Goal: Information Seeking & Learning: Learn about a topic

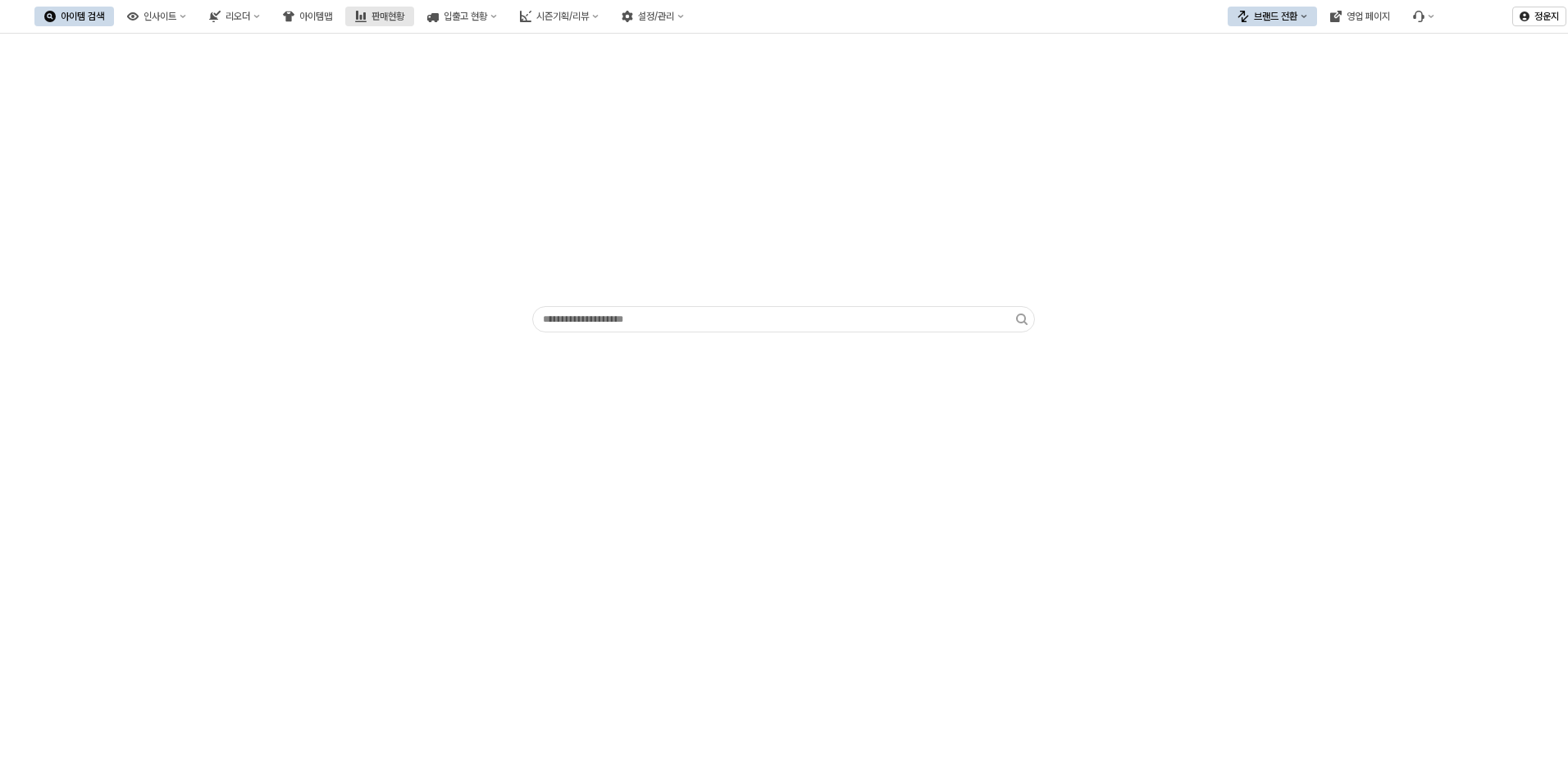
click at [414, 8] on button "판매현황" at bounding box center [380, 17] width 69 height 20
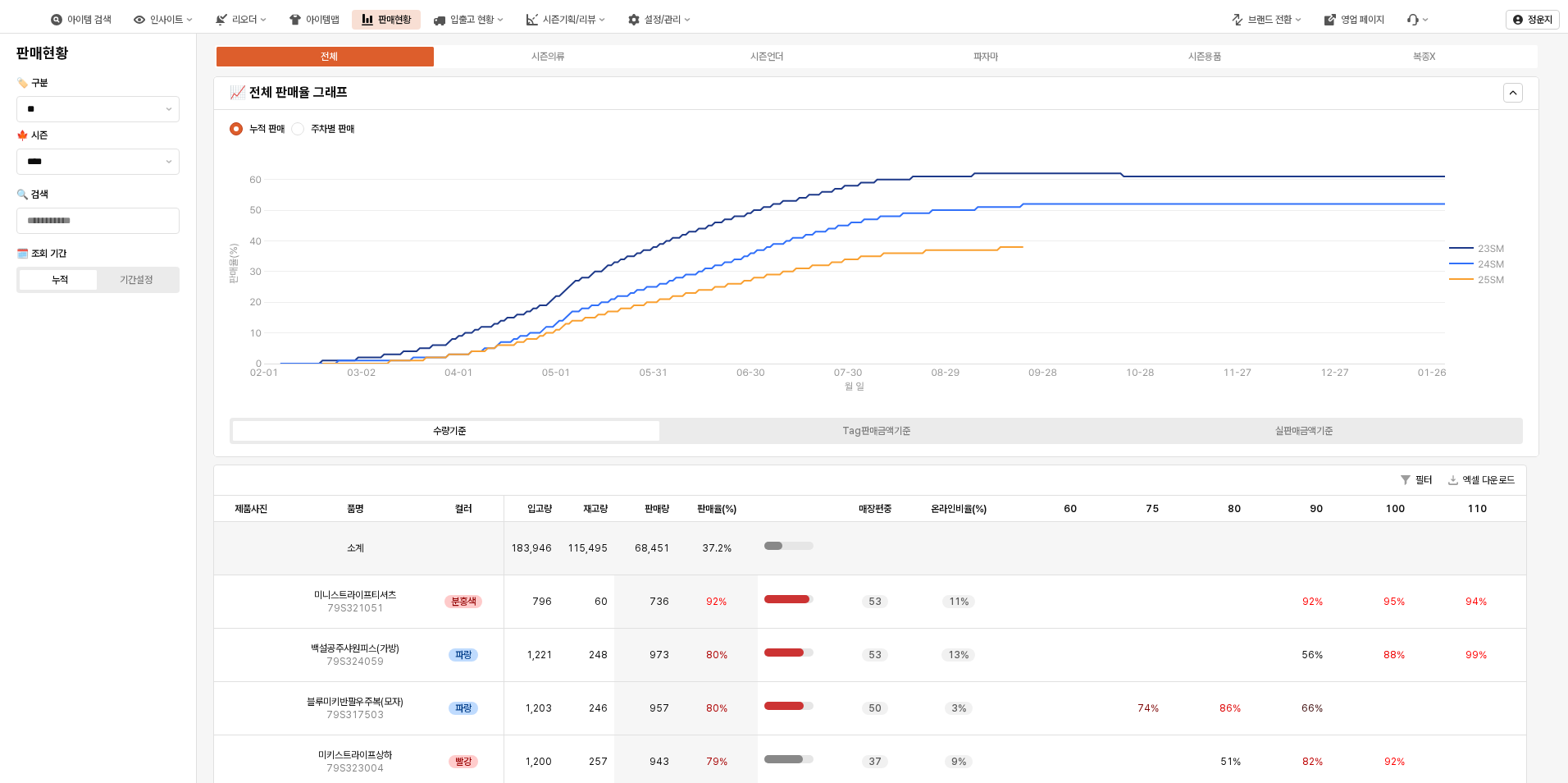
scroll to position [39, 0]
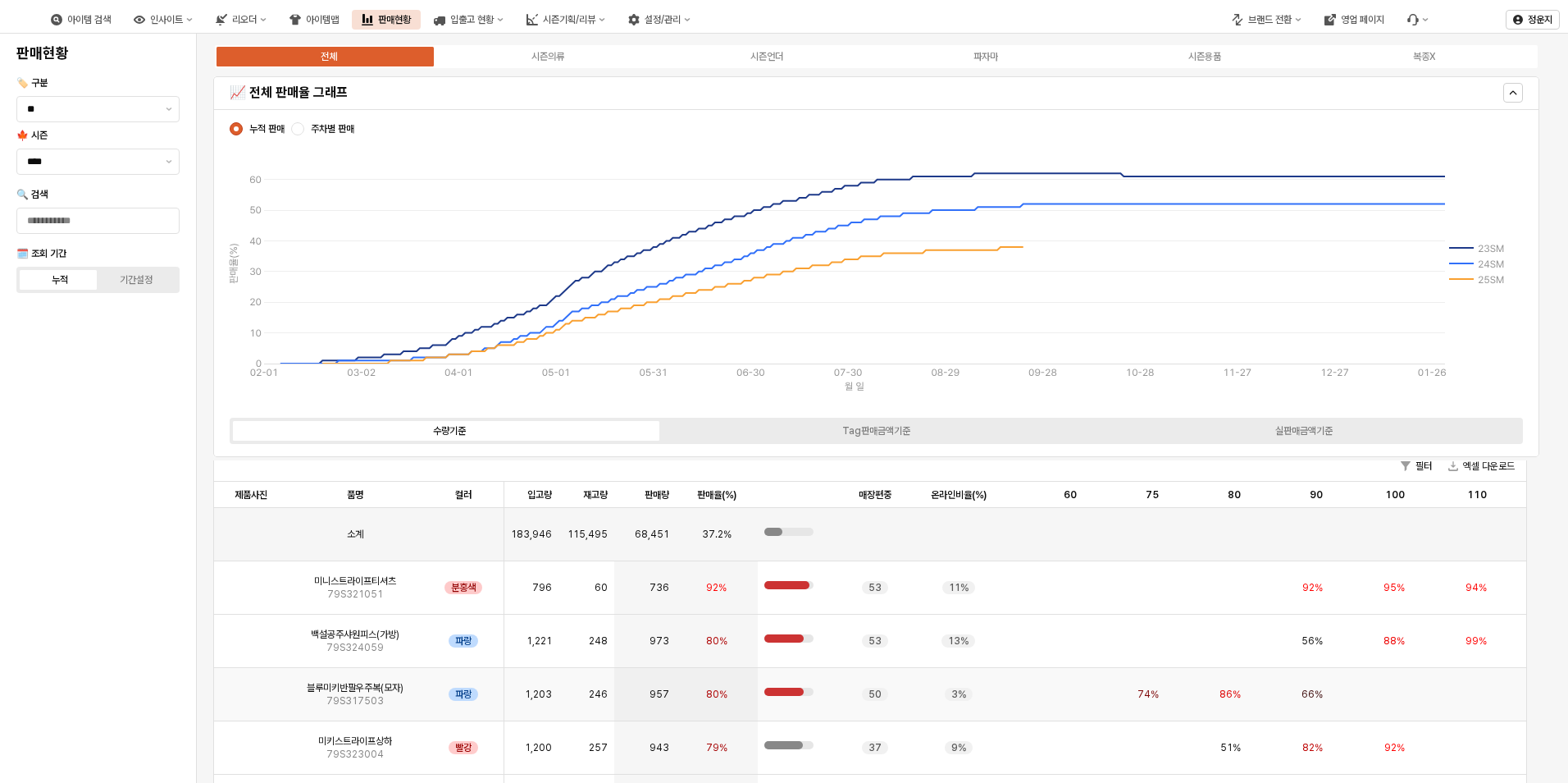
click at [251, 687] on img "앱 프레임" at bounding box center [251, 687] width 0 height 0
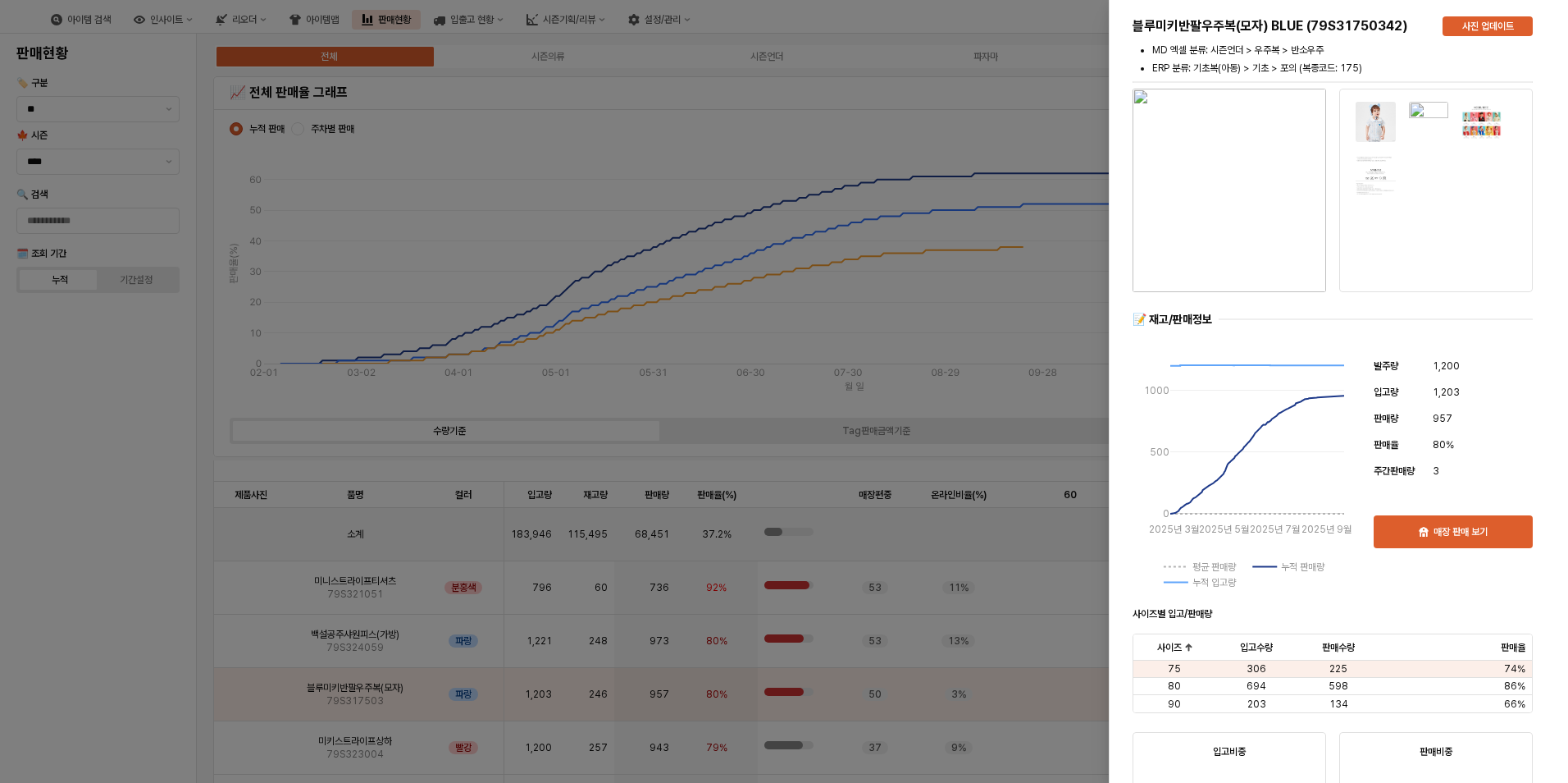
click at [1069, 126] on div at bounding box center [784, 392] width 1568 height 783
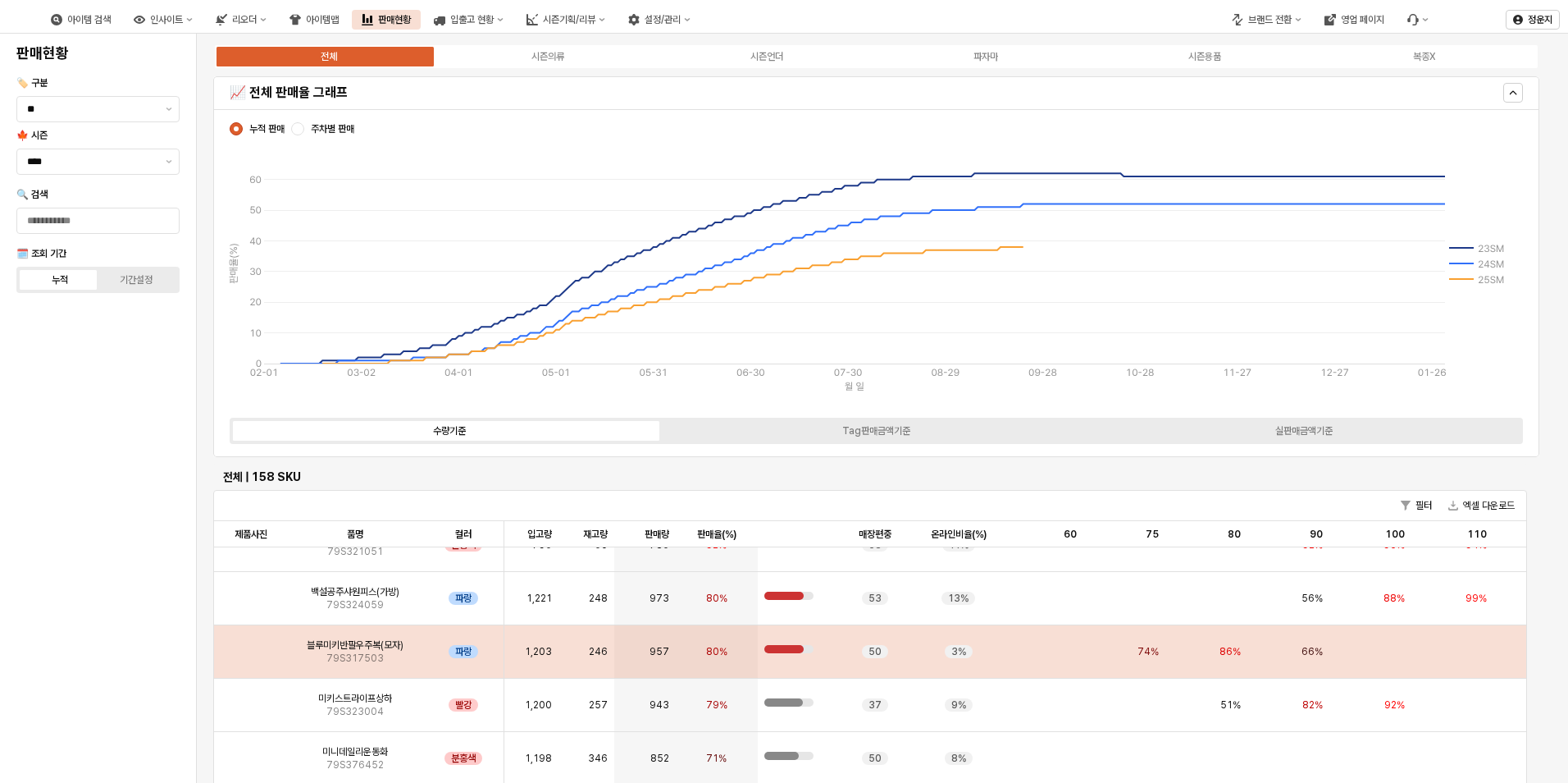
scroll to position [164, 0]
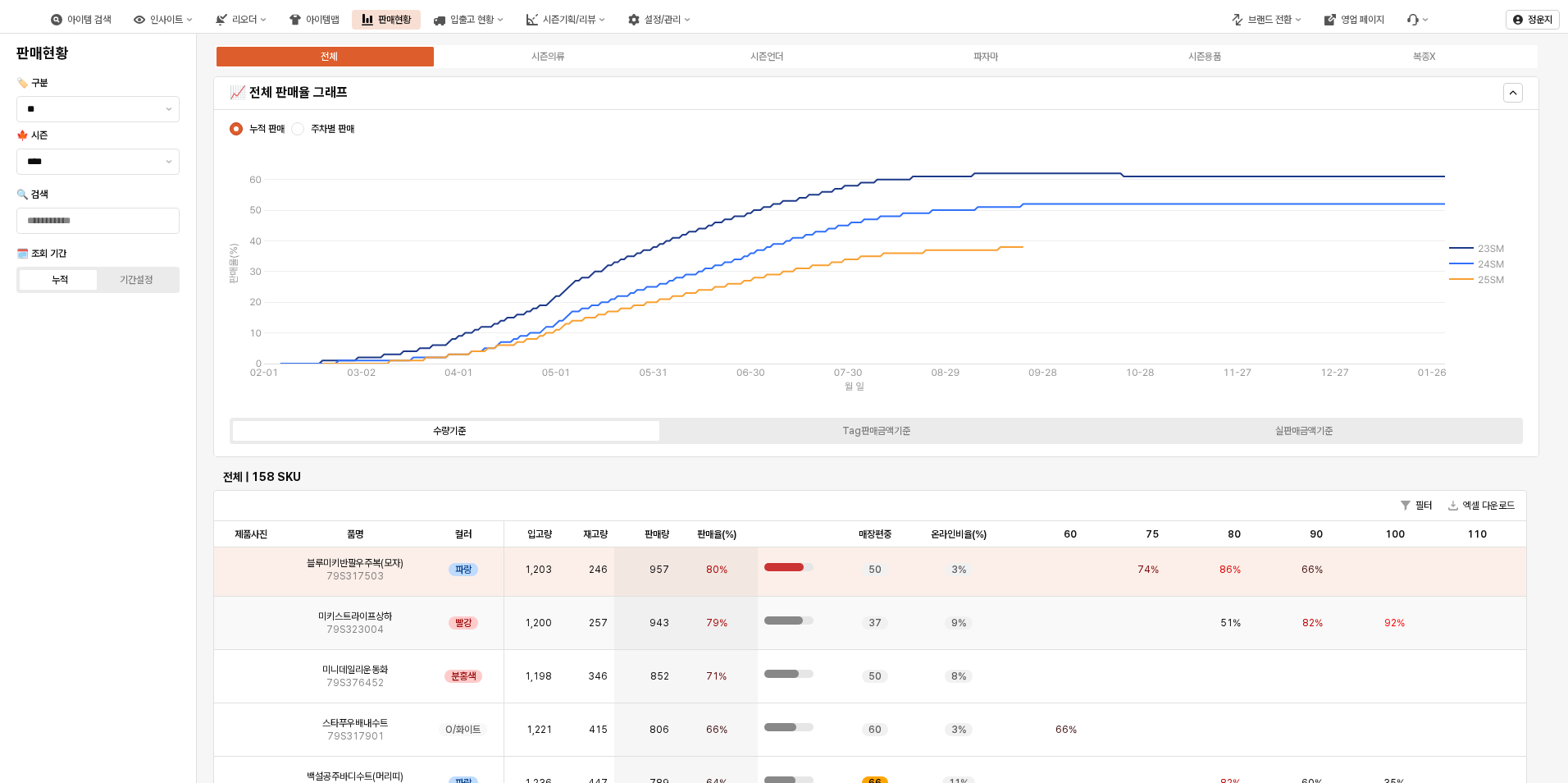
click at [251, 616] on img "앱 프레임" at bounding box center [251, 616] width 0 height 0
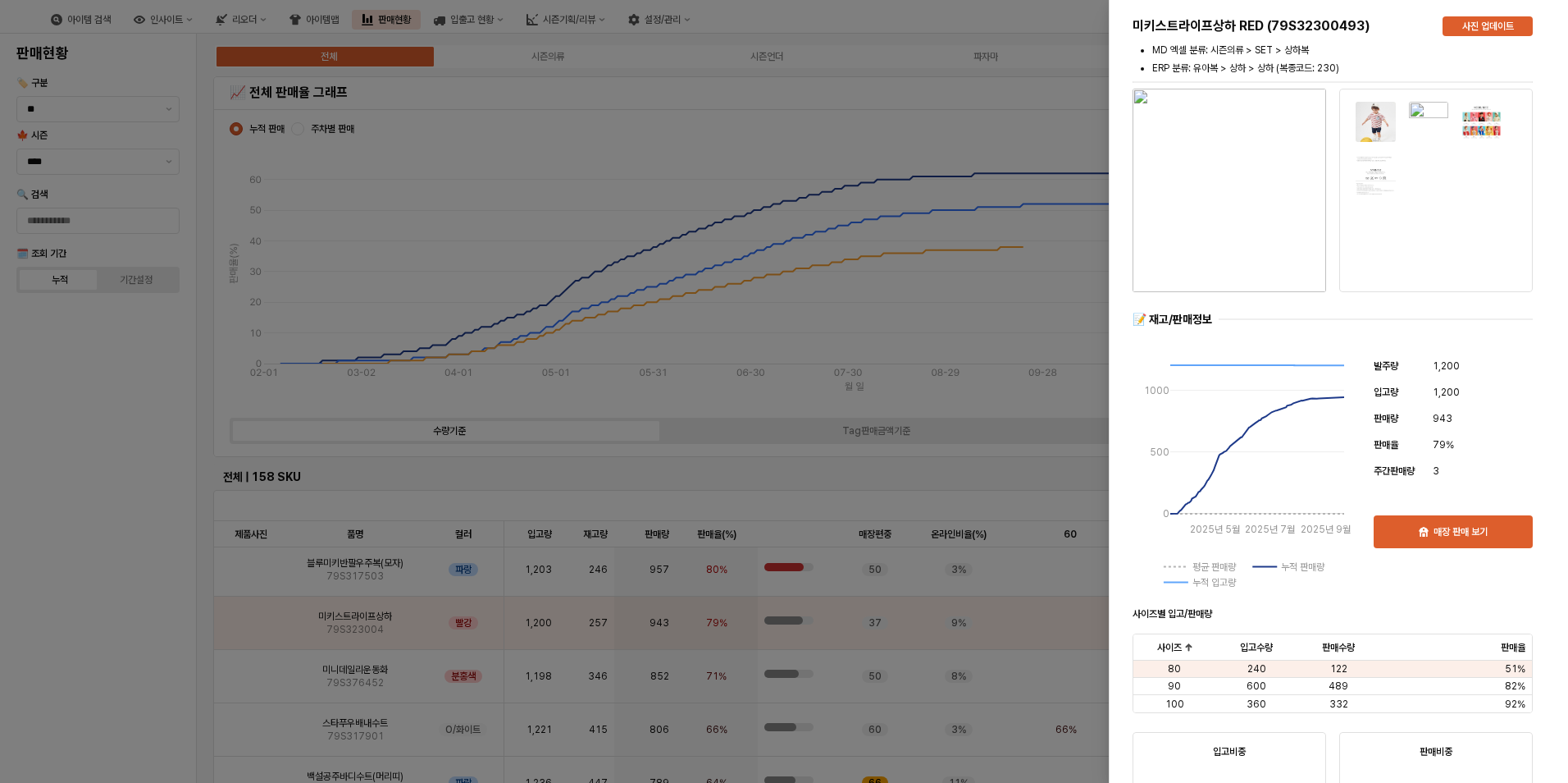
click at [1274, 198] on img "button" at bounding box center [1229, 190] width 193 height 203
click at [1376, 140] on img at bounding box center [1376, 121] width 42 height 42
click at [1379, 215] on div at bounding box center [1436, 190] width 174 height 184
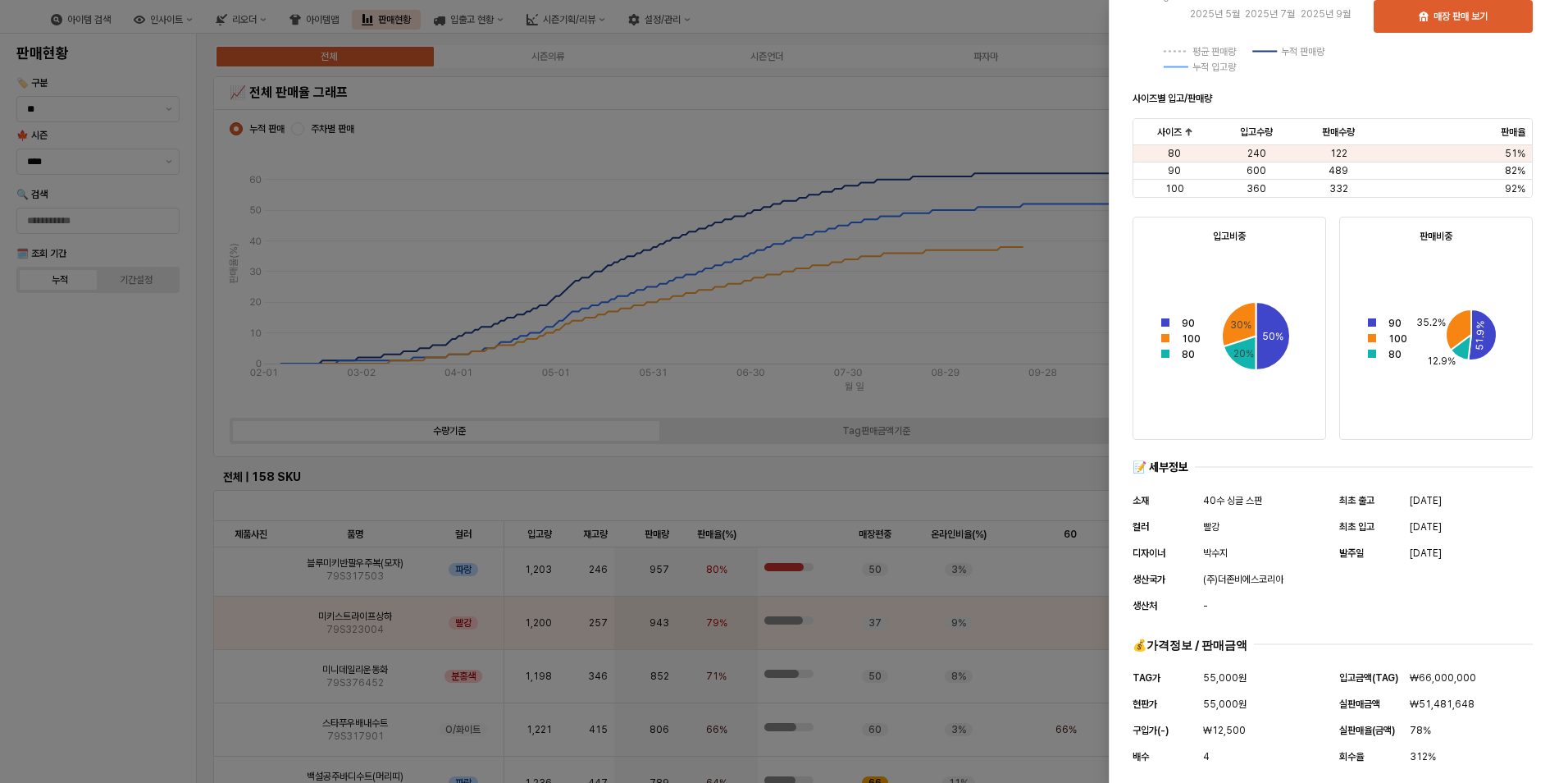
scroll to position [527, 0]
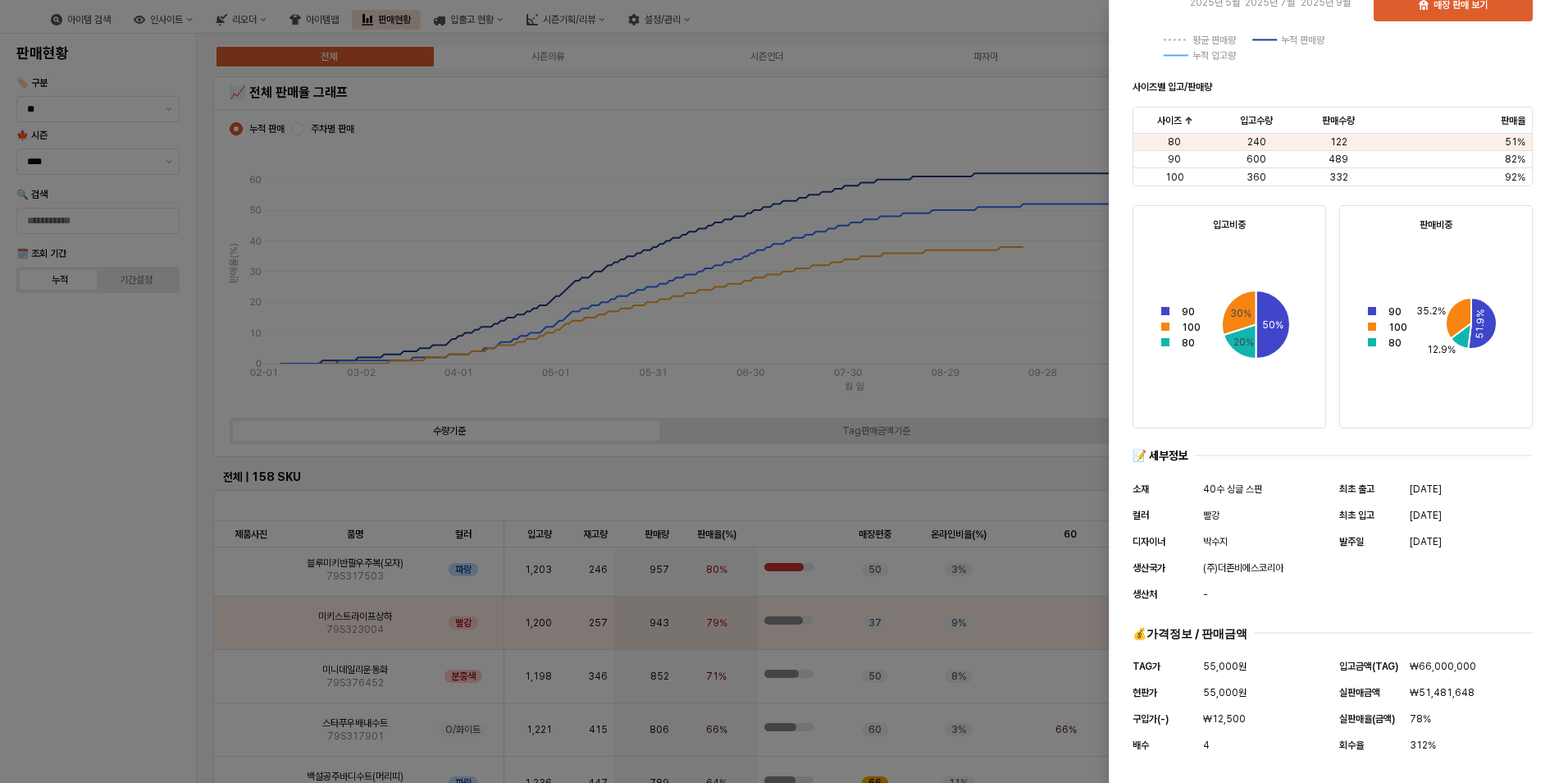
click at [1012, 136] on div at bounding box center [784, 392] width 1568 height 783
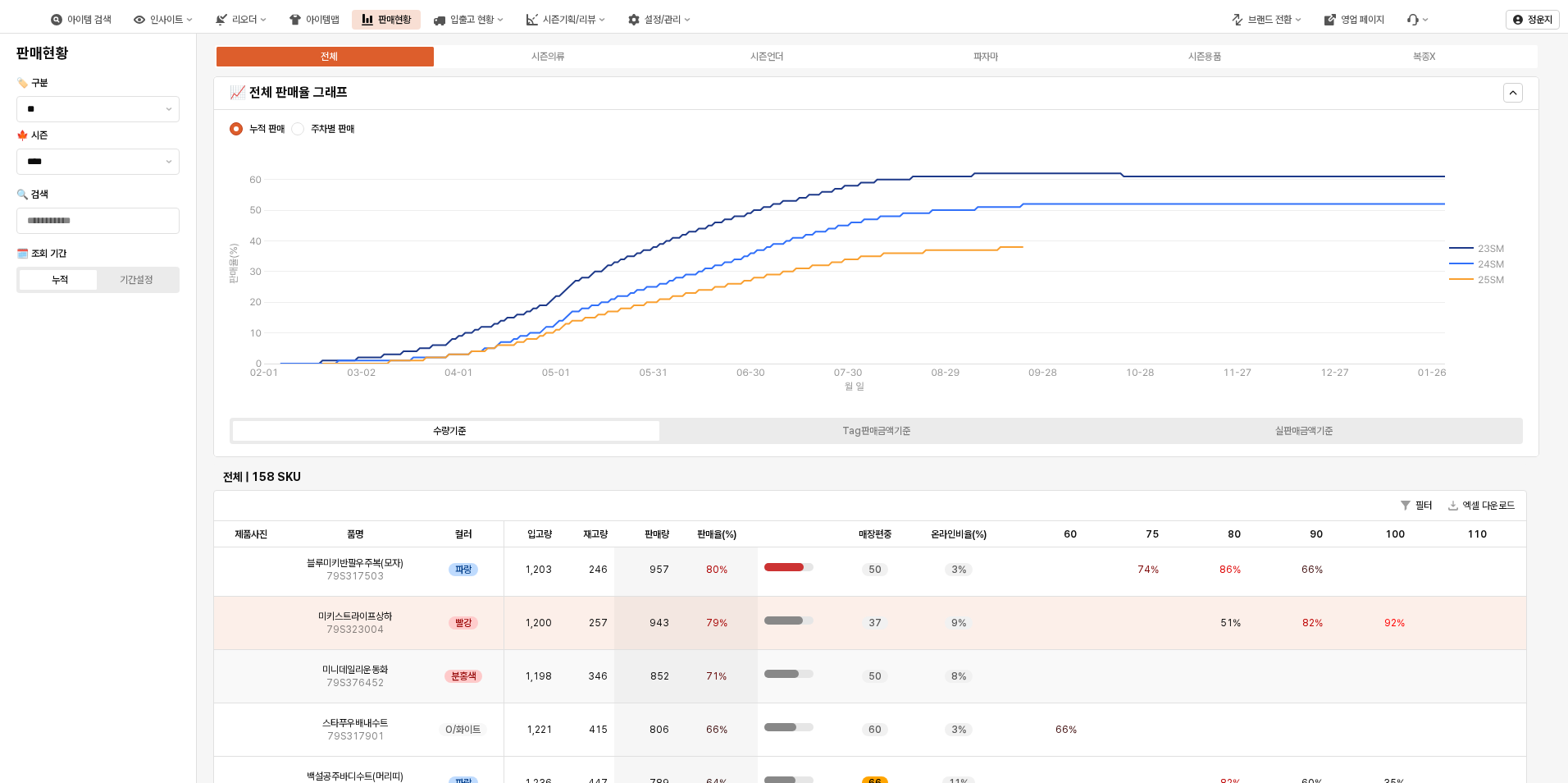
click at [251, 670] on img "앱 프레임" at bounding box center [251, 670] width 0 height 0
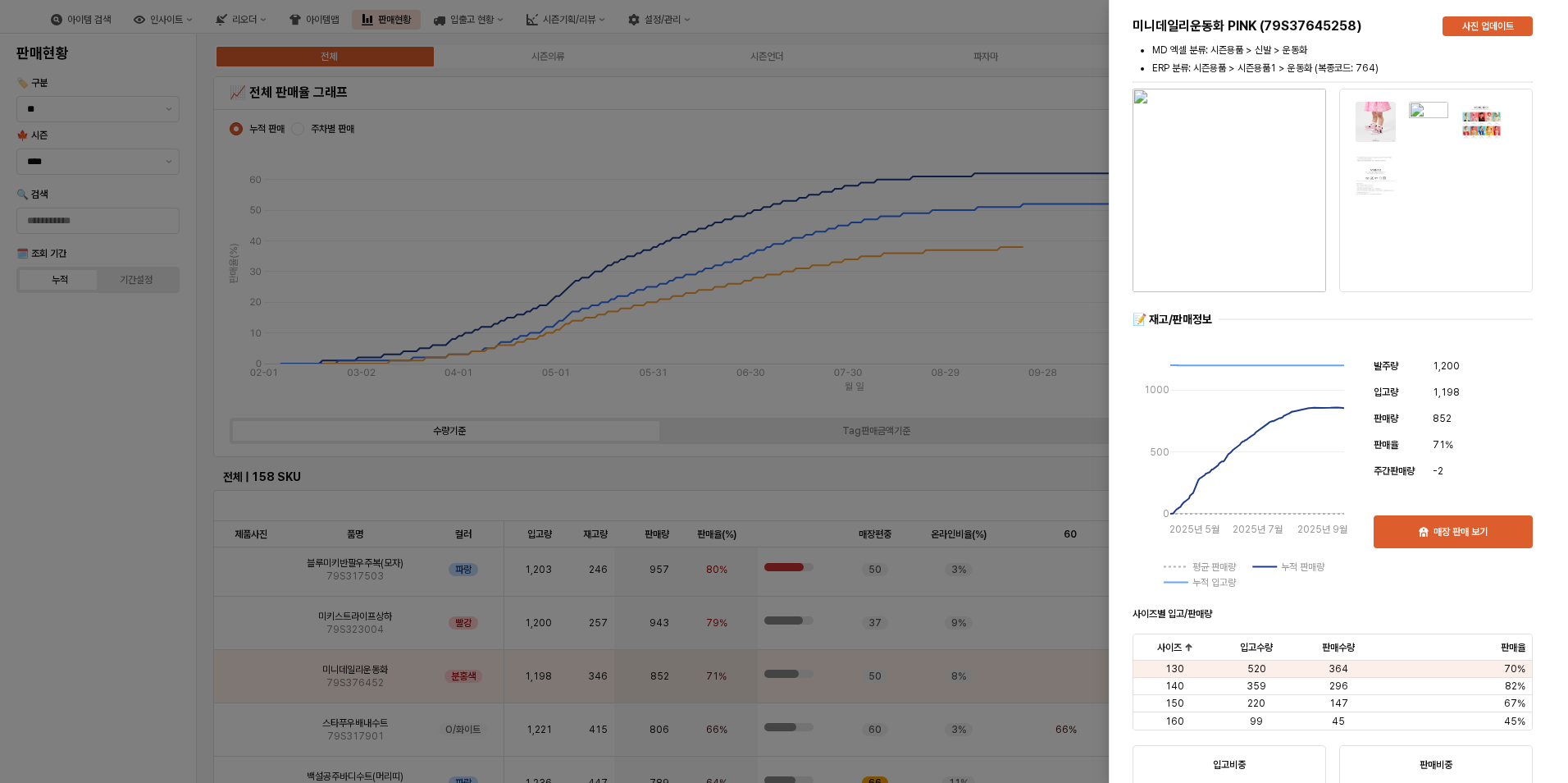
click at [931, 137] on div at bounding box center [784, 392] width 1568 height 783
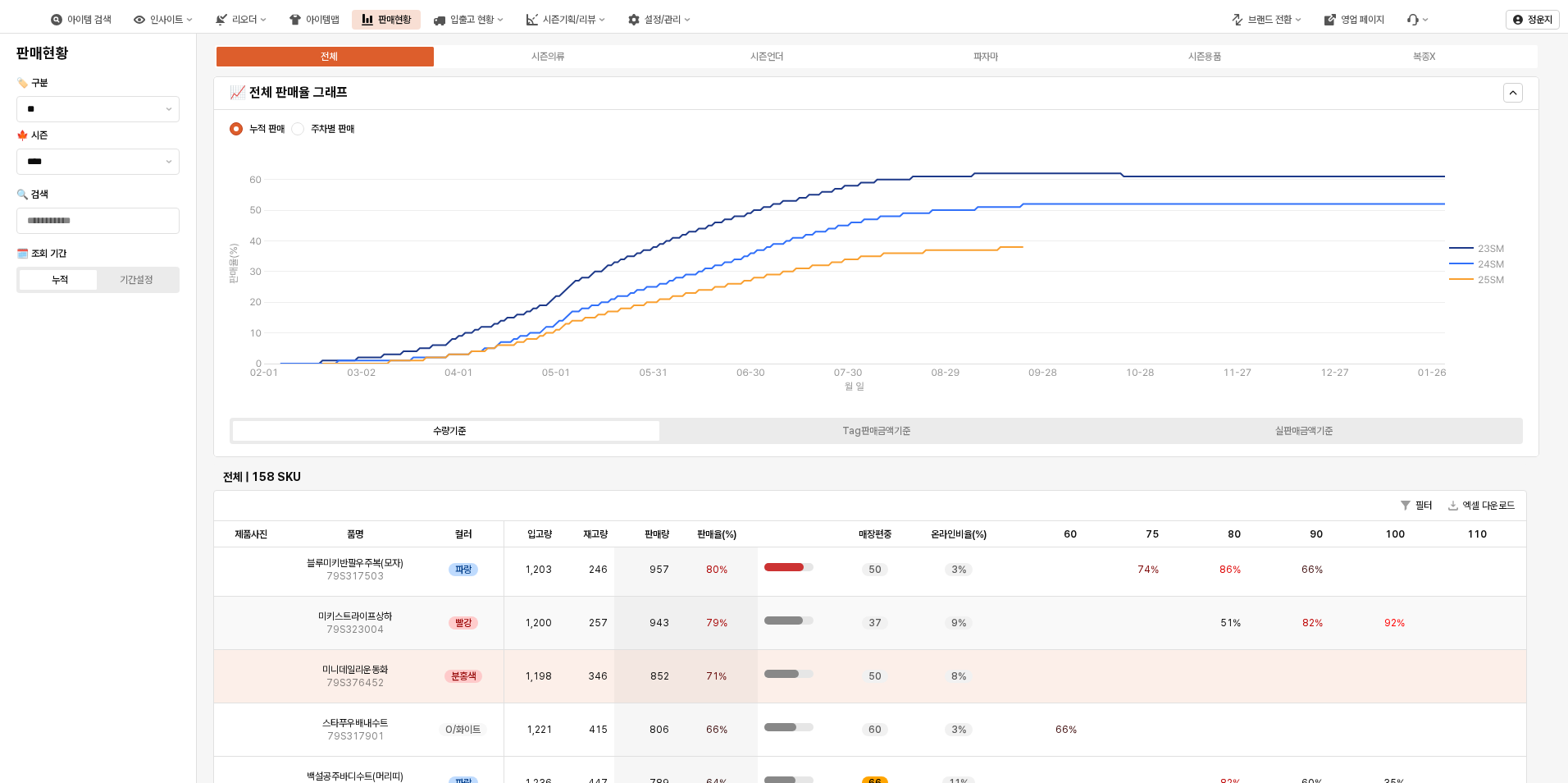
scroll to position [82, 0]
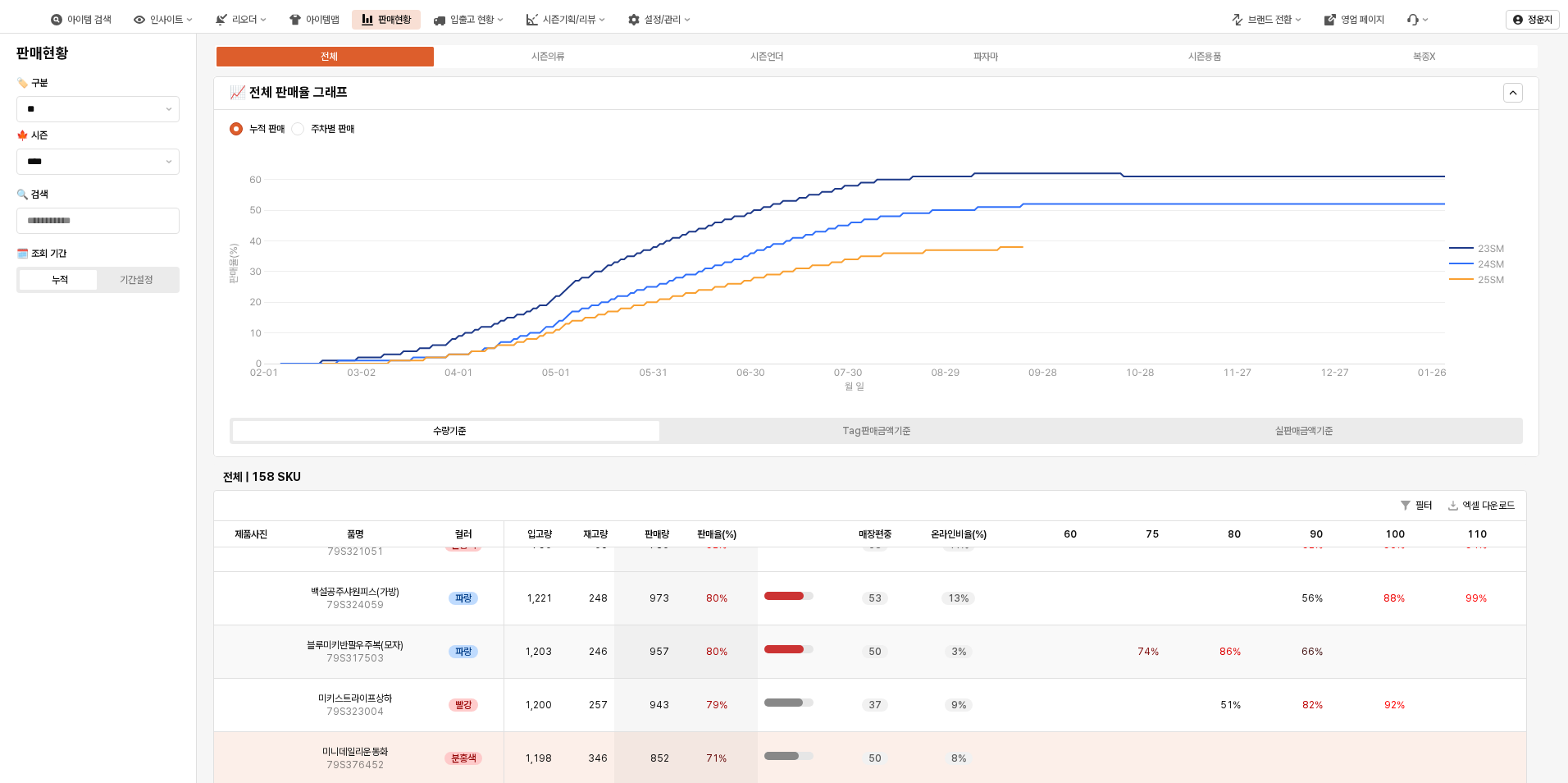
click at [383, 638] on div "블루미키반팔우주복(모자) 79S317503" at bounding box center [355, 652] width 135 height 54
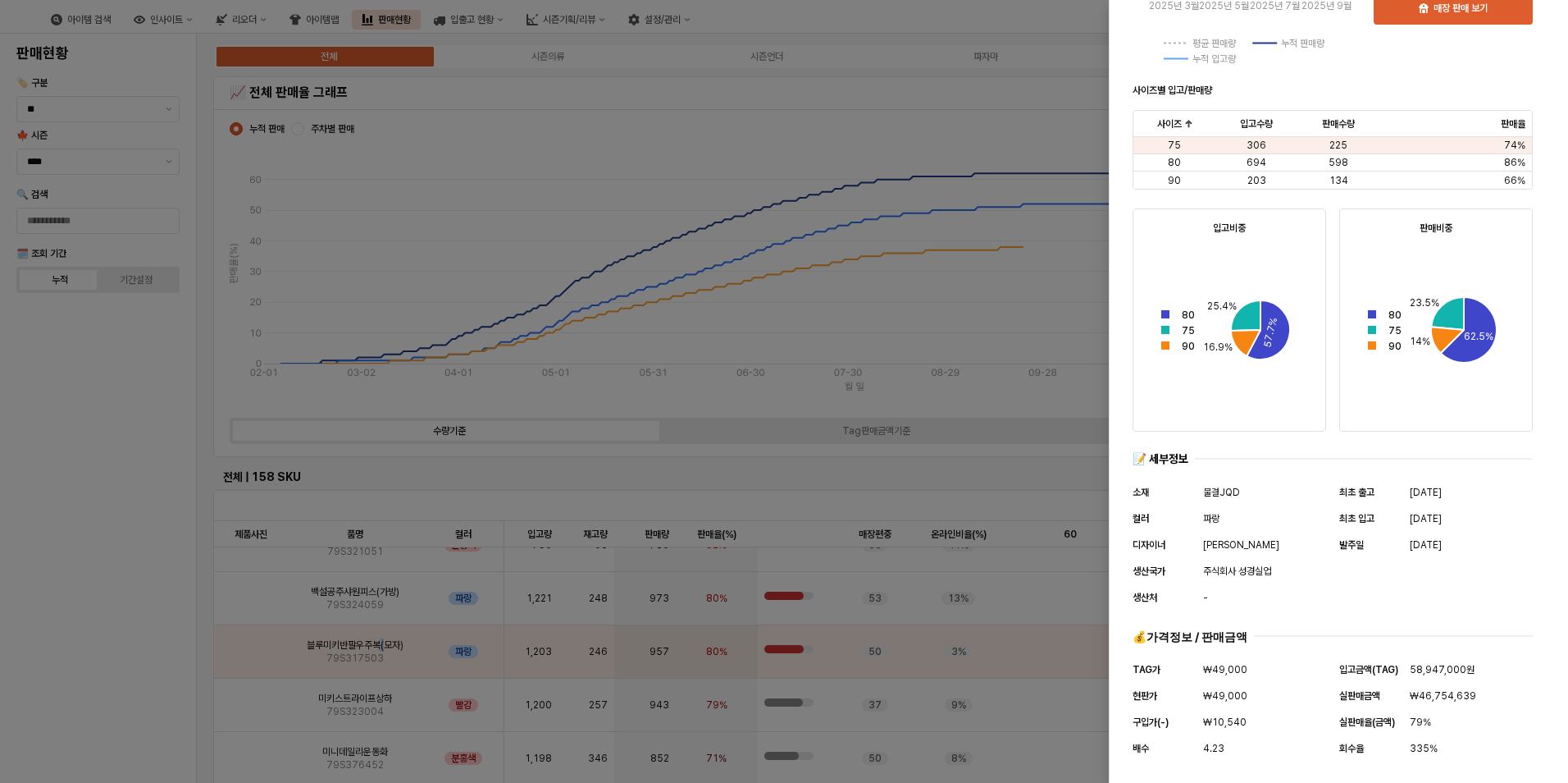
scroll to position [527, 0]
click at [1072, 122] on div at bounding box center [784, 392] width 1568 height 783
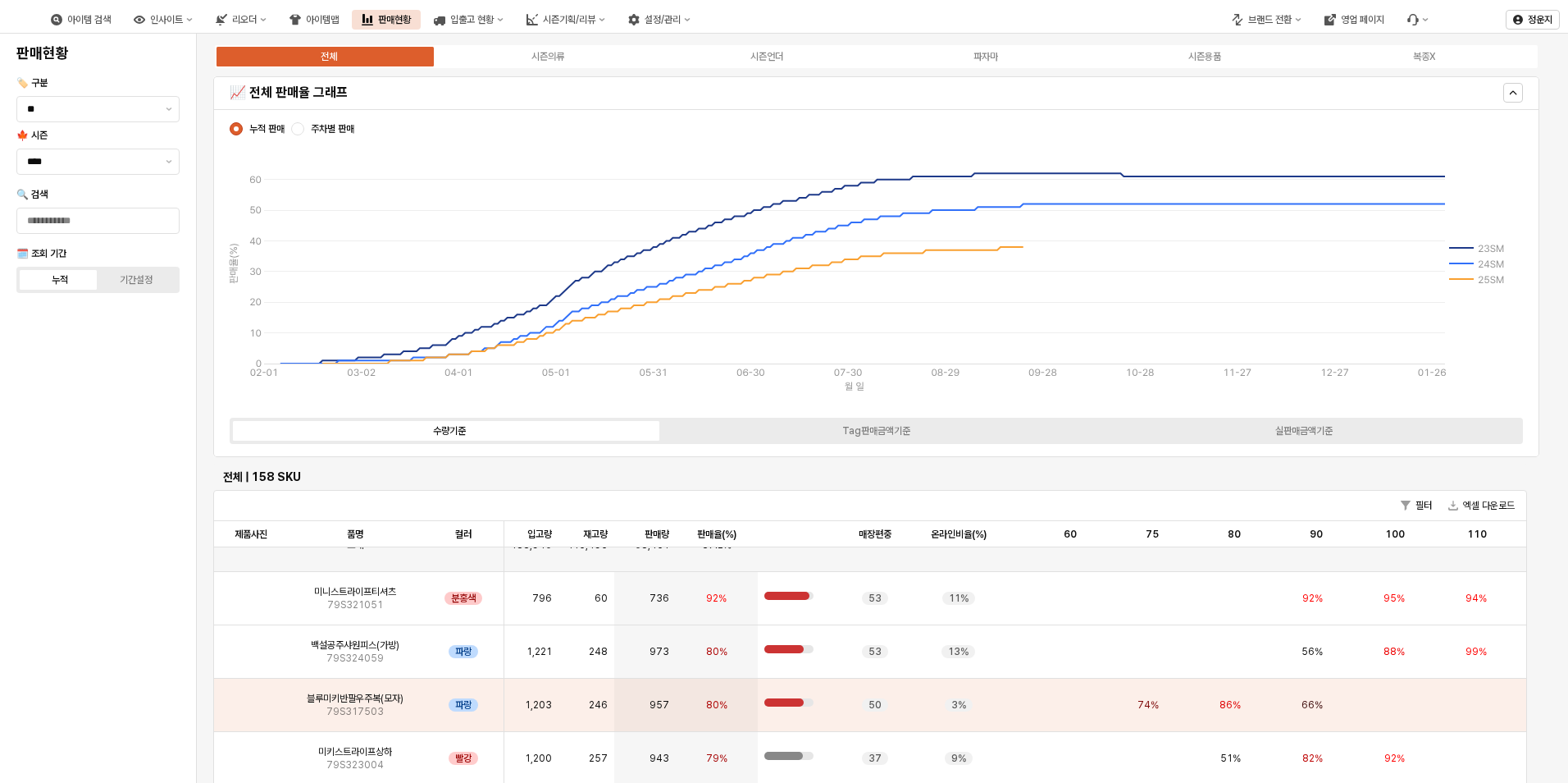
scroll to position [0, 0]
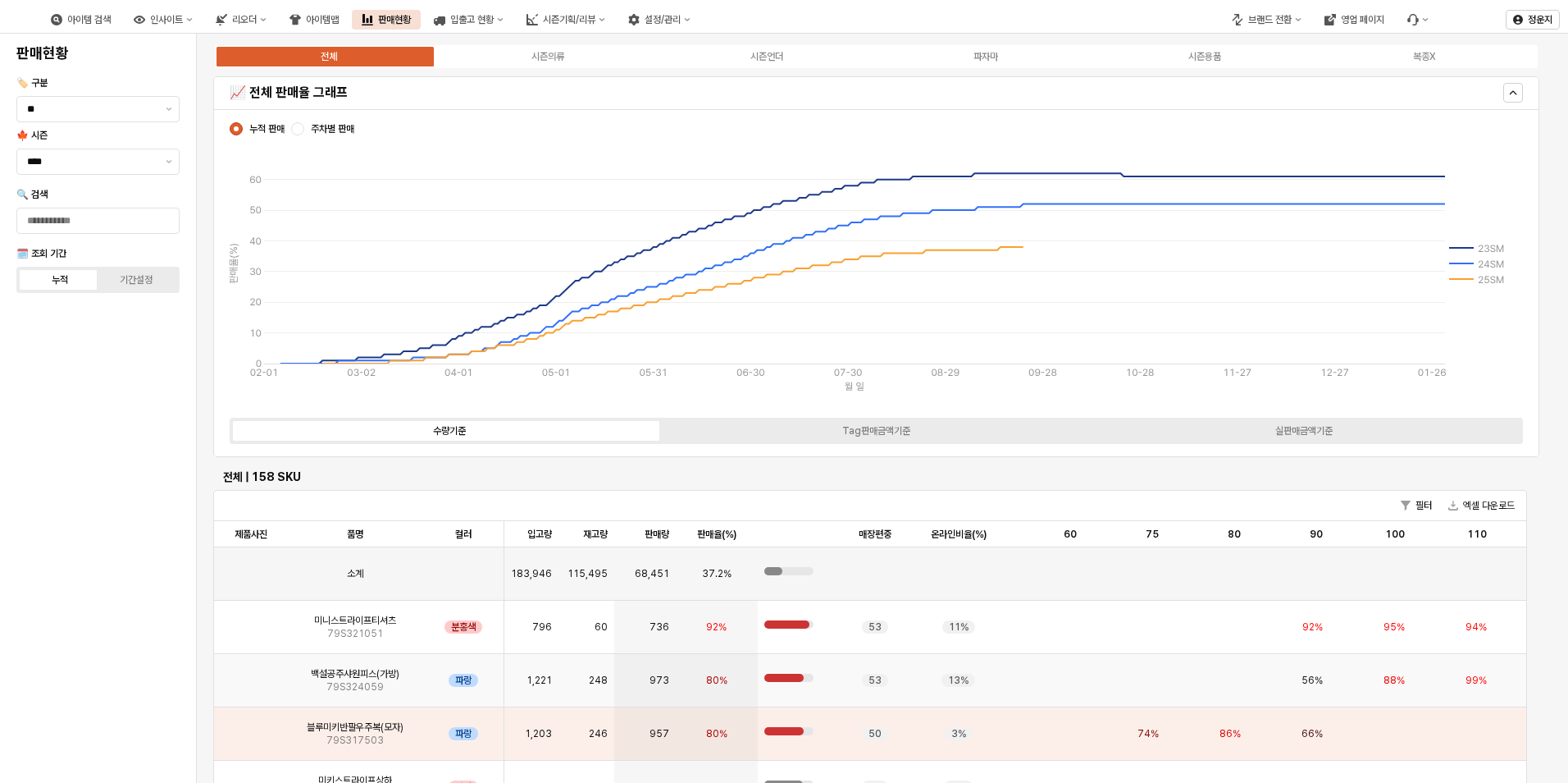
click at [355, 678] on span "백설공주샤원피스(가방)" at bounding box center [355, 673] width 89 height 13
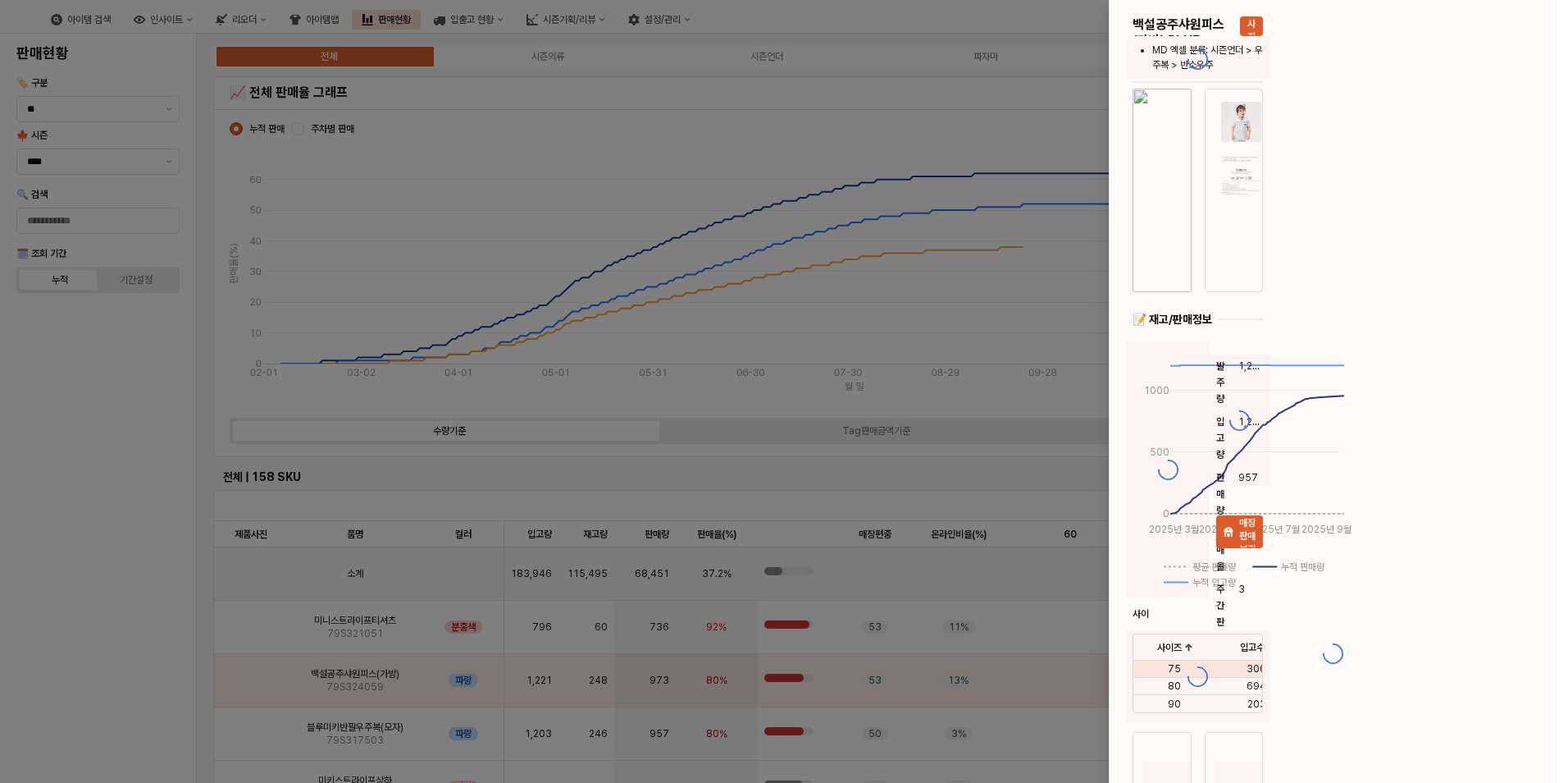
click at [242, 680] on div at bounding box center [784, 392] width 1568 height 783
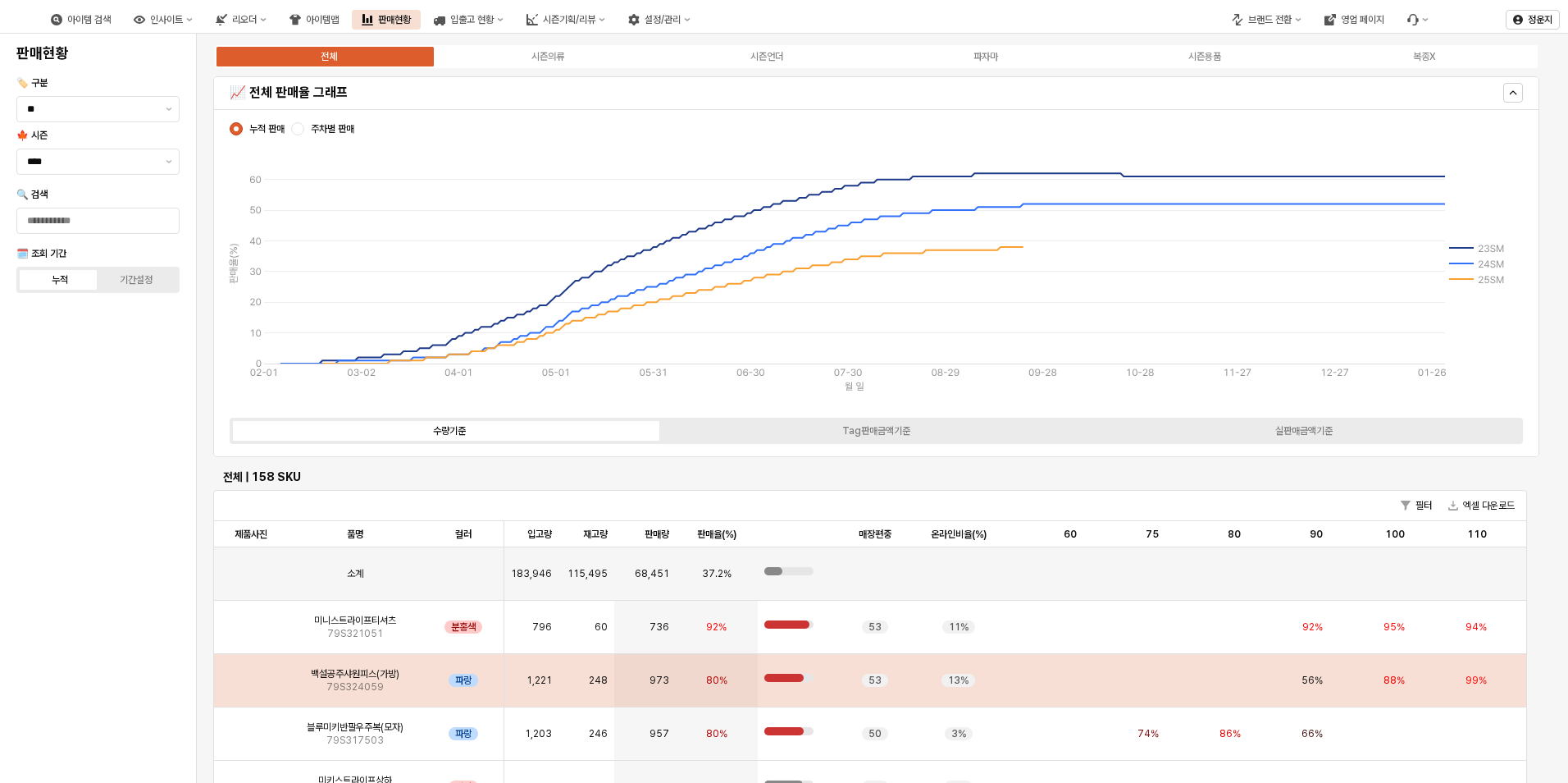
click at [251, 674] on img "앱 프레임" at bounding box center [251, 674] width 0 height 0
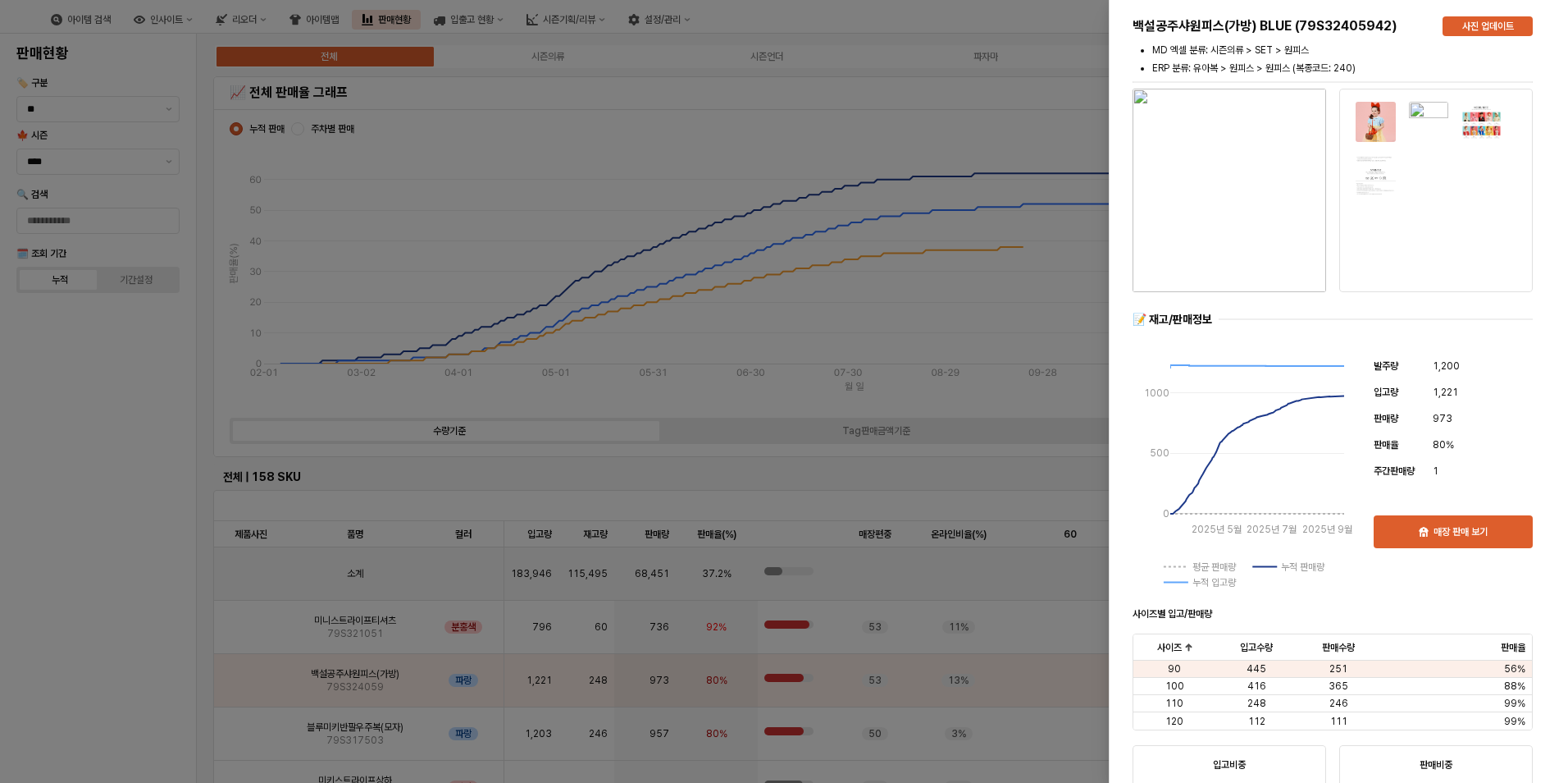
click at [1019, 134] on div at bounding box center [784, 392] width 1568 height 783
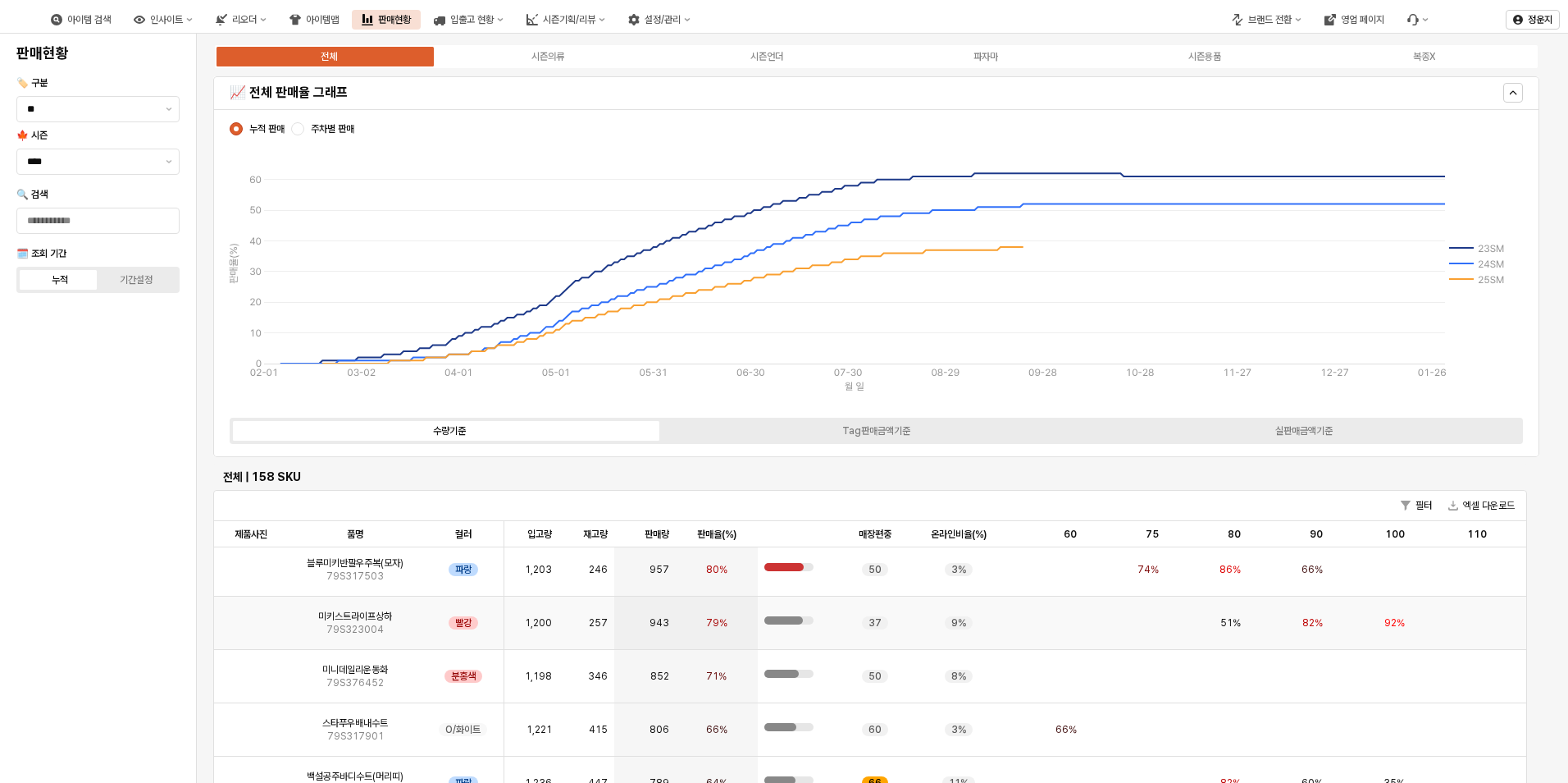
scroll to position [246, 0]
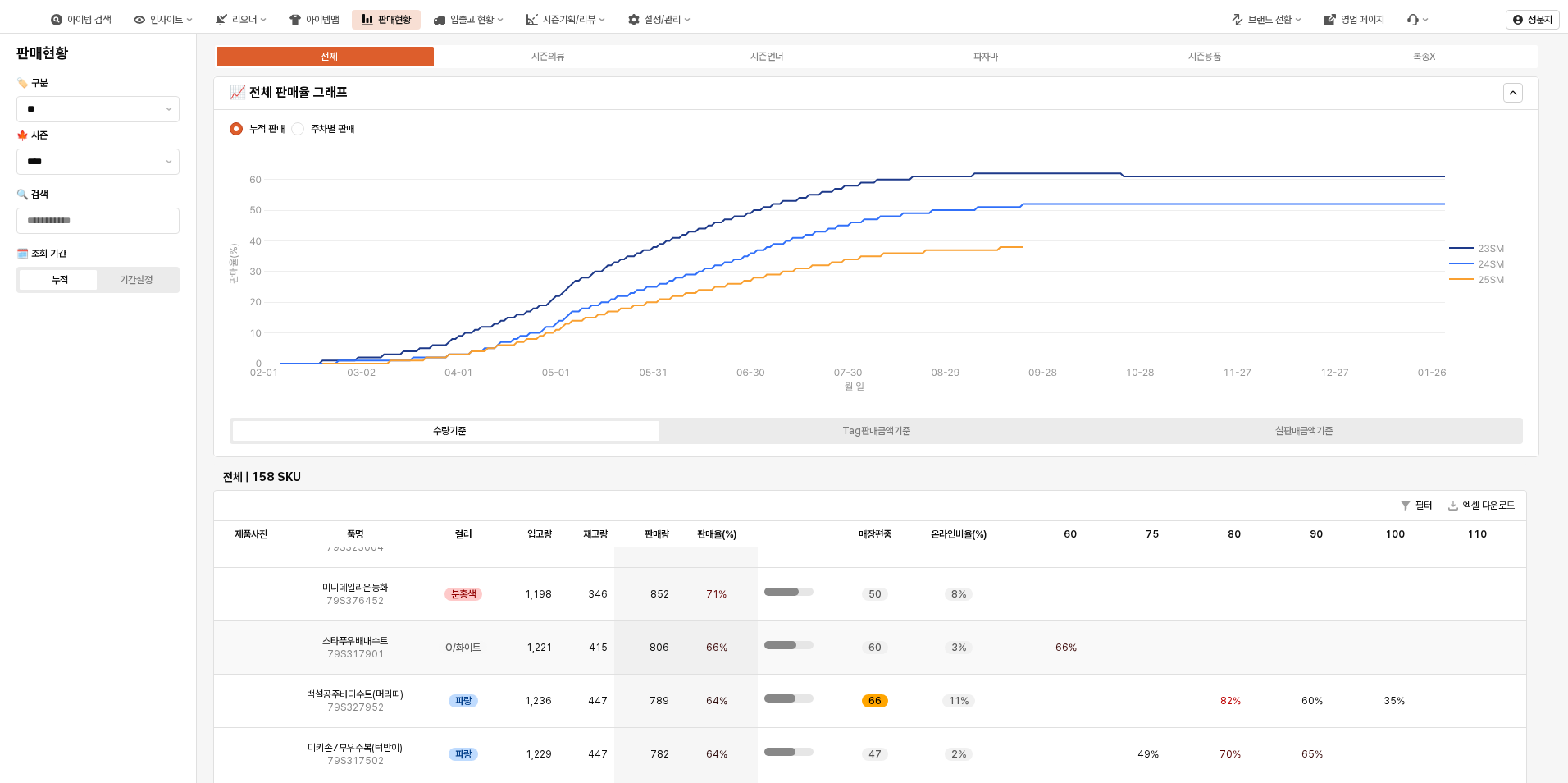
click at [251, 640] on img "앱 프레임" at bounding box center [251, 640] width 0 height 0
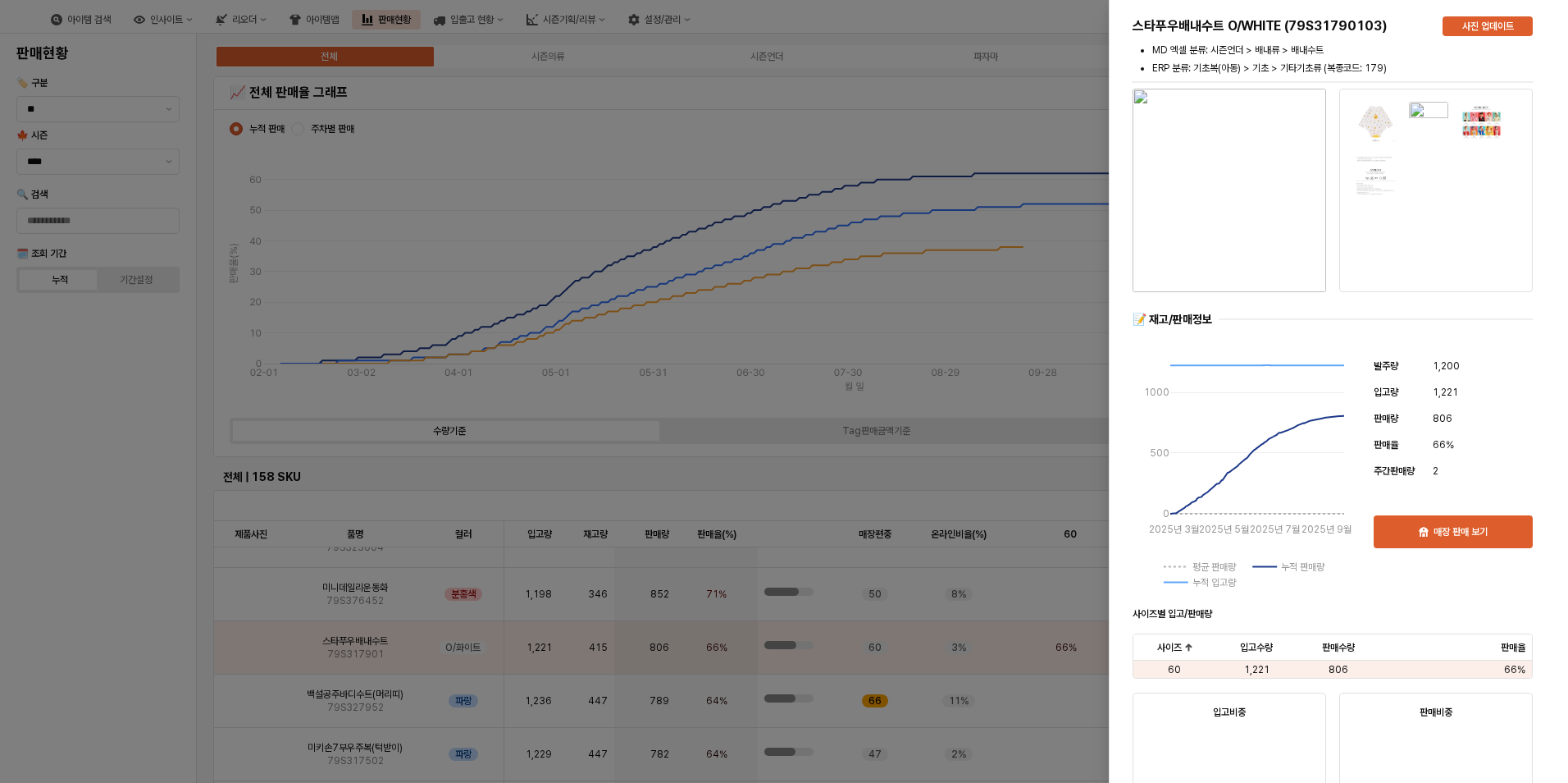
click at [1006, 152] on div at bounding box center [784, 392] width 1568 height 783
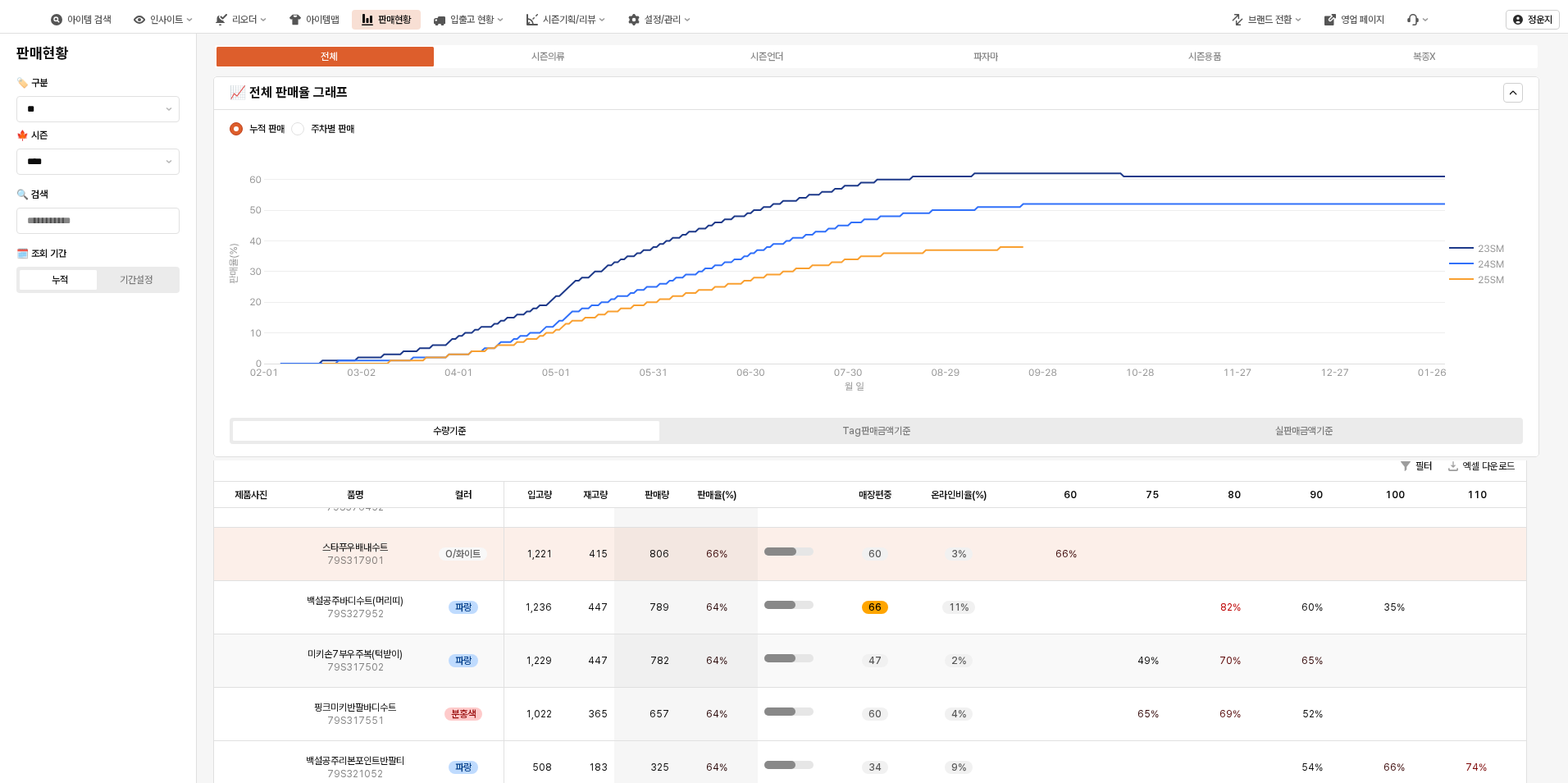
scroll to position [328, 0]
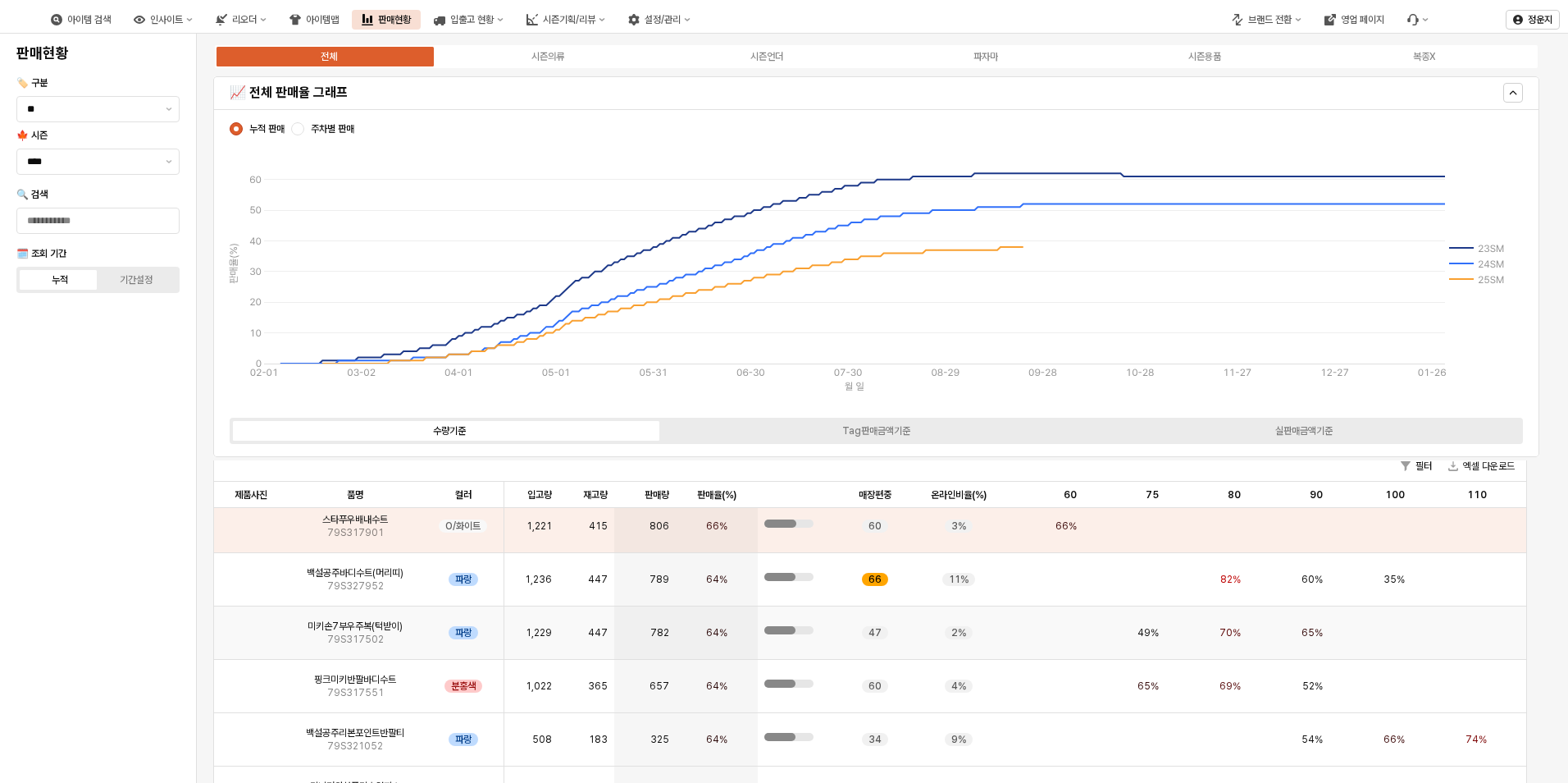
click at [251, 626] on img "앱 프레임" at bounding box center [251, 626] width 0 height 0
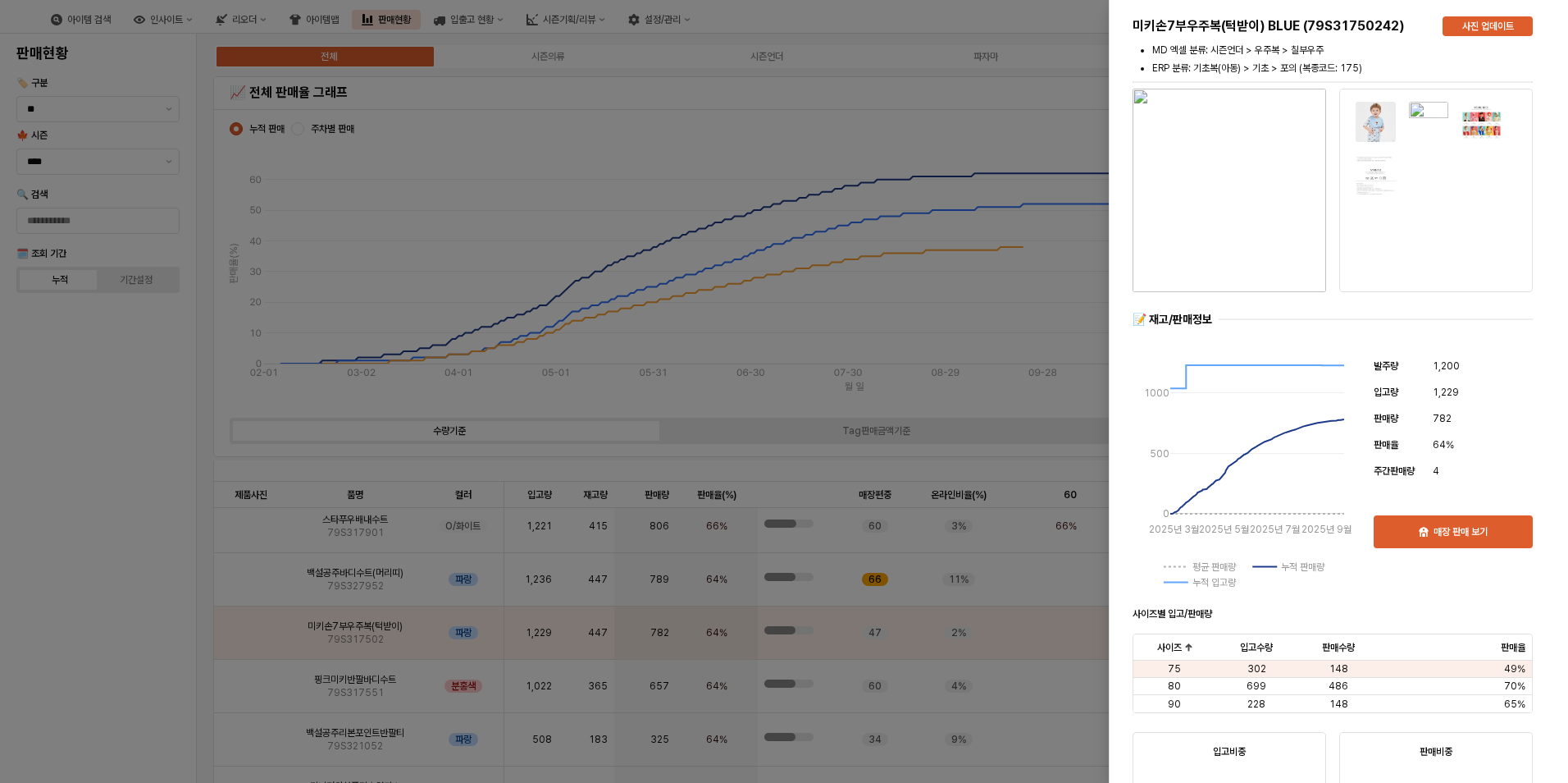
click at [1043, 310] on div at bounding box center [784, 392] width 1568 height 783
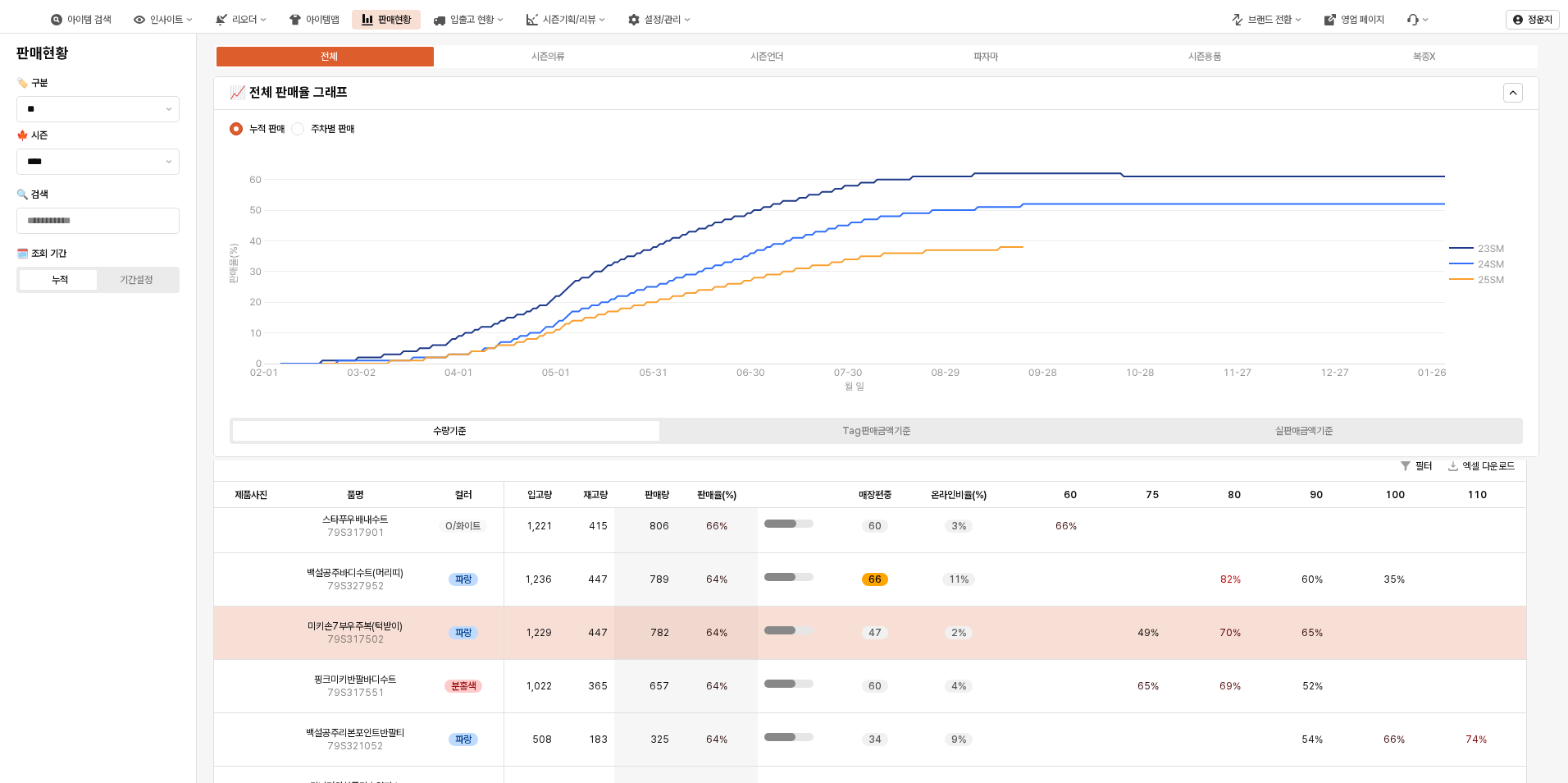
scroll to position [410, 0]
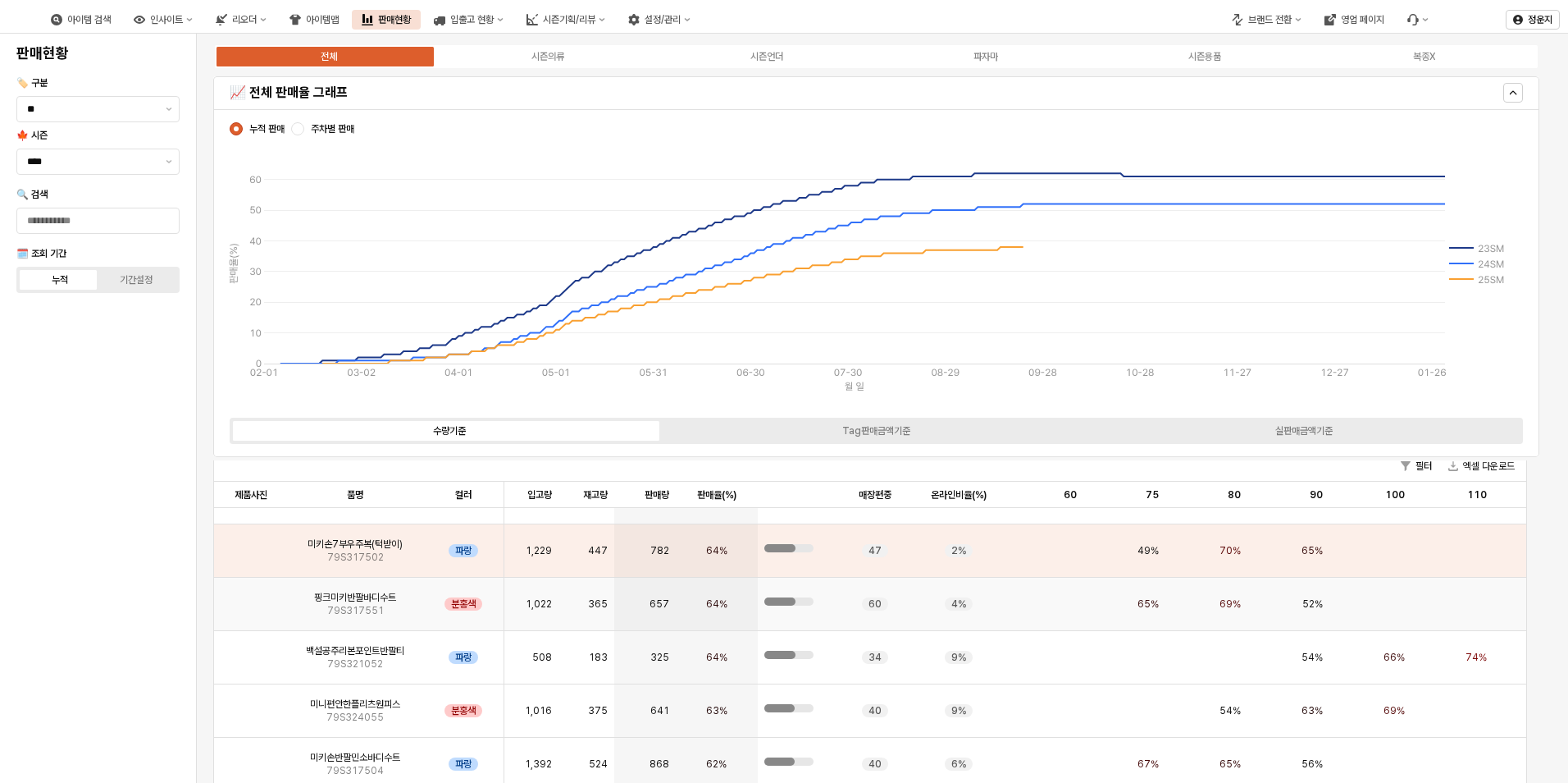
click at [251, 598] on img "앱 프레임" at bounding box center [251, 598] width 0 height 0
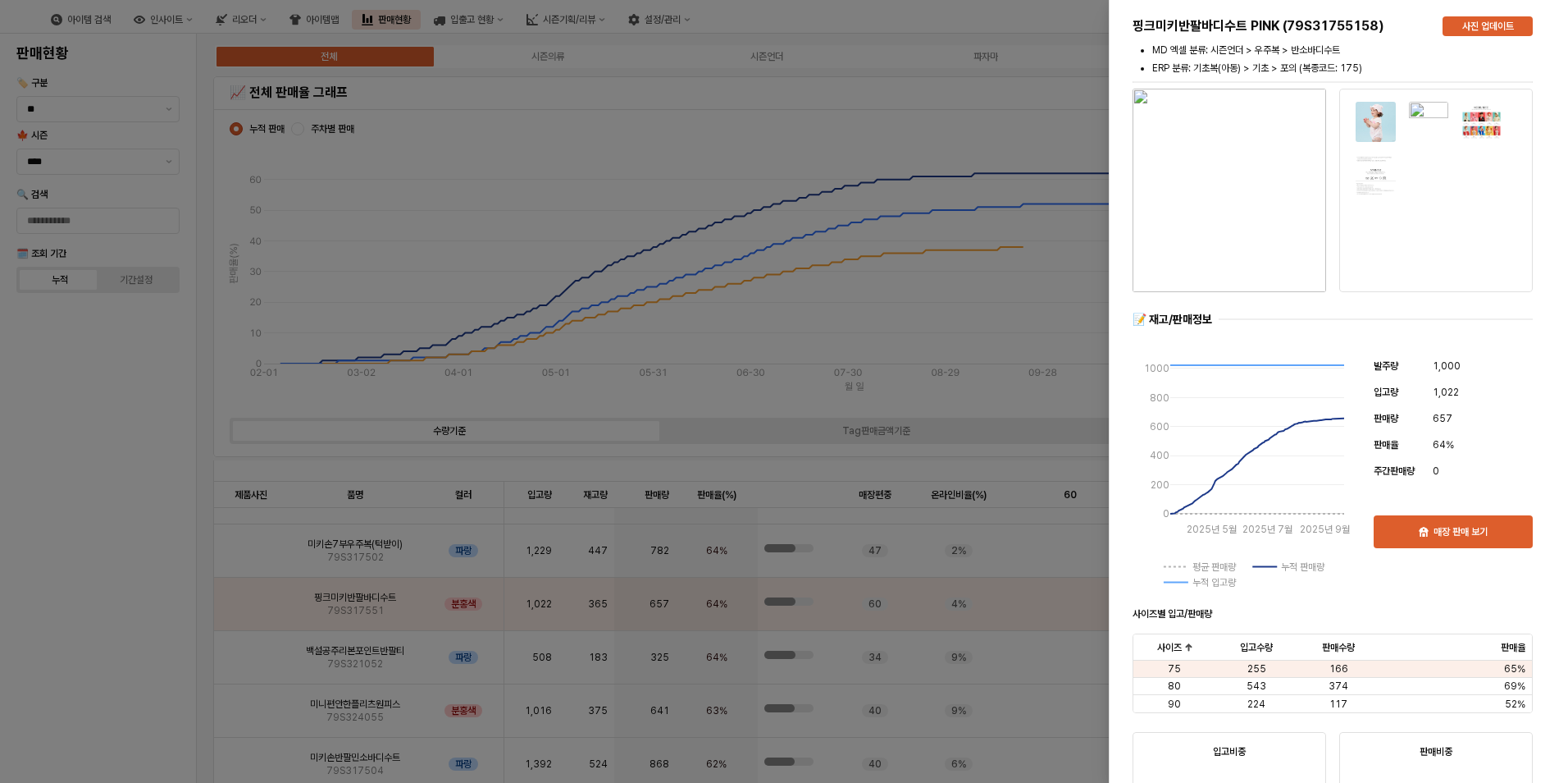
click at [1063, 305] on div at bounding box center [784, 392] width 1568 height 783
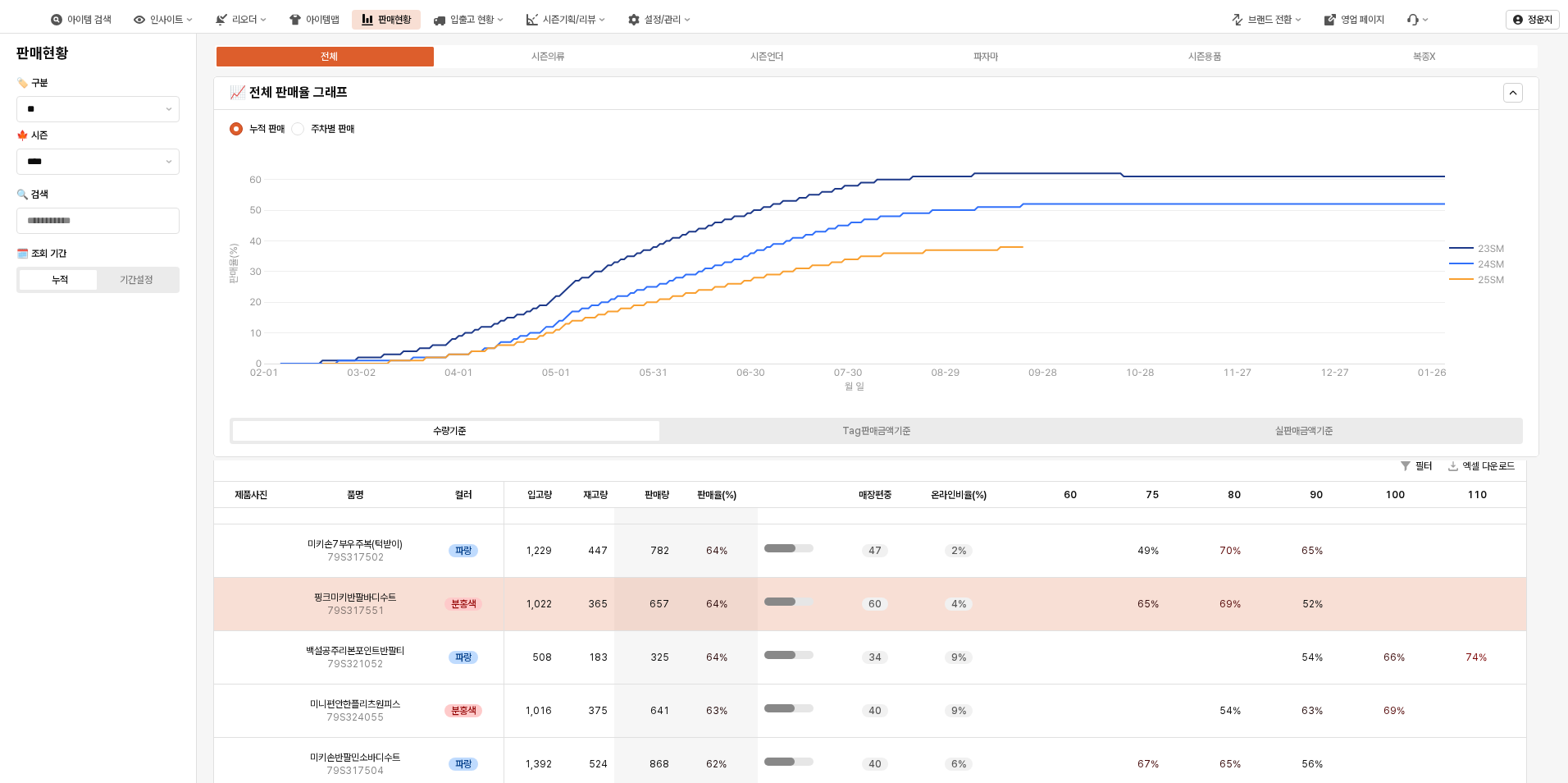
scroll to position [492, 0]
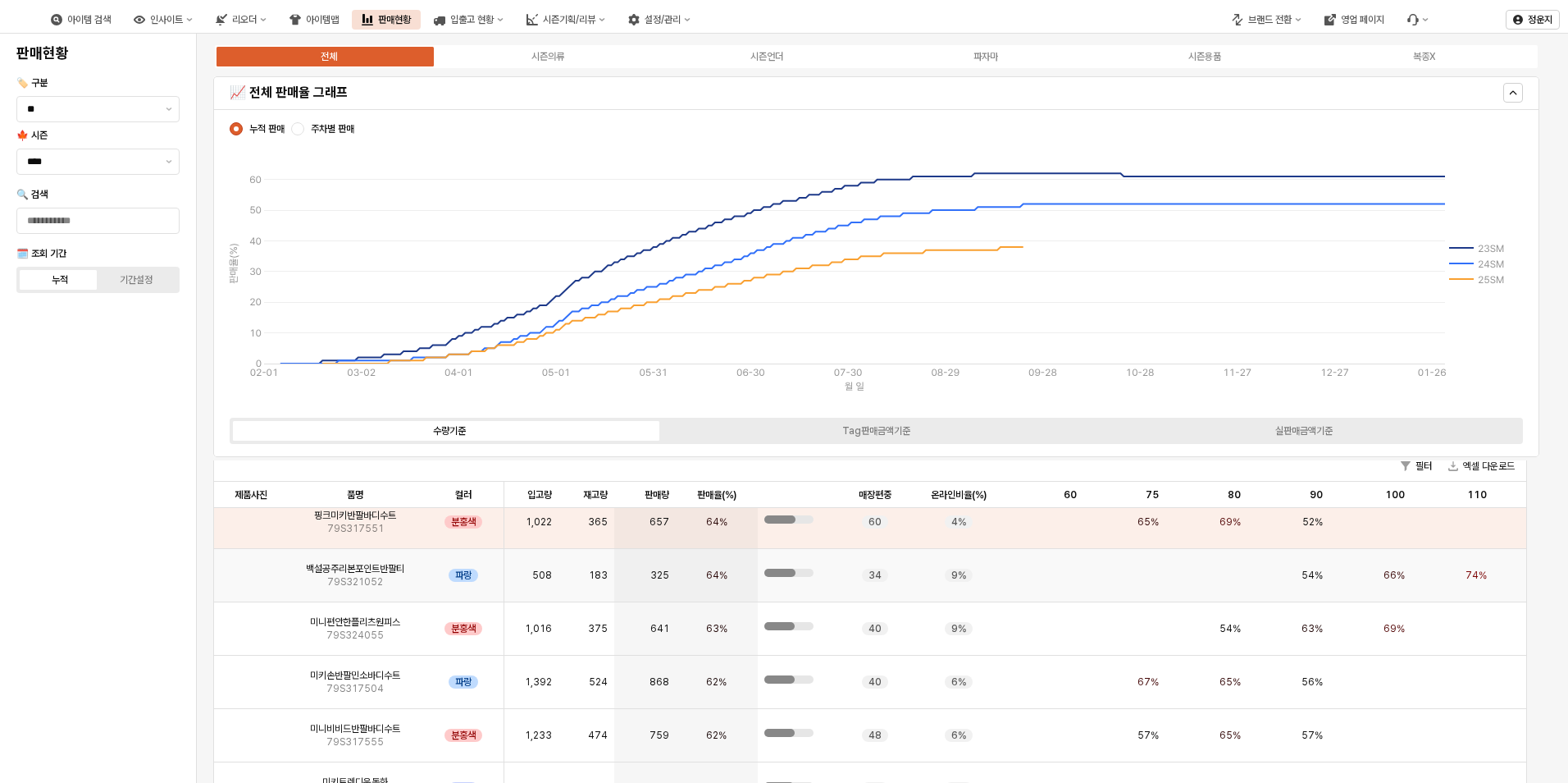
click at [251, 569] on img "앱 프레임" at bounding box center [251, 569] width 0 height 0
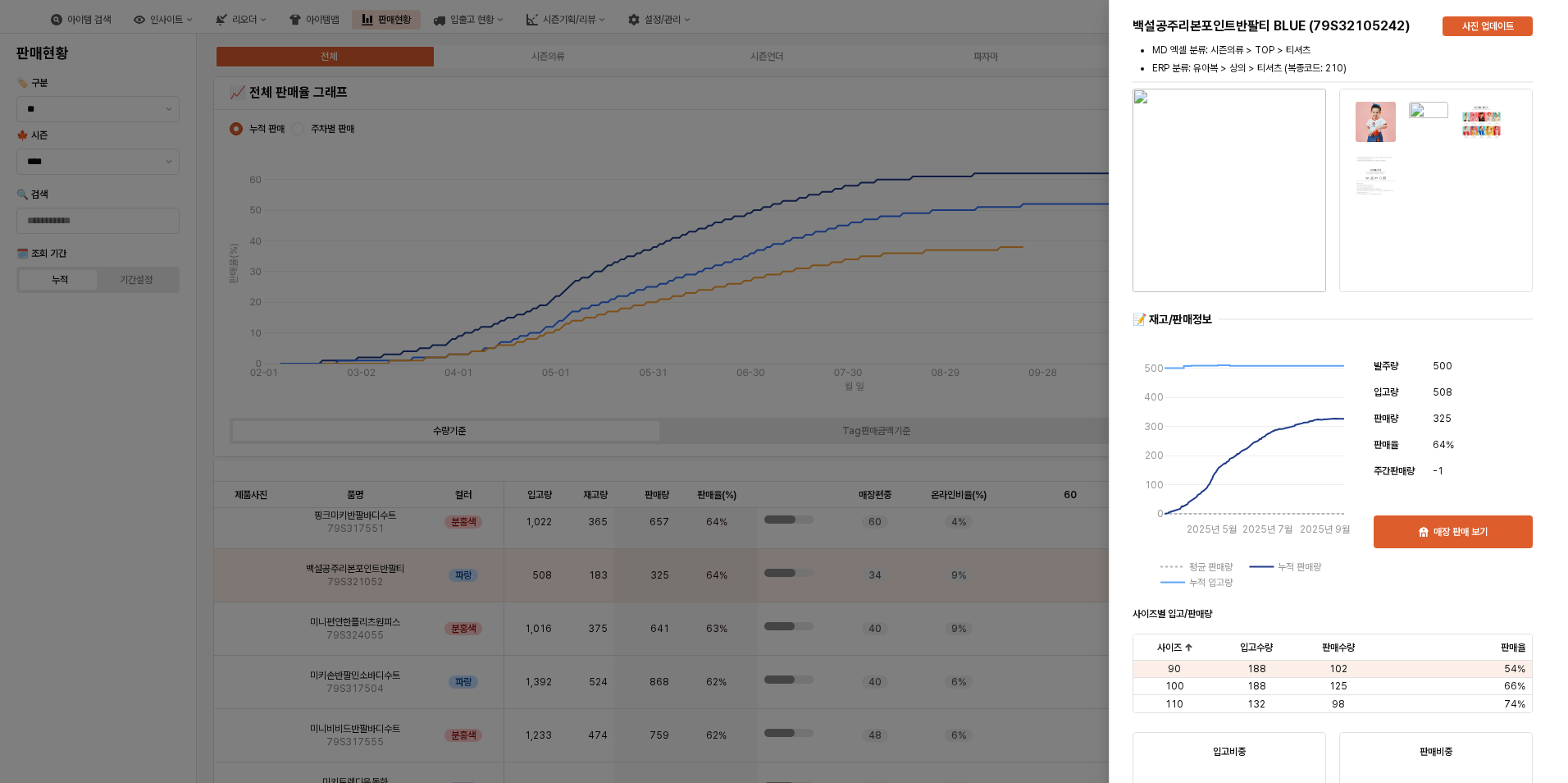
drag, startPoint x: 979, startPoint y: 319, endPoint x: 963, endPoint y: 321, distance: 16.1
click at [978, 319] on div at bounding box center [784, 392] width 1568 height 783
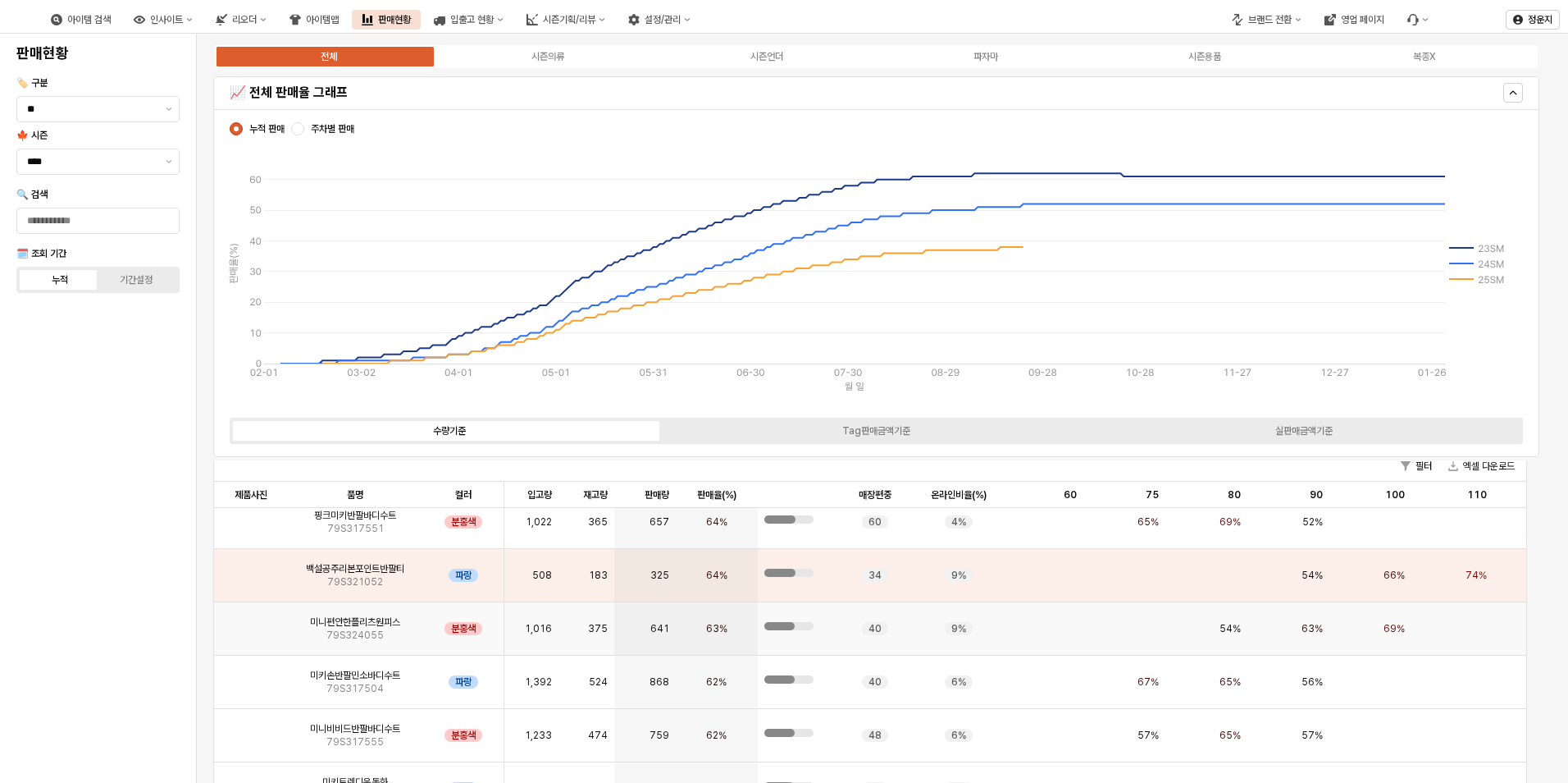
click at [251, 622] on img "앱 프레임" at bounding box center [251, 622] width 0 height 0
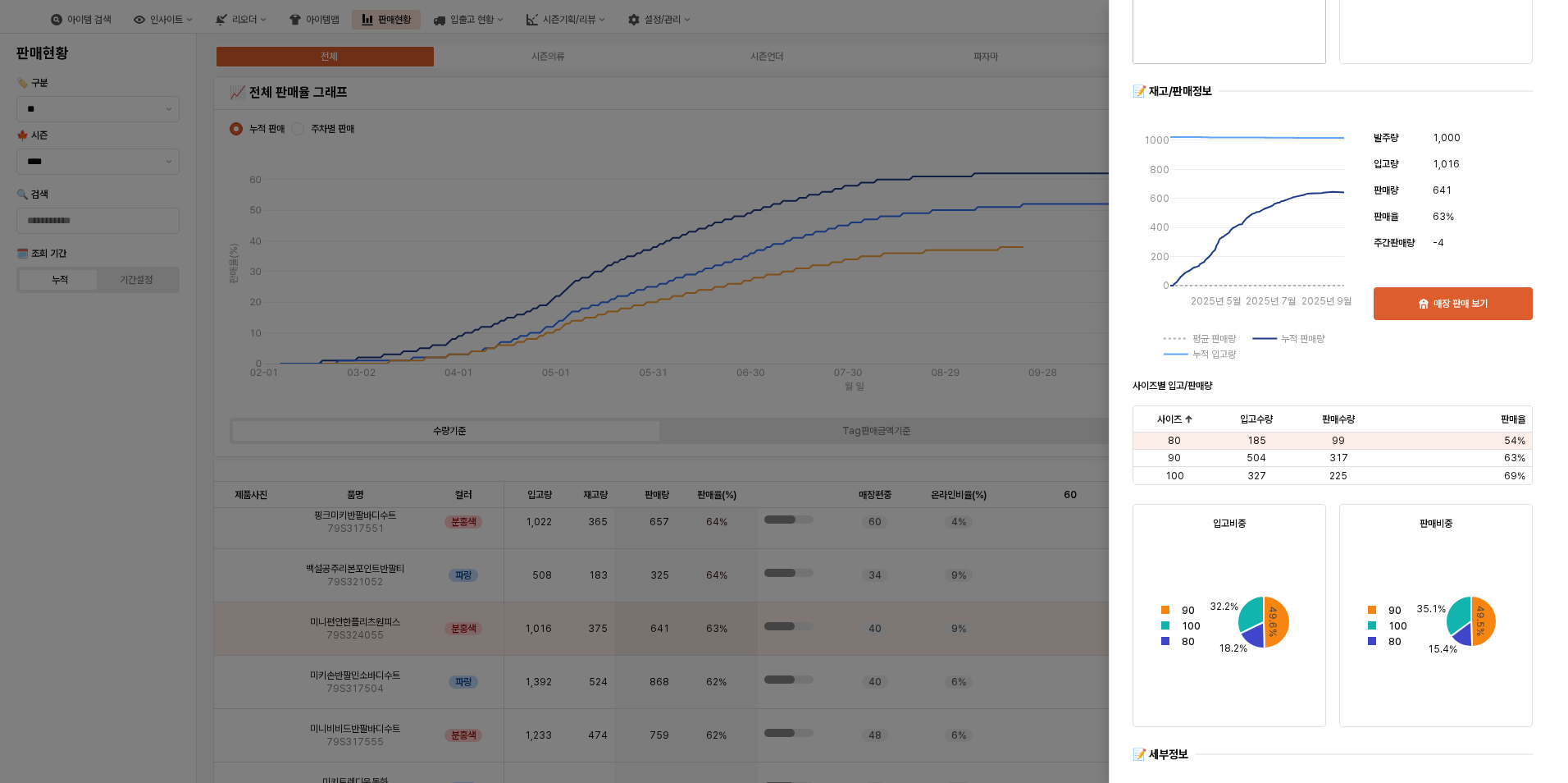
scroll to position [82, 0]
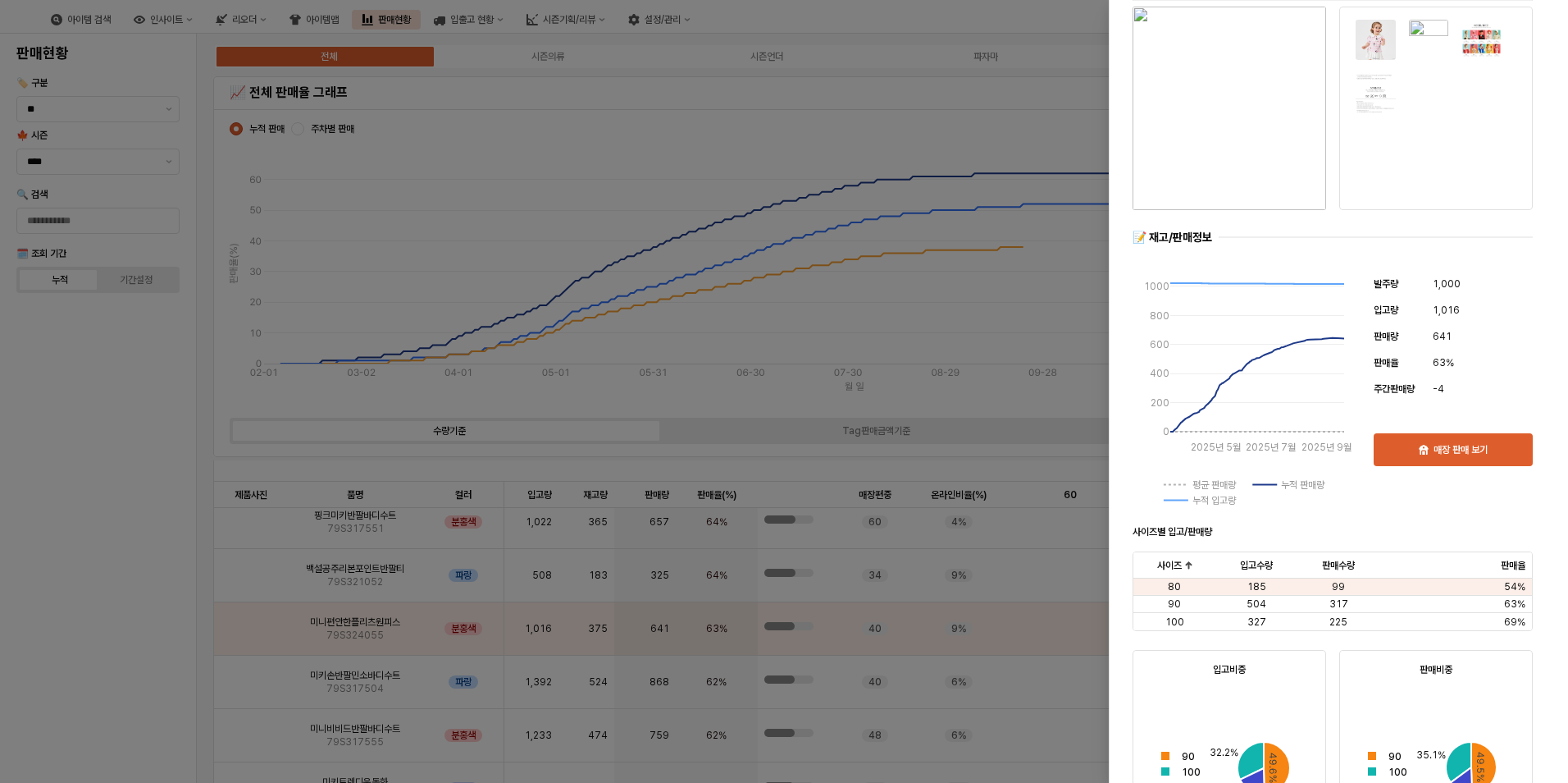
click at [1212, 146] on img "button" at bounding box center [1229, 108] width 193 height 203
click at [899, 332] on div at bounding box center [784, 392] width 1568 height 783
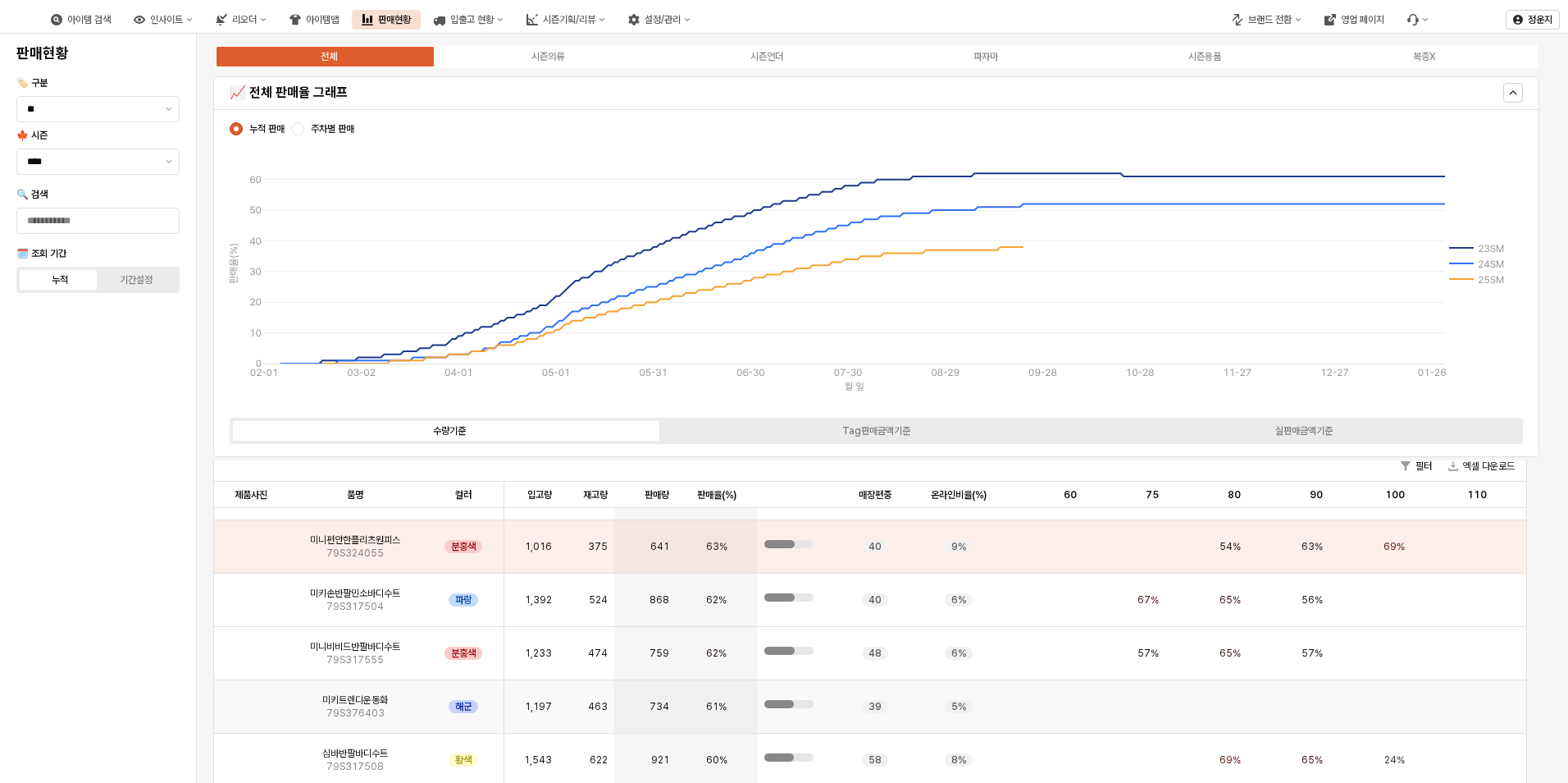
scroll to position [656, 0]
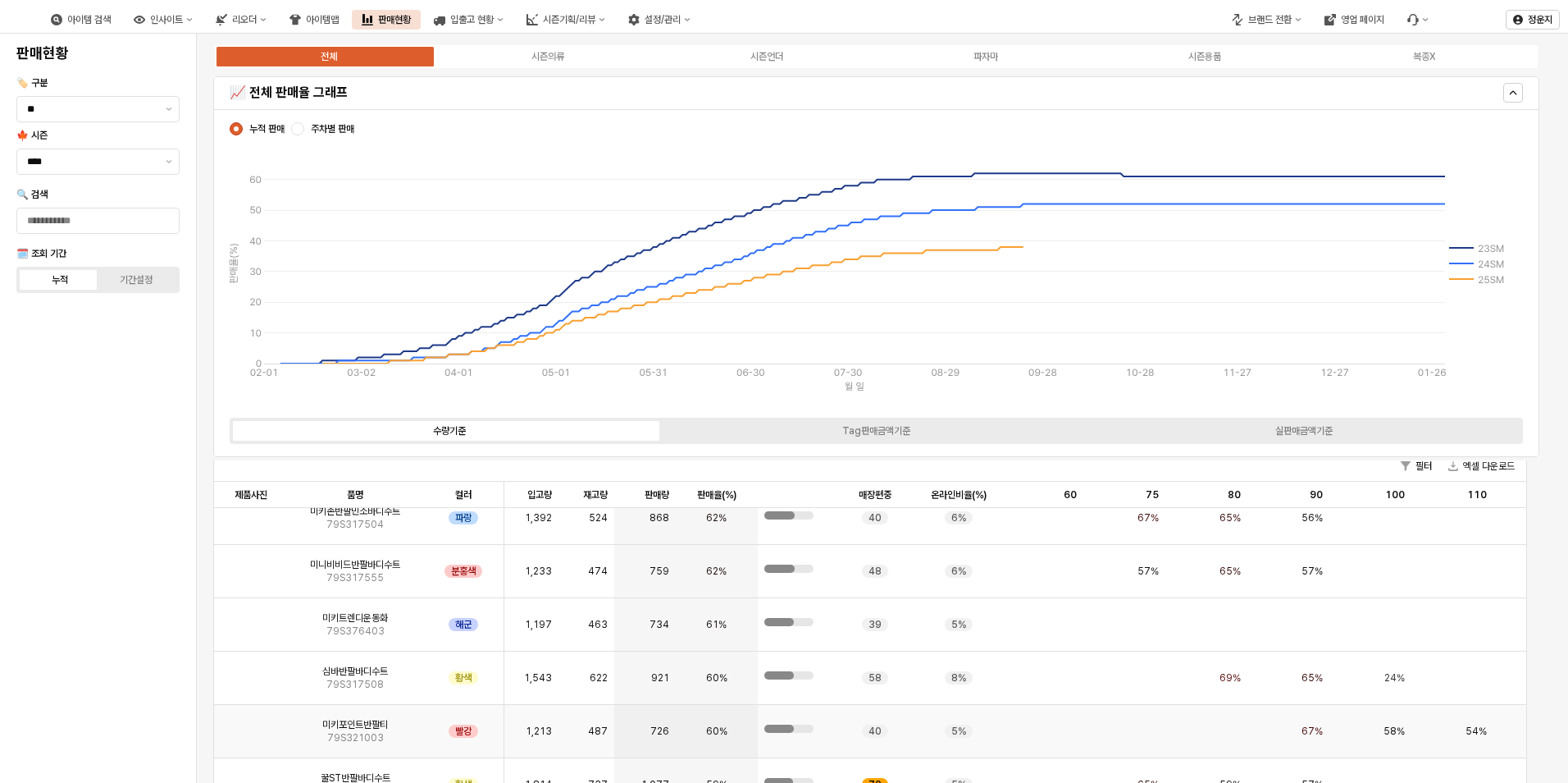
click at [331, 718] on div "미키포인트반팔티 79S321003" at bounding box center [355, 731] width 135 height 54
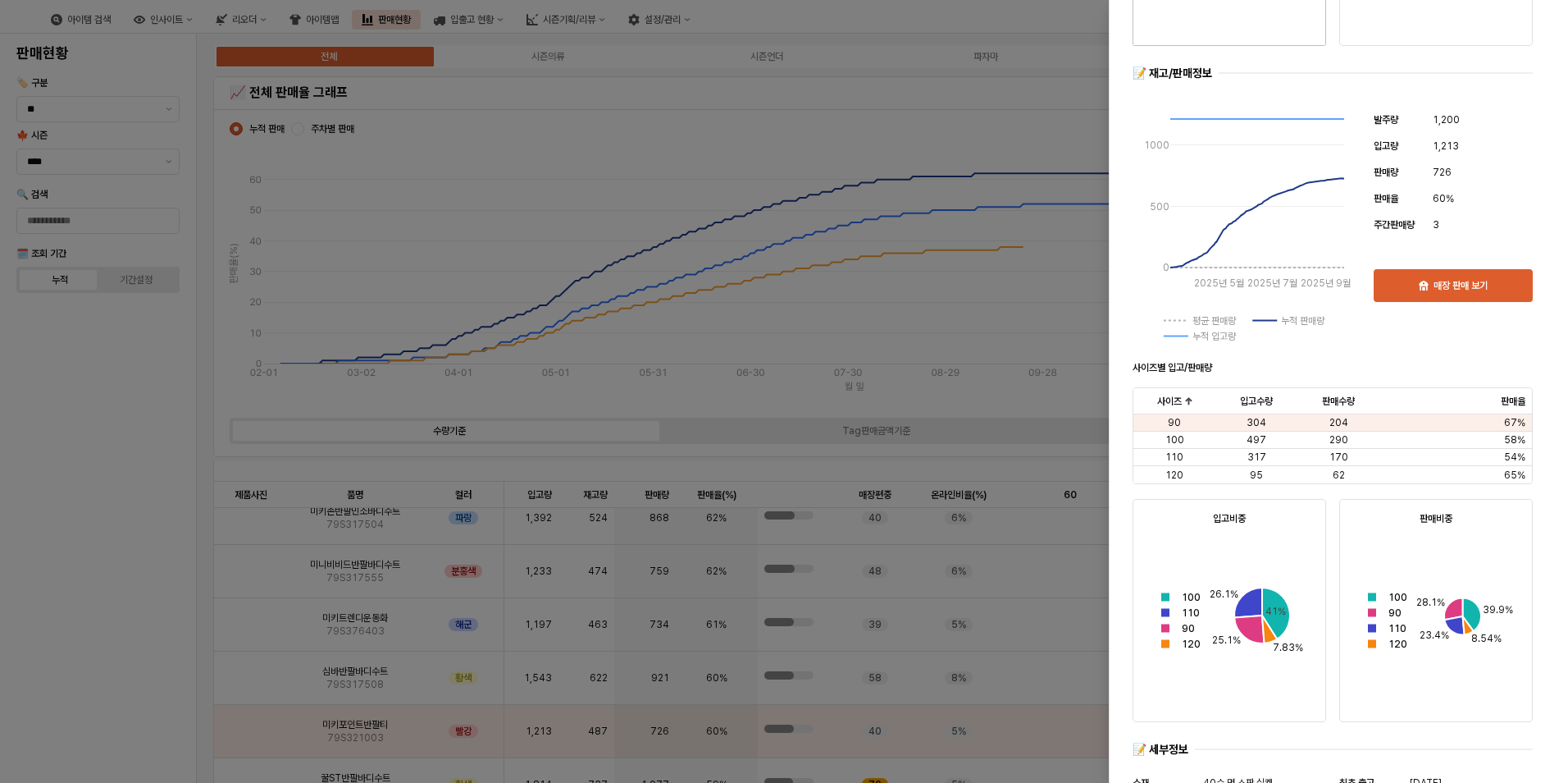
scroll to position [164, 0]
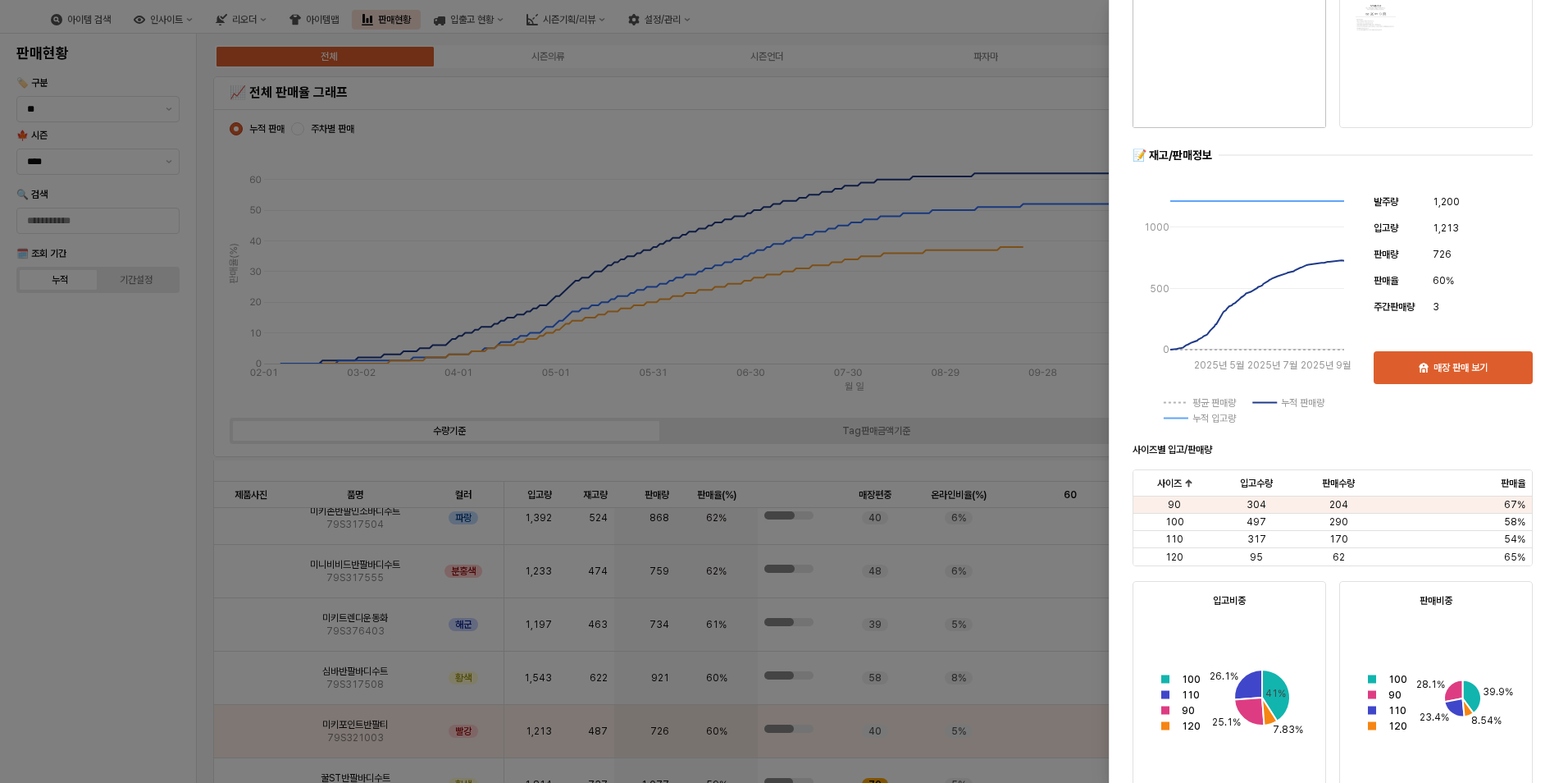
click at [1029, 316] on div at bounding box center [784, 392] width 1568 height 783
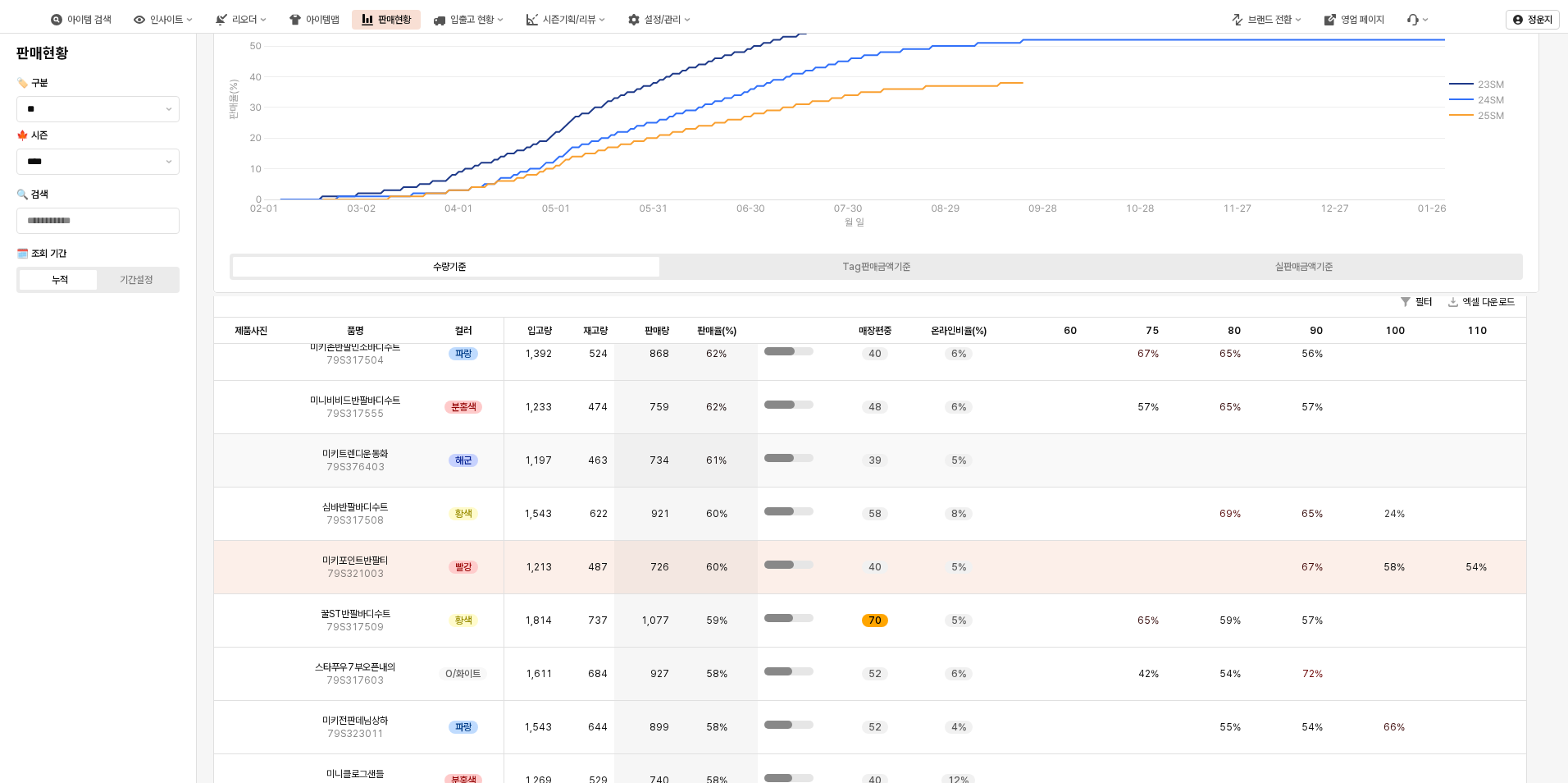
scroll to position [739, 0]
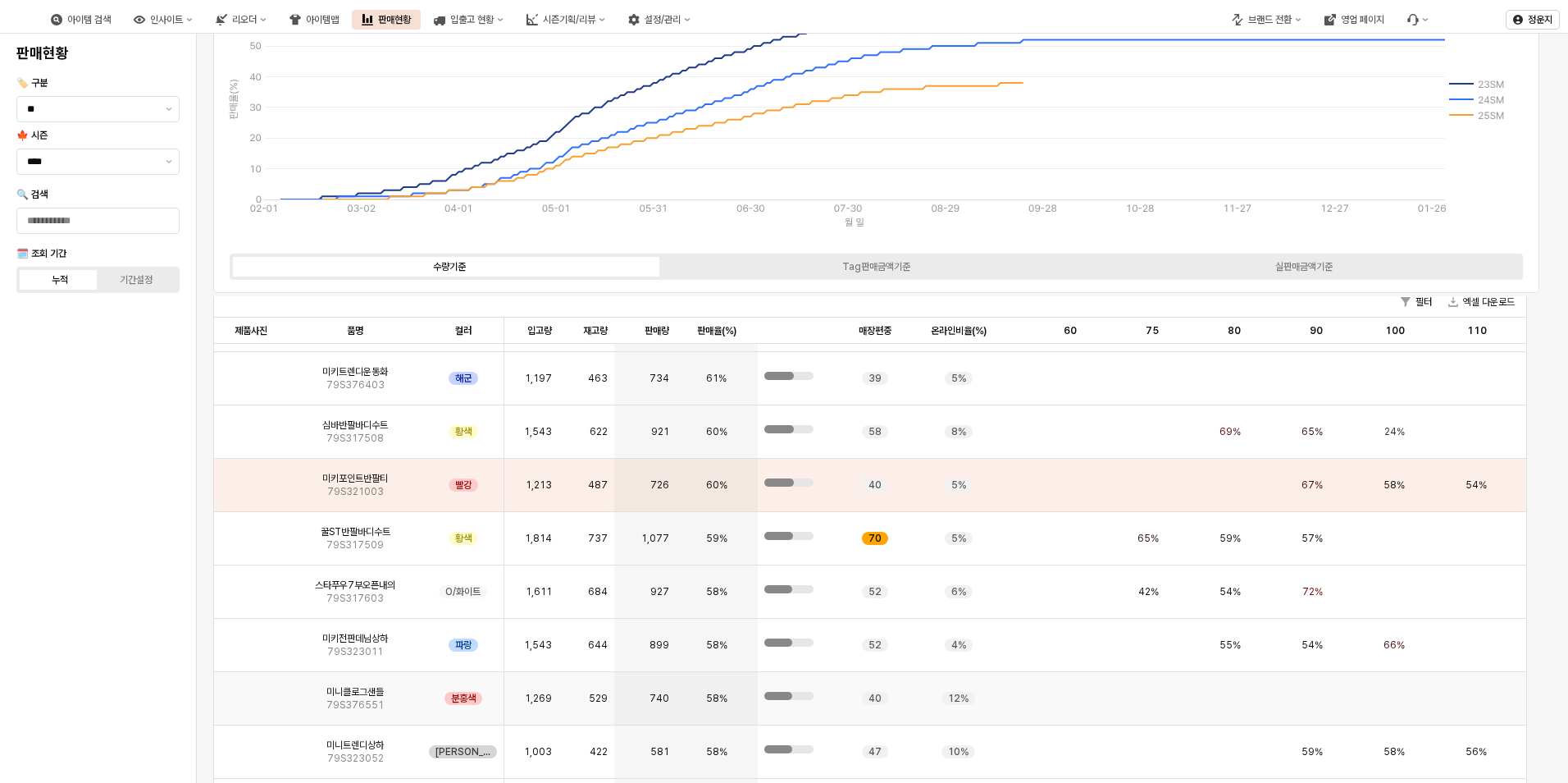
click at [251, 692] on img "앱 프레임" at bounding box center [251, 692] width 0 height 0
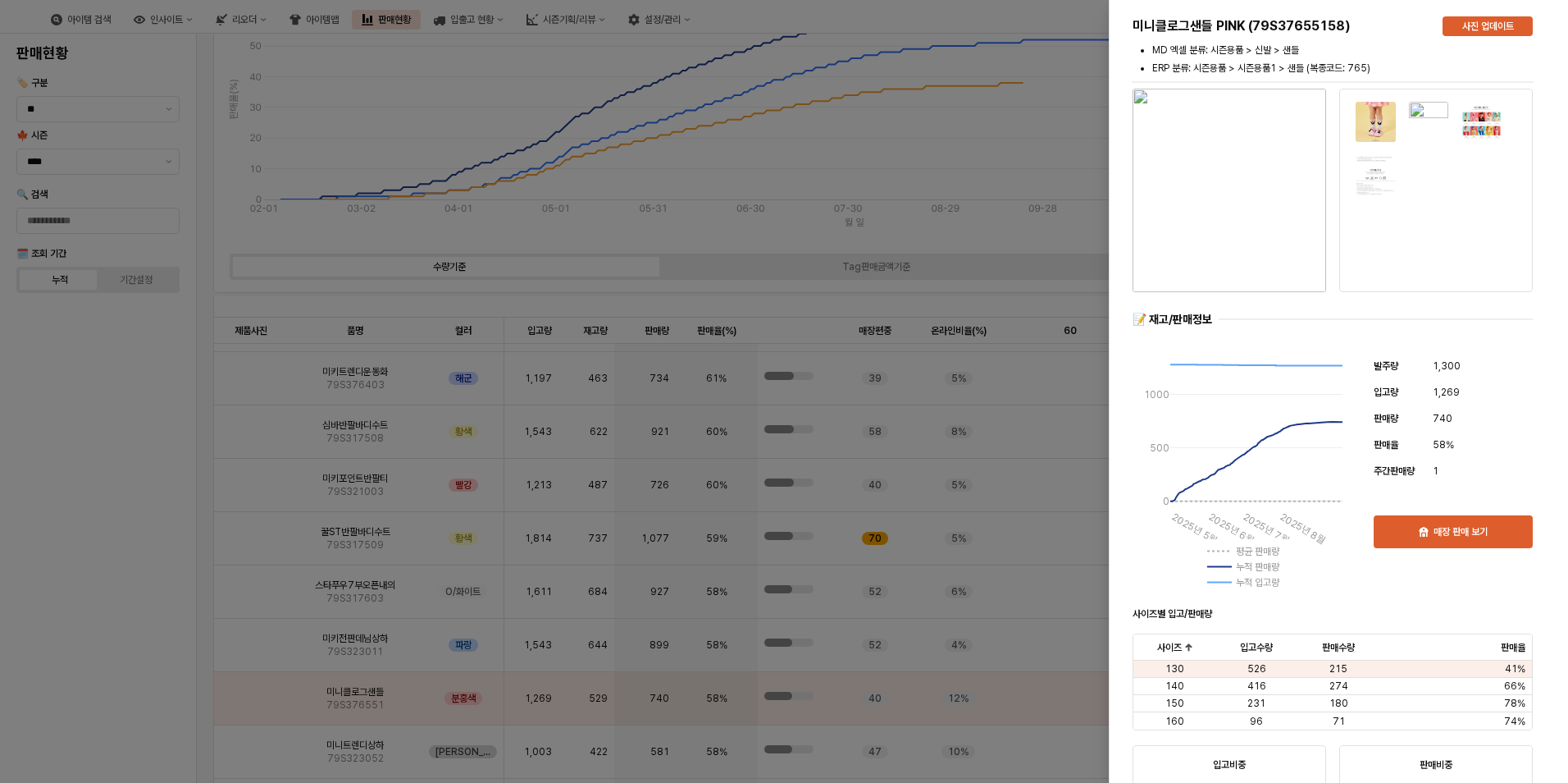
click at [1047, 135] on div at bounding box center [784, 392] width 1568 height 783
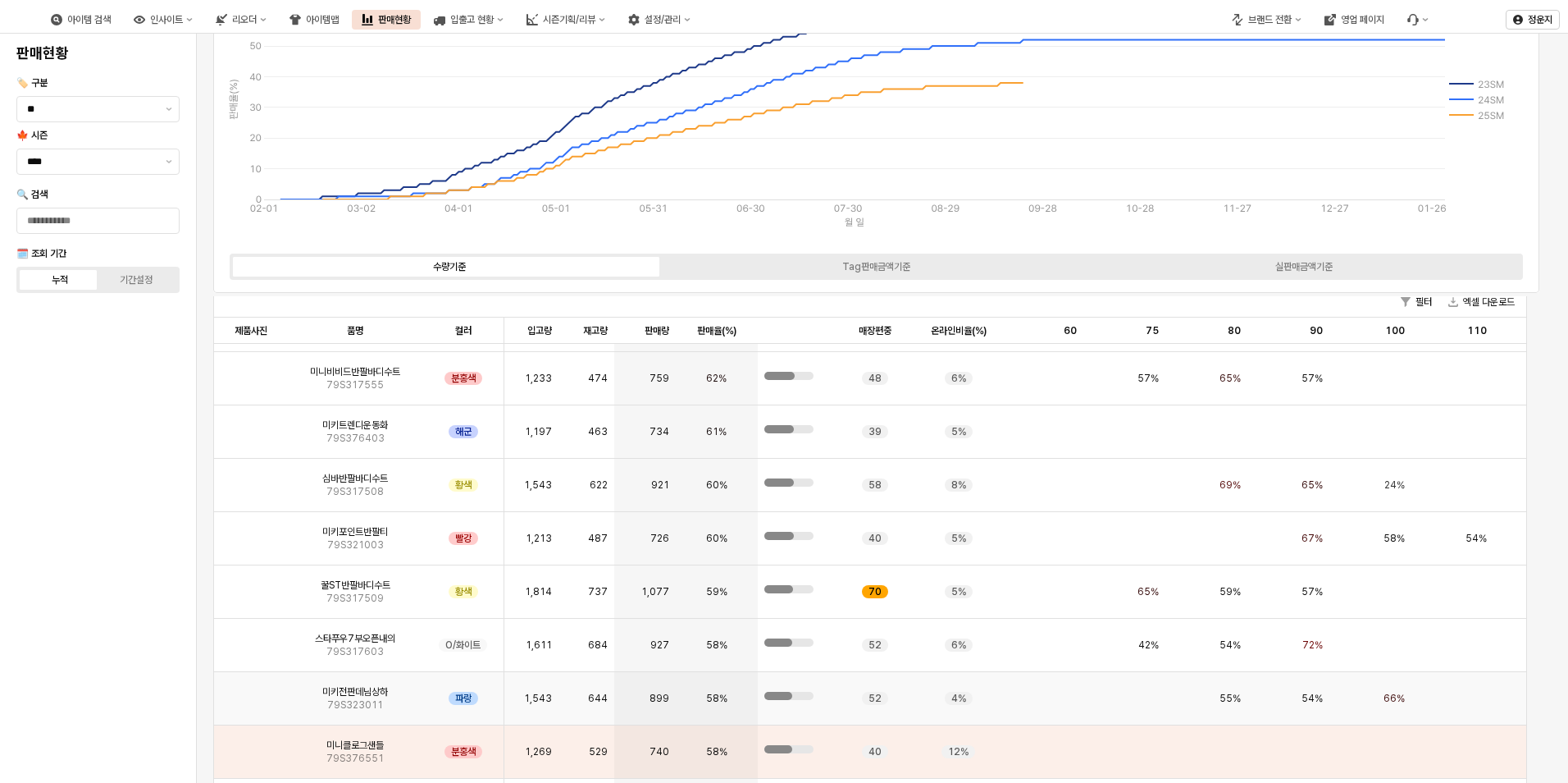
scroll to position [656, 0]
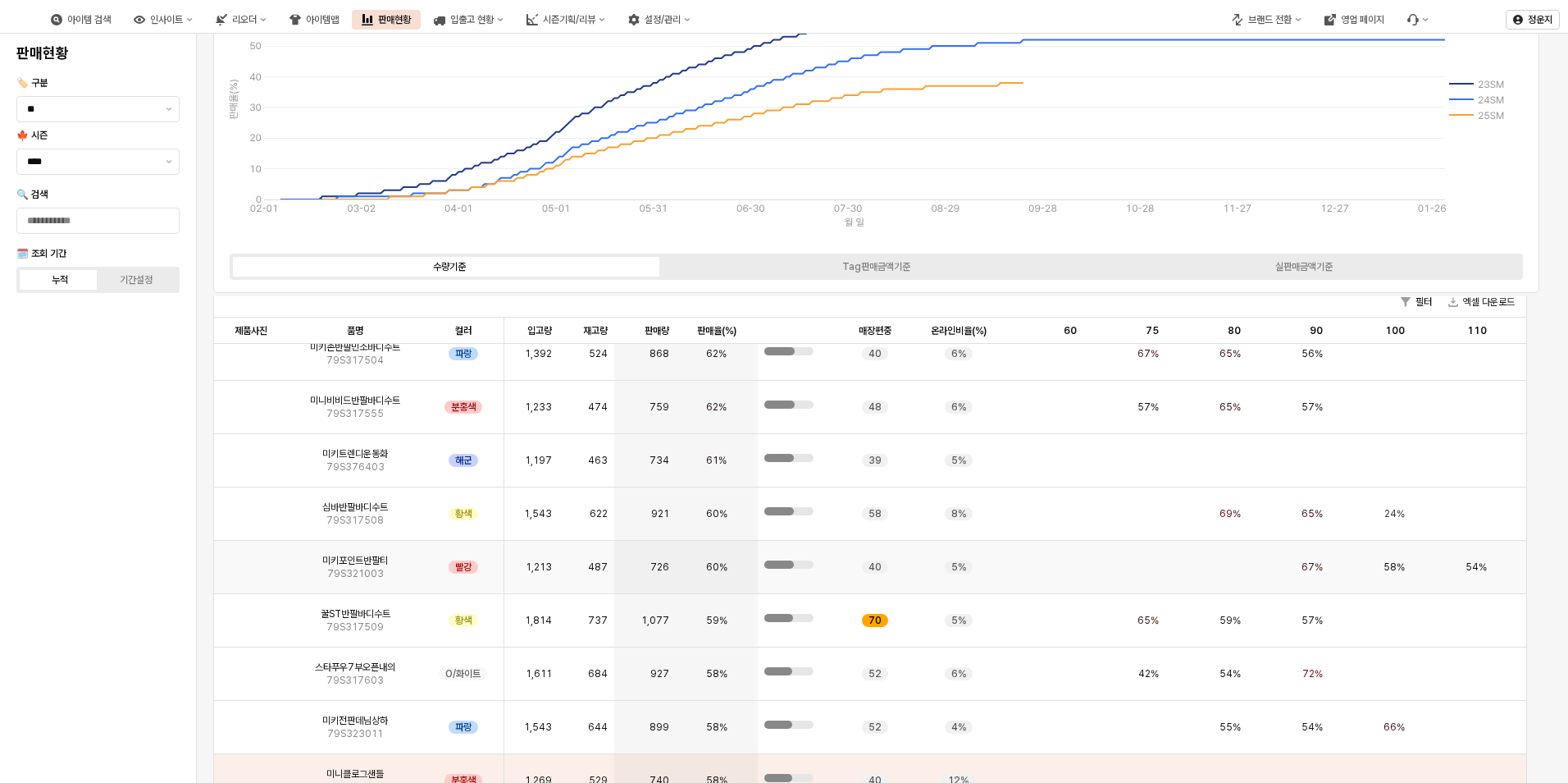
click at [251, 560] on img "앱 프레임" at bounding box center [251, 560] width 0 height 0
click at [260, 569] on div "아이템 검색 인사이트 리오더 아이템맵 판매현황 입출고 현황 시즌기획/리뷰 설정/관리 브랜드 전환 영업 페이지 정운지 판매현황 🏷️ 구분 ** …" at bounding box center [784, 392] width 1568 height 783
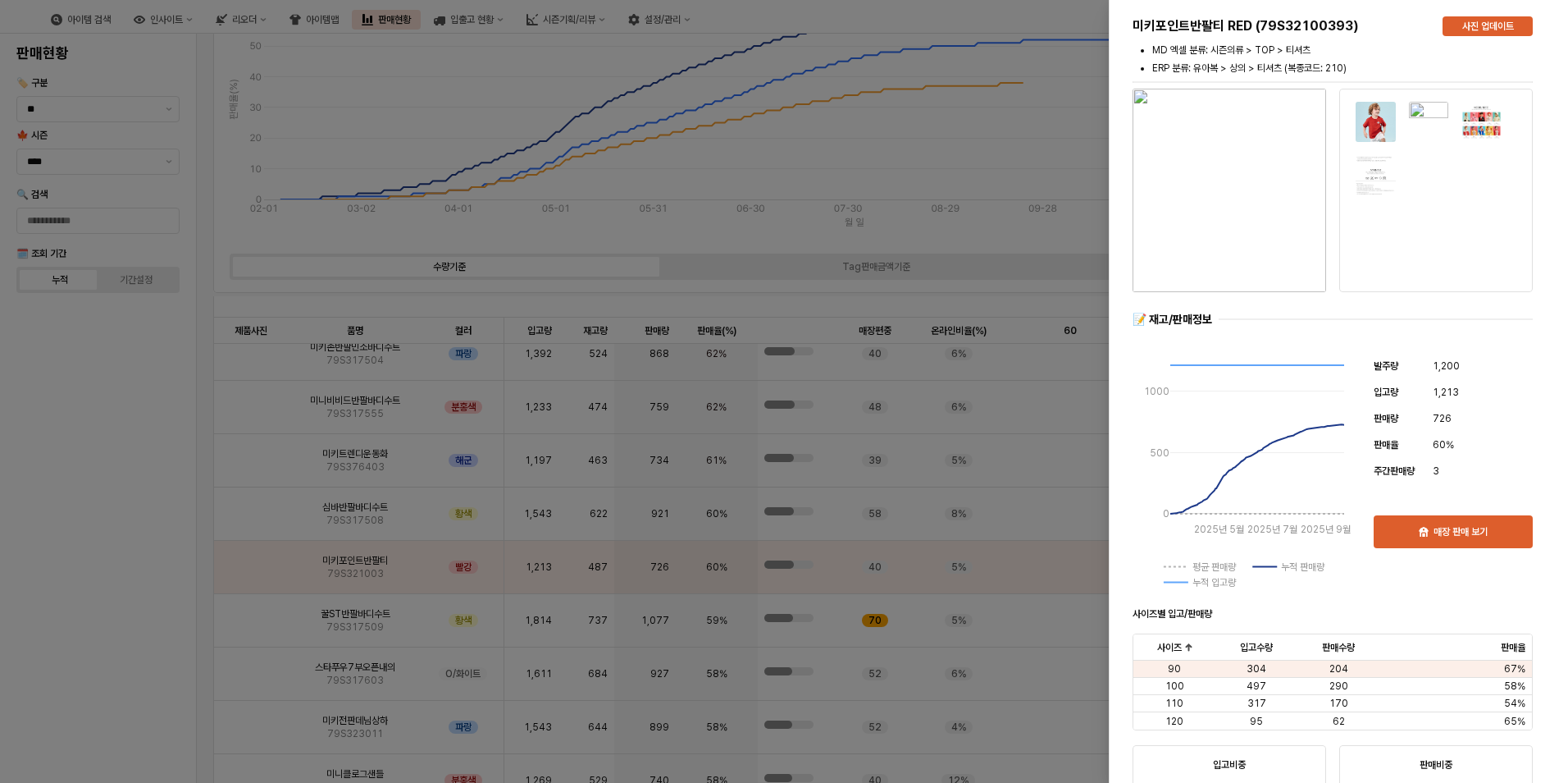
click at [1097, 90] on div at bounding box center [784, 392] width 1568 height 783
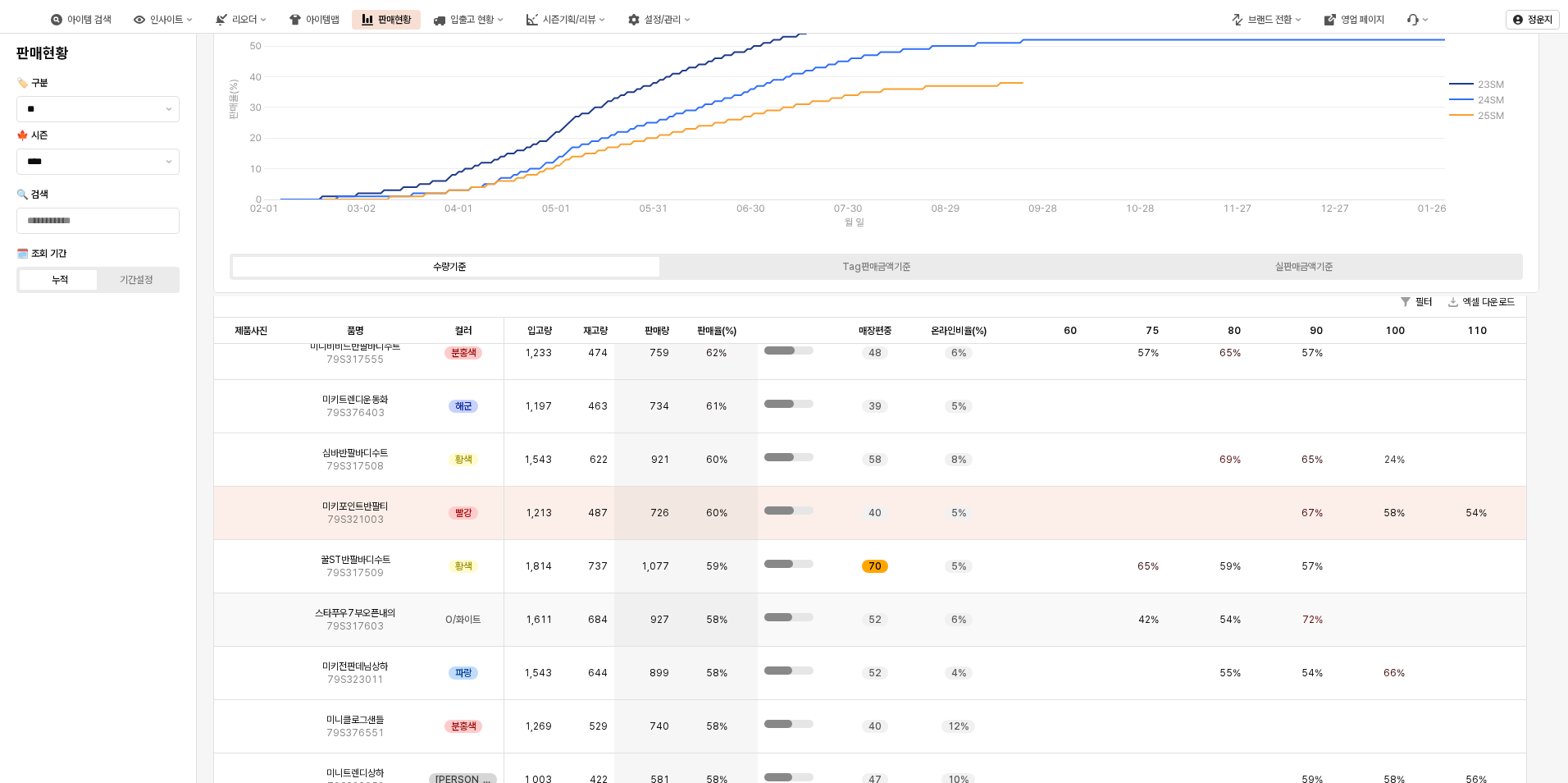
scroll to position [739, 0]
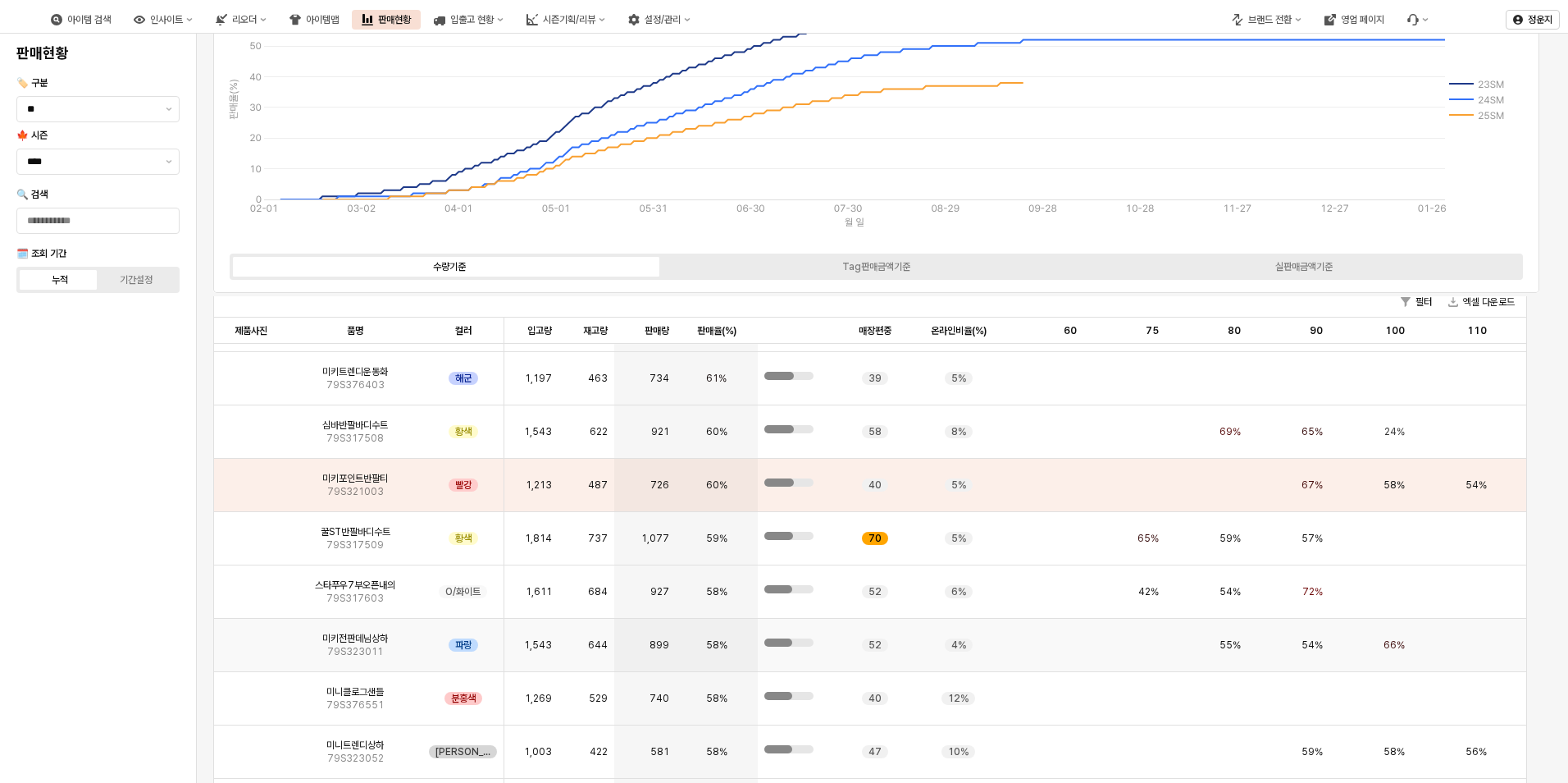
click at [251, 639] on img "앱 프레임" at bounding box center [251, 639] width 0 height 0
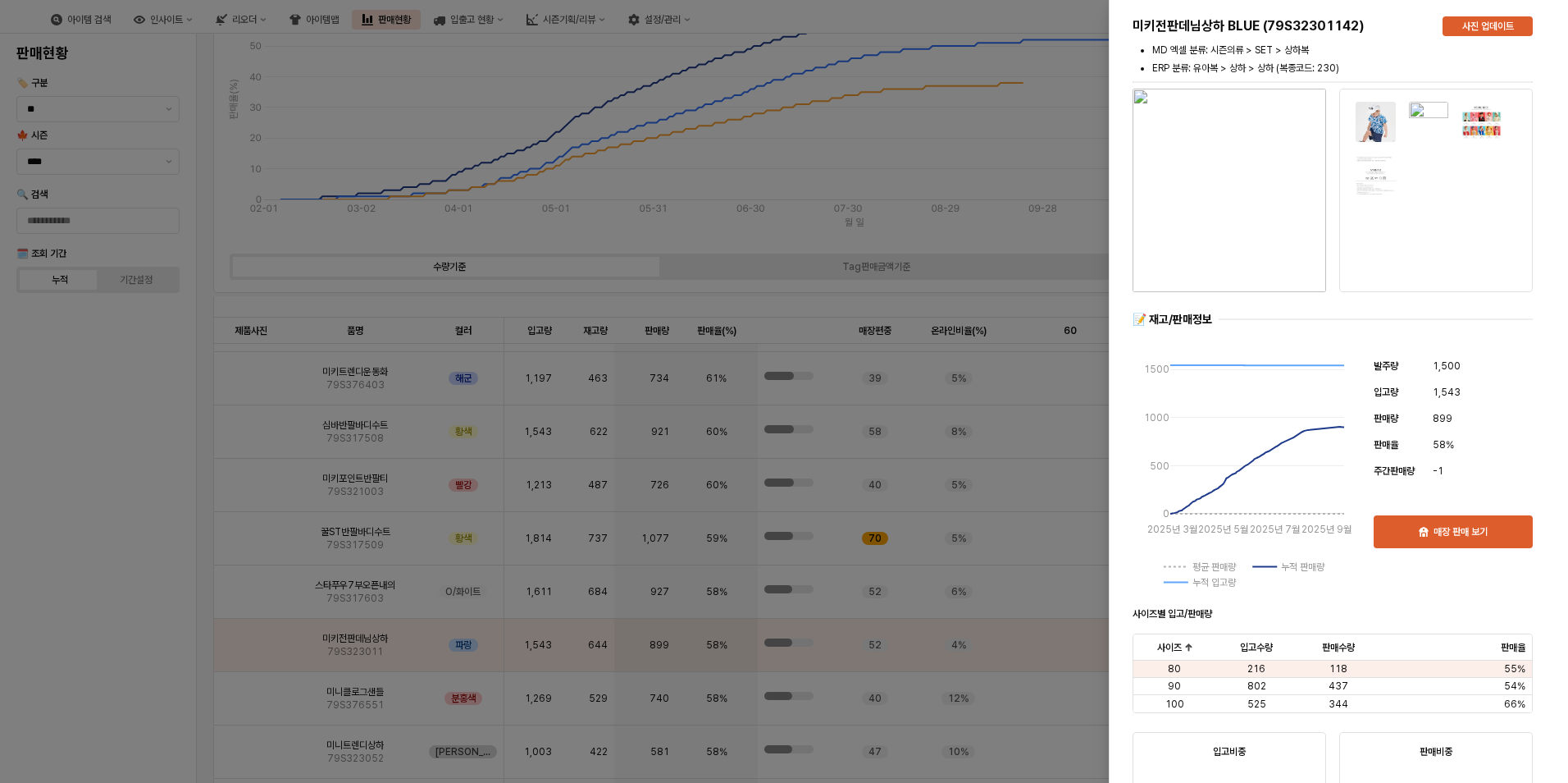
click at [1076, 180] on div at bounding box center [784, 392] width 1568 height 783
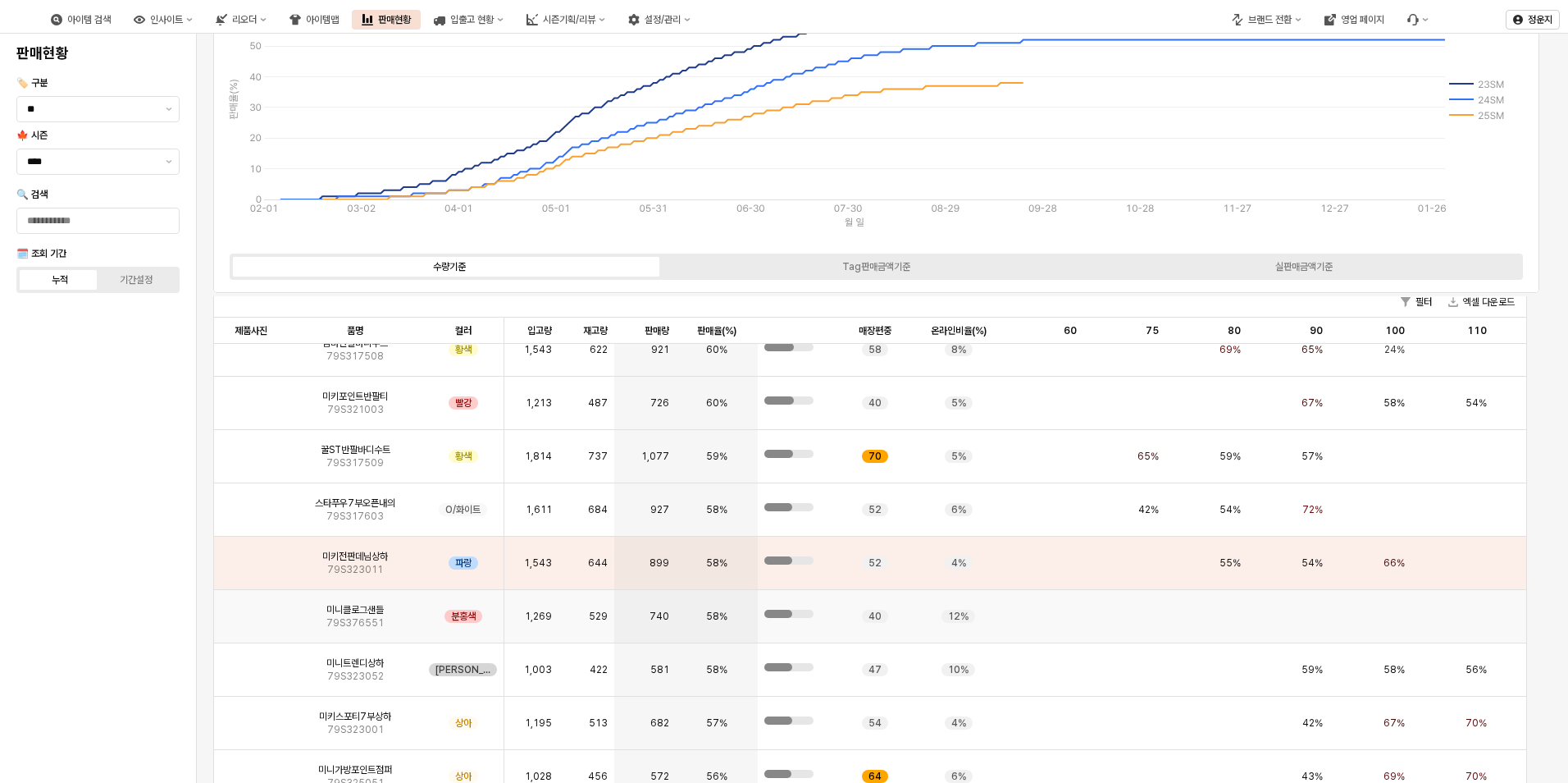
scroll to position [903, 0]
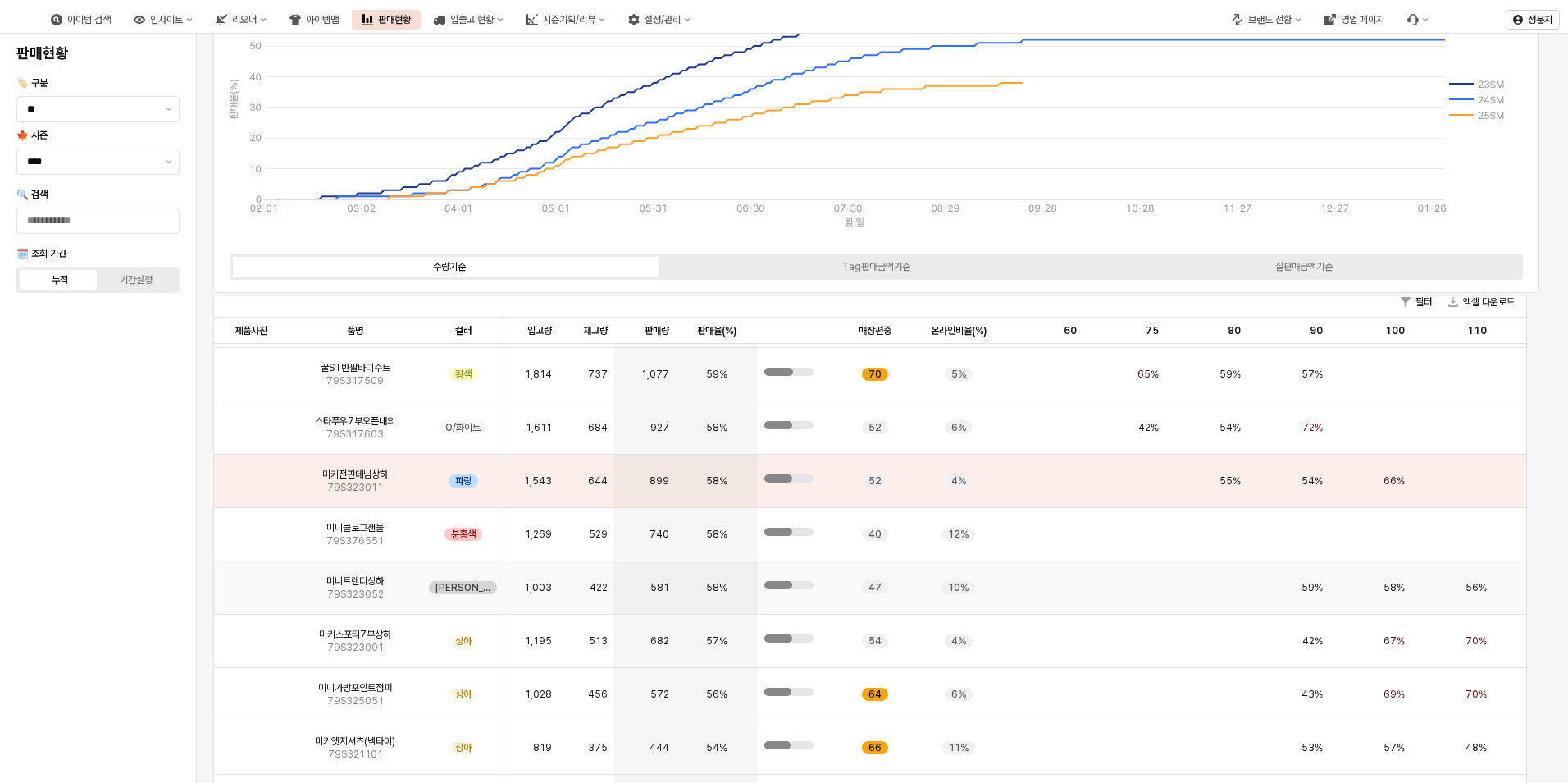
click at [251, 581] on img "앱 프레임" at bounding box center [251, 581] width 0 height 0
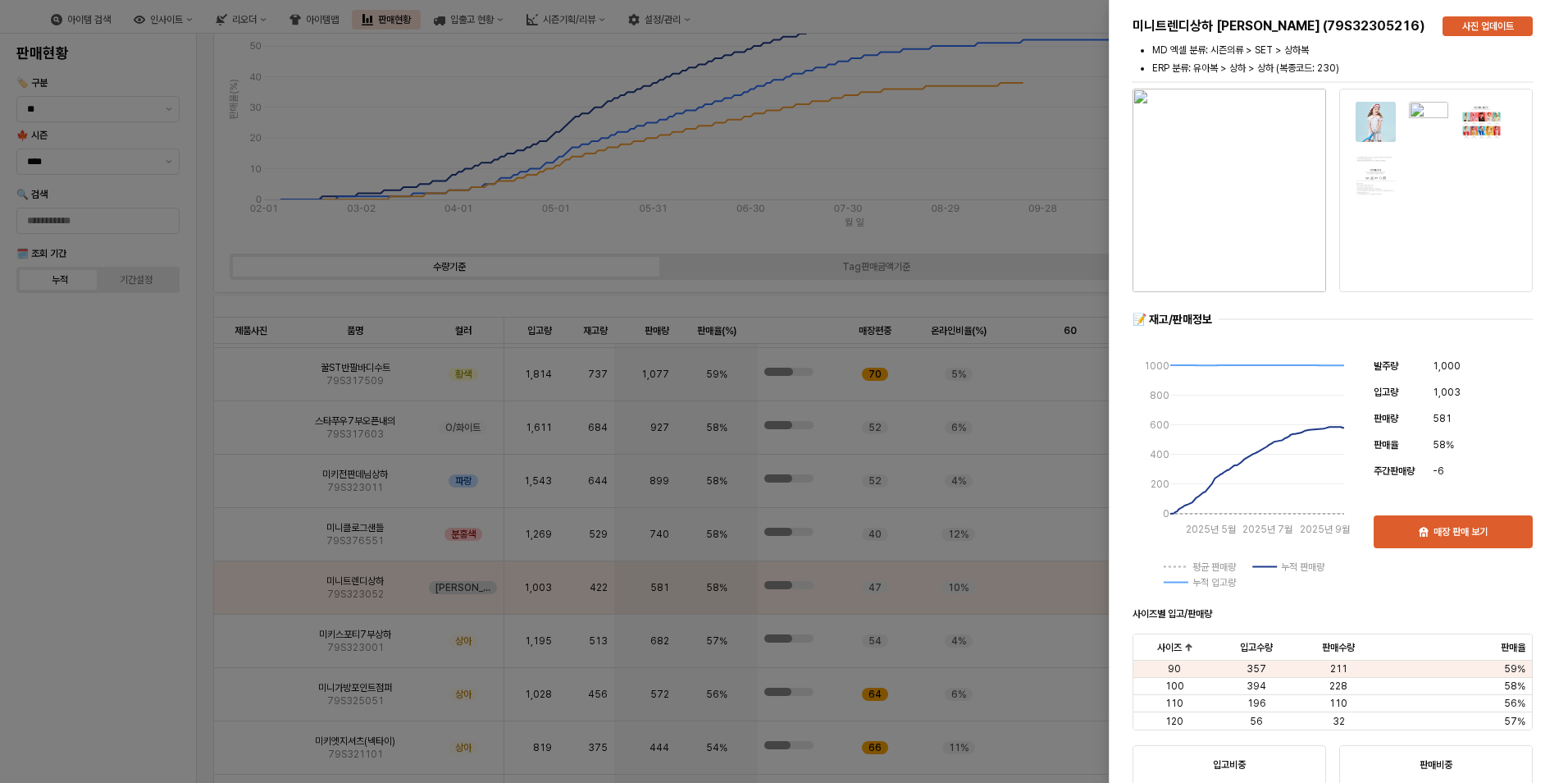
click at [1215, 229] on img "button" at bounding box center [1229, 190] width 193 height 203
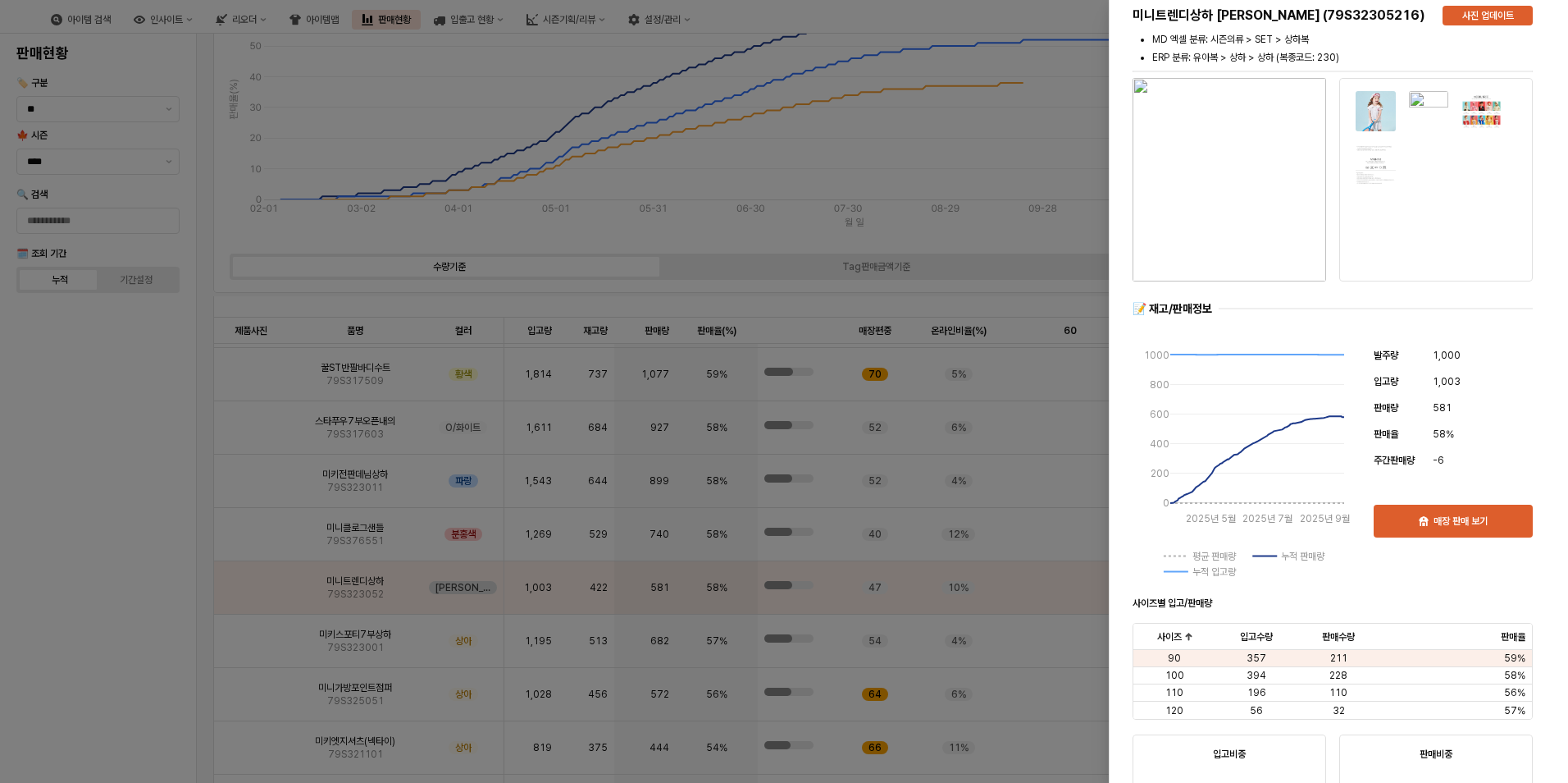
scroll to position [0, 0]
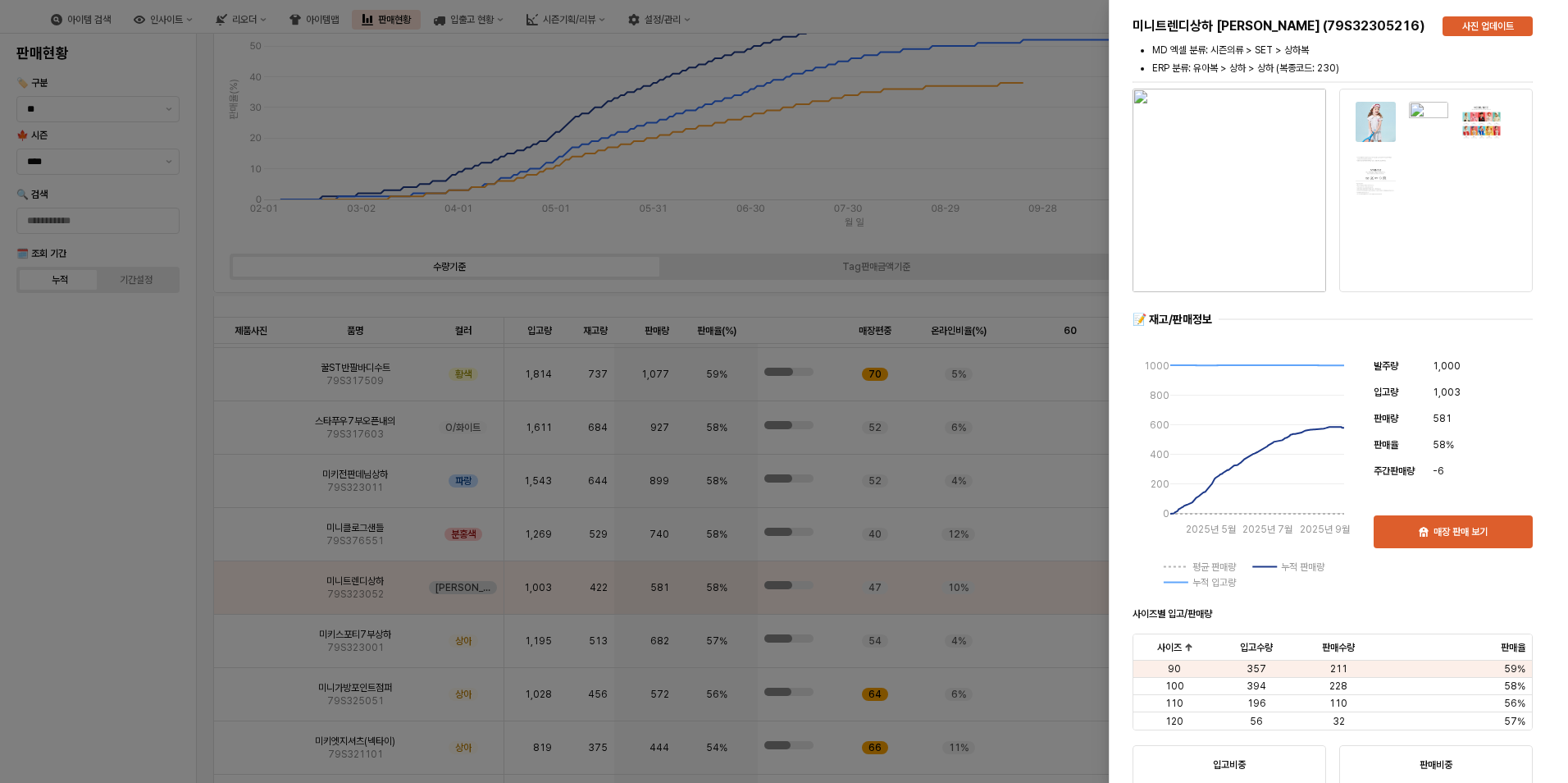
click at [1379, 128] on img at bounding box center [1376, 121] width 42 height 42
click at [1212, 184] on img "button" at bounding box center [1229, 190] width 193 height 203
click at [1059, 427] on div at bounding box center [784, 392] width 1568 height 783
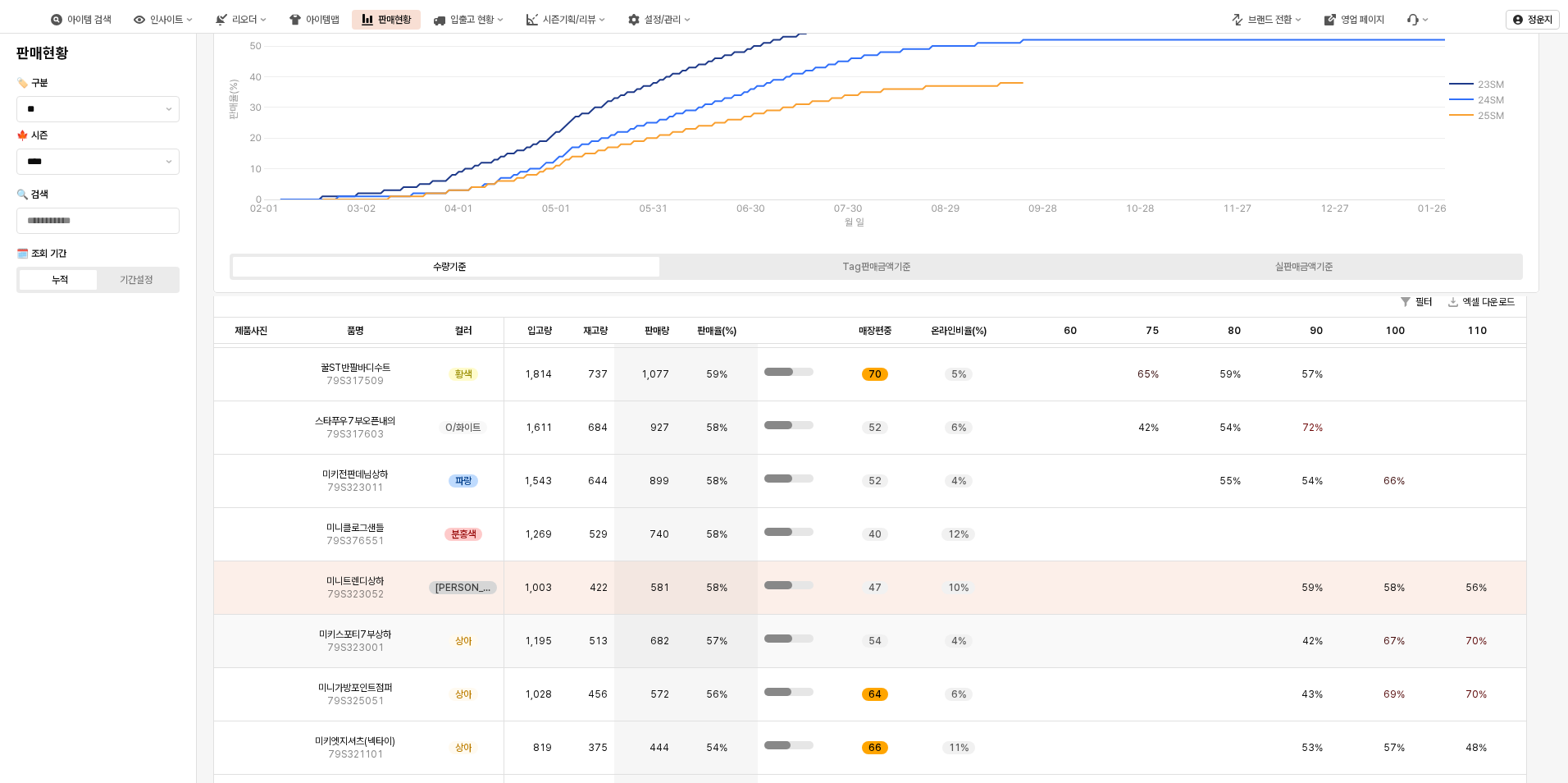
click at [251, 635] on img "앱 프레임" at bounding box center [251, 635] width 0 height 0
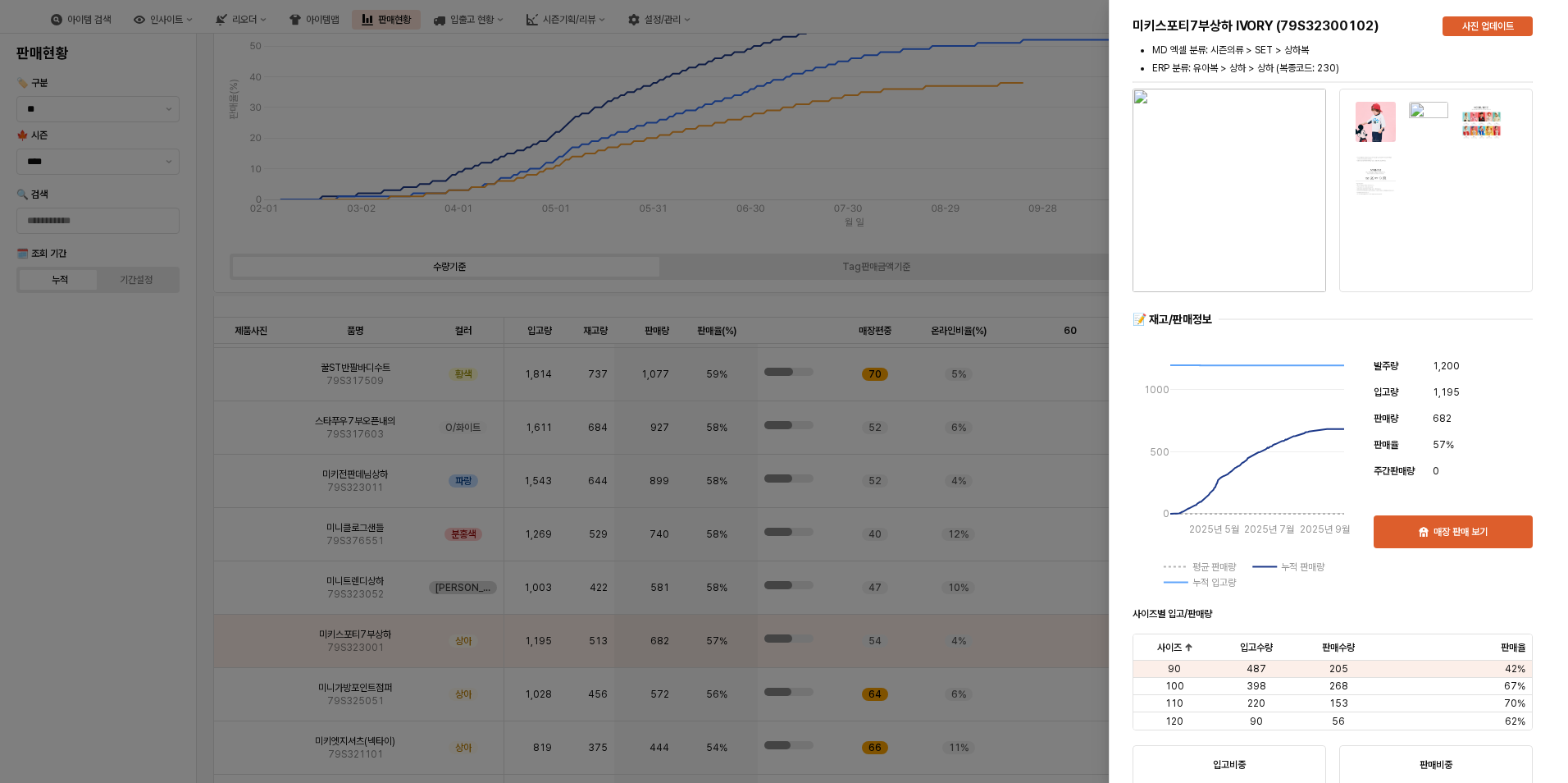
click at [1023, 153] on div at bounding box center [784, 392] width 1568 height 783
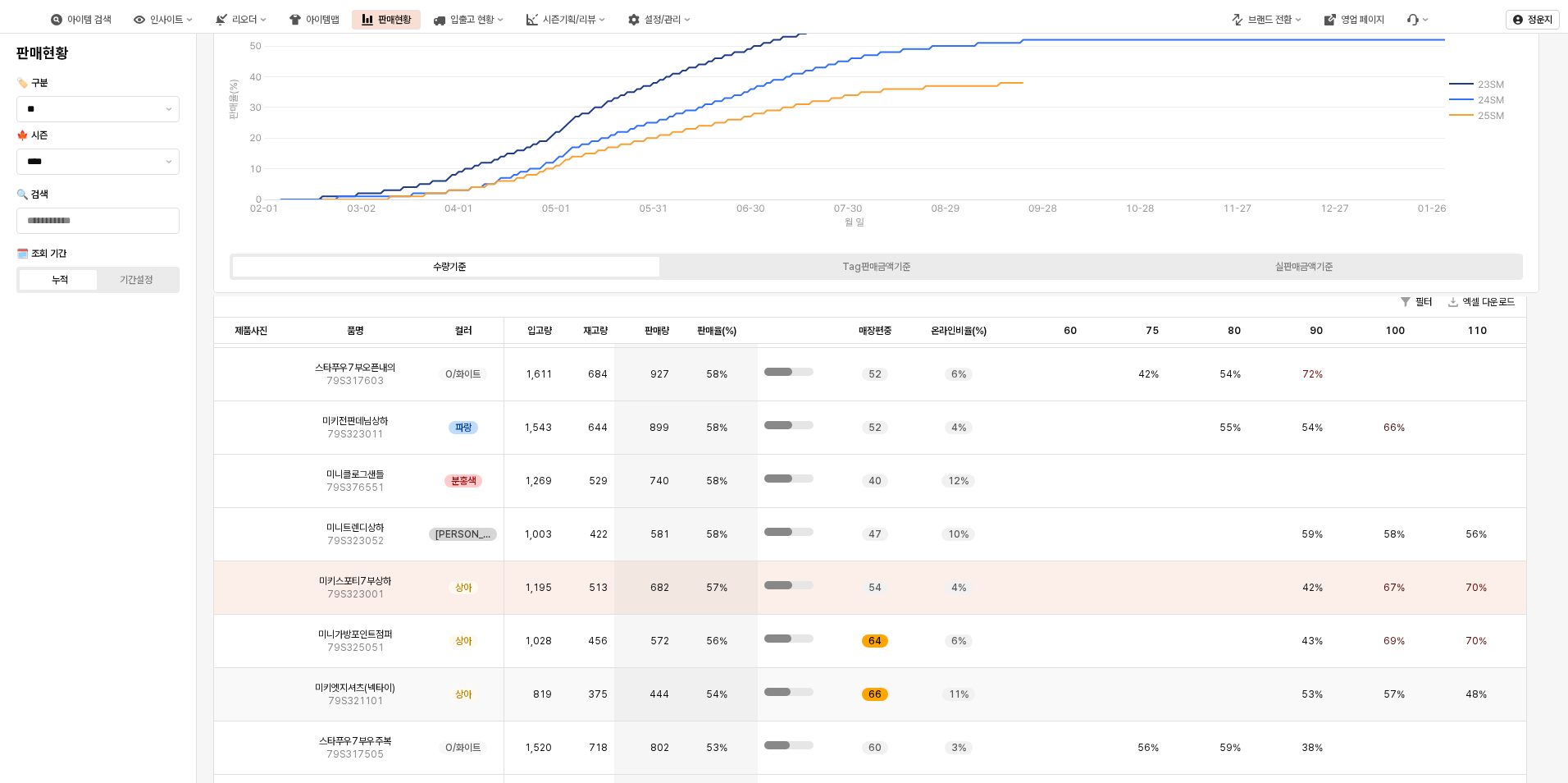
scroll to position [985, 0]
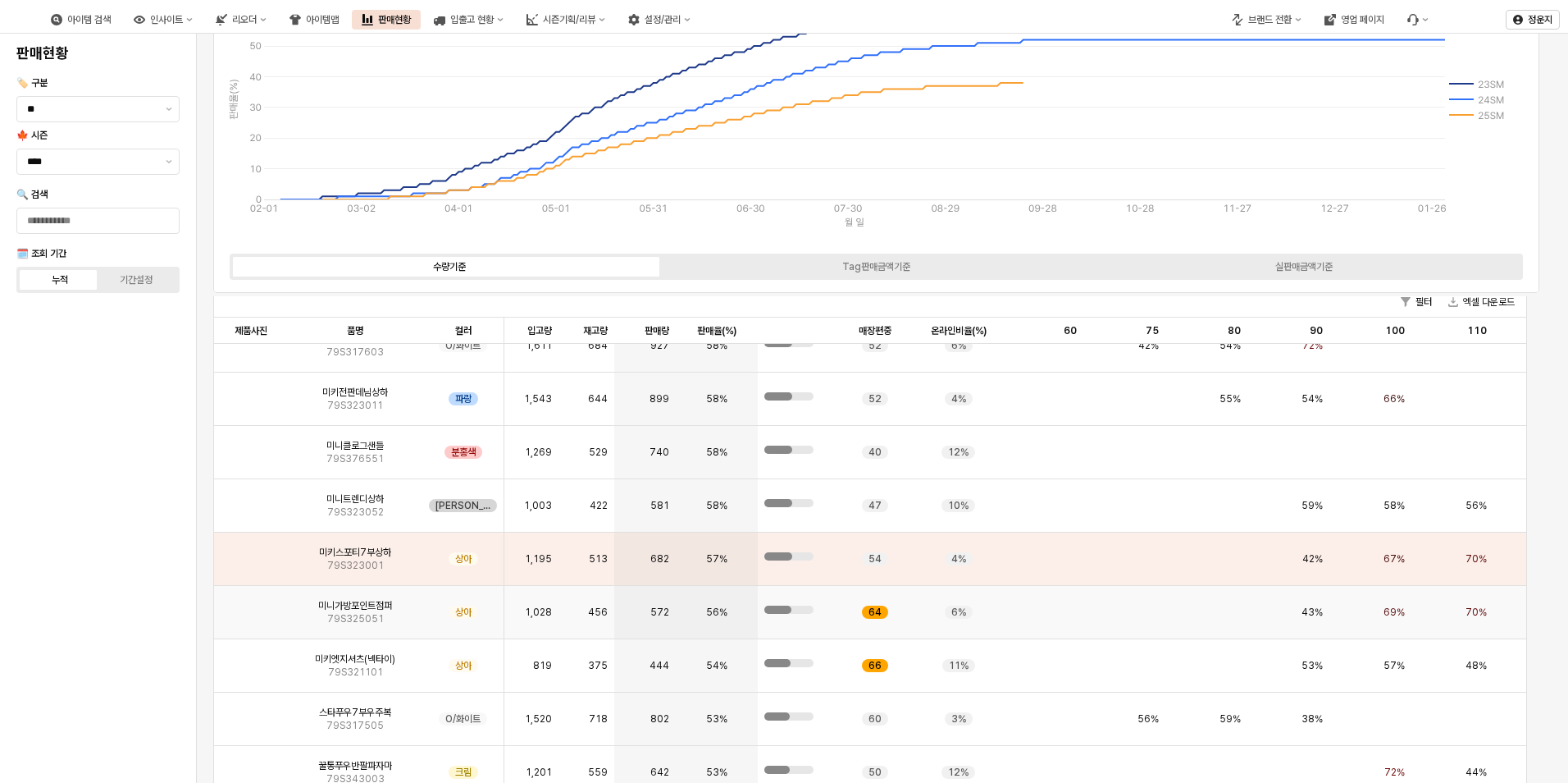
click at [251, 605] on img "앱 프레임" at bounding box center [251, 605] width 0 height 0
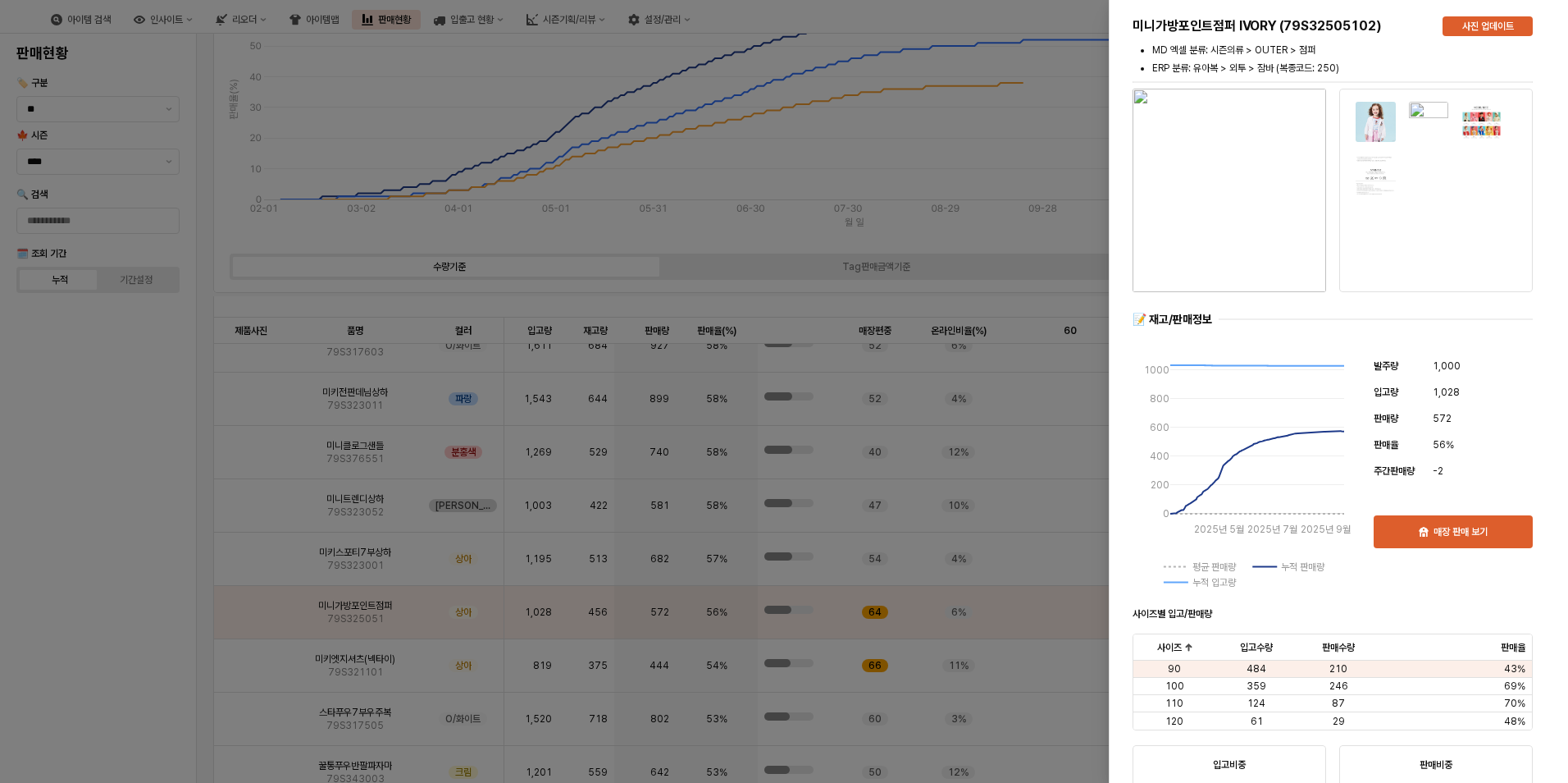
click at [1222, 215] on img "button" at bounding box center [1229, 190] width 193 height 203
click at [502, 554] on div at bounding box center [784, 392] width 1568 height 783
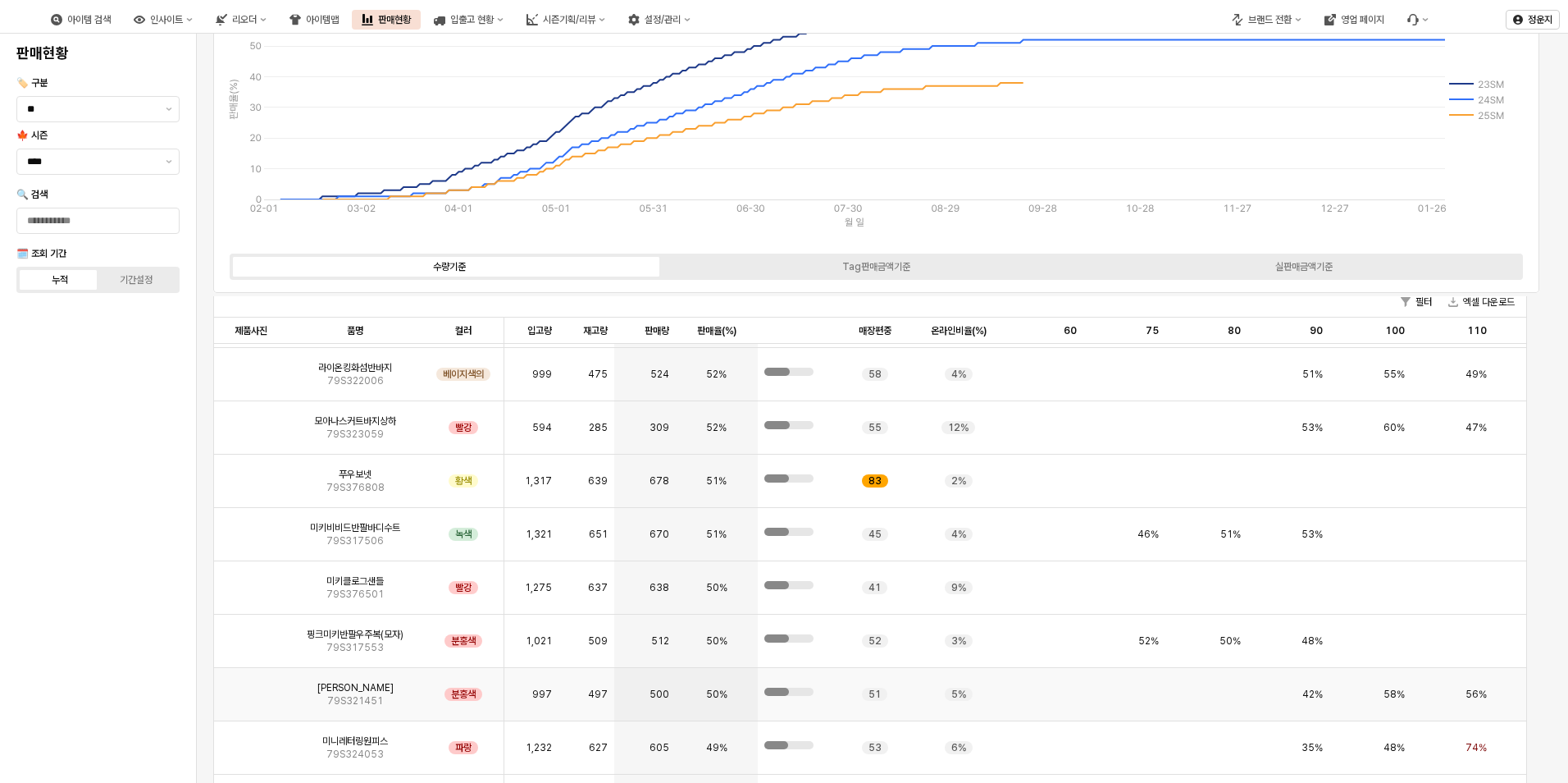
scroll to position [1559, 0]
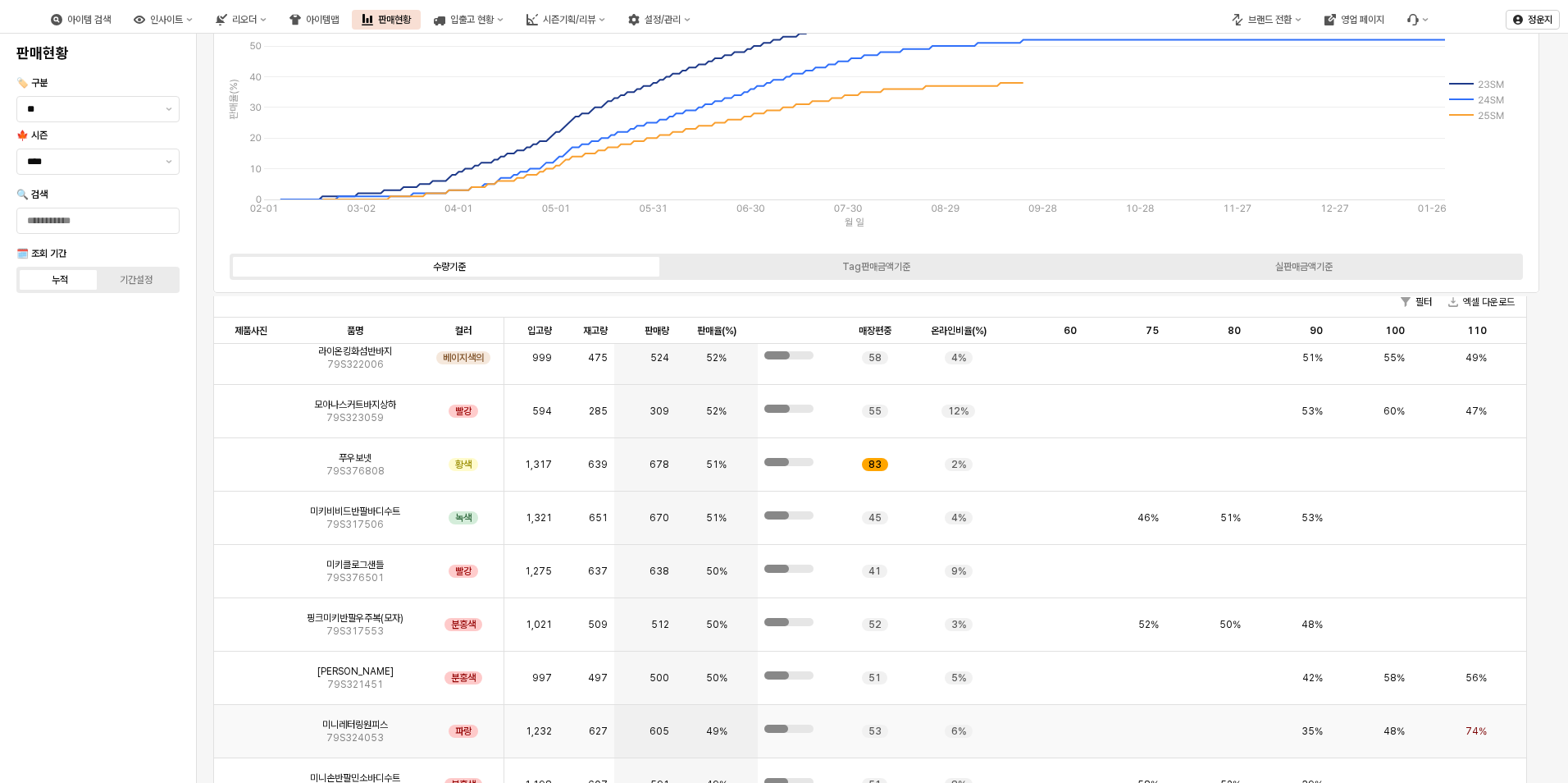
click at [251, 724] on img "앱 프레임" at bounding box center [251, 724] width 0 height 0
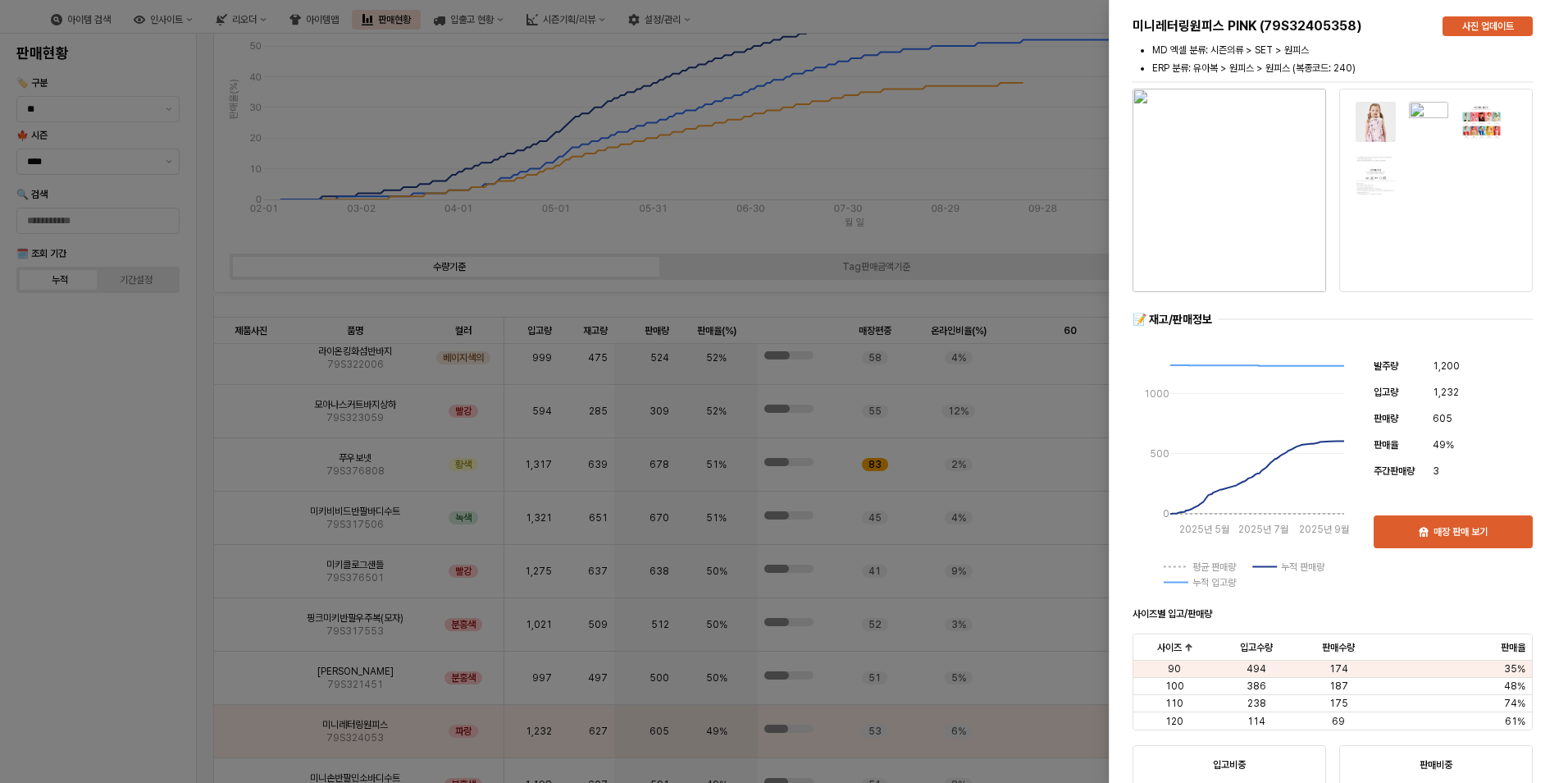
click at [1026, 166] on div at bounding box center [784, 392] width 1568 height 783
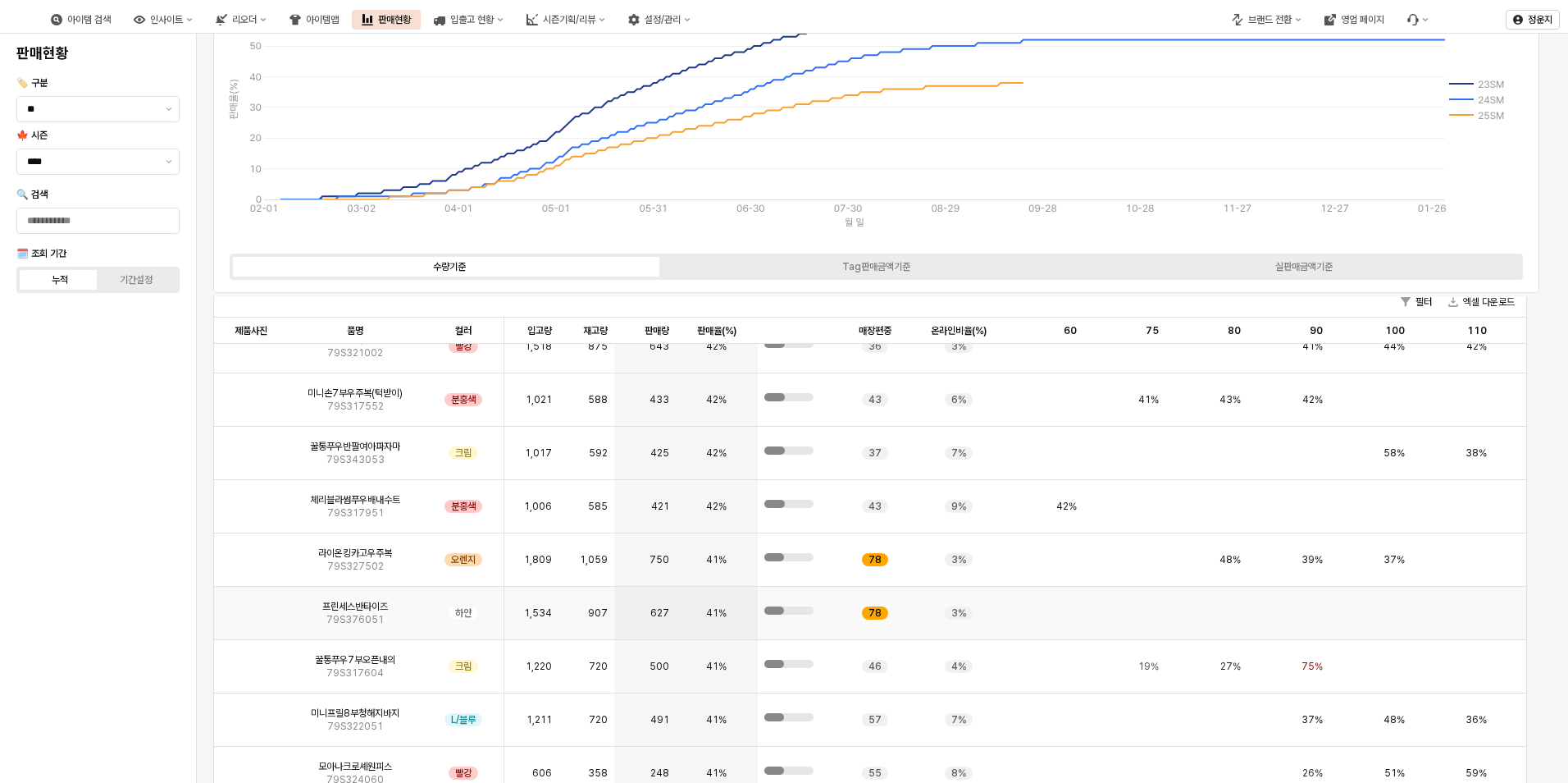
scroll to position [3118, 0]
click at [251, 553] on img "앱 프레임" at bounding box center [251, 553] width 0 height 0
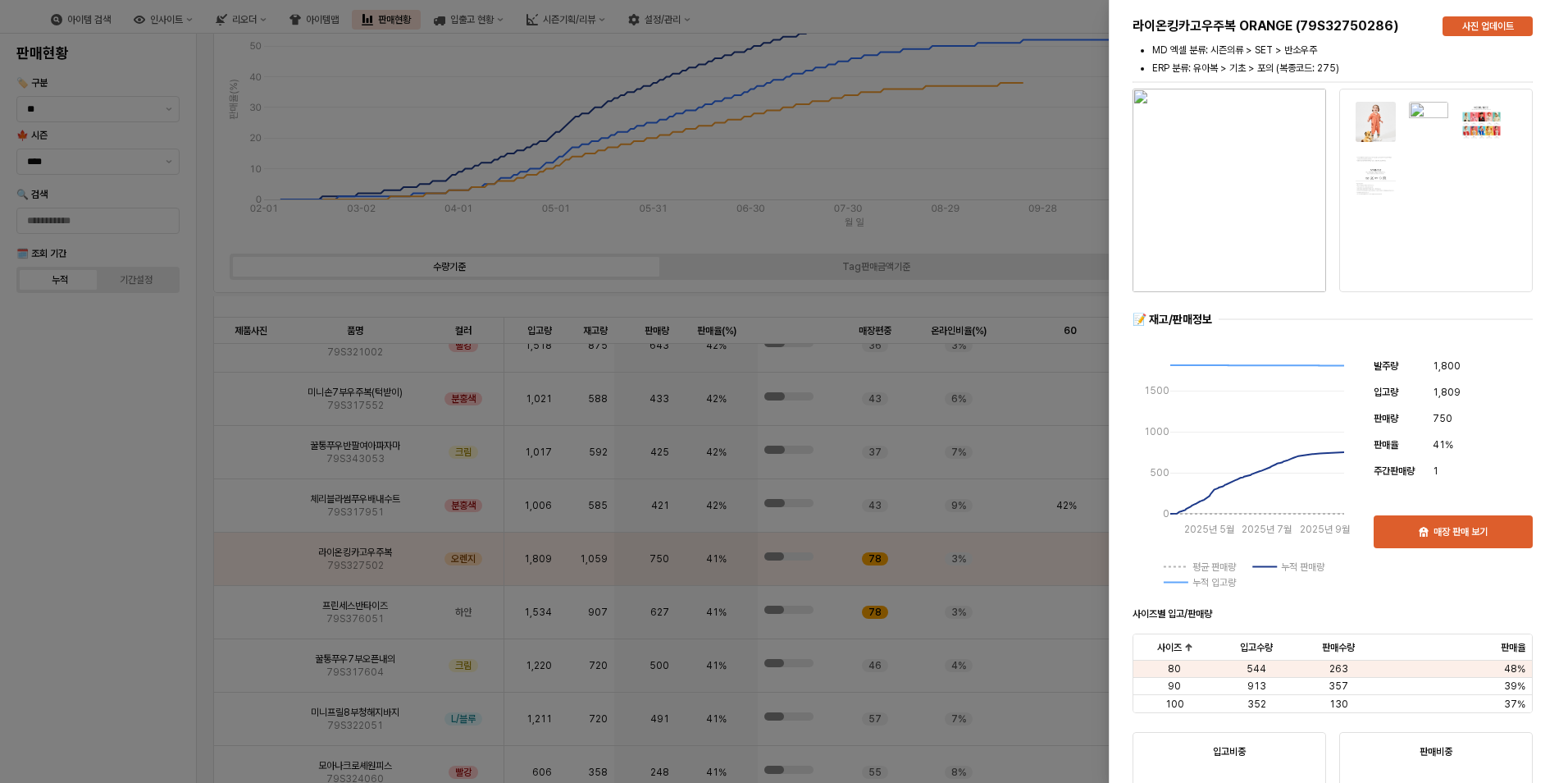
drag, startPoint x: 1070, startPoint y: 150, endPoint x: 1054, endPoint y: 157, distance: 17.5
click at [1067, 150] on div at bounding box center [784, 392] width 1568 height 783
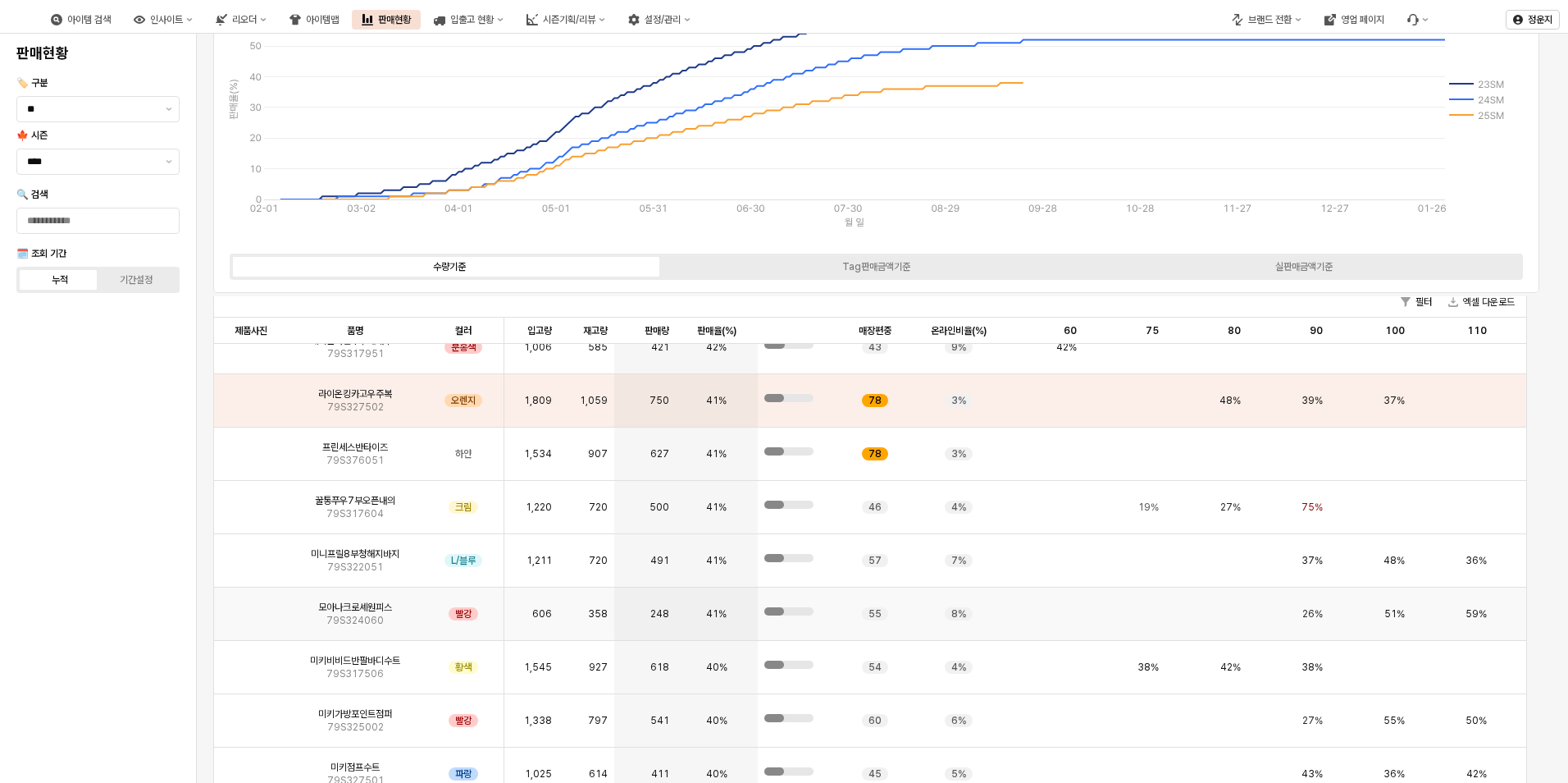
scroll to position [3282, 0]
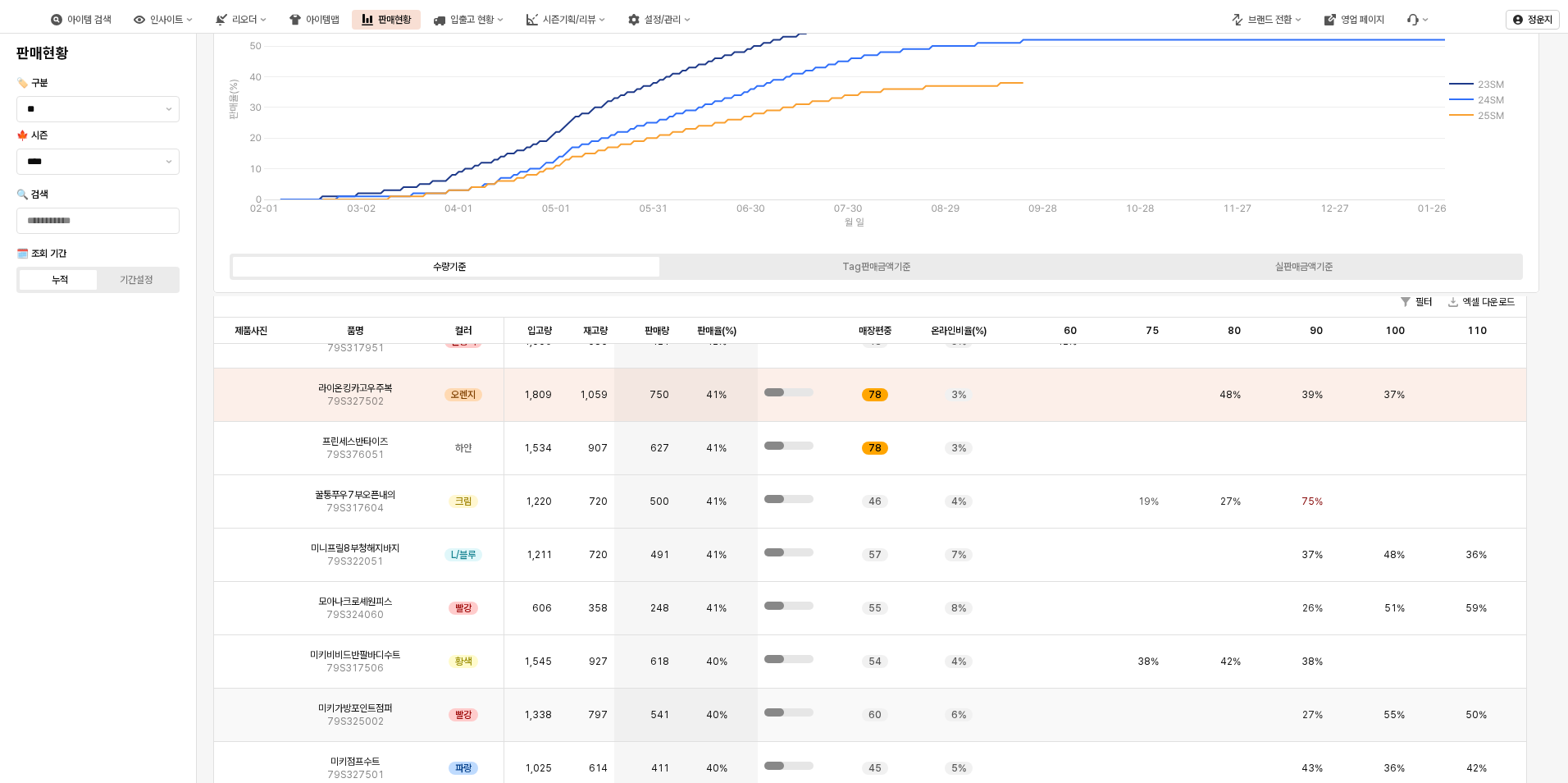
click at [251, 708] on img "앱 프레임" at bounding box center [251, 708] width 0 height 0
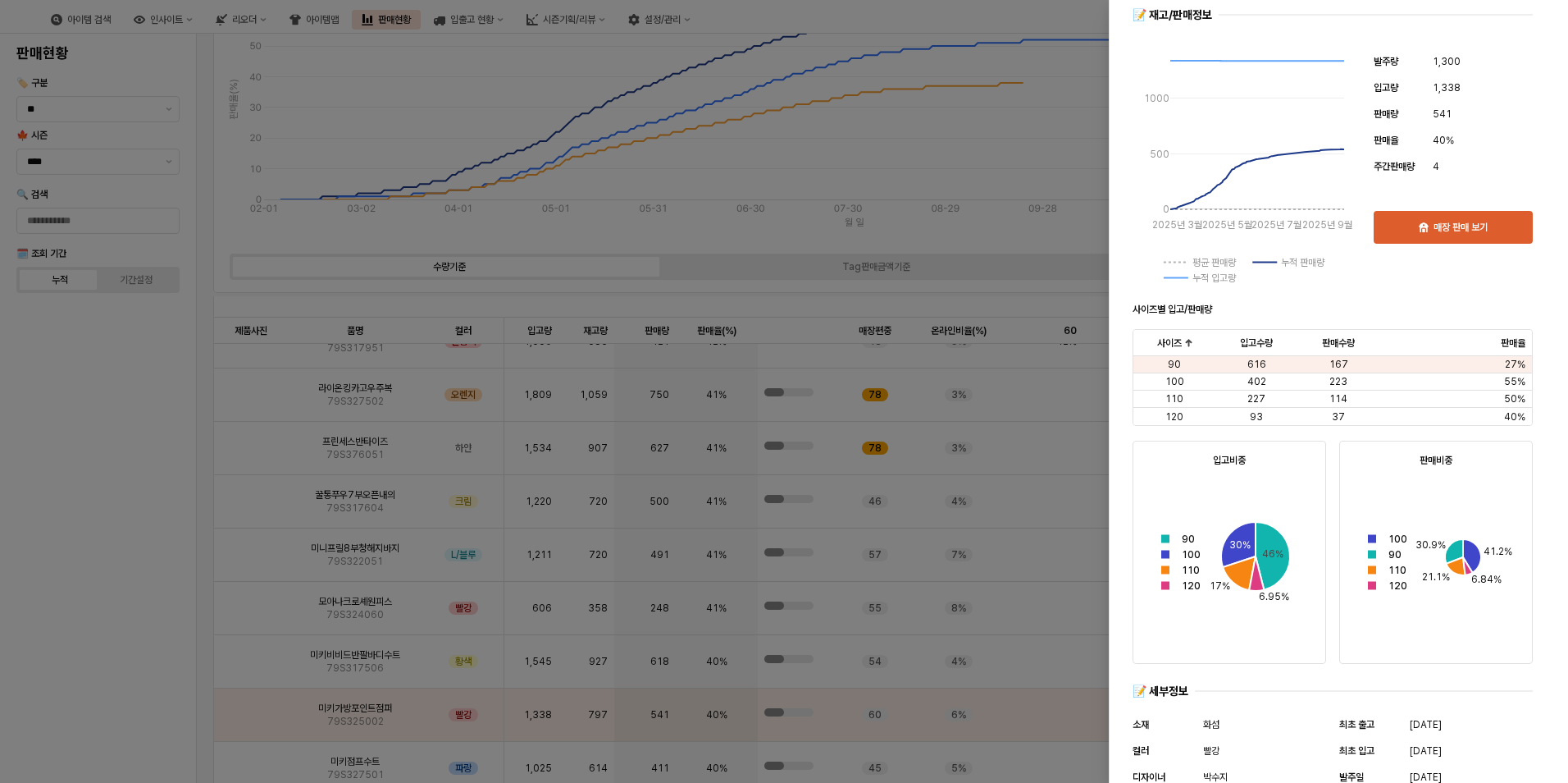
scroll to position [82, 0]
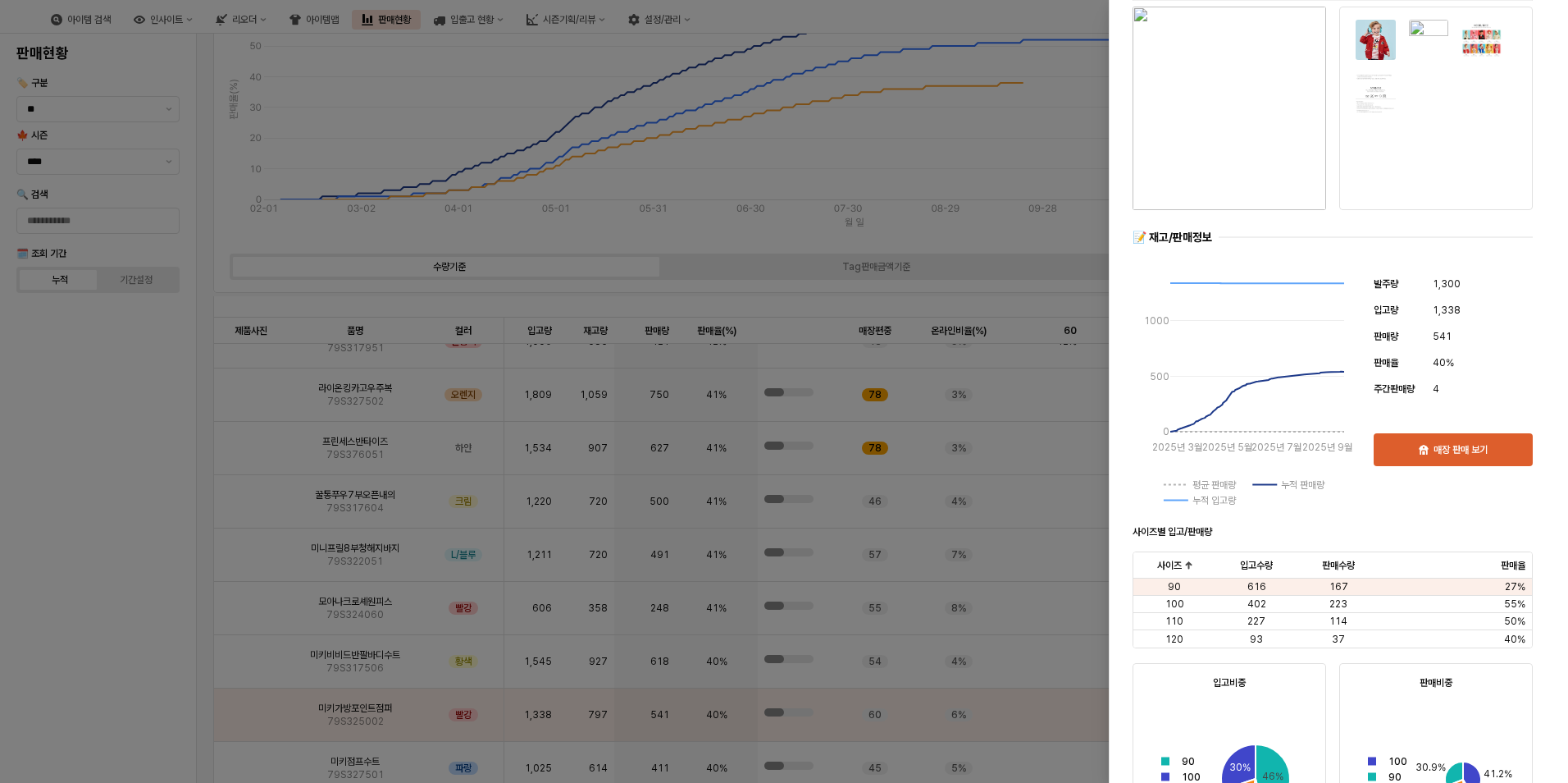
click at [342, 626] on div at bounding box center [784, 392] width 1568 height 783
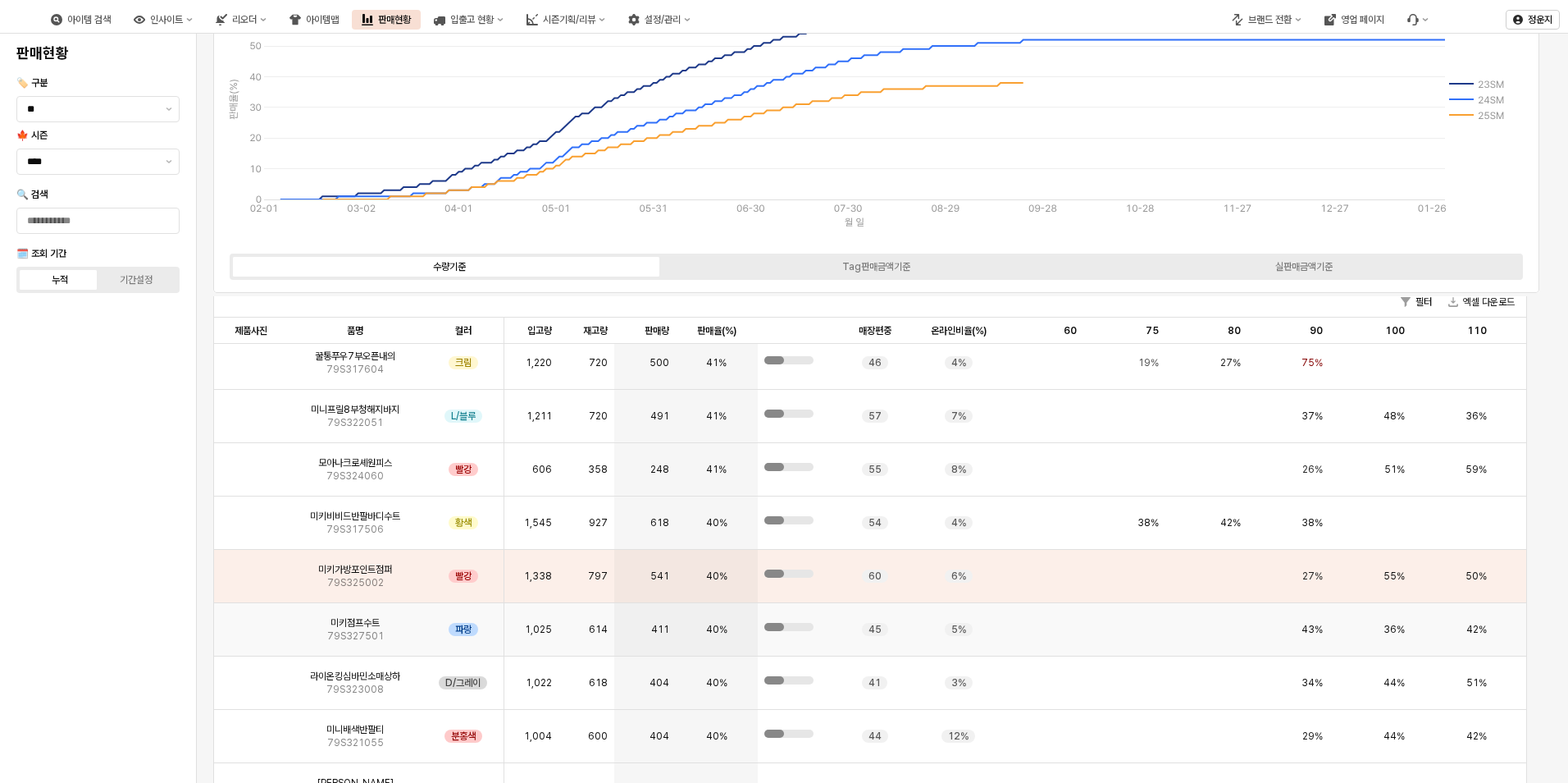
scroll to position [3446, 0]
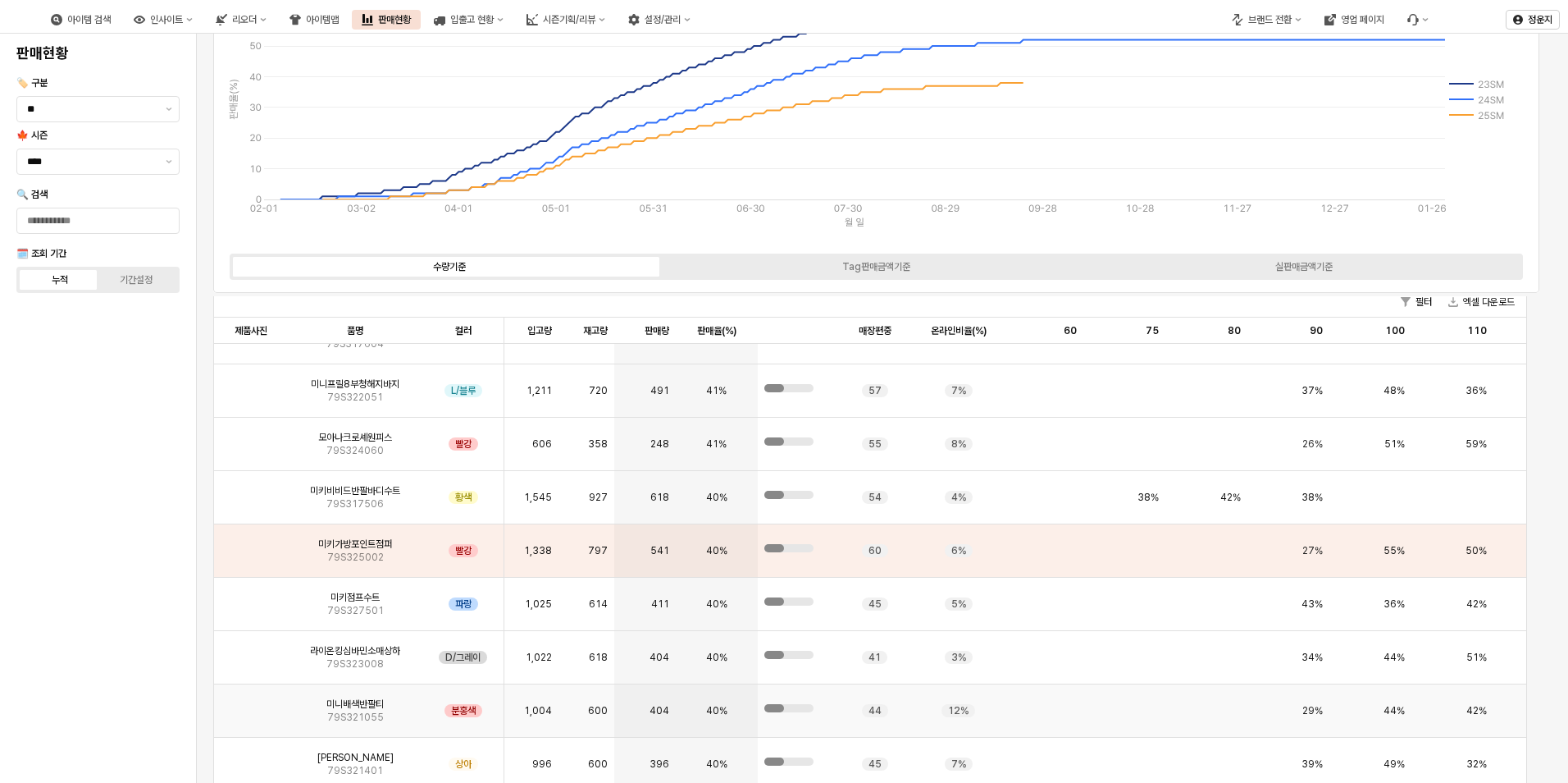
click at [251, 704] on img "앱 프레임" at bounding box center [251, 704] width 0 height 0
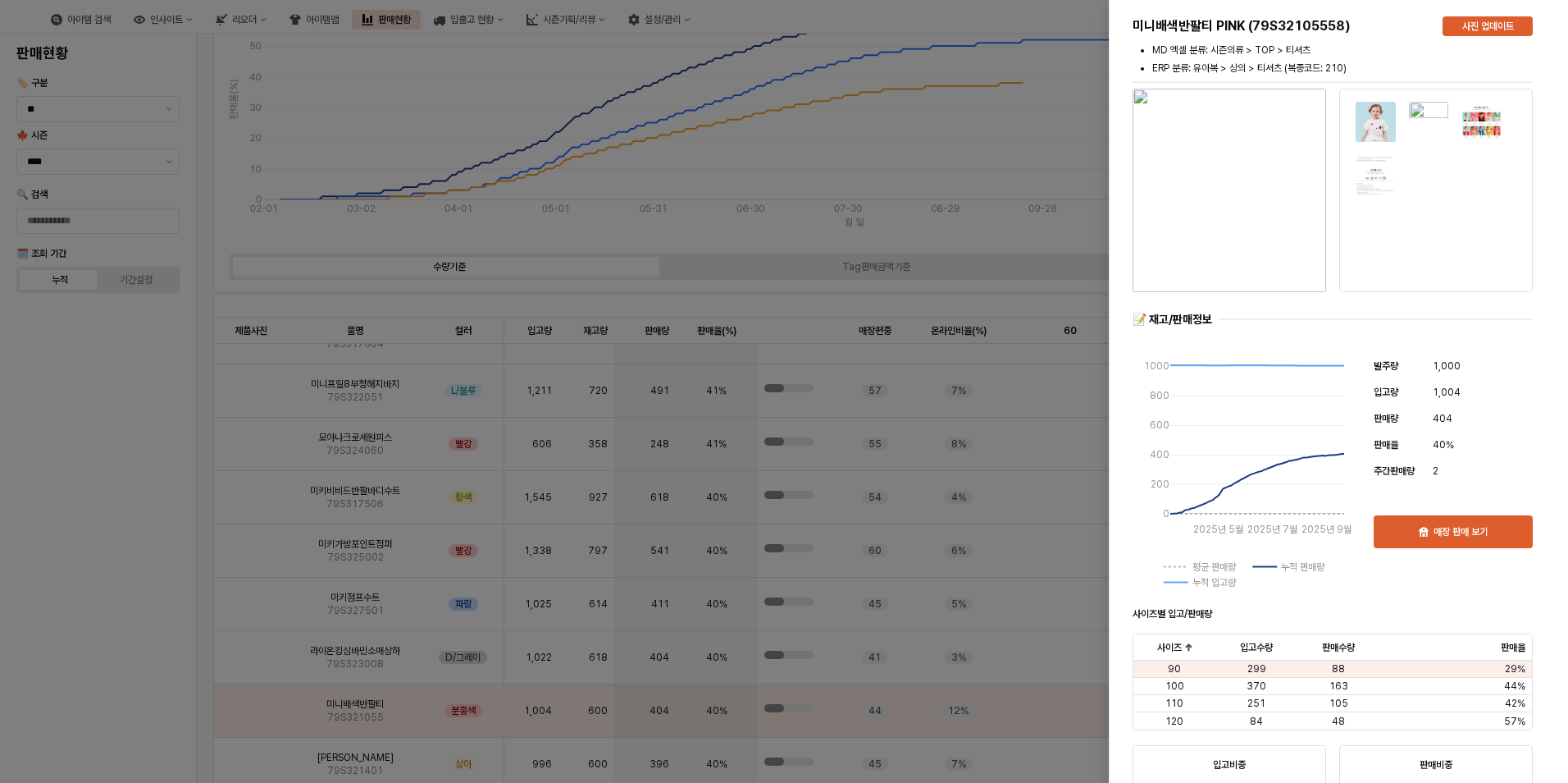
click at [1056, 101] on div at bounding box center [784, 392] width 1568 height 783
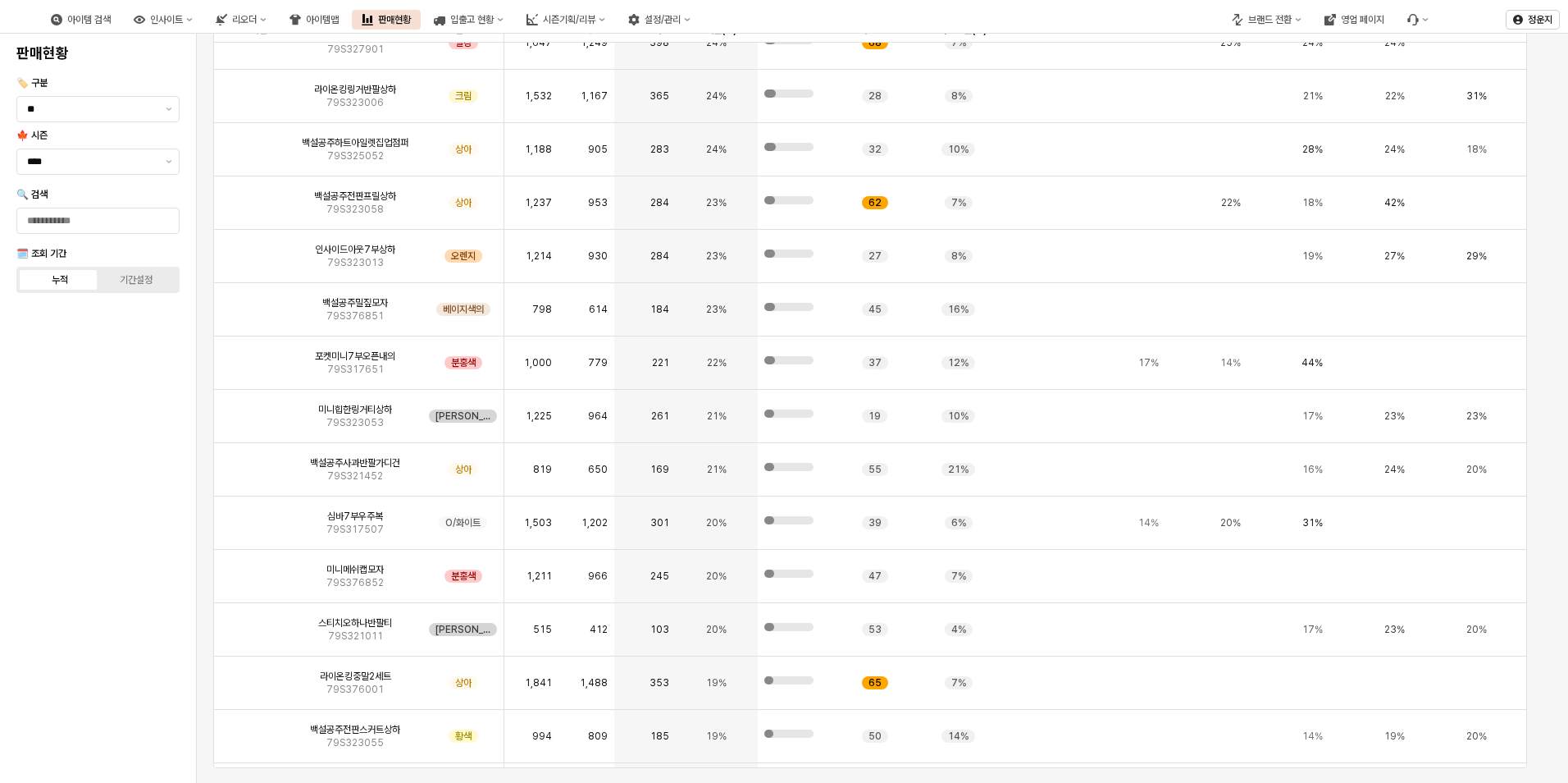
scroll to position [0, 0]
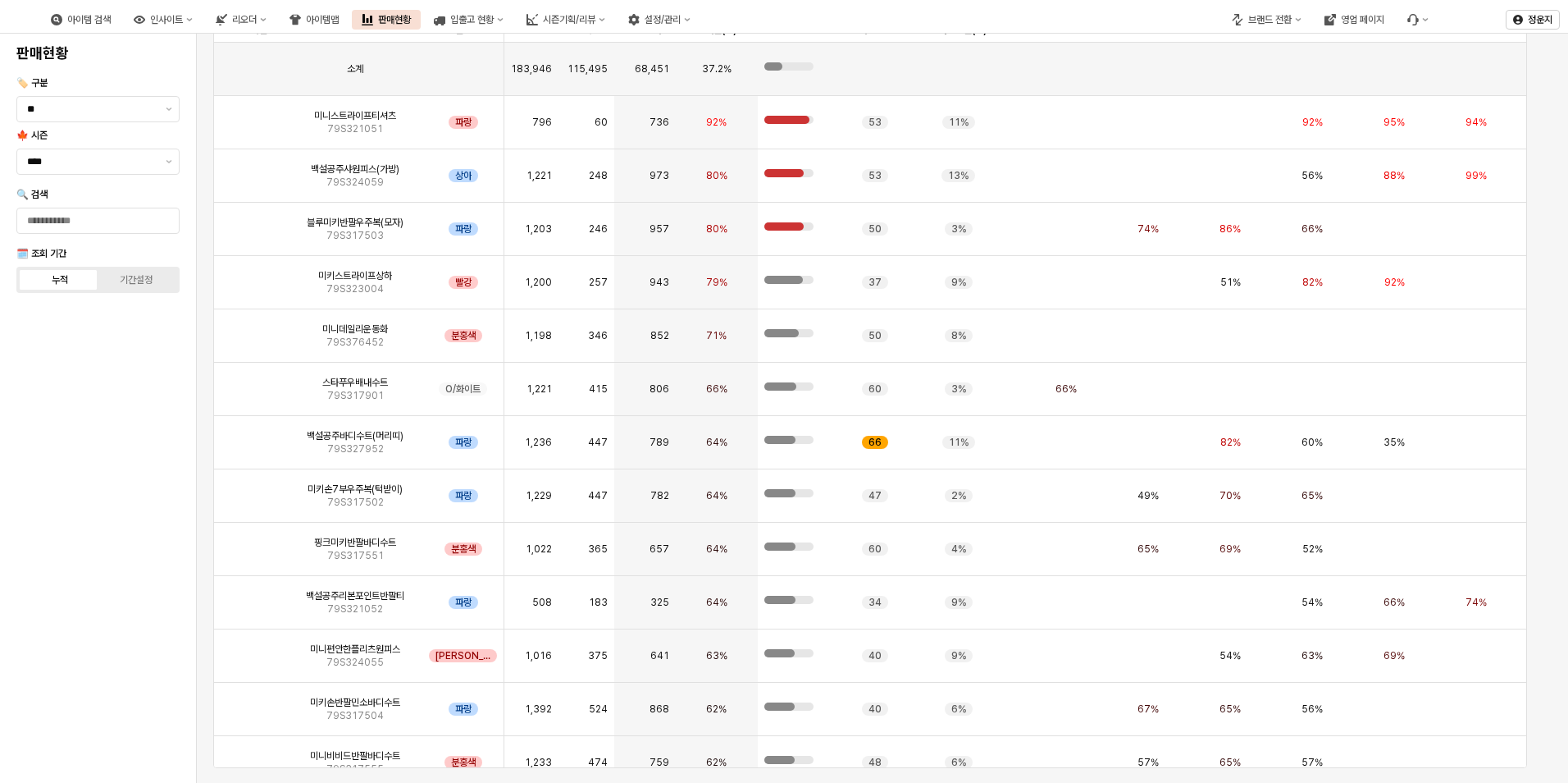
click at [411, 14] on div "판매현황" at bounding box center [394, 20] width 33 height 12
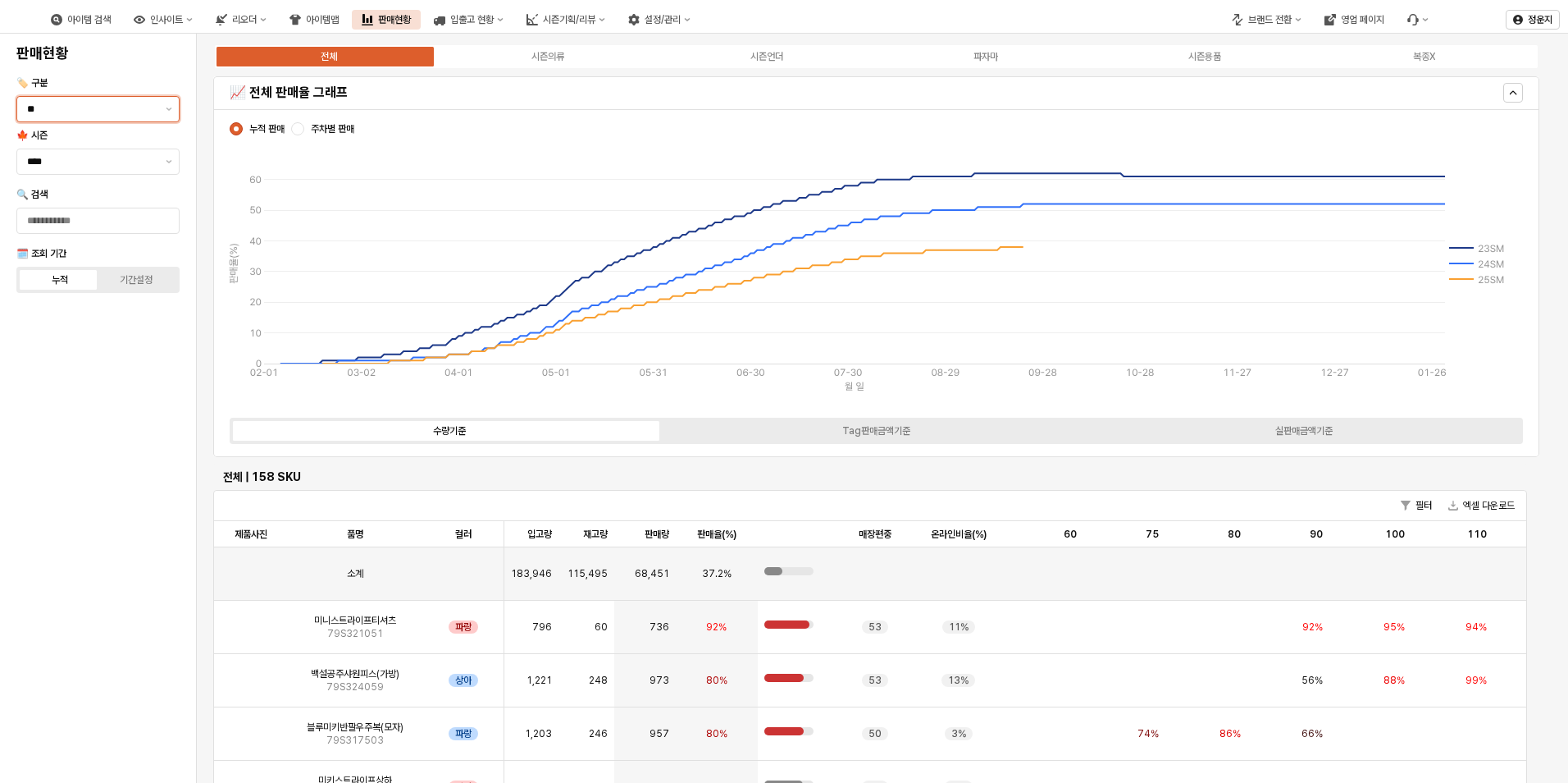
click at [67, 116] on input "**" at bounding box center [92, 108] width 129 height 17
click at [141, 105] on input "**" at bounding box center [92, 108] width 129 height 17
click at [141, 325] on div "판매현황 🏷️ 구분 ** 🍁 시즌 **** 🔍 검색 🗓️ 조회 기간 누적 기간설정" at bounding box center [98, 408] width 177 height 736
click at [125, 162] on input "****" at bounding box center [92, 161] width 129 height 17
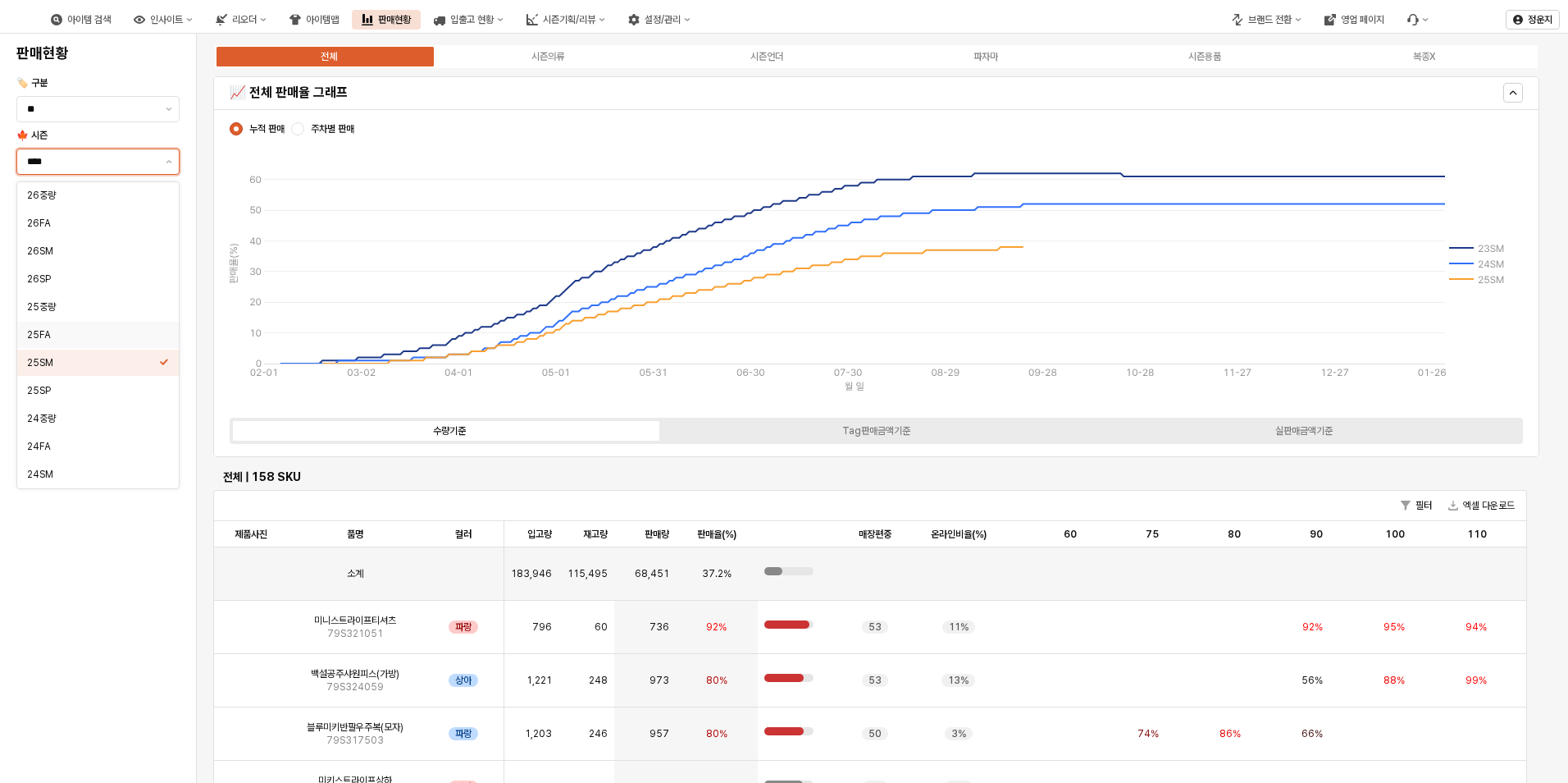
click at [72, 332] on div "25FA" at bounding box center [93, 334] width 132 height 13
type input "****"
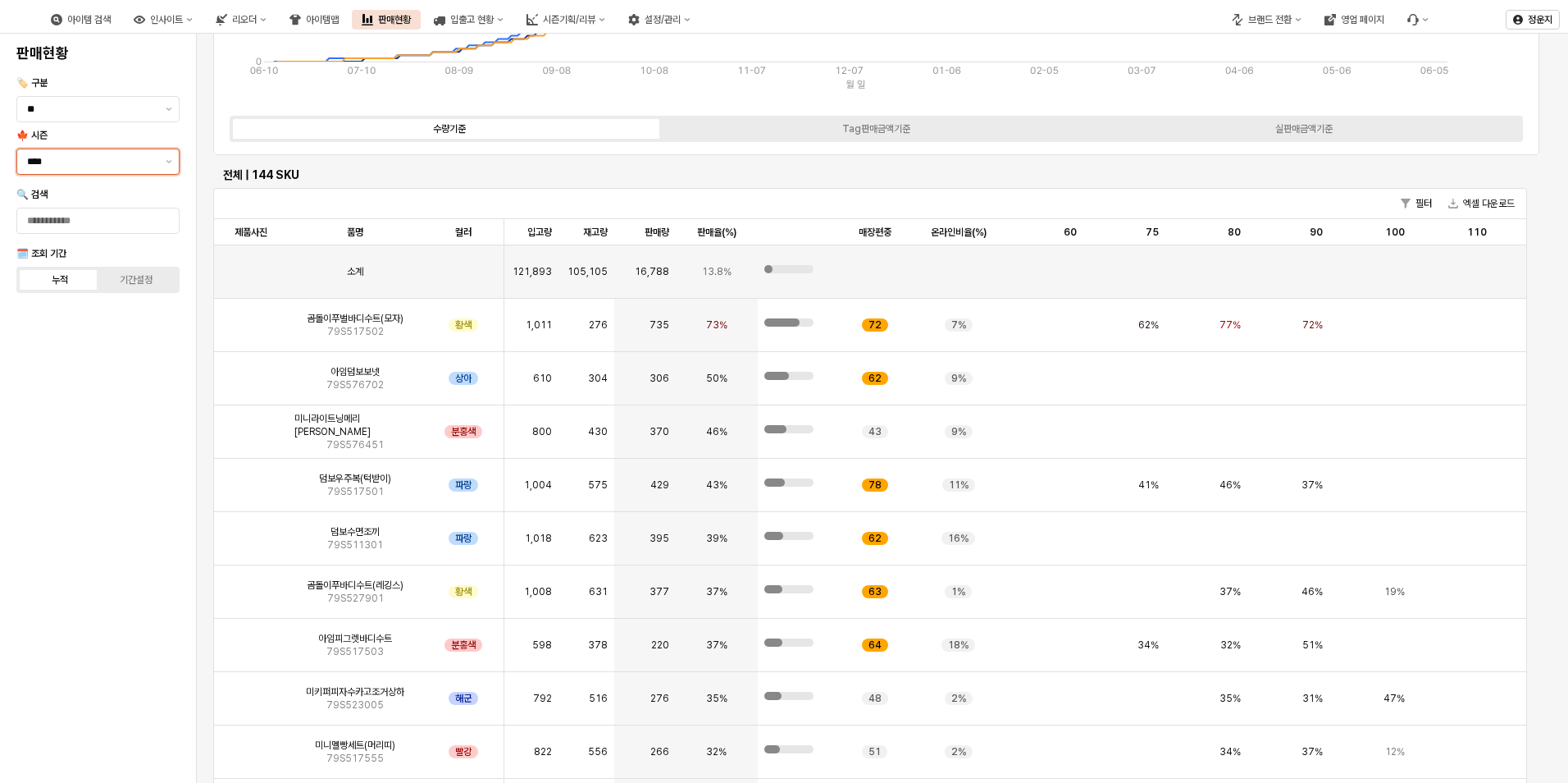
scroll to position [328, 0]
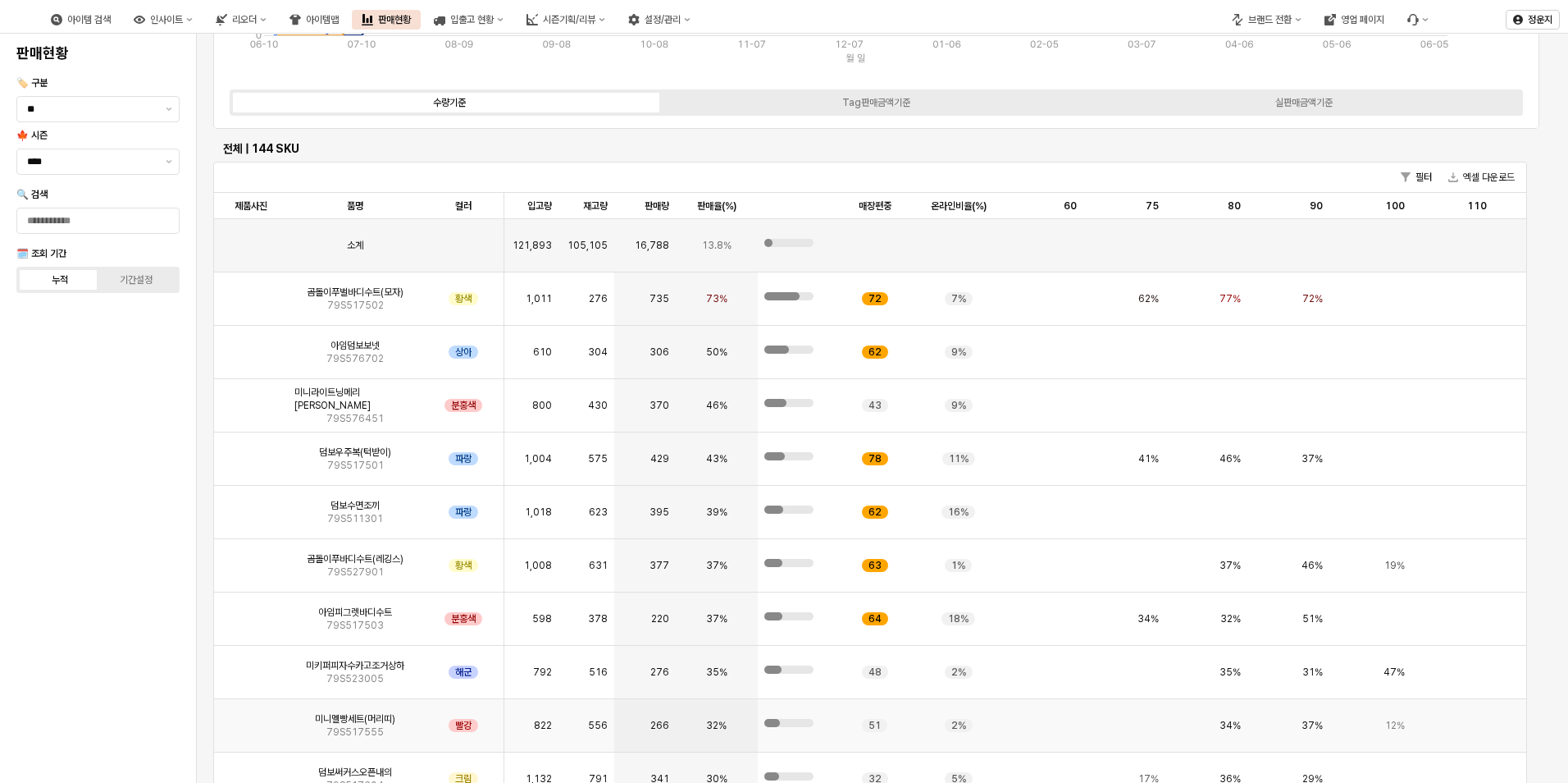
click at [251, 719] on img "앱 프레임" at bounding box center [251, 719] width 0 height 0
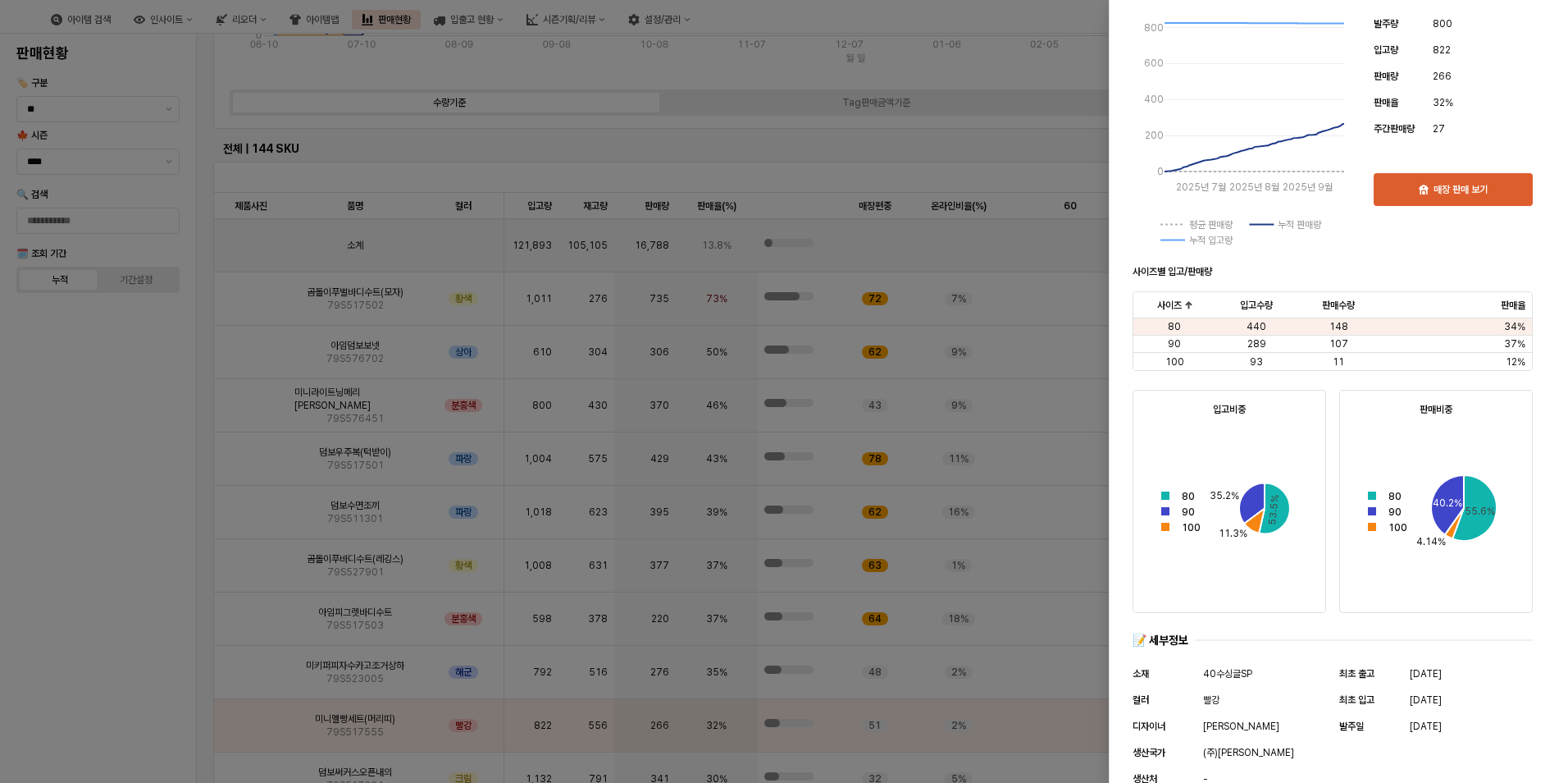
scroll to position [34, 0]
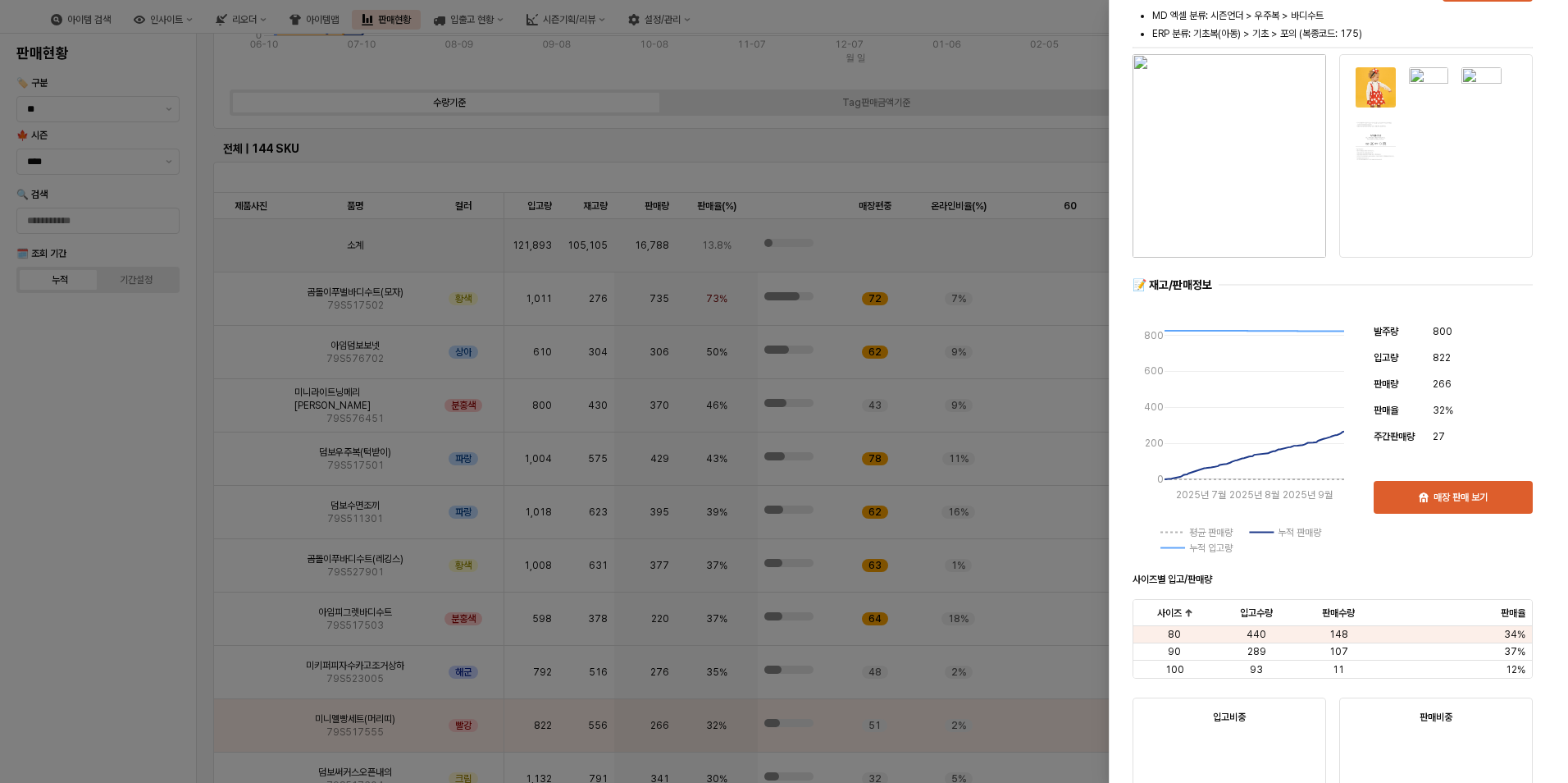
click at [361, 134] on div at bounding box center [784, 392] width 1568 height 783
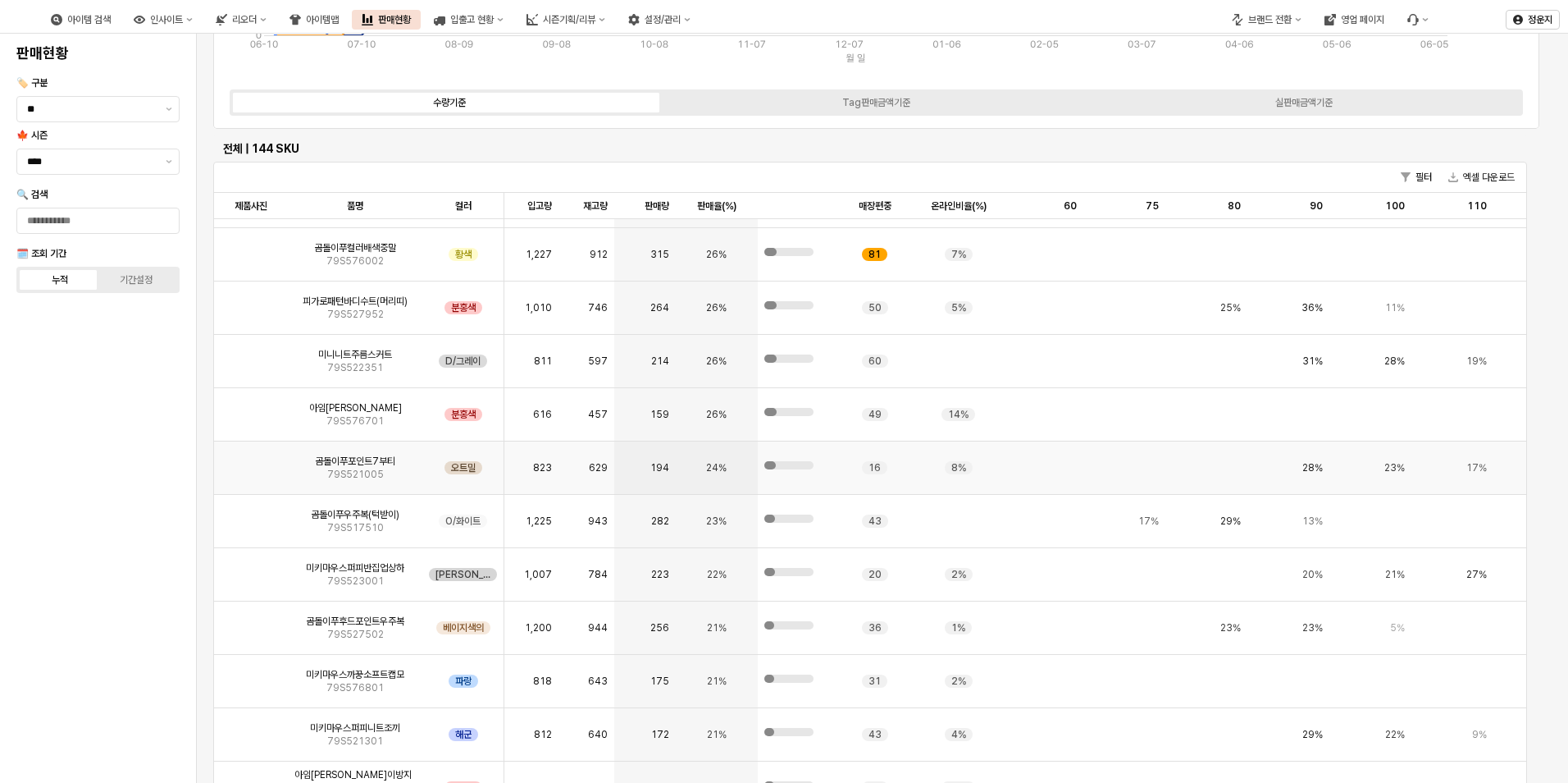
scroll to position [739, 0]
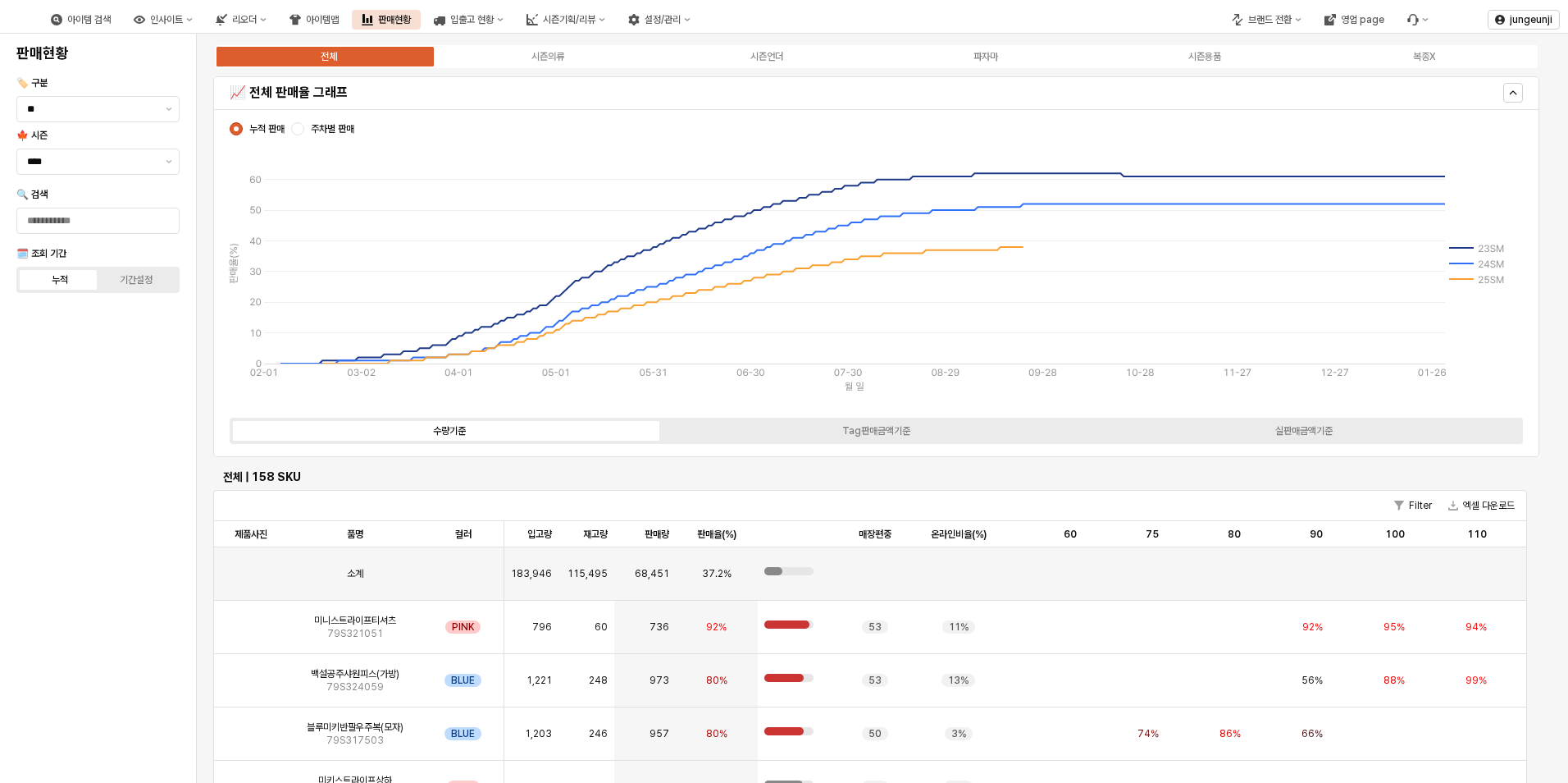
scroll to position [328, 0]
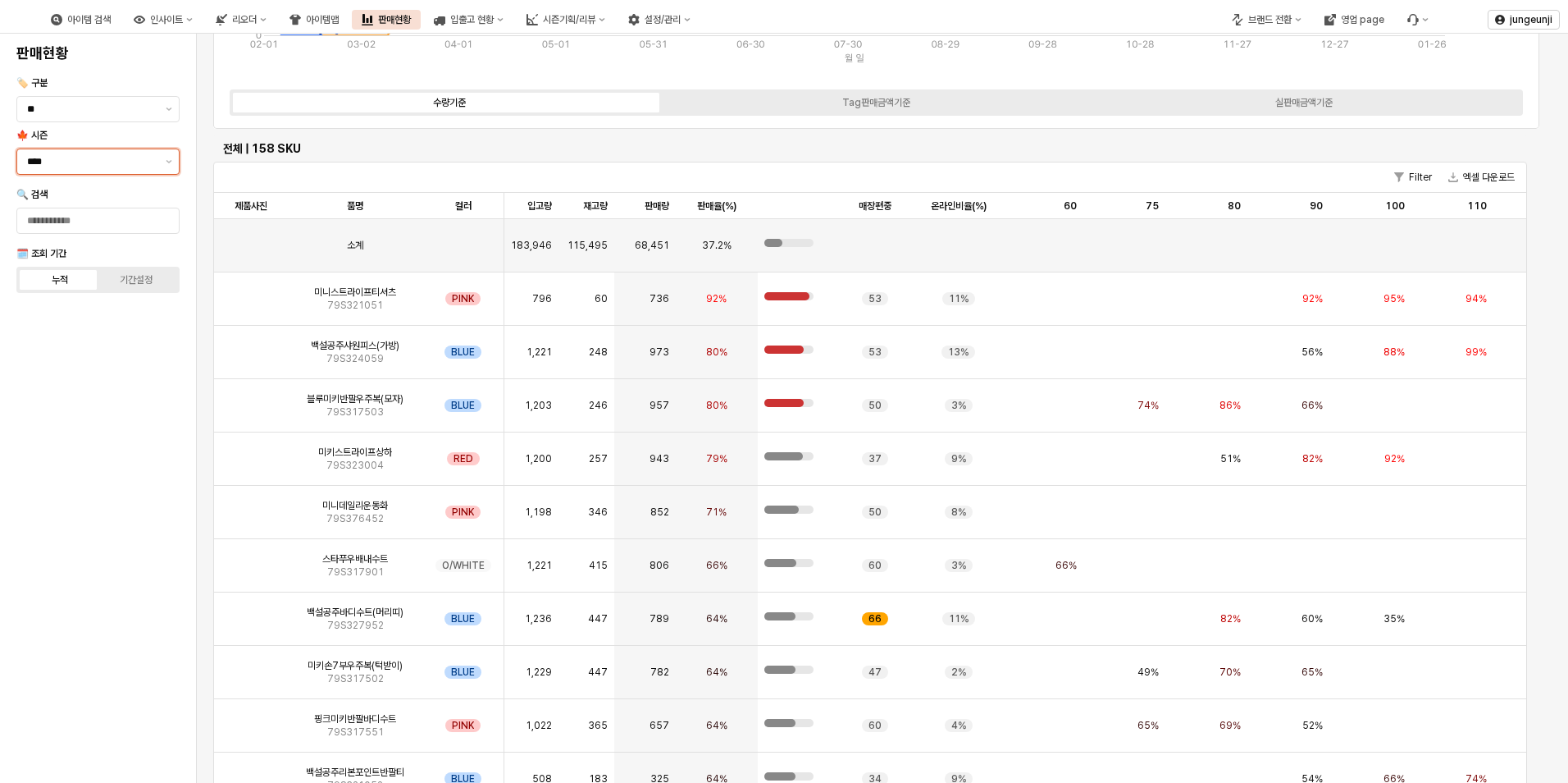
click at [87, 173] on div "****" at bounding box center [88, 161] width 141 height 24
click at [92, 339] on div "25FA" at bounding box center [93, 334] width 132 height 13
type input "****"
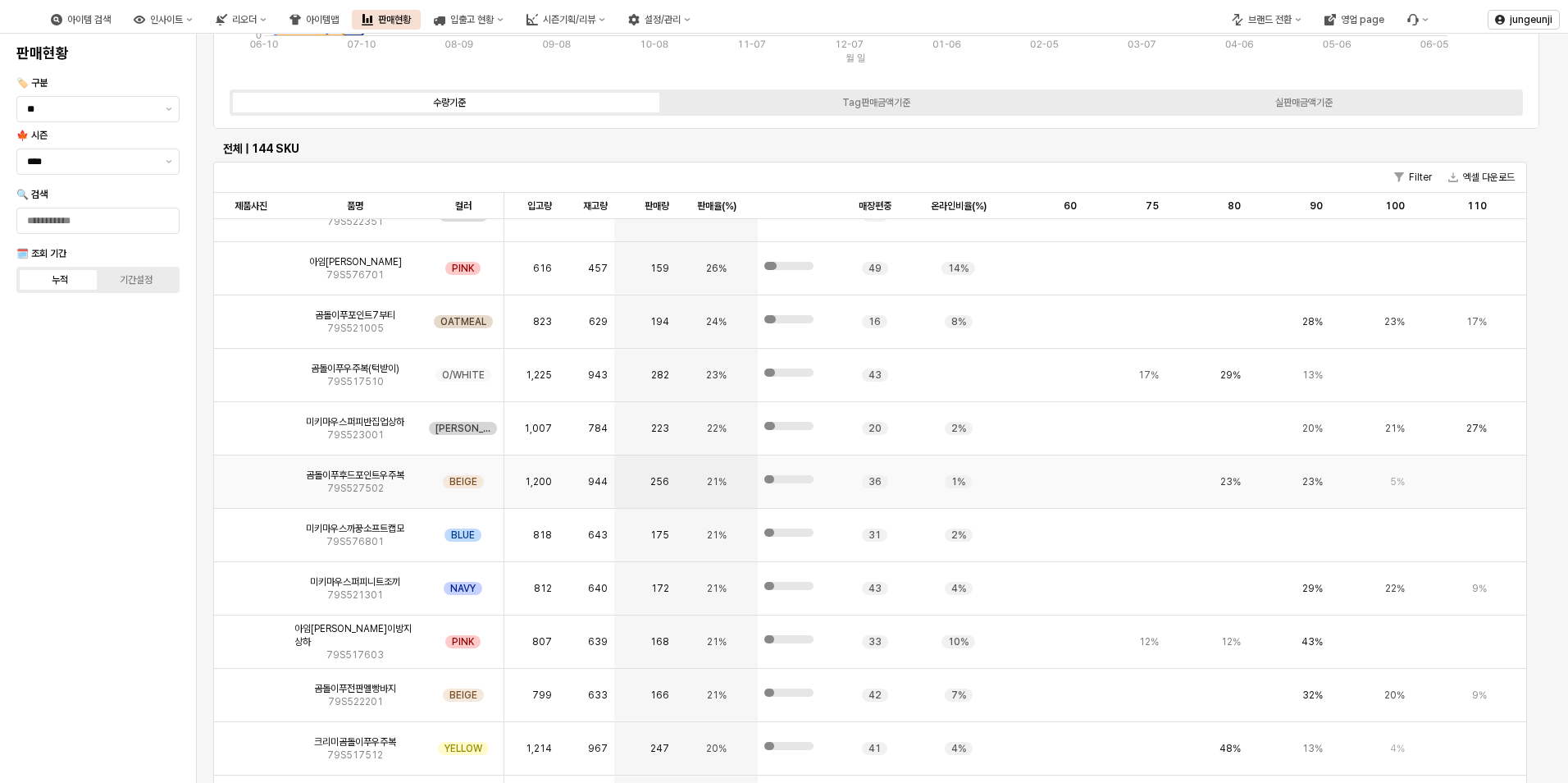
scroll to position [903, 0]
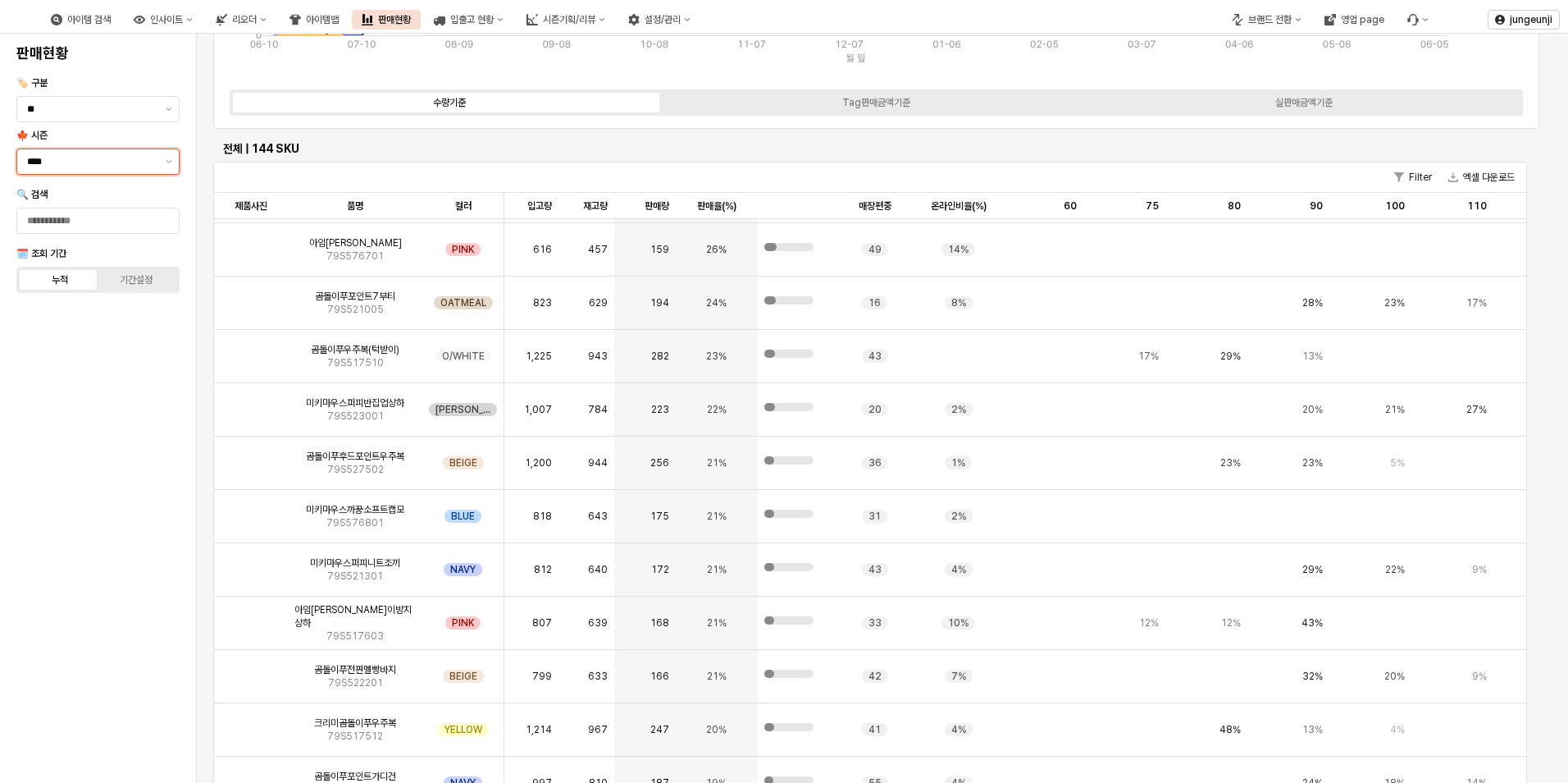
click at [65, 154] on input "****" at bounding box center [92, 161] width 129 height 17
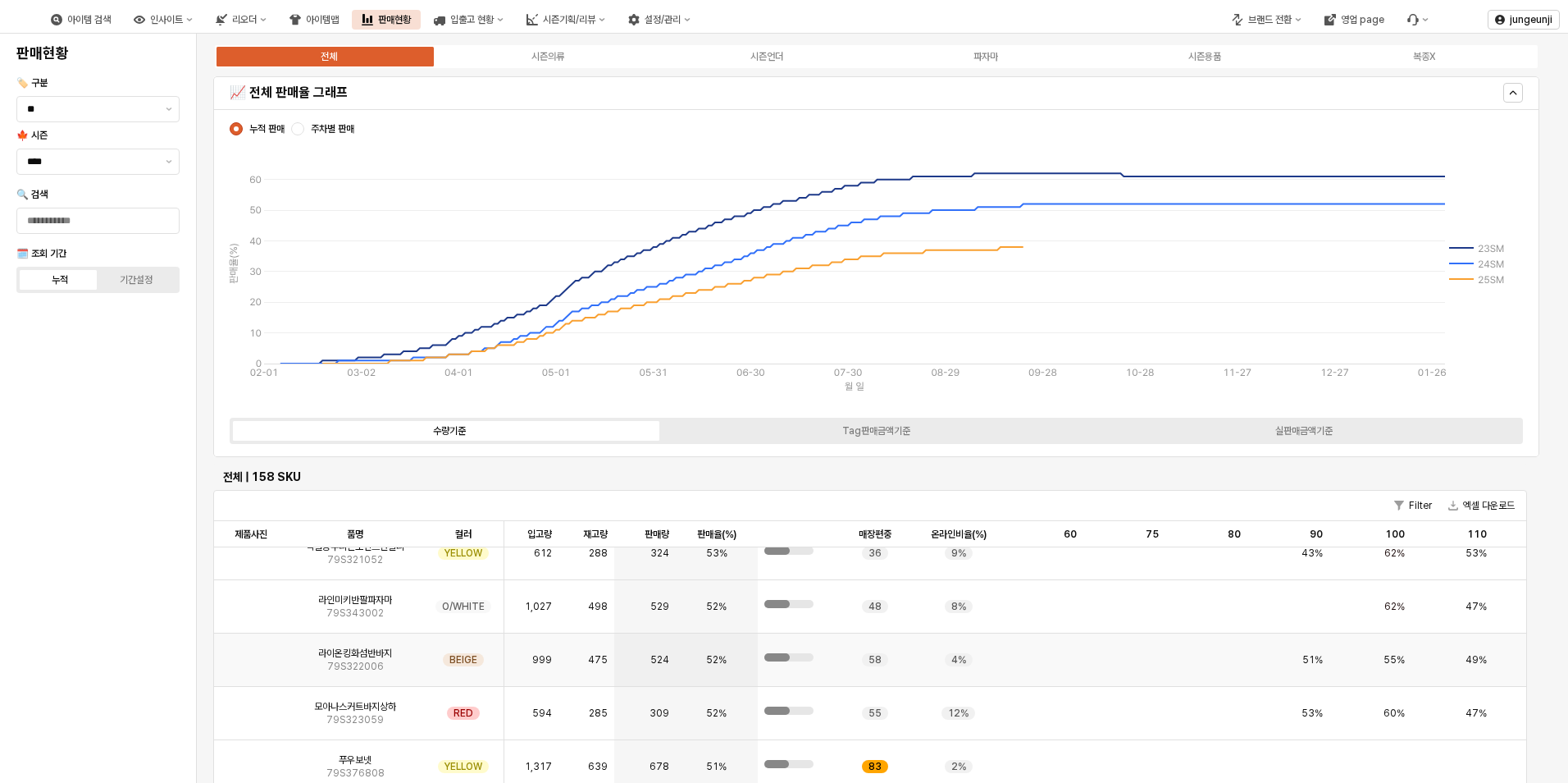
scroll to position [1477, 0]
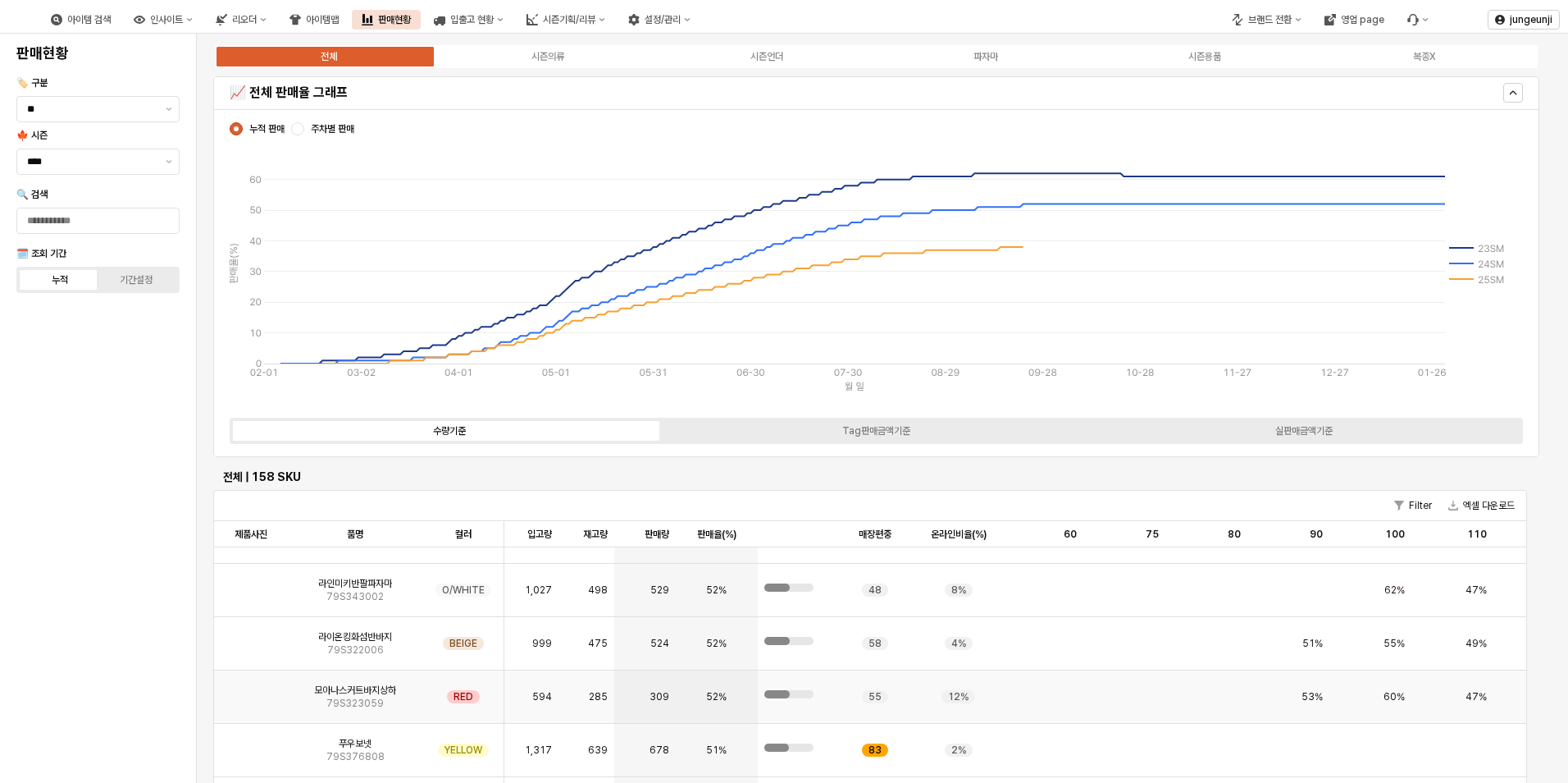
click at [251, 690] on img "App Frame" at bounding box center [251, 690] width 0 height 0
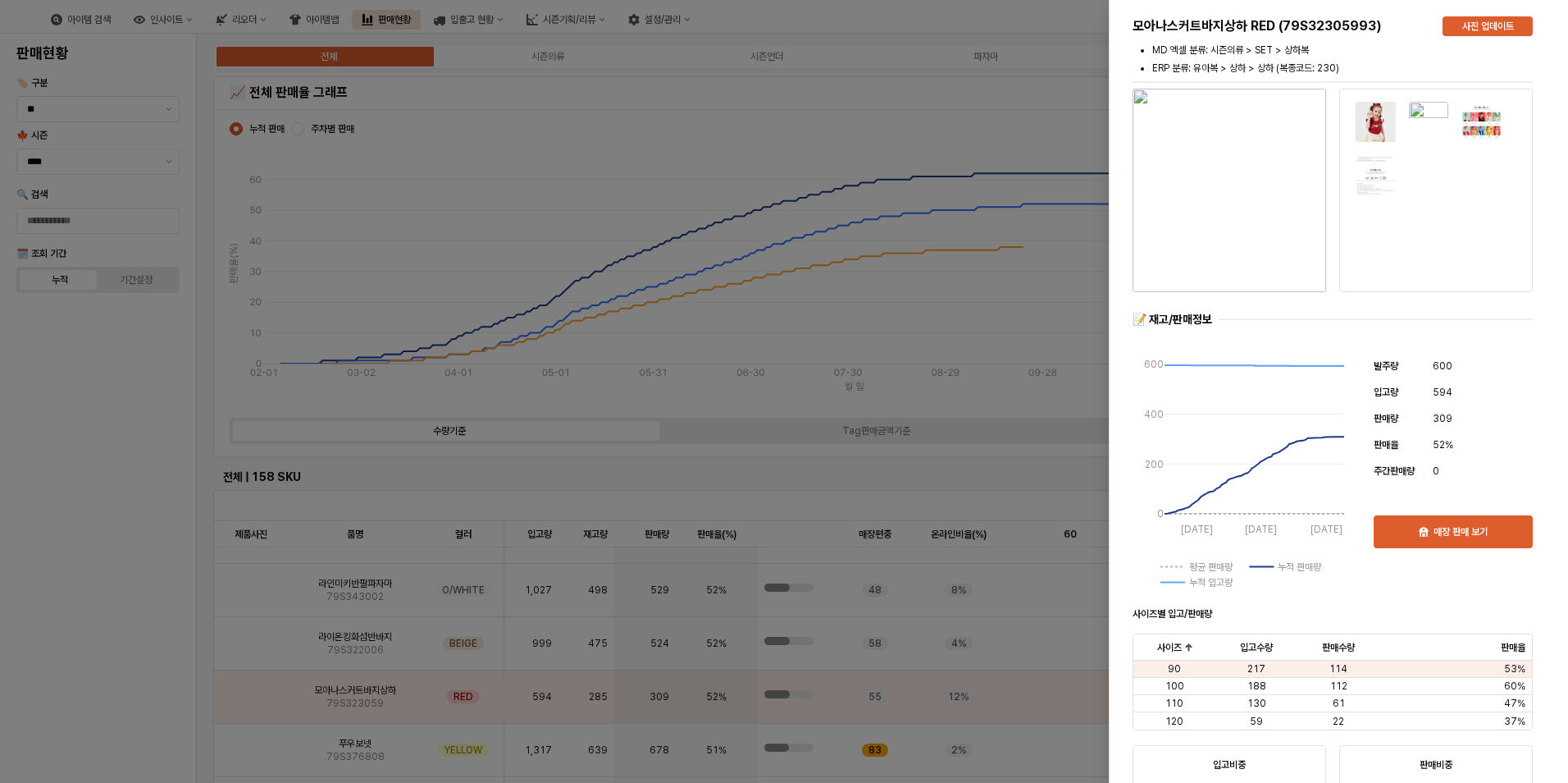
click at [1237, 187] on img "button" at bounding box center [1229, 190] width 193 height 203
click at [774, 385] on div at bounding box center [784, 392] width 1568 height 783
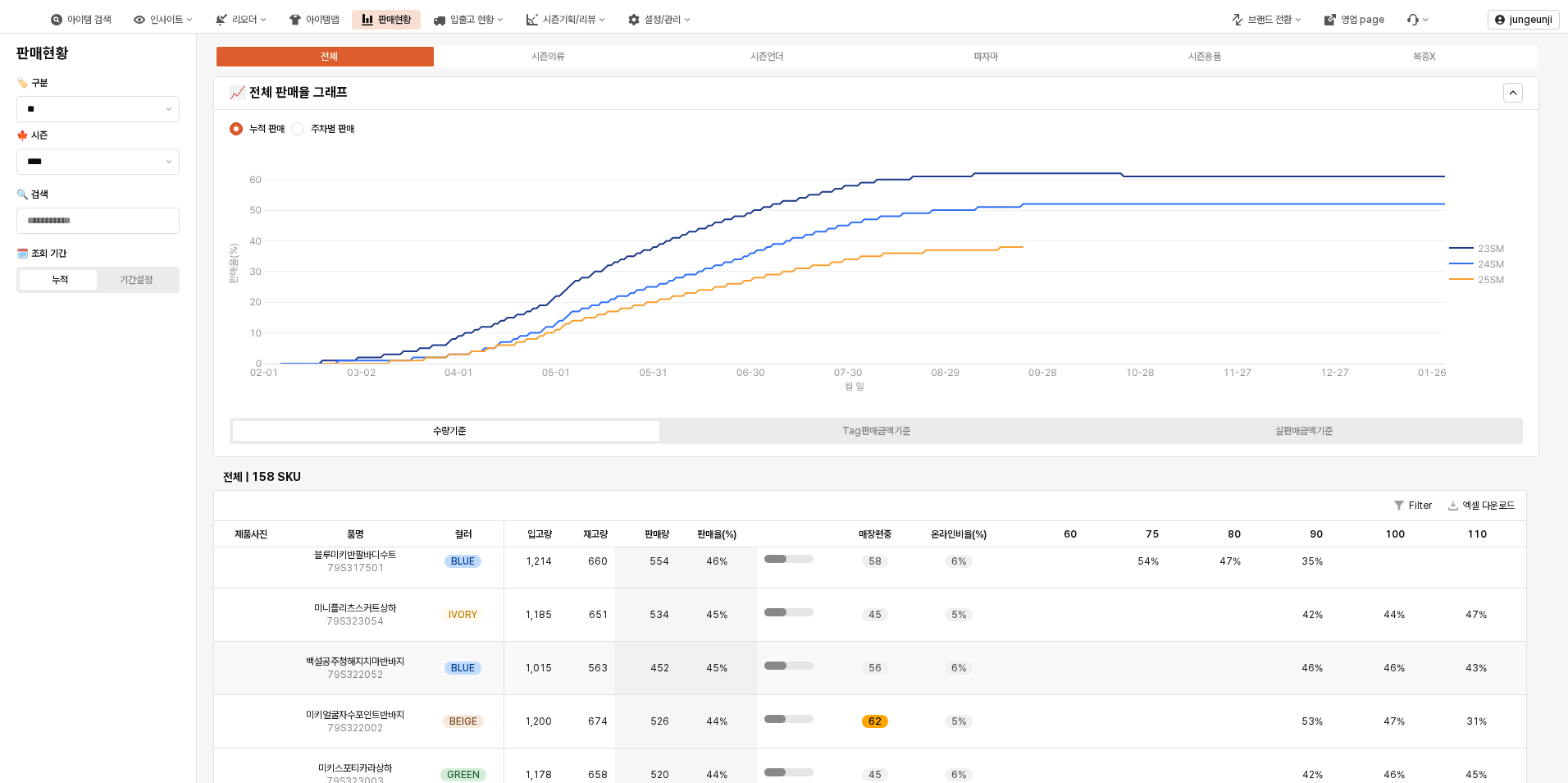
scroll to position [2708, 0]
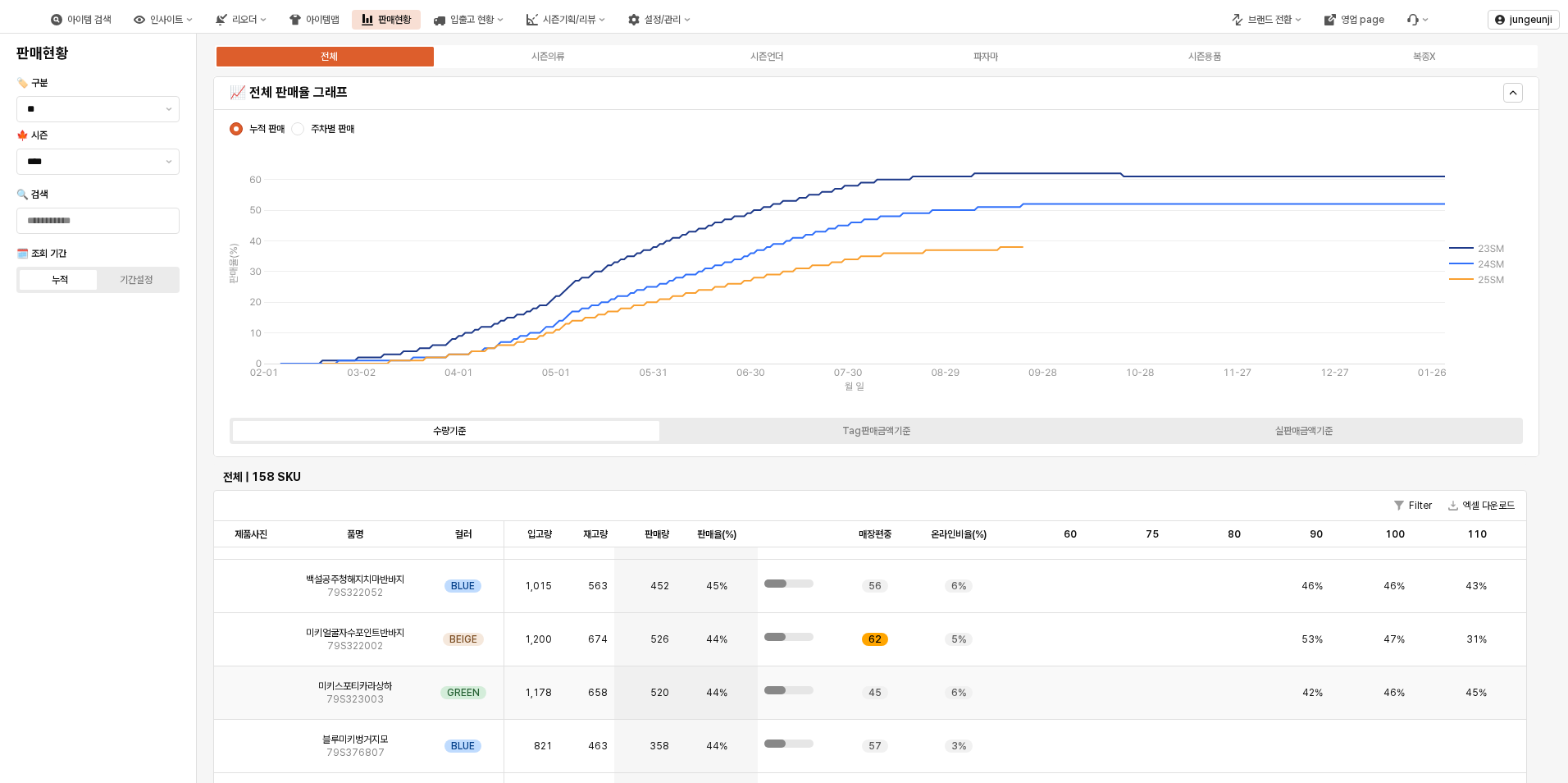
click at [251, 686] on img "App Frame" at bounding box center [251, 686] width 0 height 0
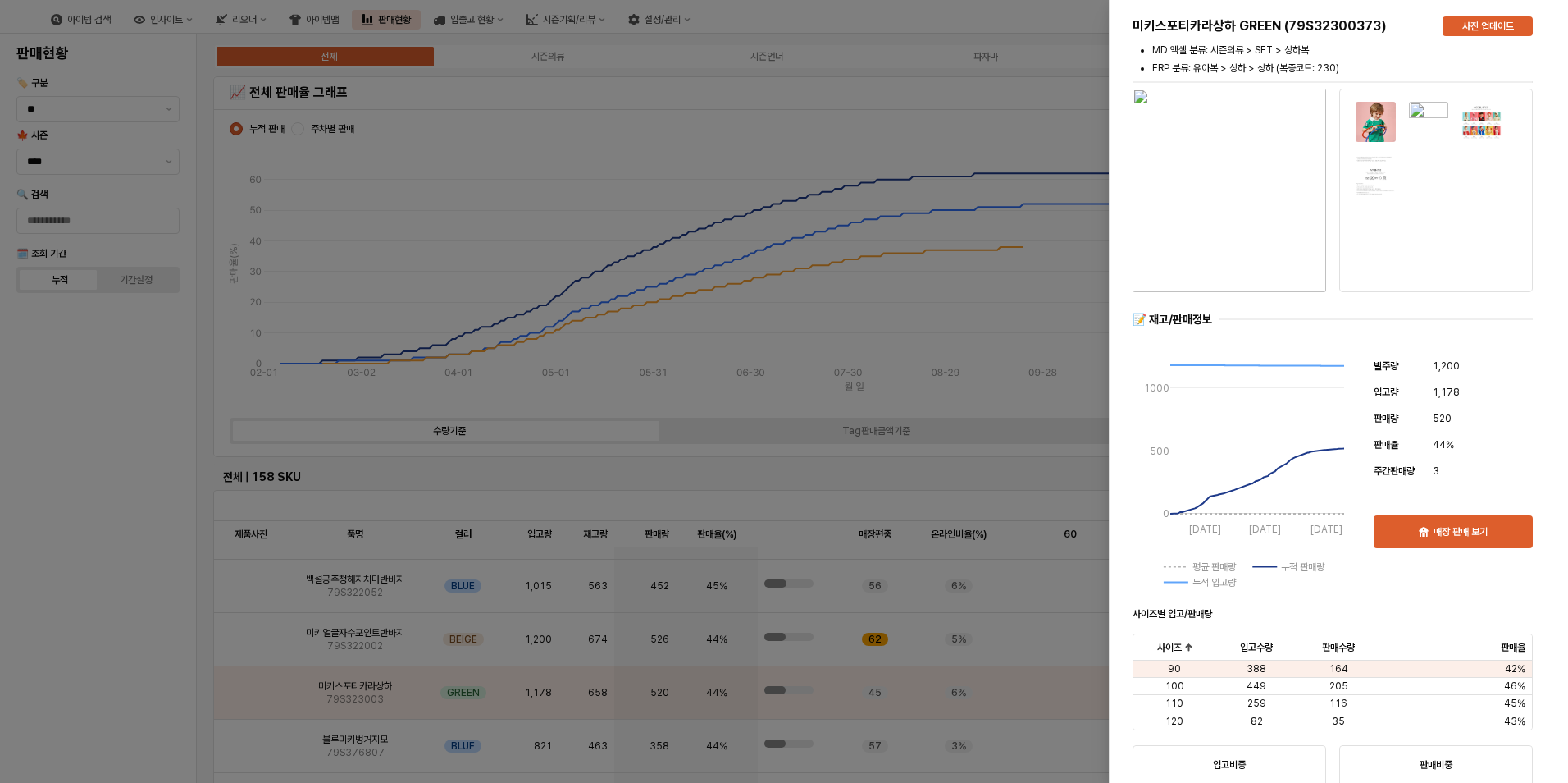
click at [1000, 131] on div at bounding box center [784, 392] width 1568 height 783
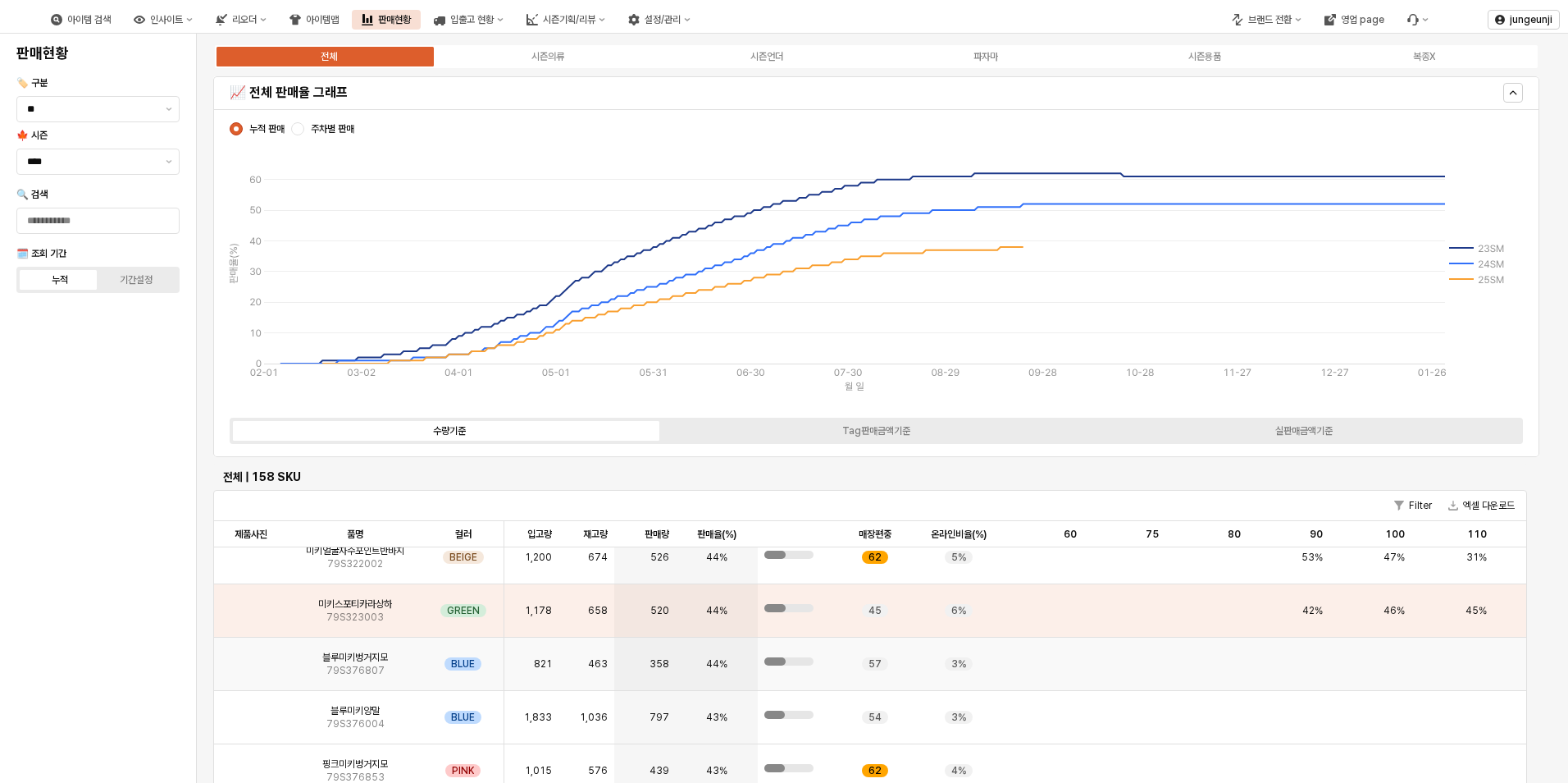
scroll to position [2954, 0]
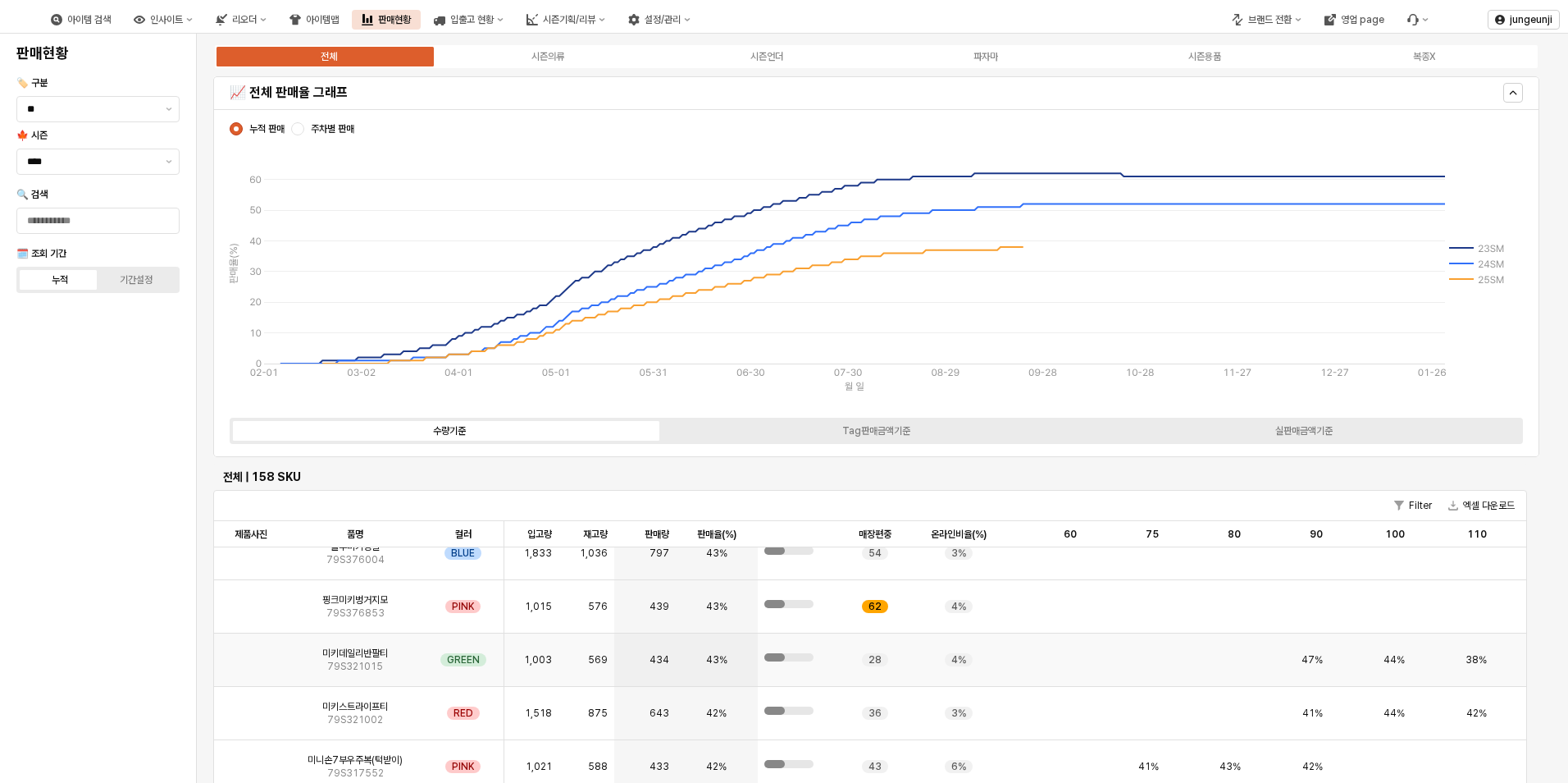
click at [251, 653] on img "App Frame" at bounding box center [251, 653] width 0 height 0
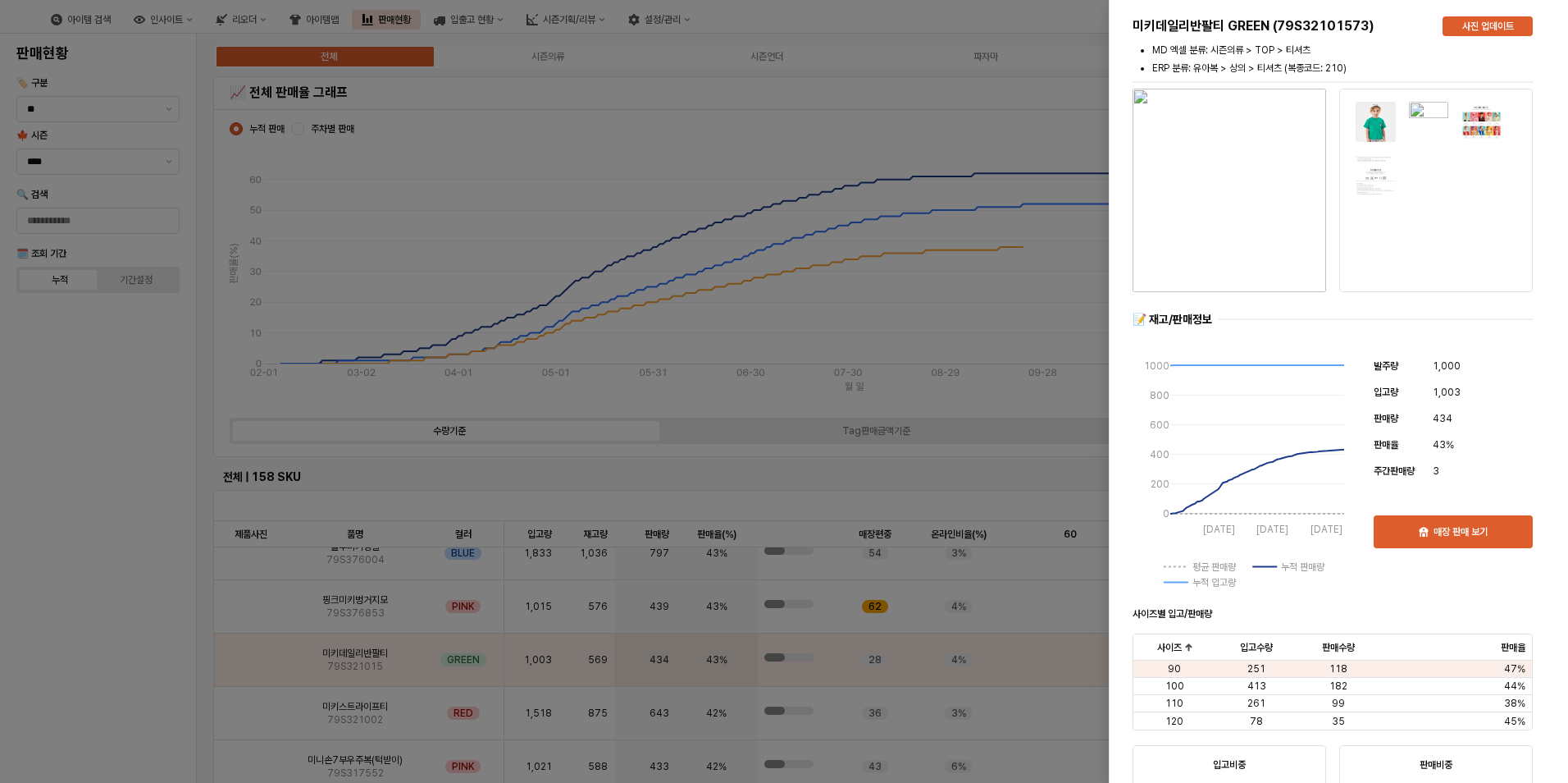
click at [1042, 108] on div at bounding box center [784, 392] width 1568 height 783
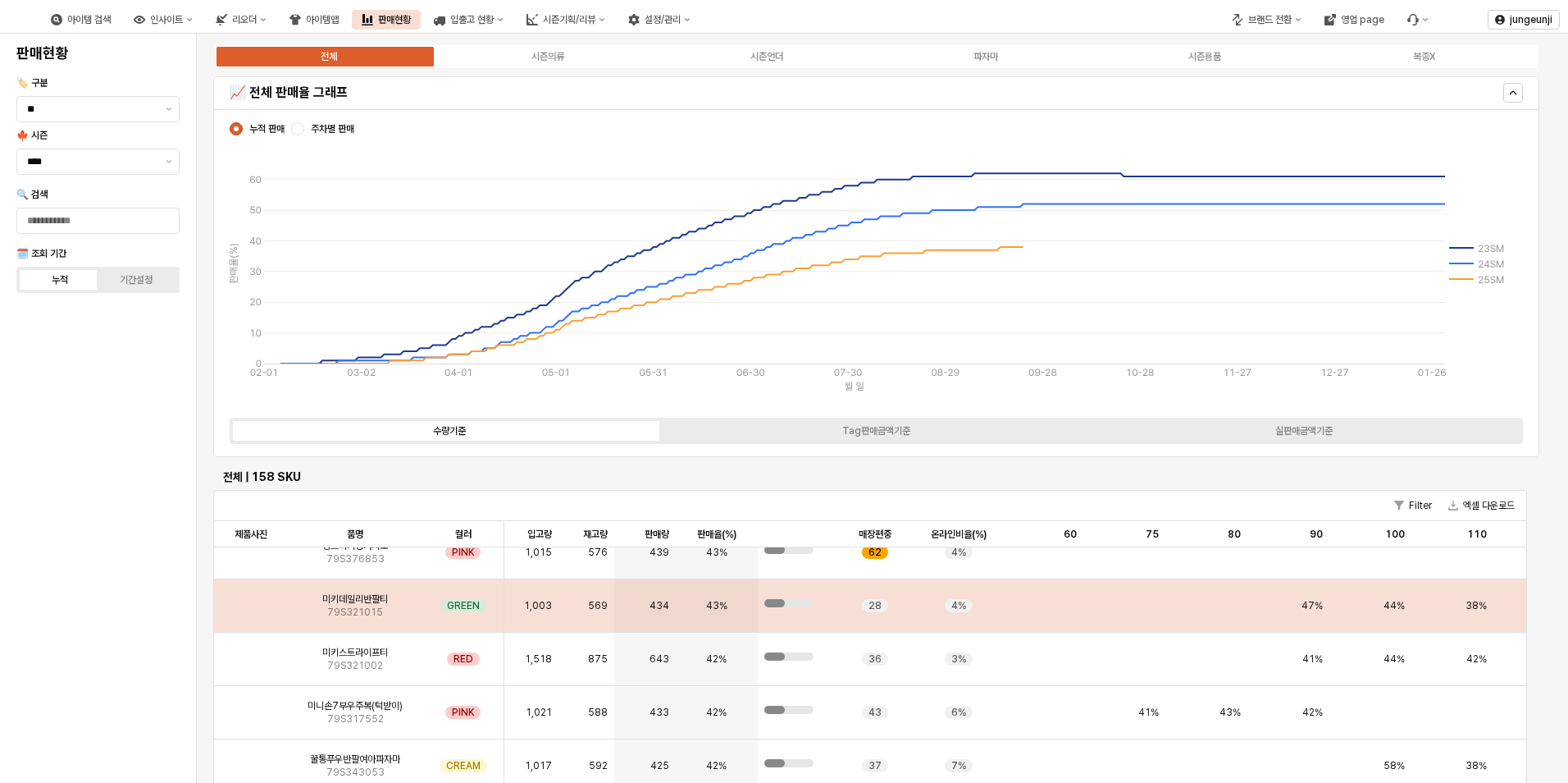
scroll to position [3036, 0]
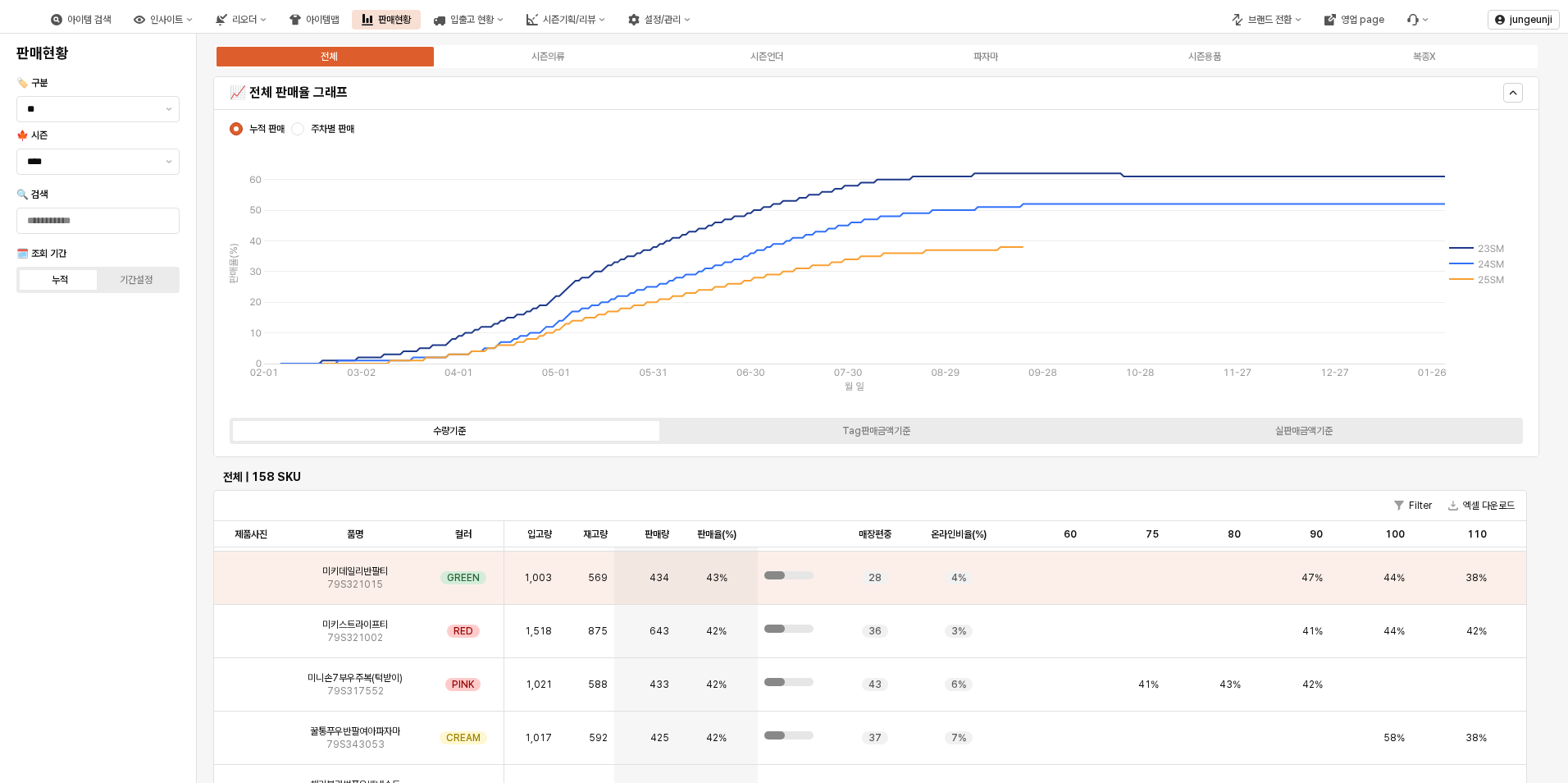
click at [228, 406] on div "02-01 03-02 04-01 05-01 05-31 06-30 07-30 08-29 09-28 10-28 11-27 12-27 01-26 0…" at bounding box center [876, 273] width 1307 height 270
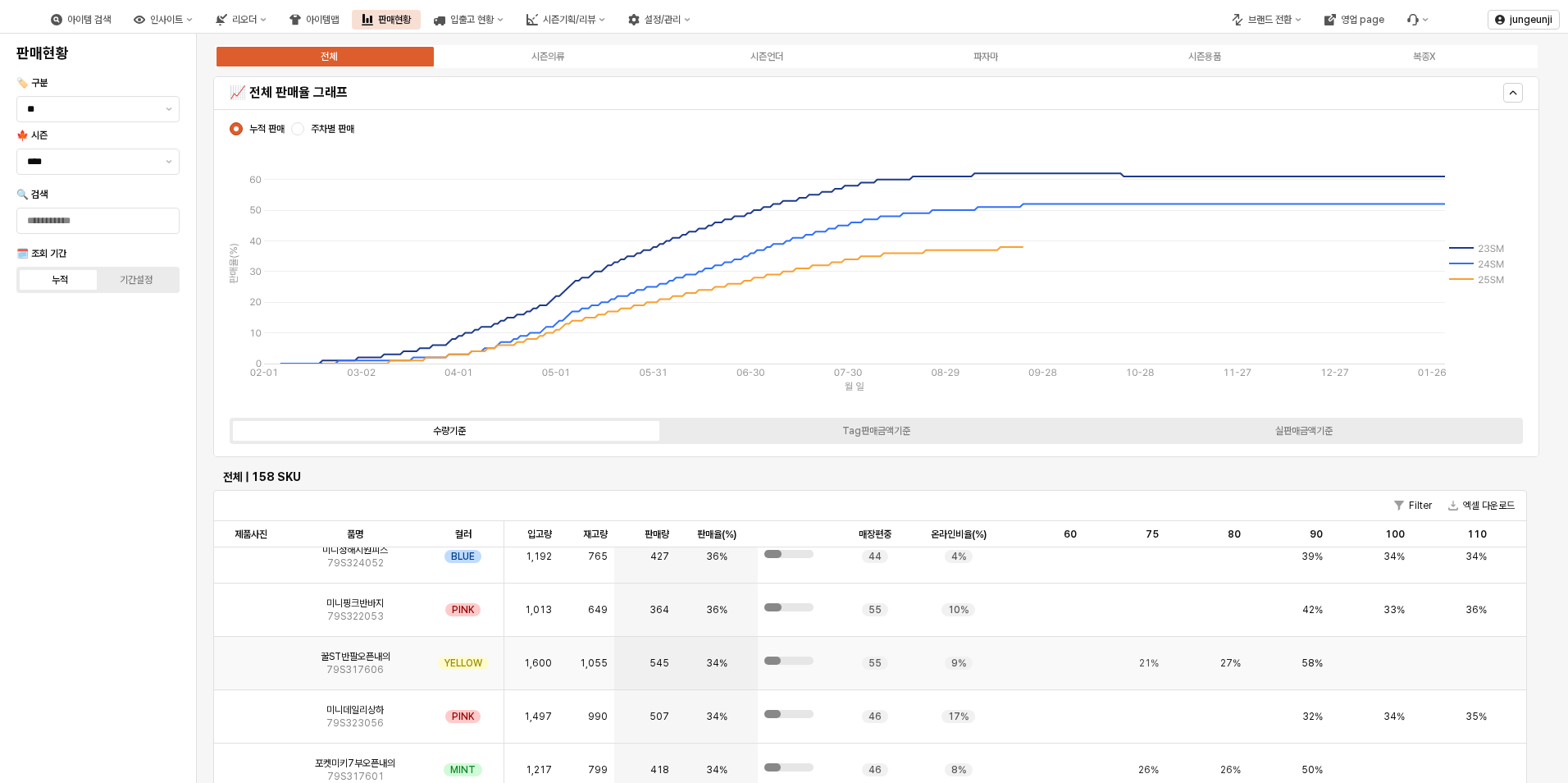
scroll to position [4842, 0]
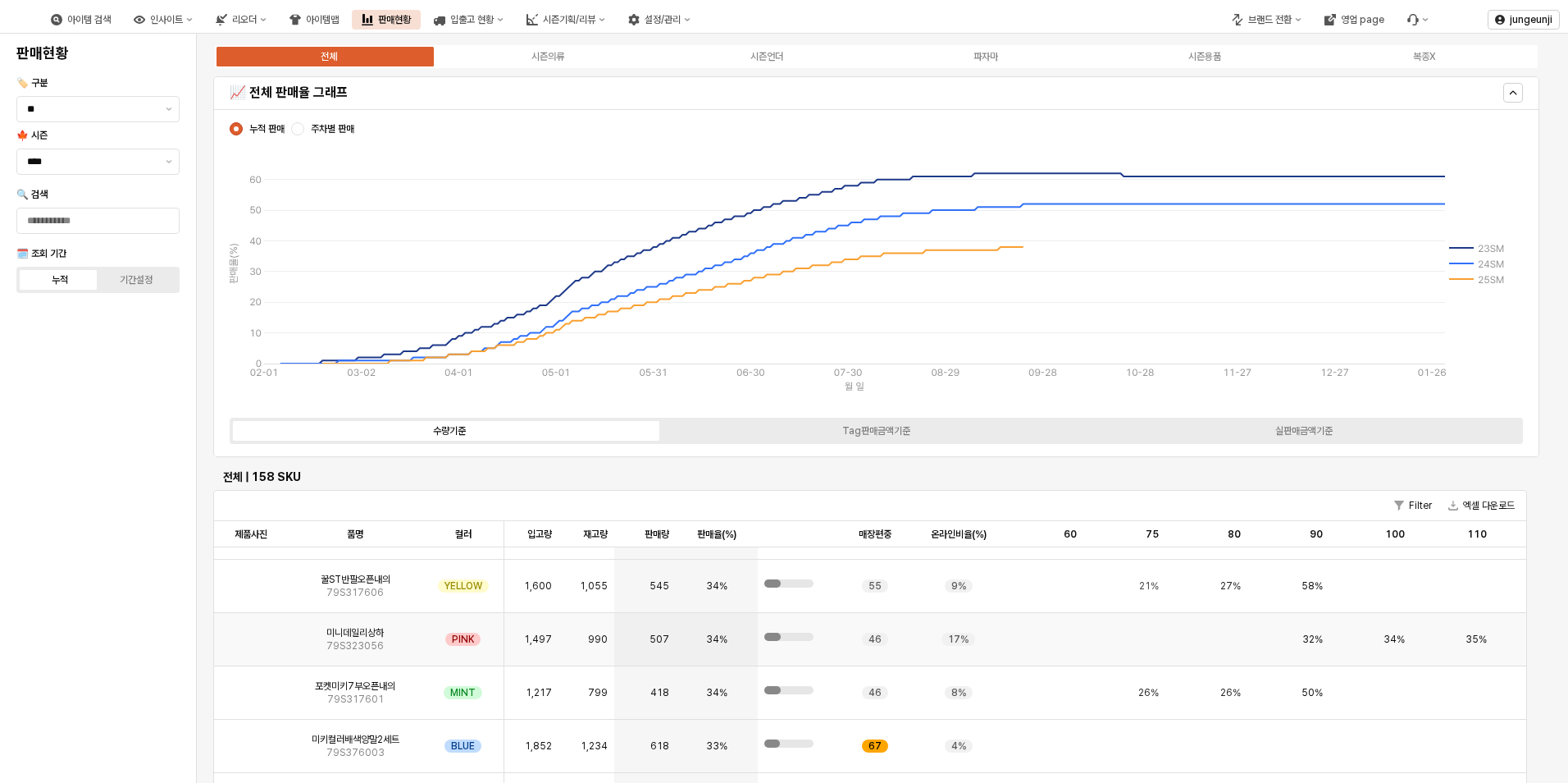
click at [251, 633] on img "App Frame" at bounding box center [251, 633] width 0 height 0
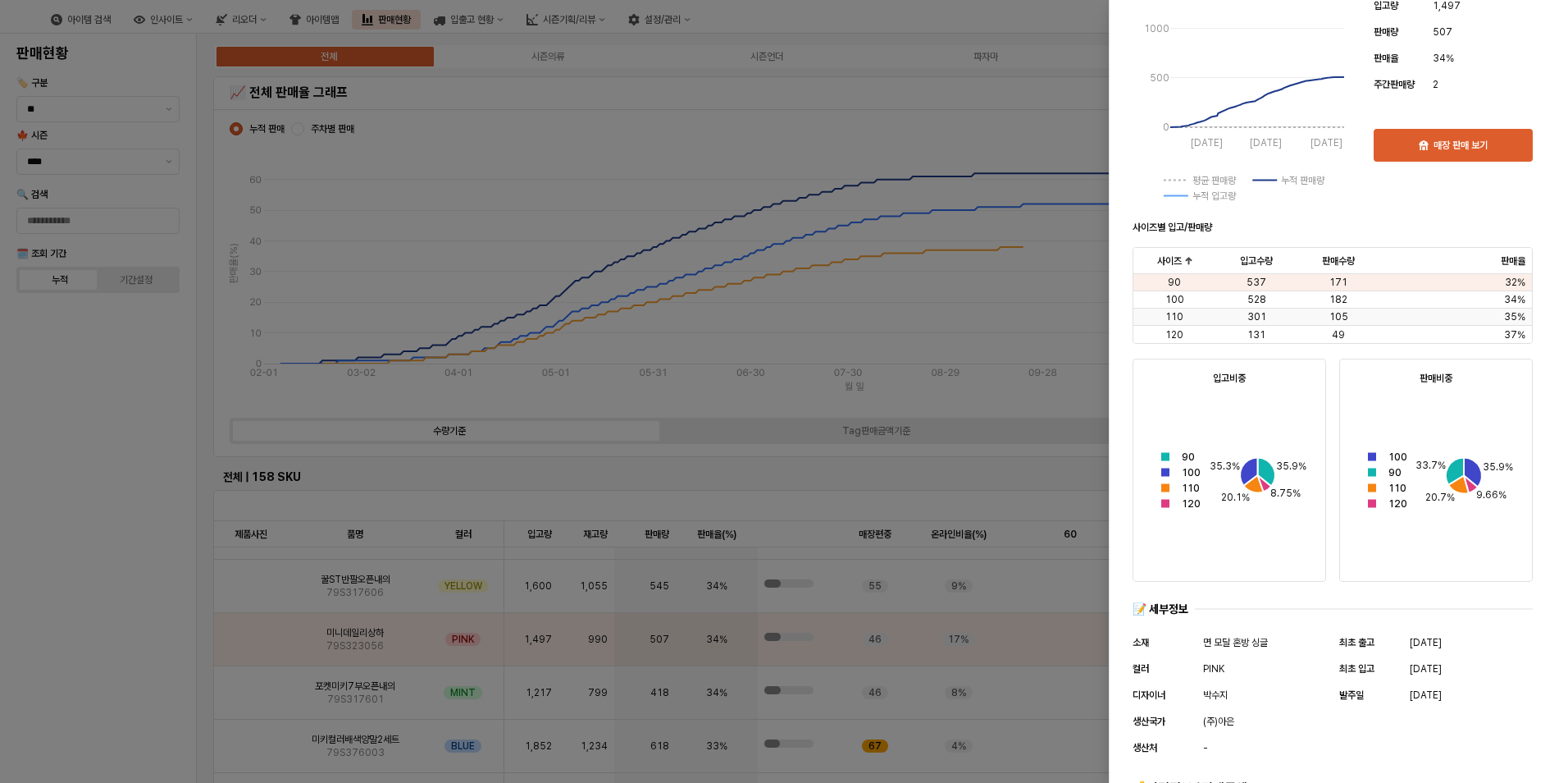
scroll to position [410, 0]
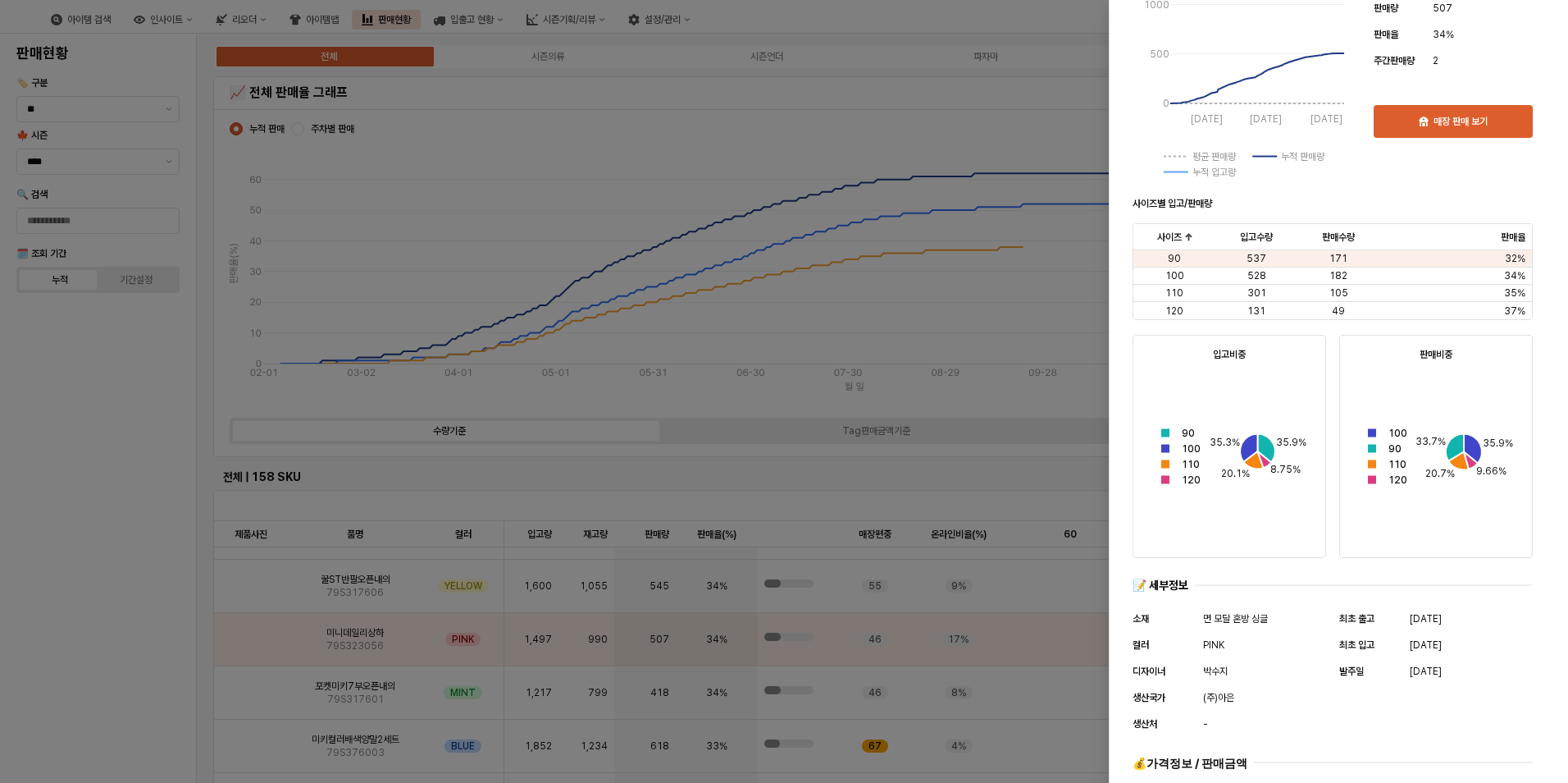
drag, startPoint x: 1026, startPoint y: 433, endPoint x: 457, endPoint y: 636, distance: 604.1
click at [1025, 433] on div at bounding box center [784, 392] width 1568 height 783
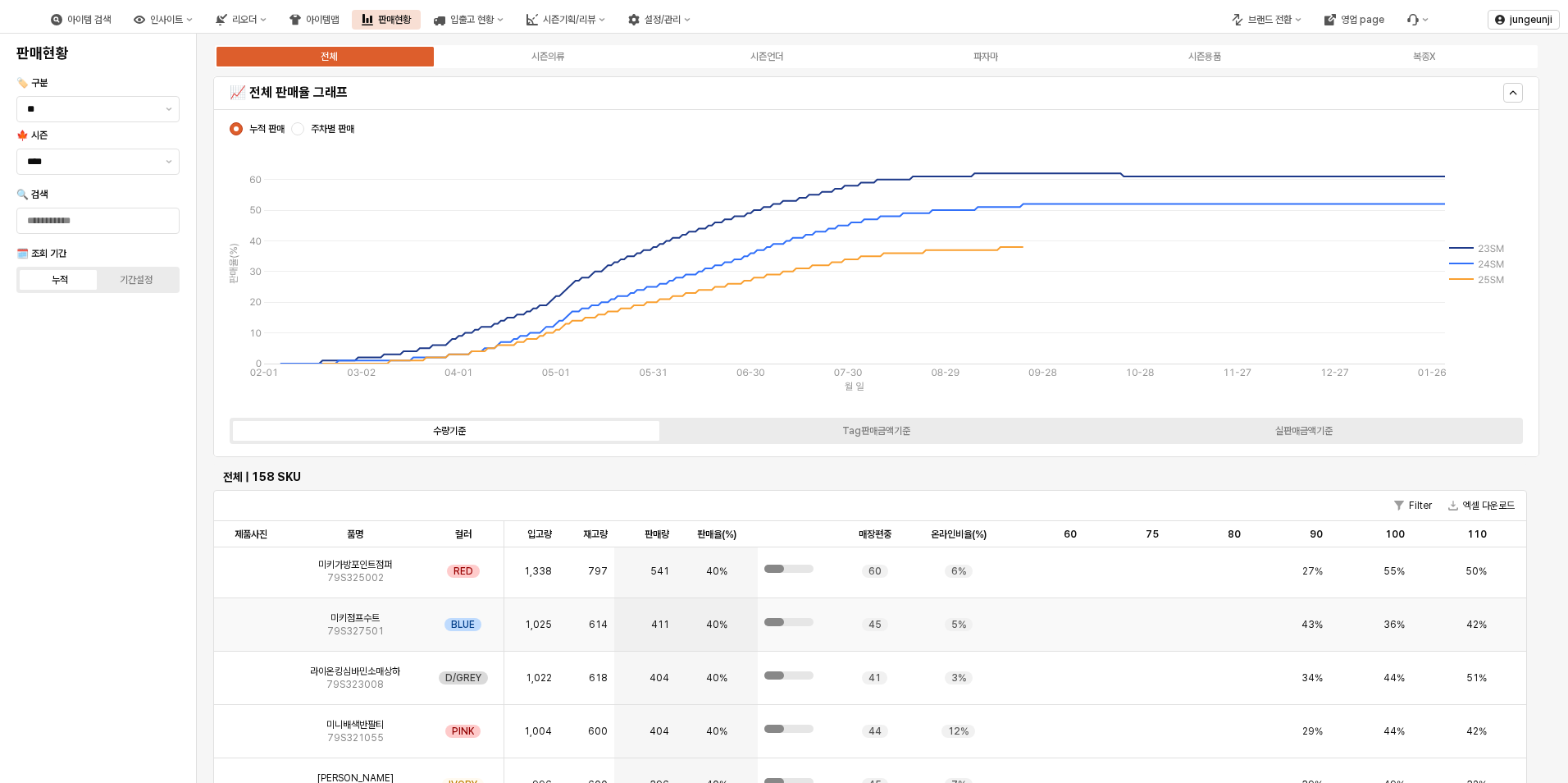
scroll to position [3610, 0]
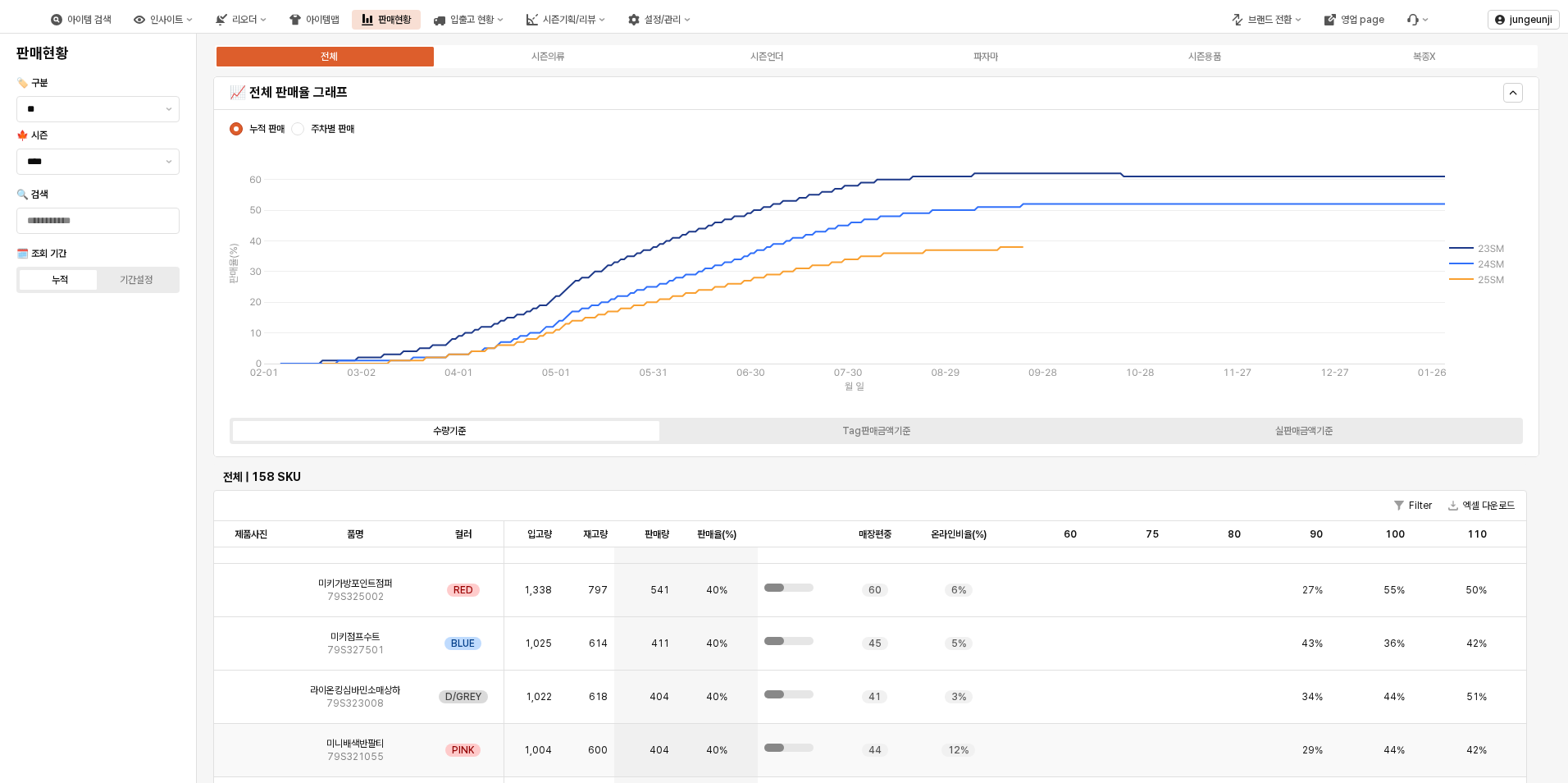
click at [251, 744] on img "App Frame" at bounding box center [251, 744] width 0 height 0
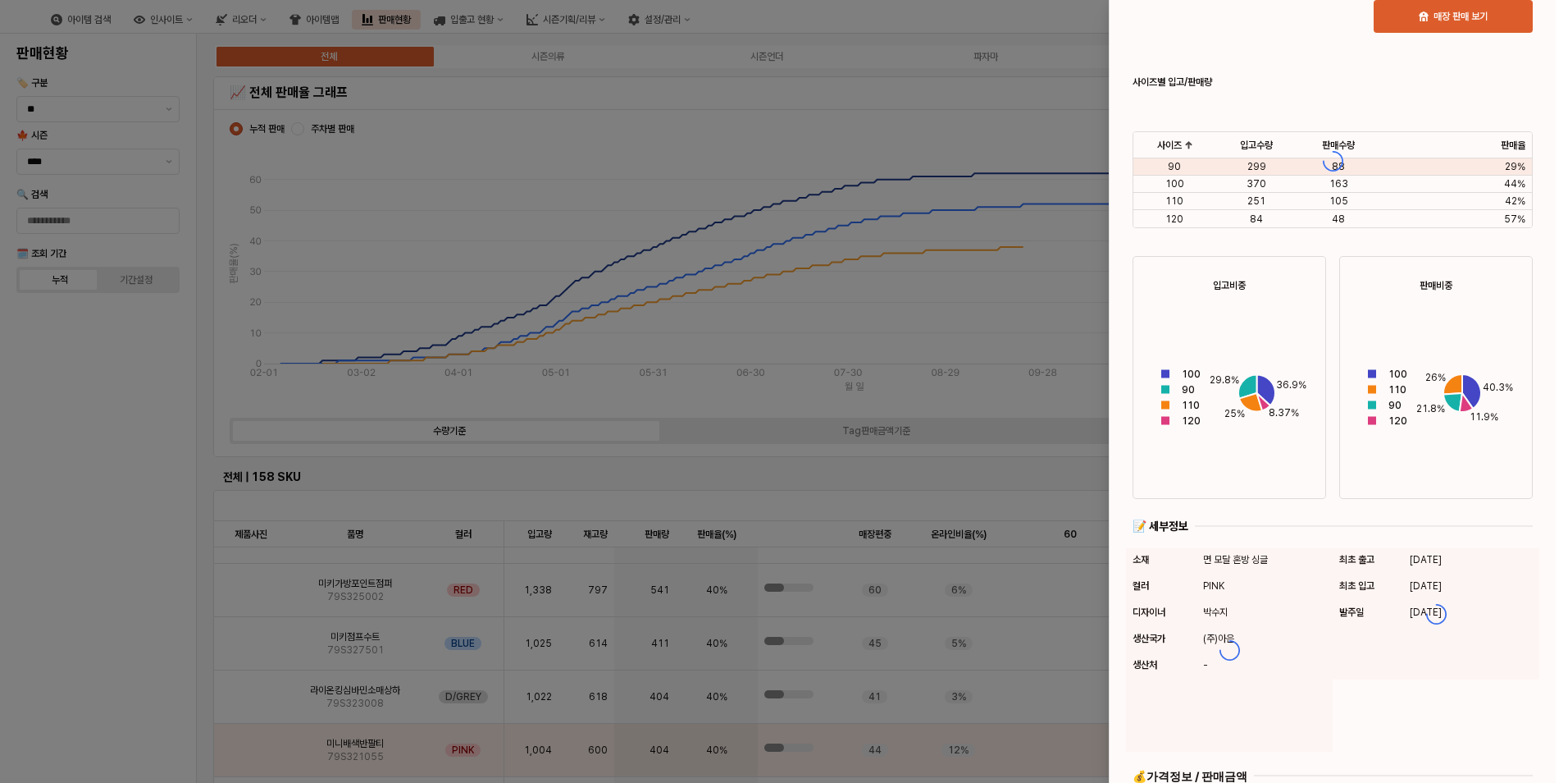
scroll to position [540, 0]
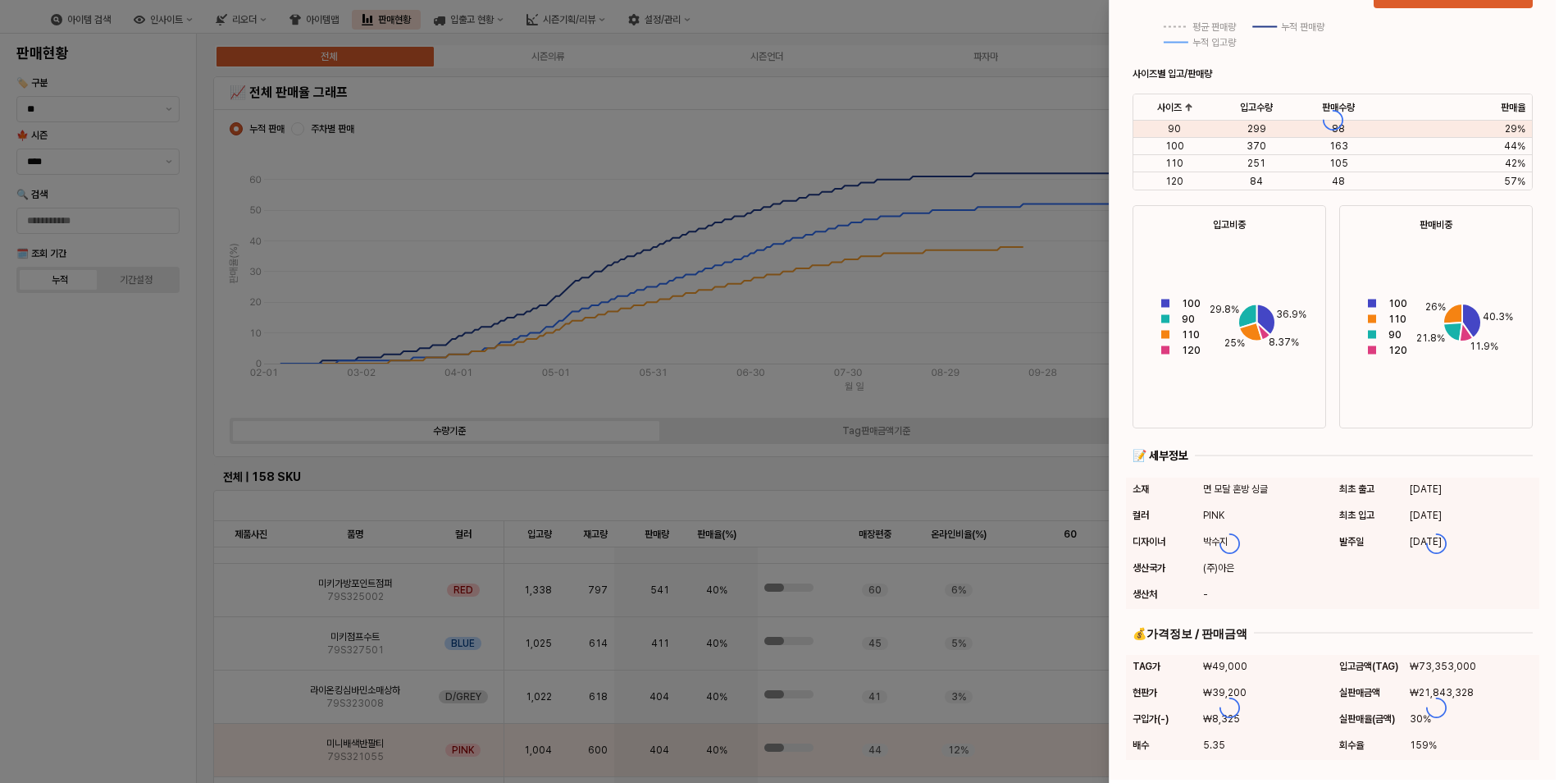
drag, startPoint x: 868, startPoint y: 462, endPoint x: 465, endPoint y: 616, distance: 431.4
click at [866, 462] on div at bounding box center [784, 392] width 1568 height 783
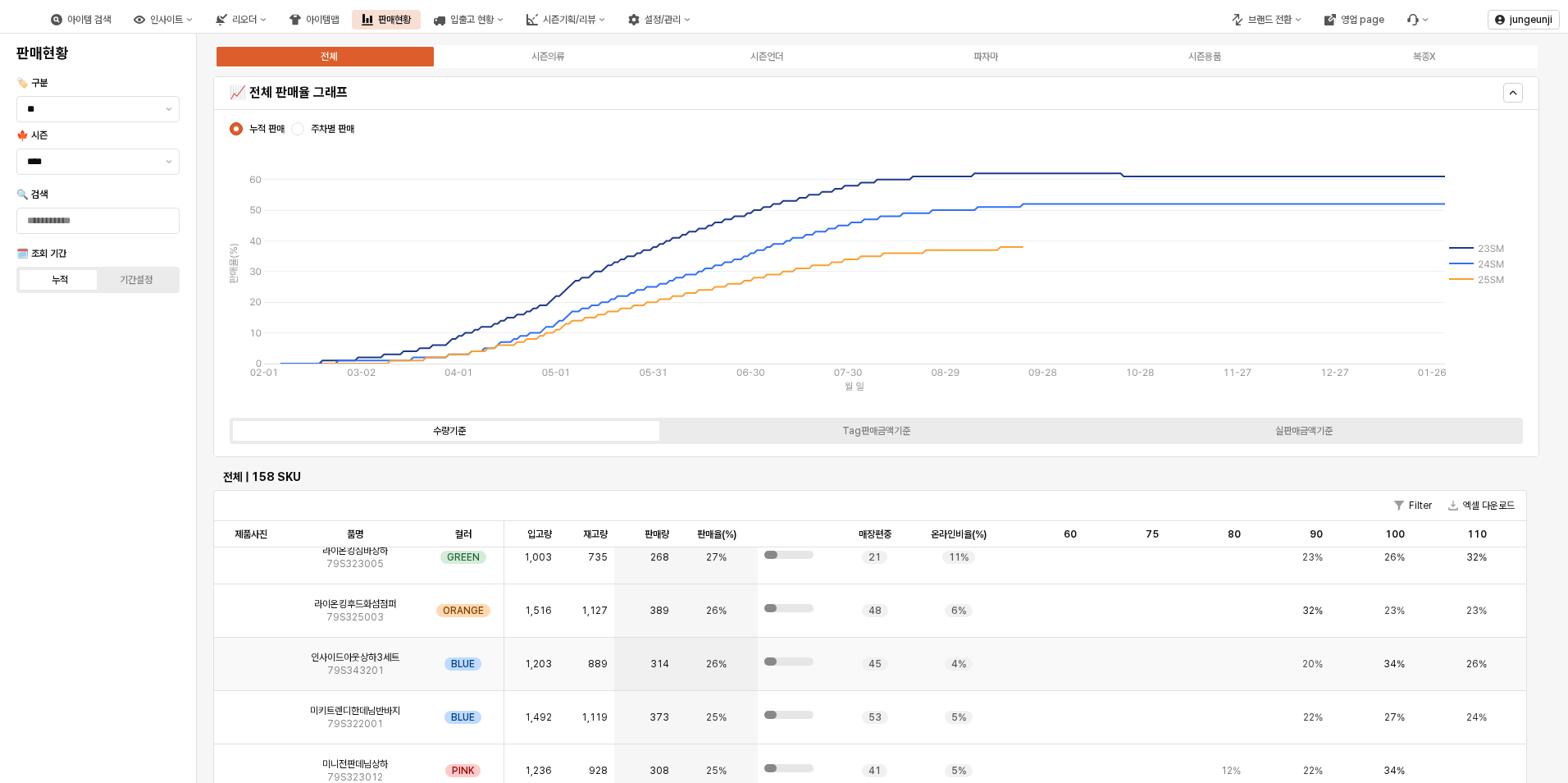
scroll to position [6073, 0]
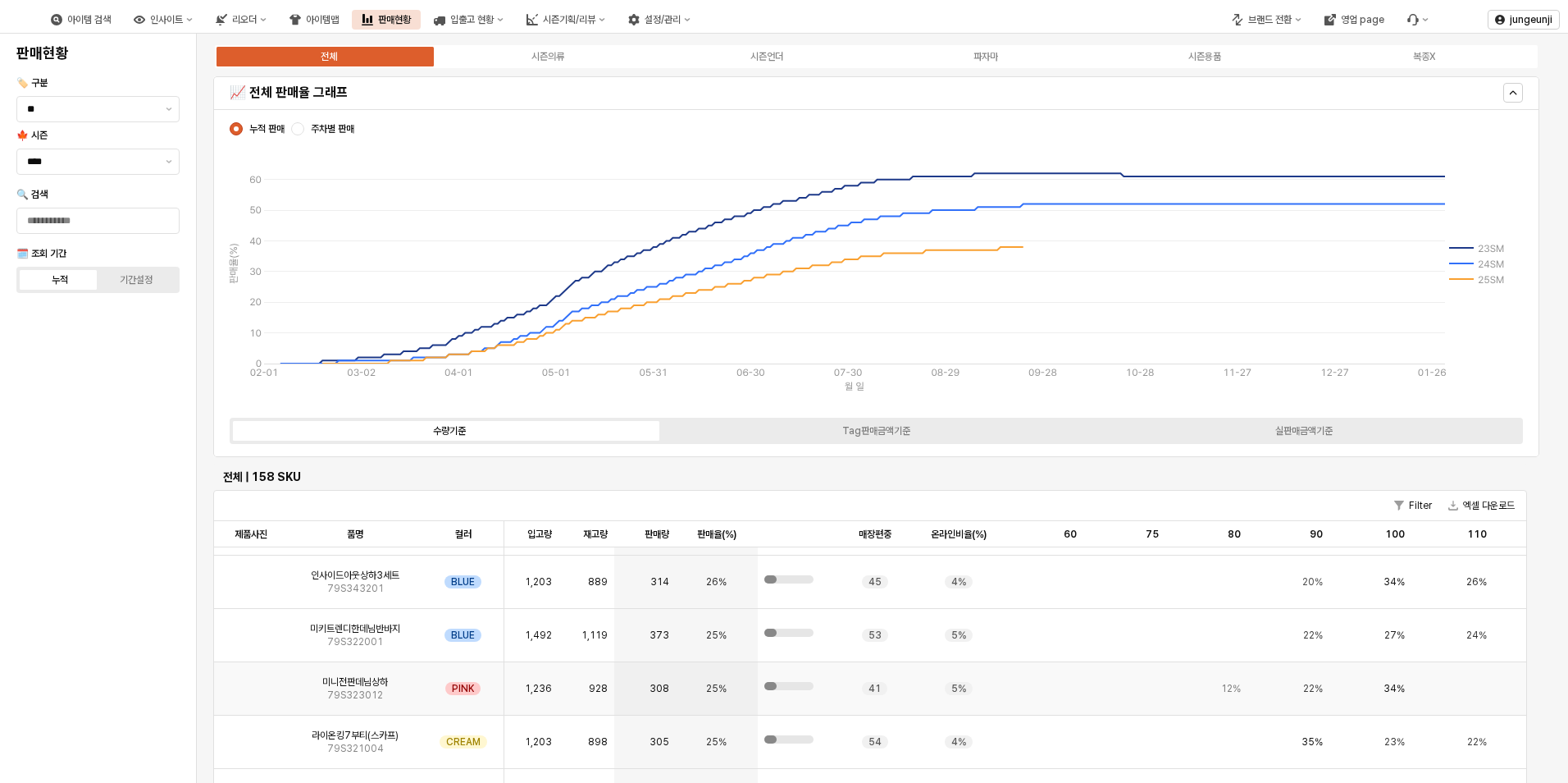
click at [251, 682] on img "App Frame" at bounding box center [251, 682] width 0 height 0
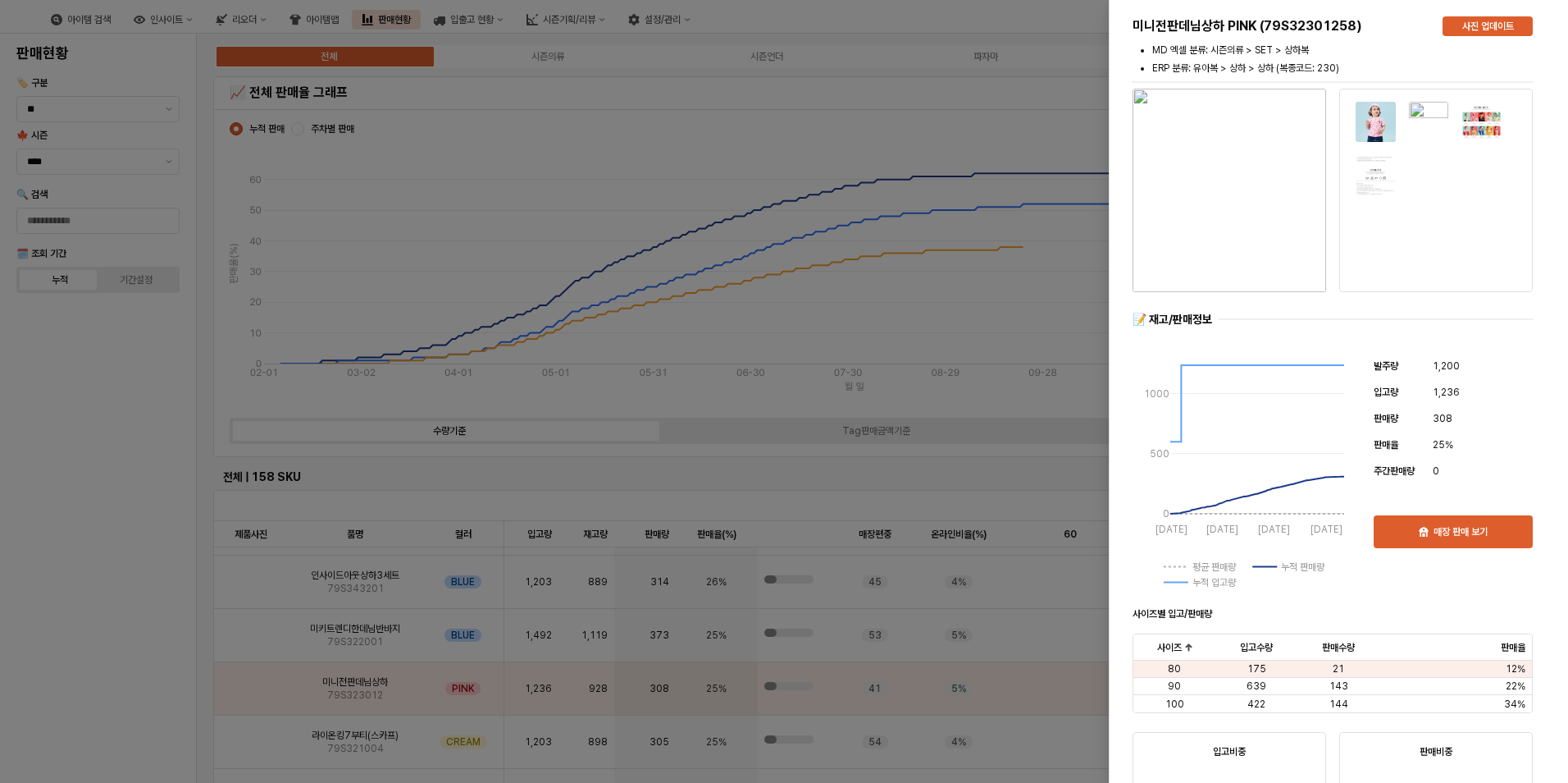
click at [913, 87] on div at bounding box center [784, 392] width 1568 height 783
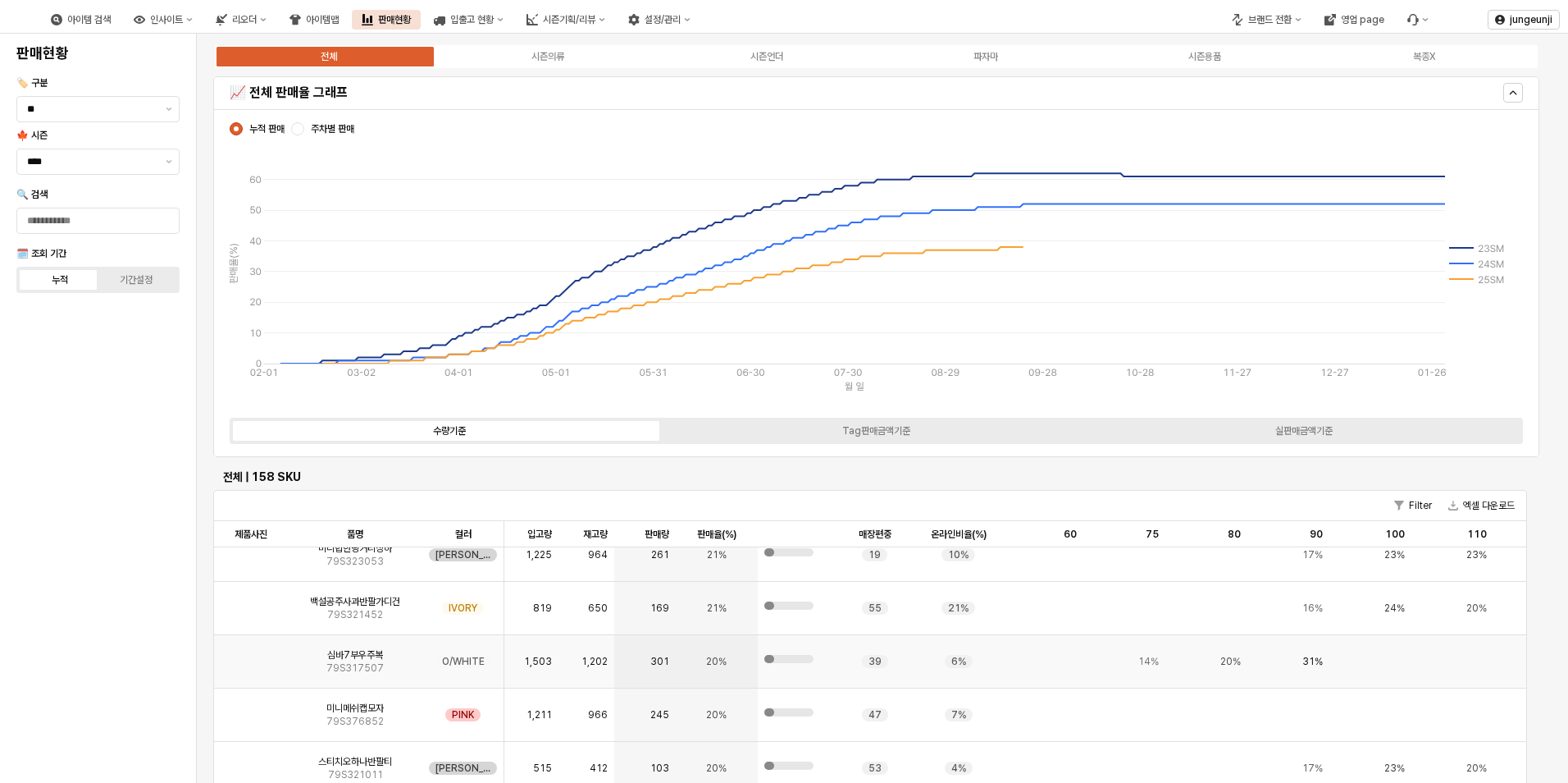
scroll to position [6730, 0]
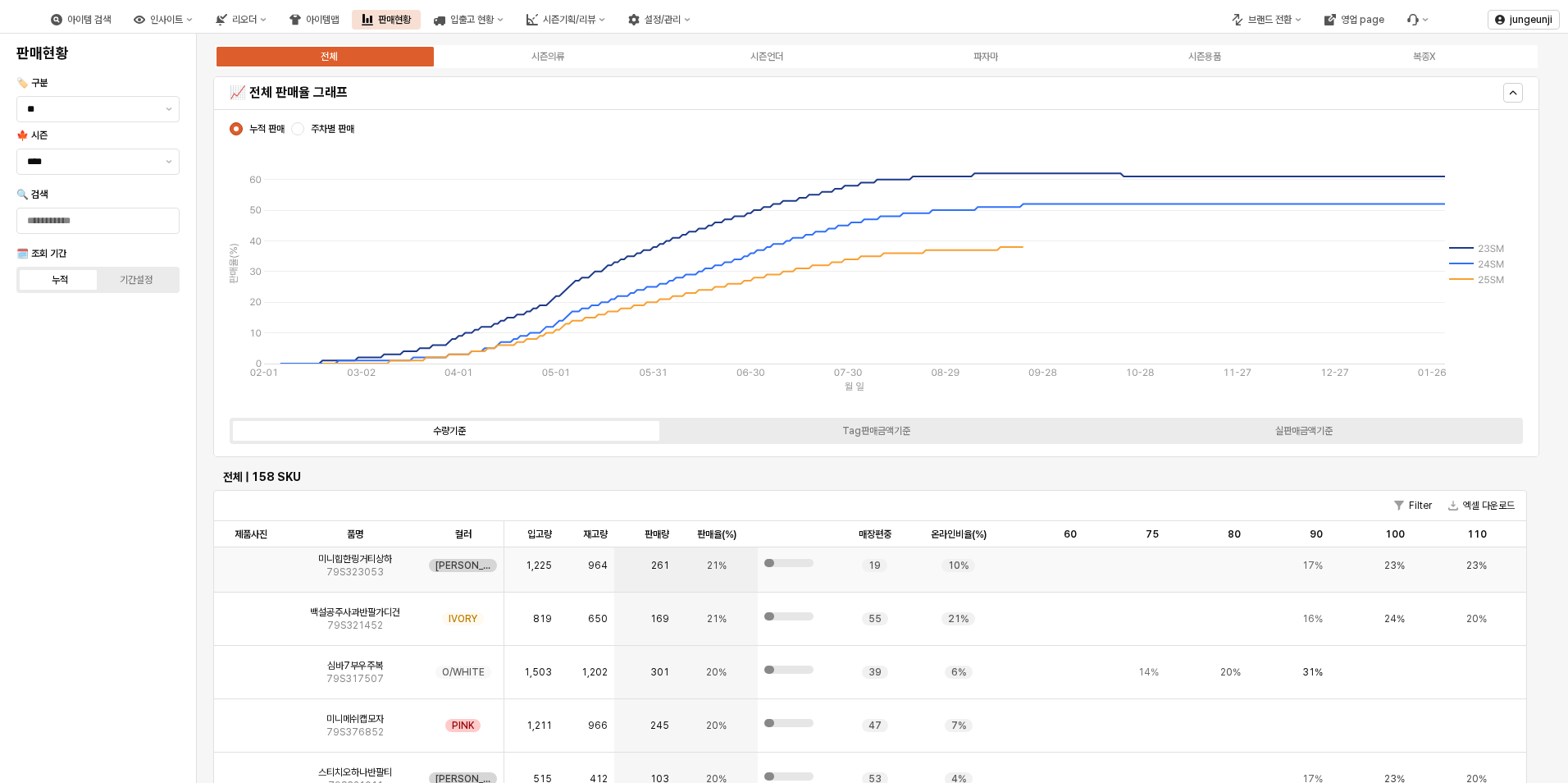
click at [251, 558] on img "App Frame" at bounding box center [251, 558] width 0 height 0
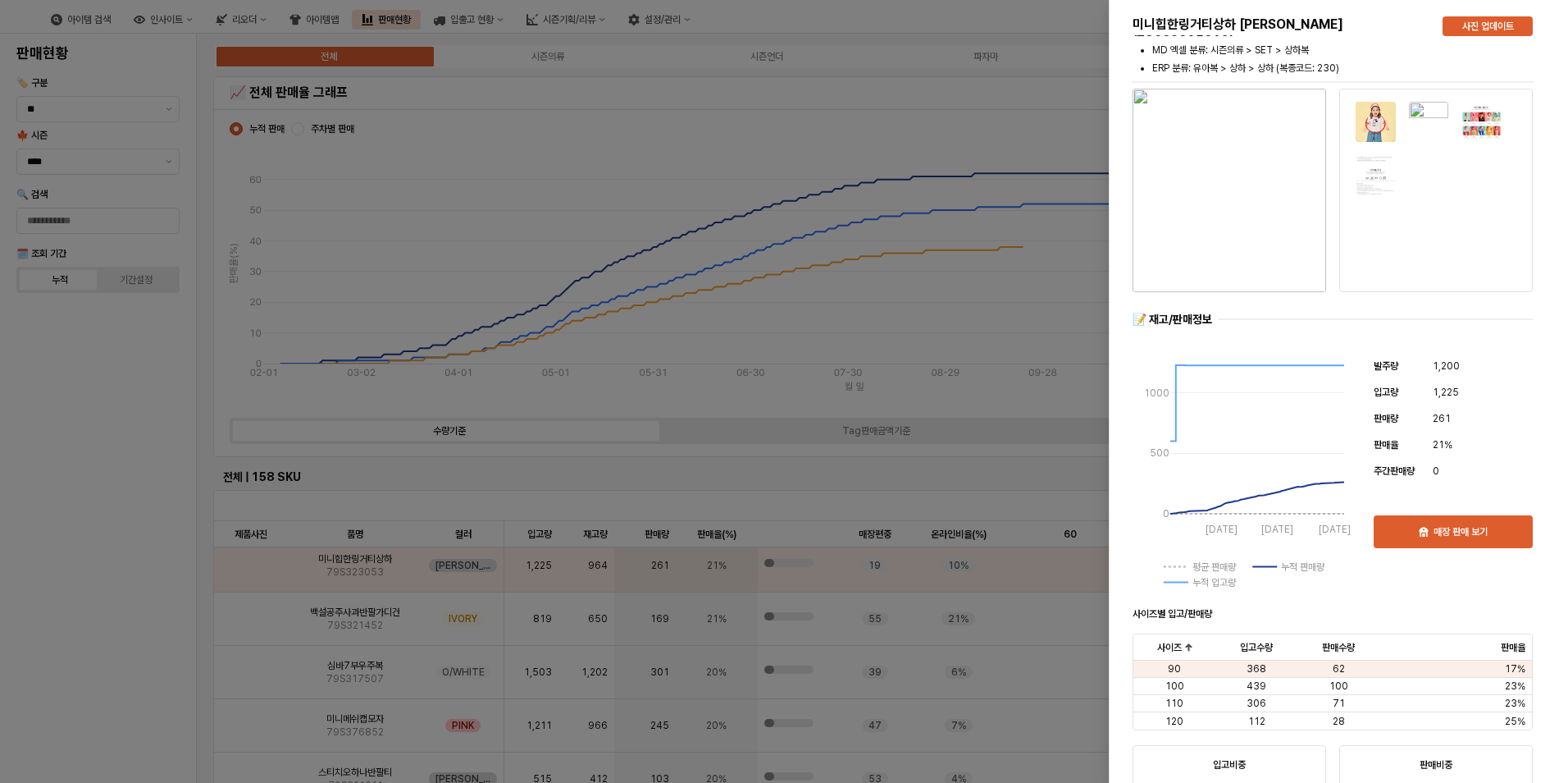
click at [1244, 173] on img "button" at bounding box center [1229, 190] width 193 height 203
drag, startPoint x: 833, startPoint y: 312, endPoint x: 369, endPoint y: 570, distance: 530.9
click at [830, 318] on div at bounding box center [784, 392] width 1568 height 783
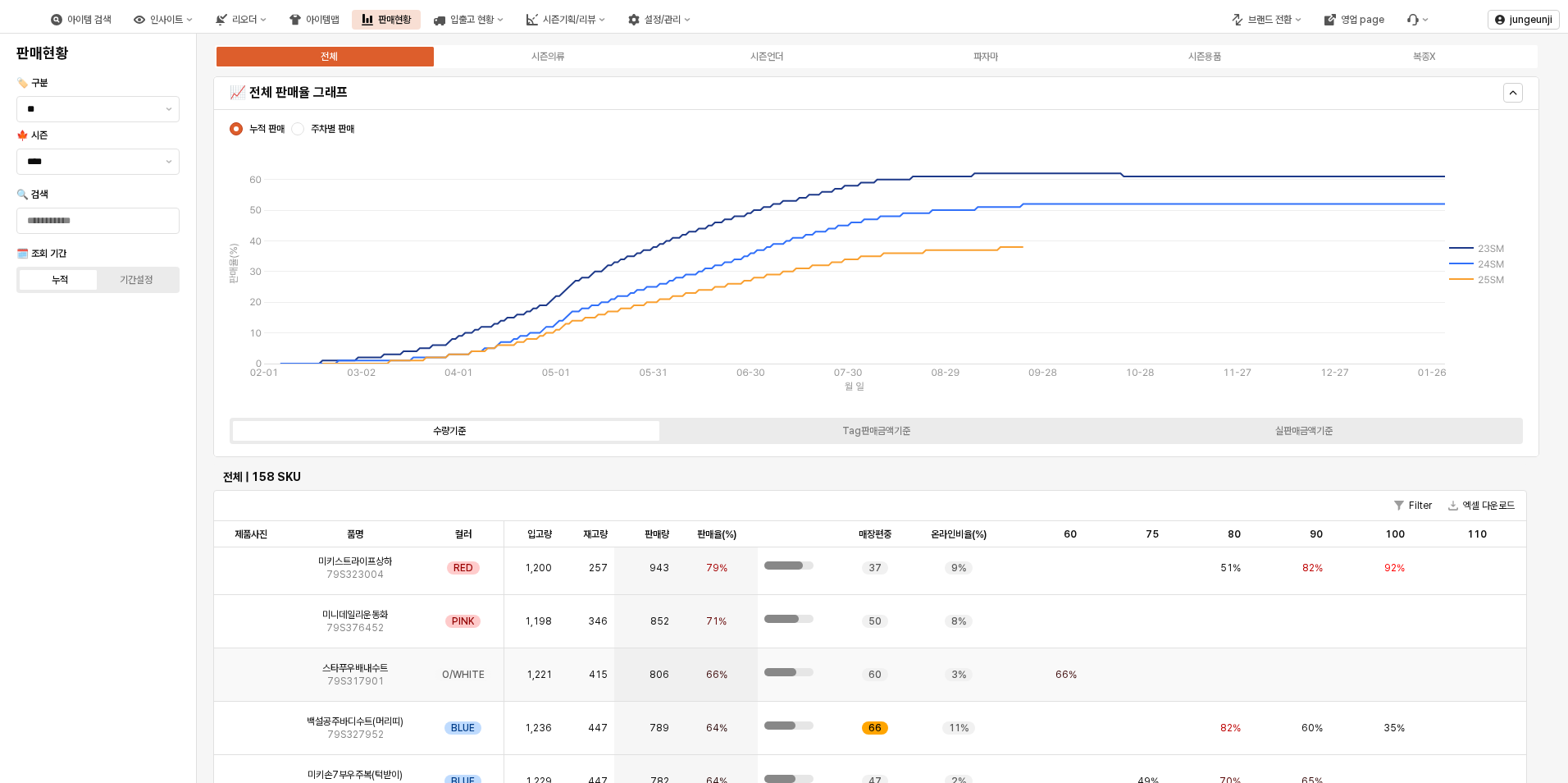
scroll to position [0, 0]
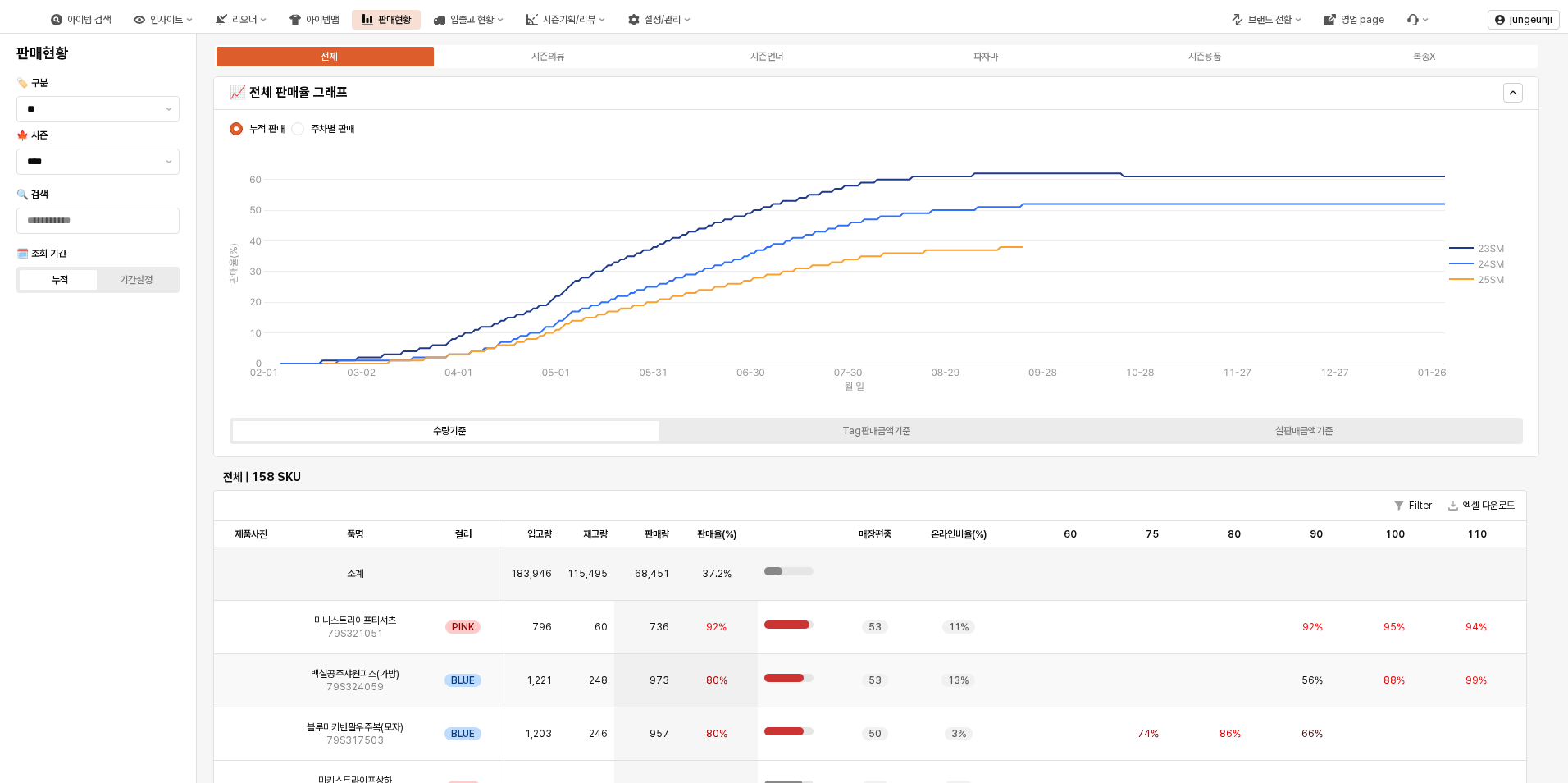
click at [251, 674] on img "App Frame" at bounding box center [251, 674] width 0 height 0
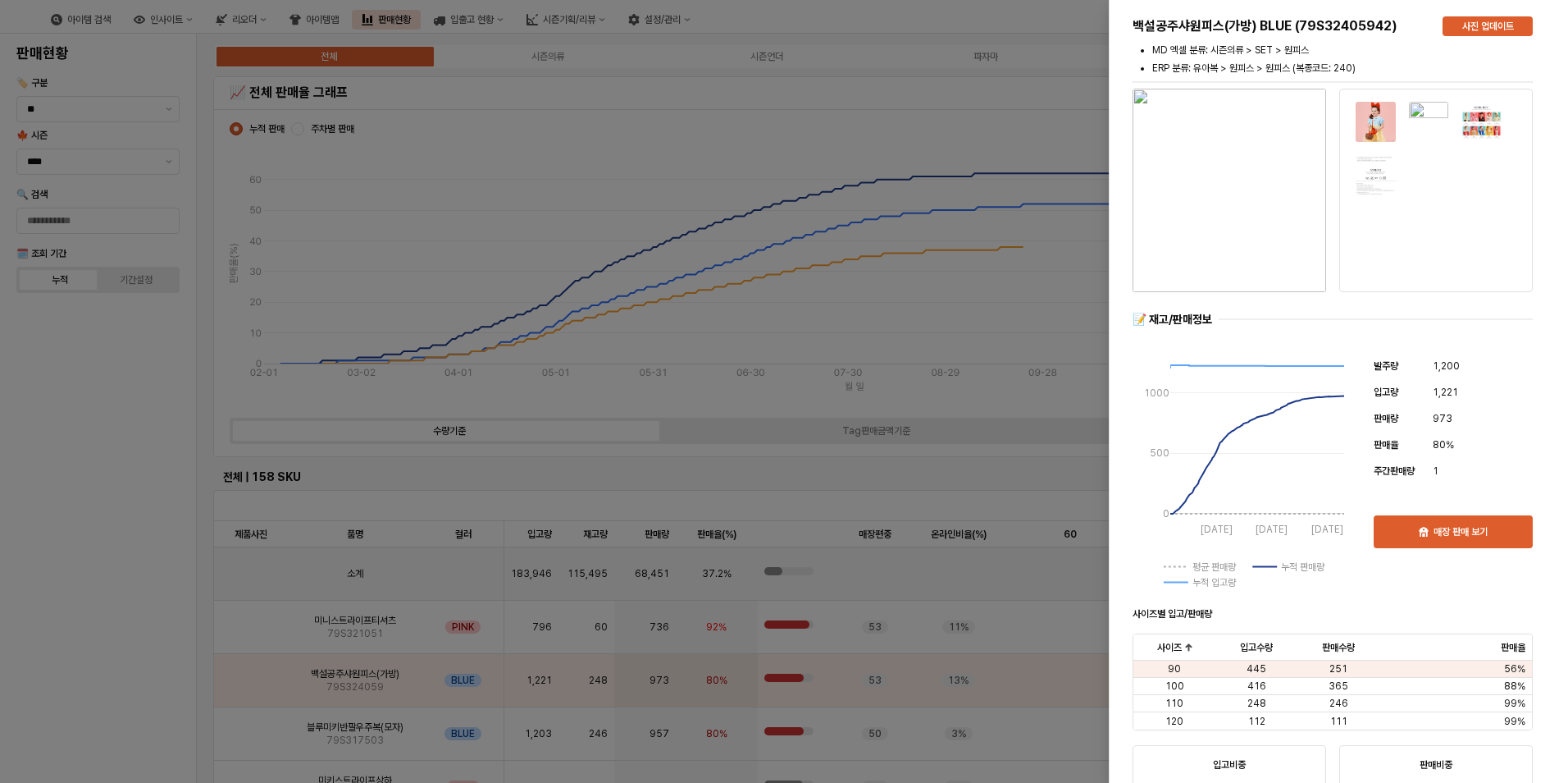
click at [394, 254] on div at bounding box center [784, 392] width 1568 height 783
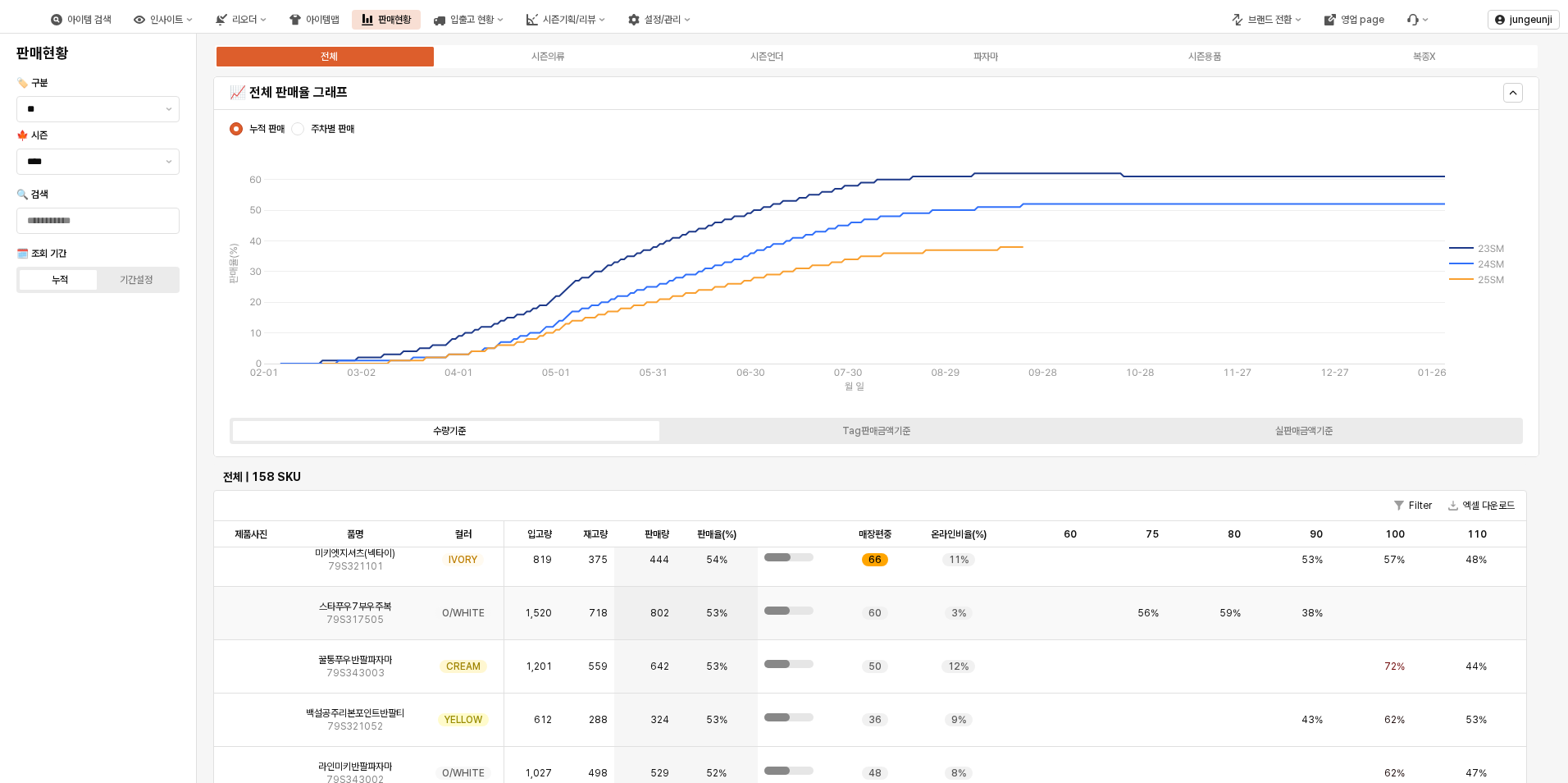
scroll to position [1313, 0]
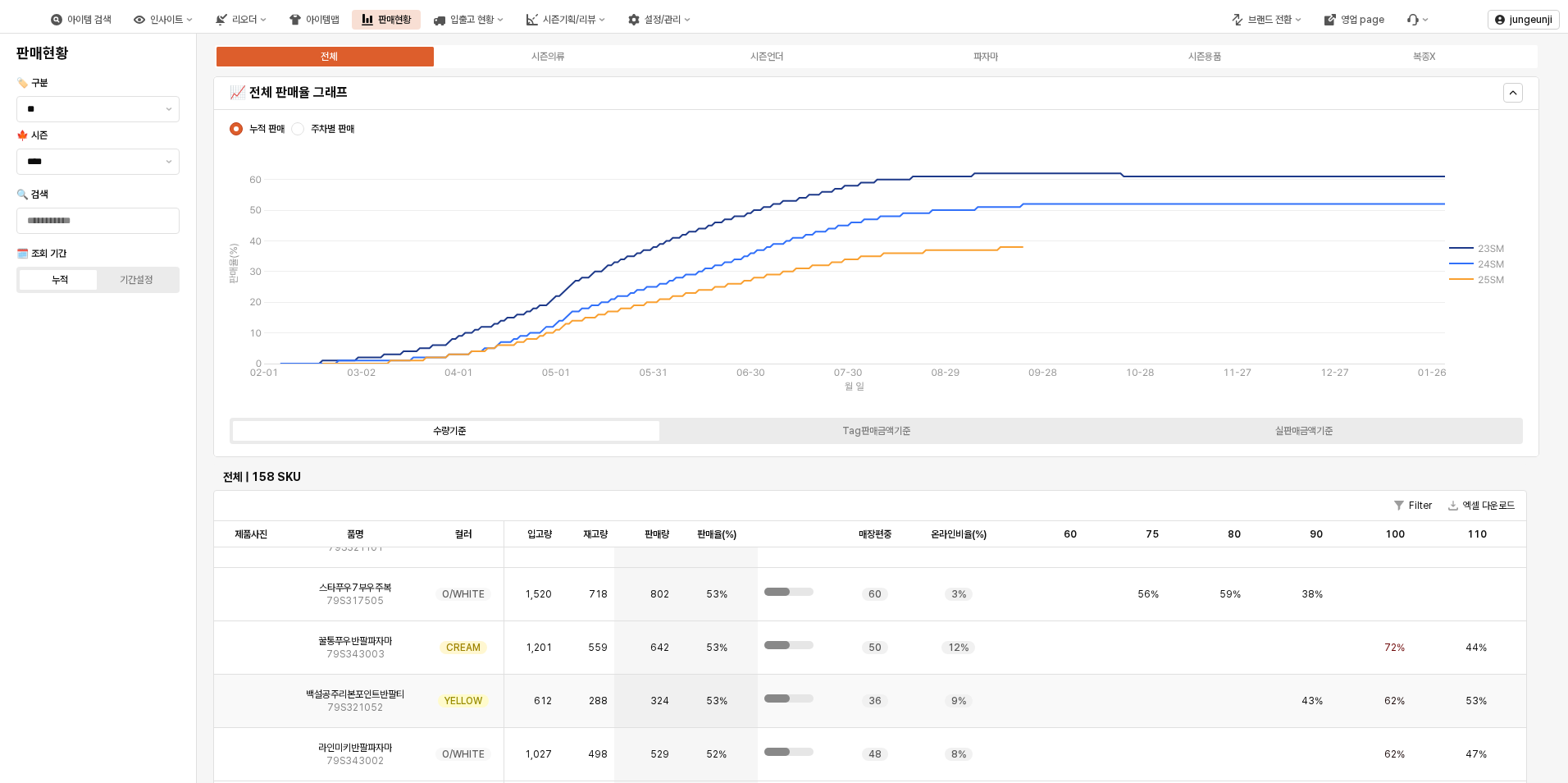
click at [251, 694] on img "App Frame" at bounding box center [251, 694] width 0 height 0
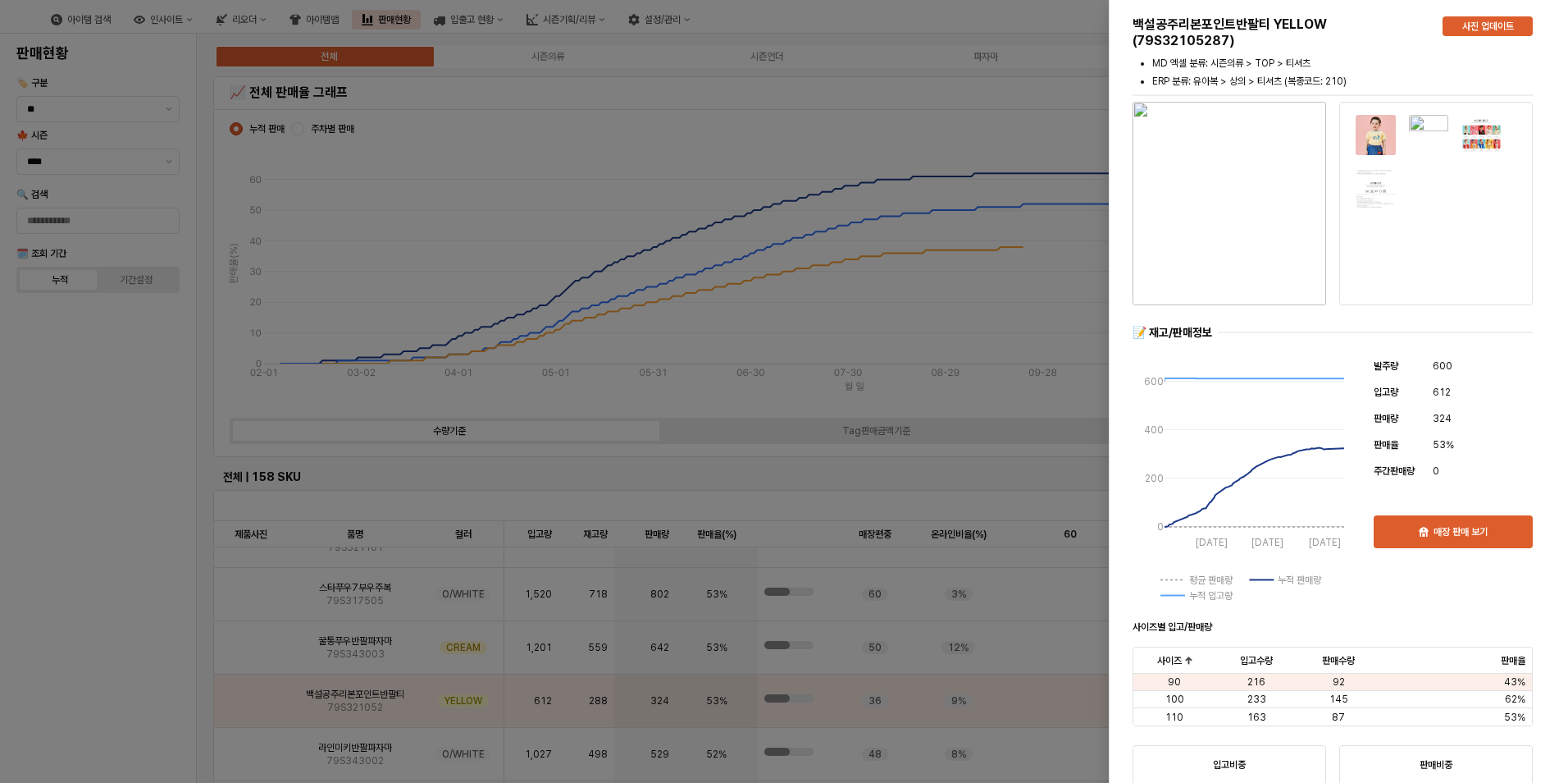
drag, startPoint x: 368, startPoint y: 301, endPoint x: 409, endPoint y: 368, distance: 78.5
click at [368, 301] on div at bounding box center [784, 392] width 1568 height 783
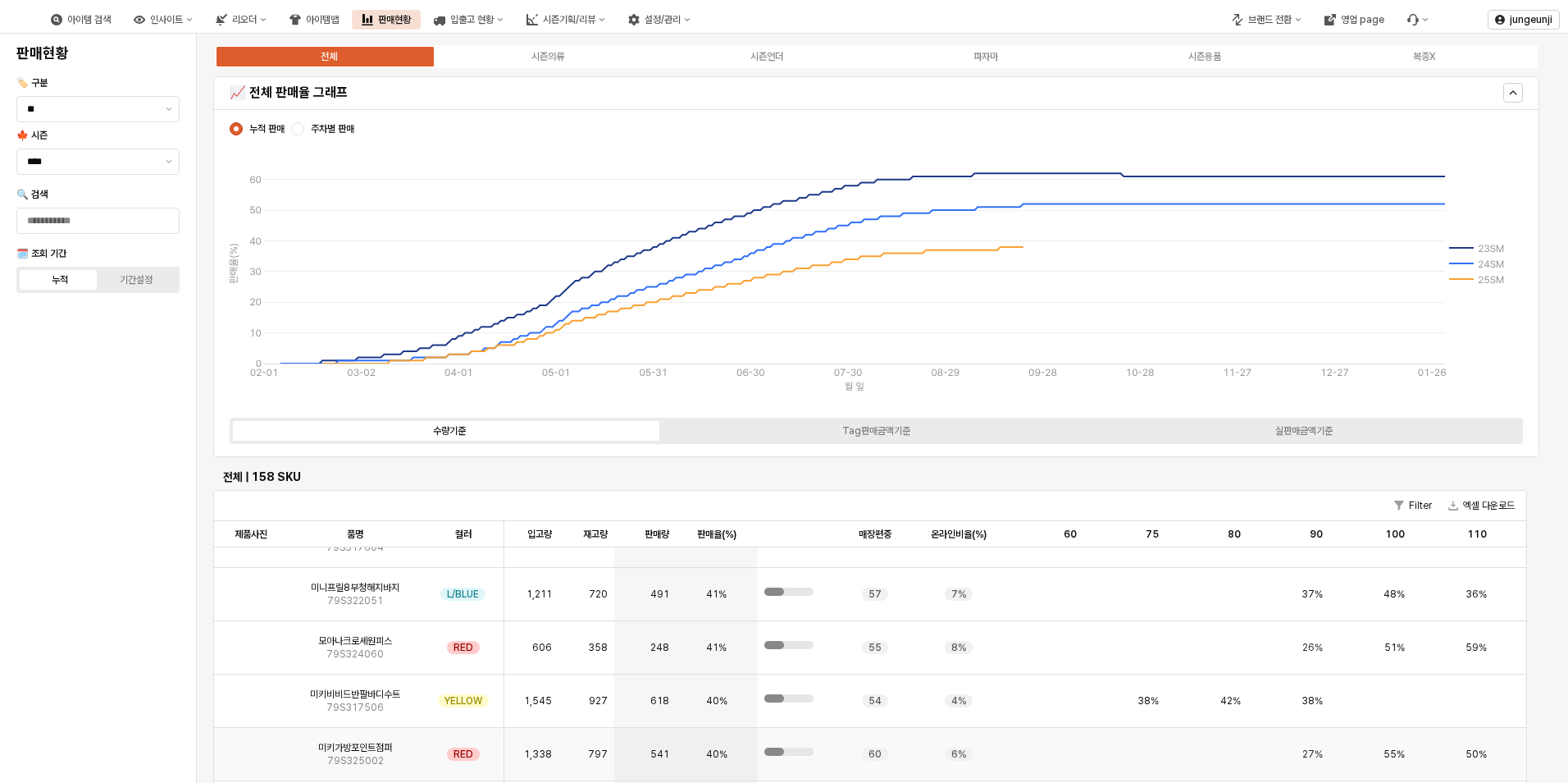
scroll to position [3610, 0]
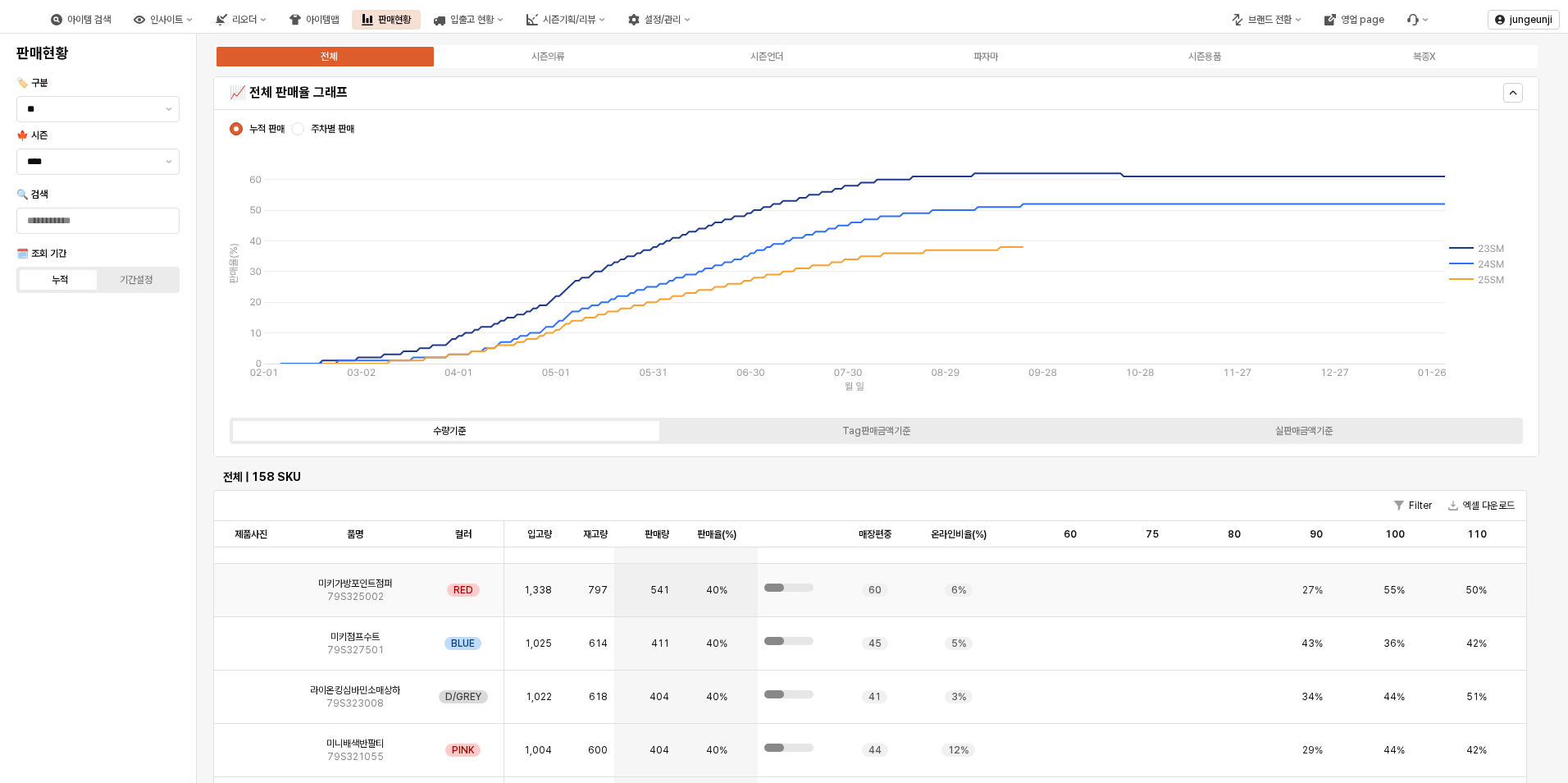
click at [251, 584] on img "App Frame" at bounding box center [251, 584] width 0 height 0
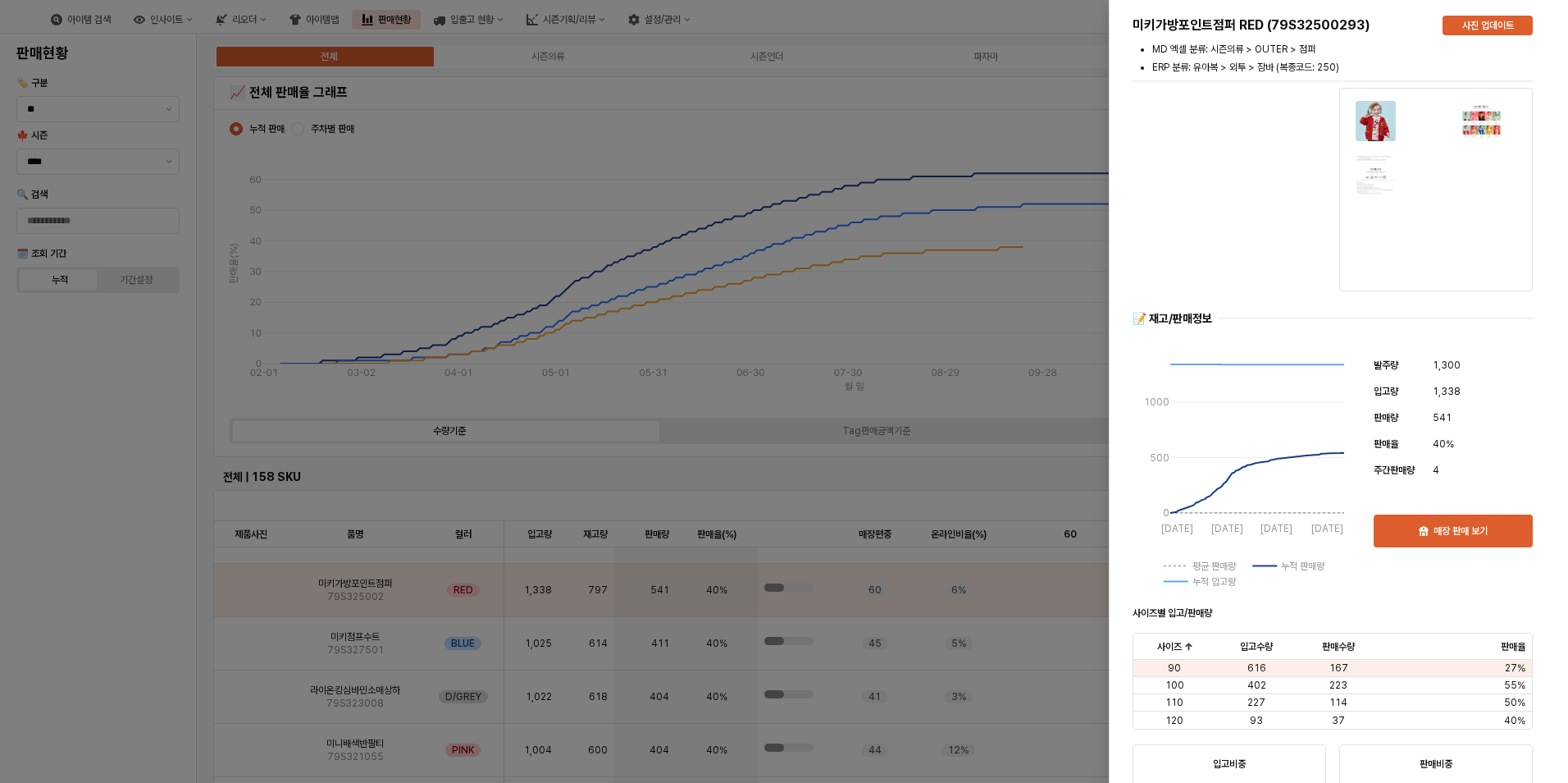
scroll to position [0, 0]
click at [461, 178] on div at bounding box center [784, 392] width 1568 height 783
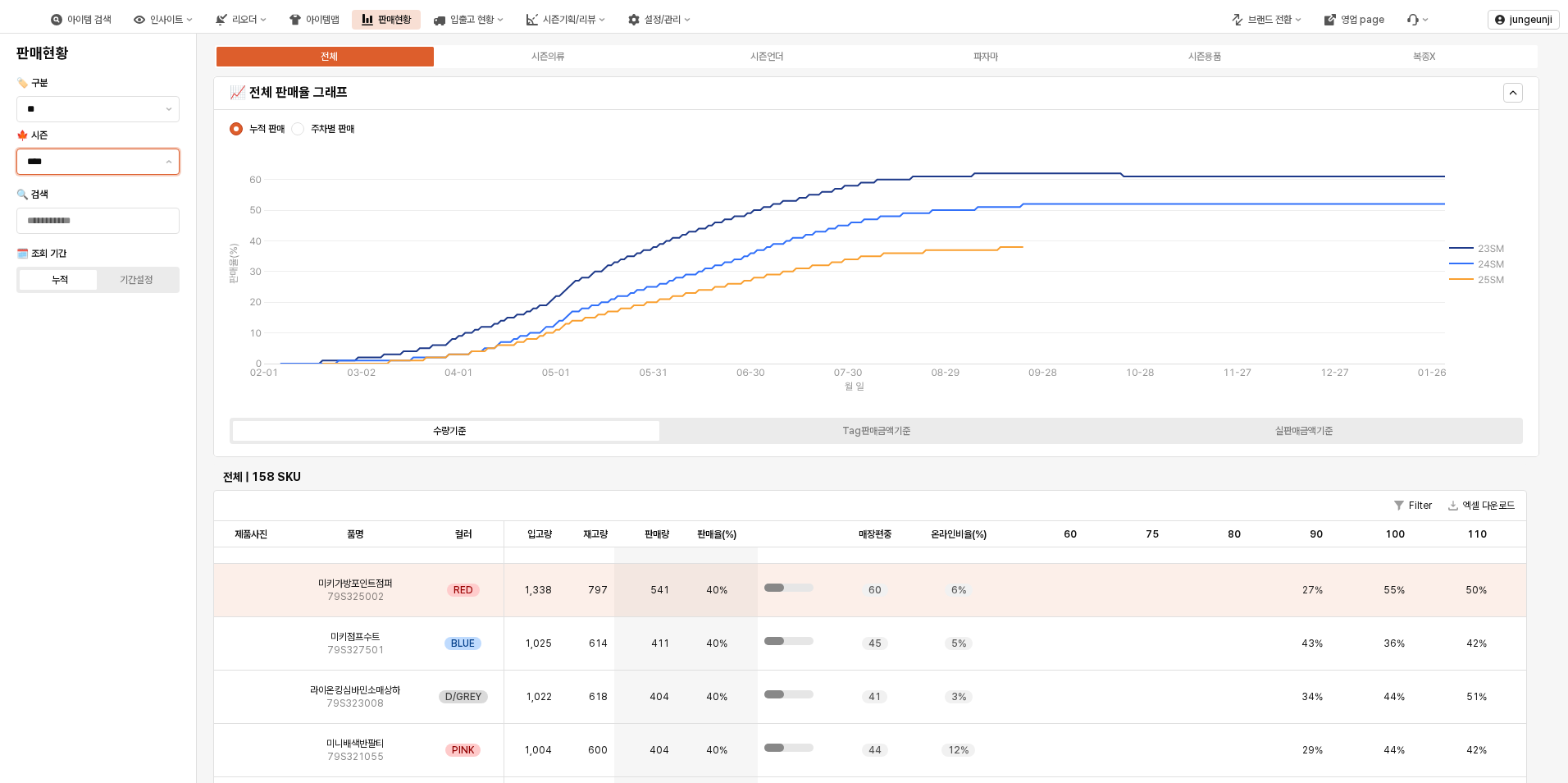
click at [77, 160] on input "****" at bounding box center [92, 161] width 129 height 17
click at [75, 385] on div "25SP" at bounding box center [93, 390] width 132 height 13
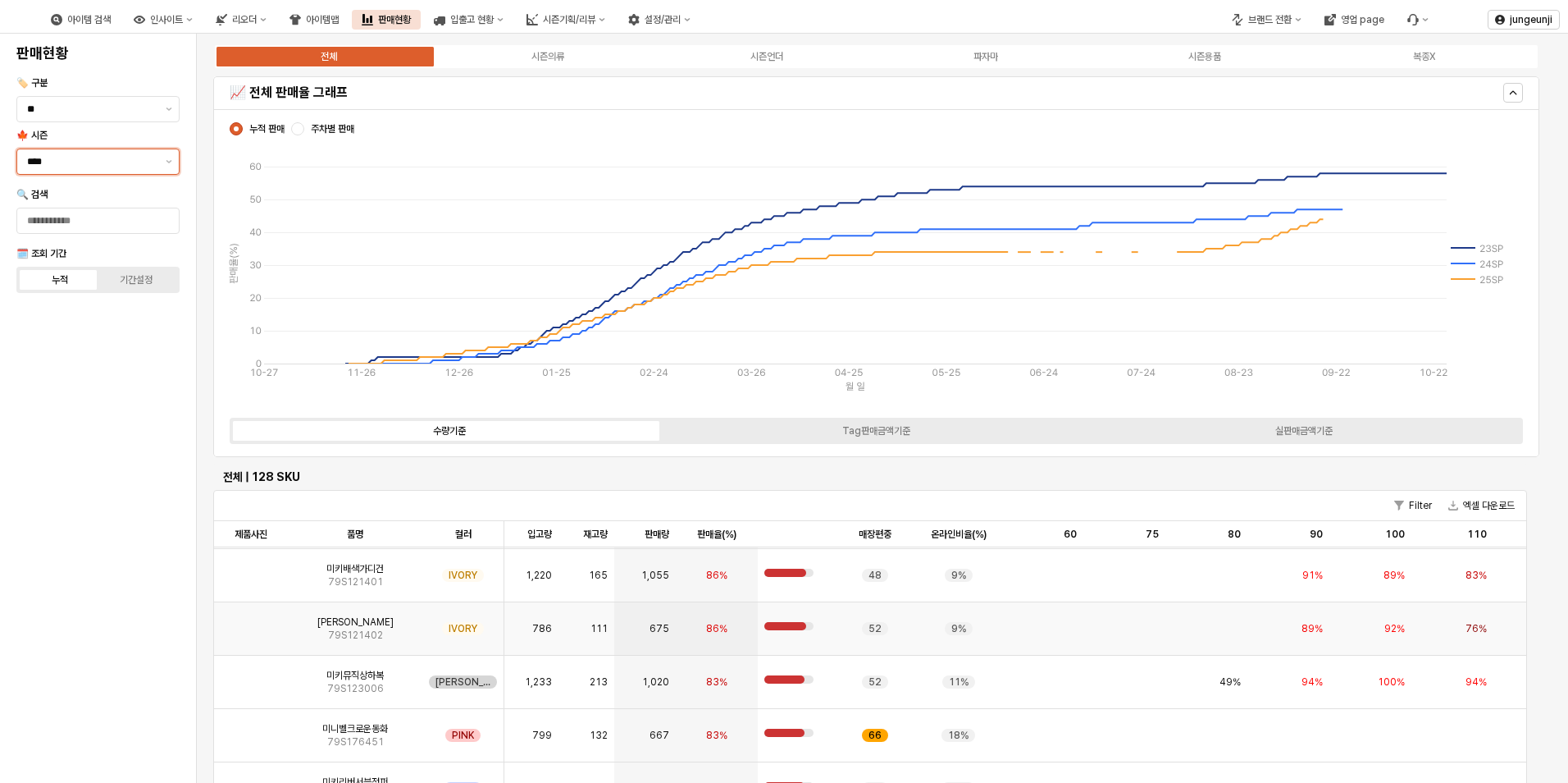
scroll to position [410, 0]
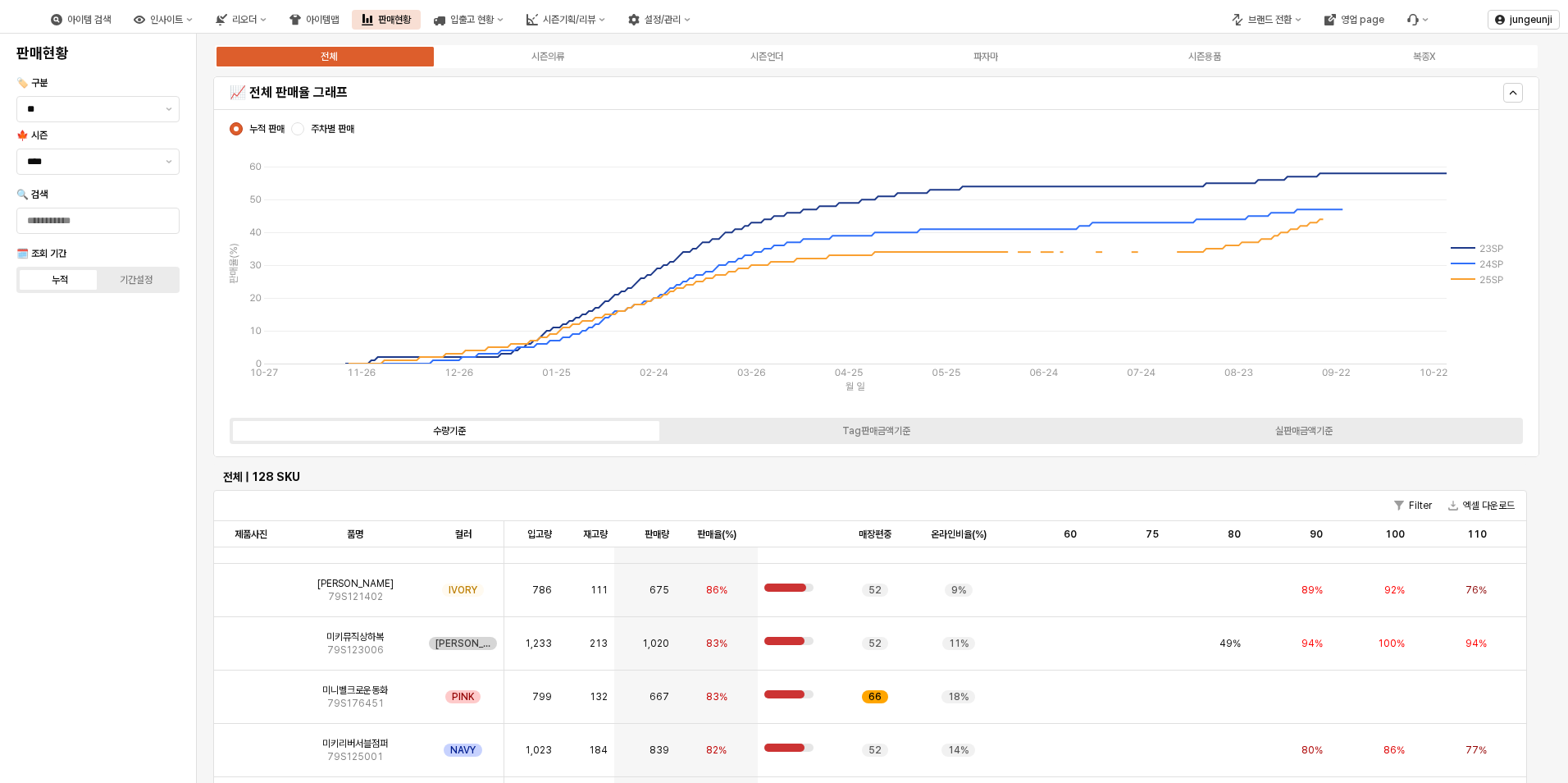
drag, startPoint x: 1509, startPoint y: 384, endPoint x: 1300, endPoint y: 315, distance: 220.1
click at [1508, 384] on div "10-27 11-26 12-26 01-25 02-24 03-26 04-25 05-25 06-24 07-24 08-23 09-22 10-22 0…" at bounding box center [871, 271] width 1297 height 266
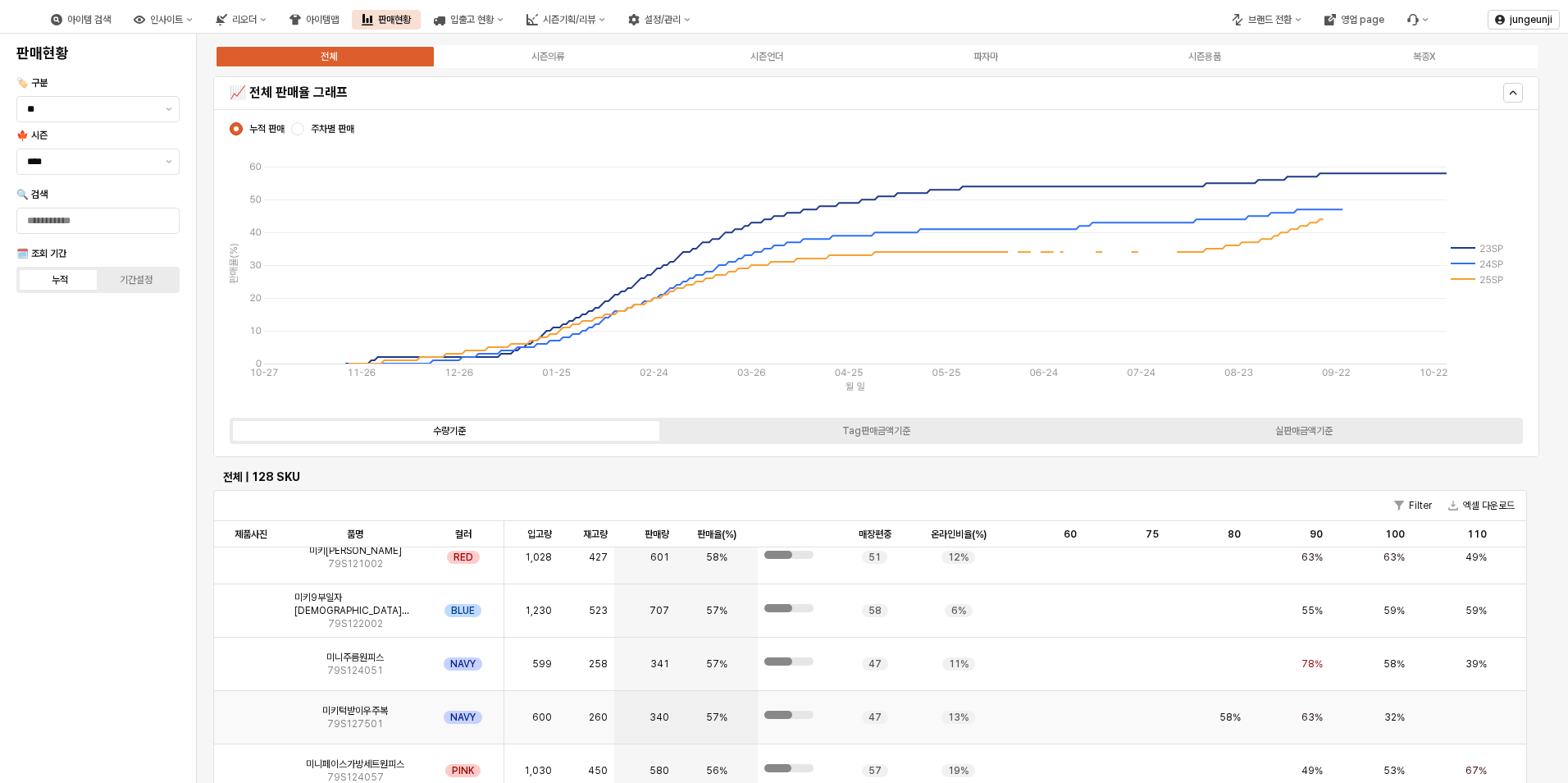
scroll to position [1805, 0]
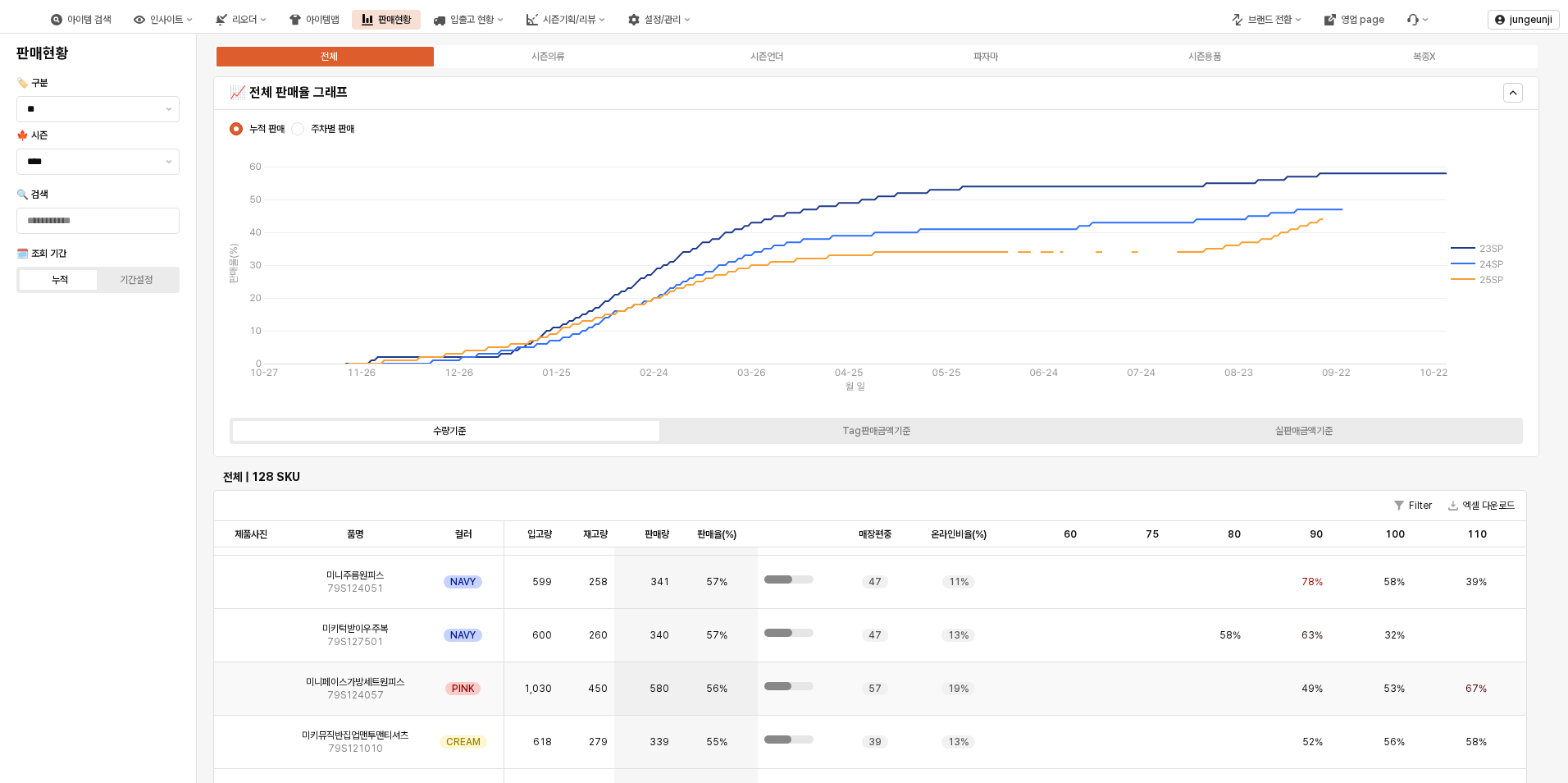
click at [251, 682] on img "App Frame" at bounding box center [251, 682] width 0 height 0
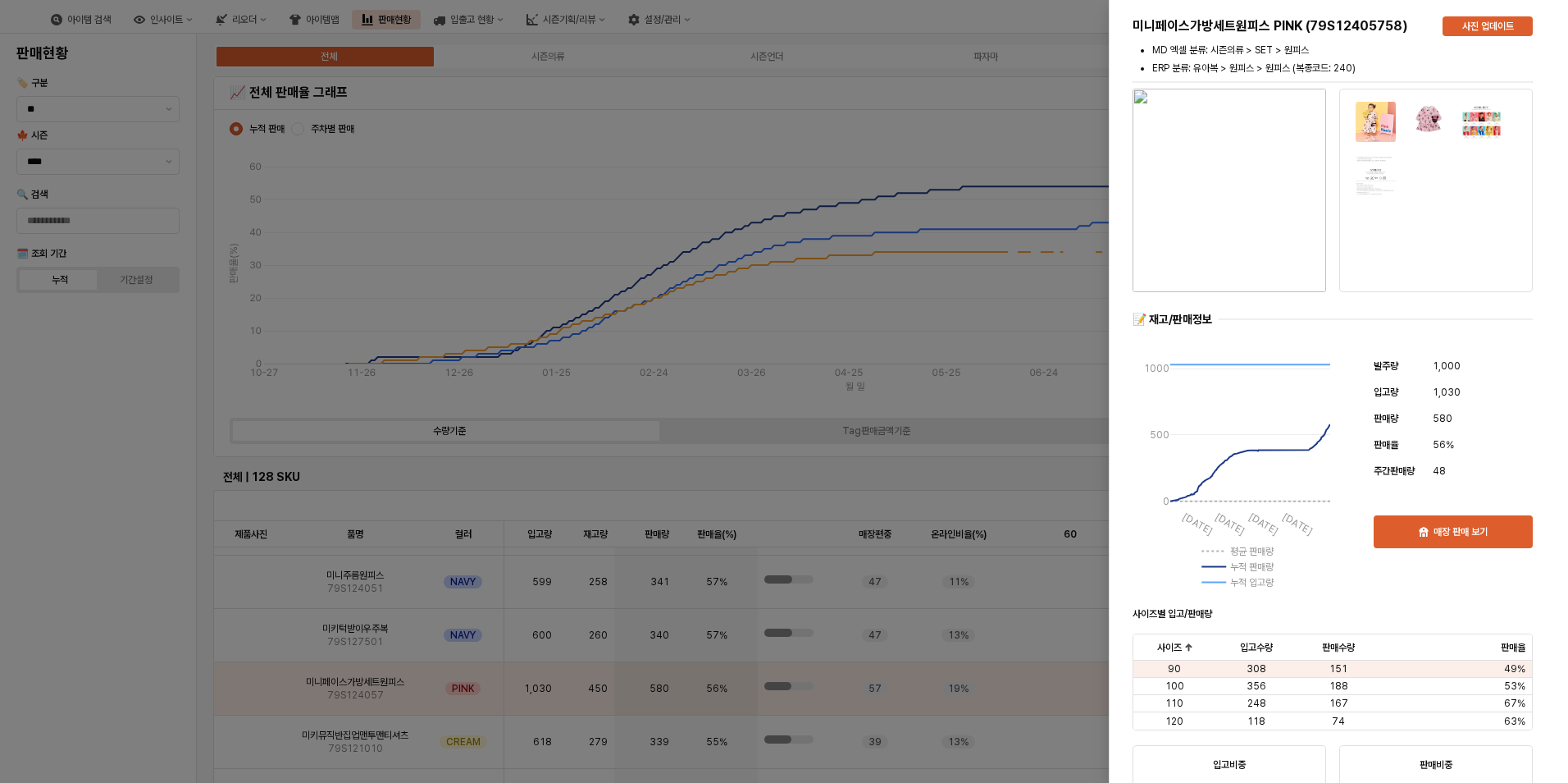
click at [301, 446] on div at bounding box center [784, 392] width 1568 height 783
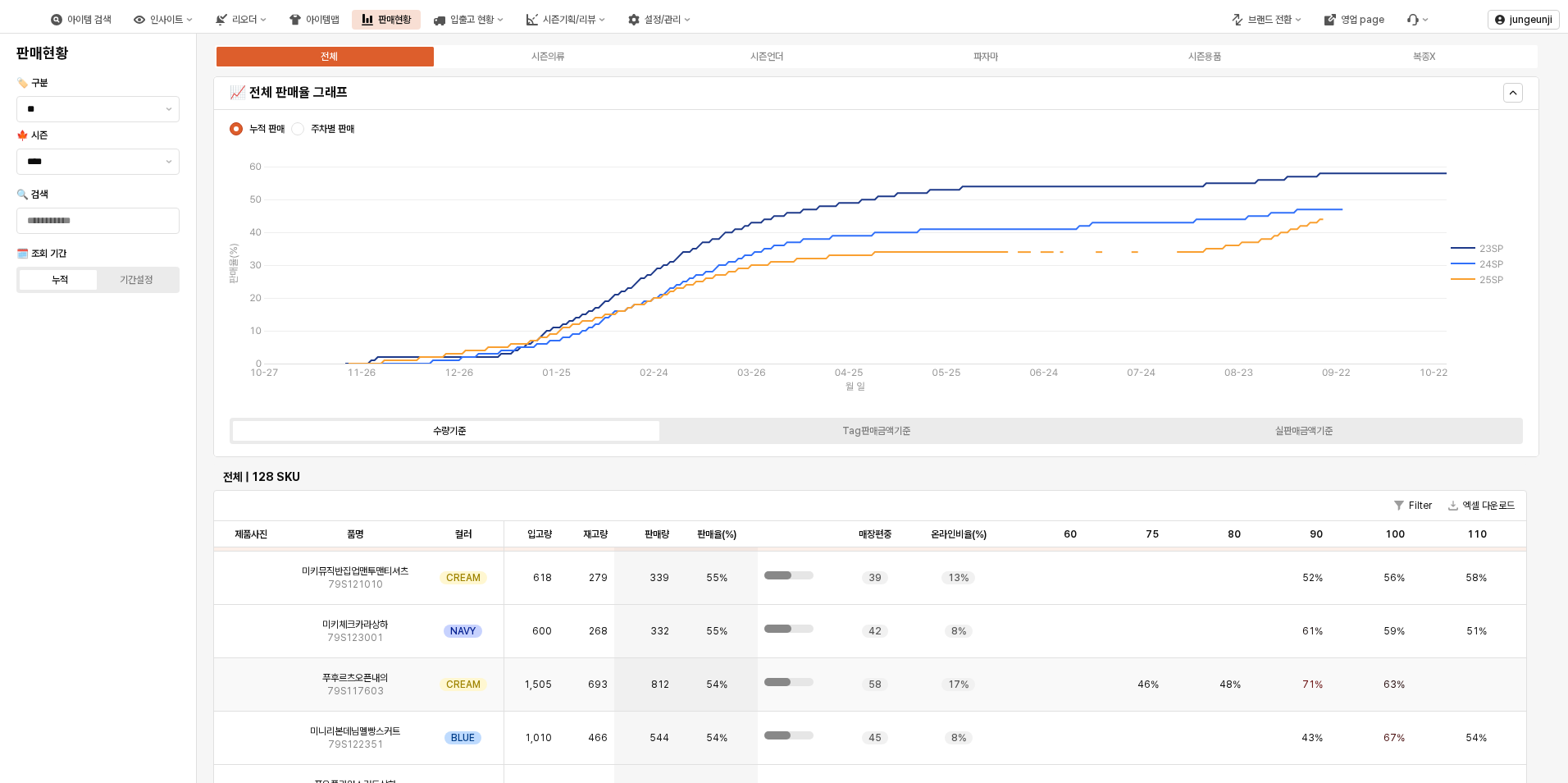
scroll to position [2051, 0]
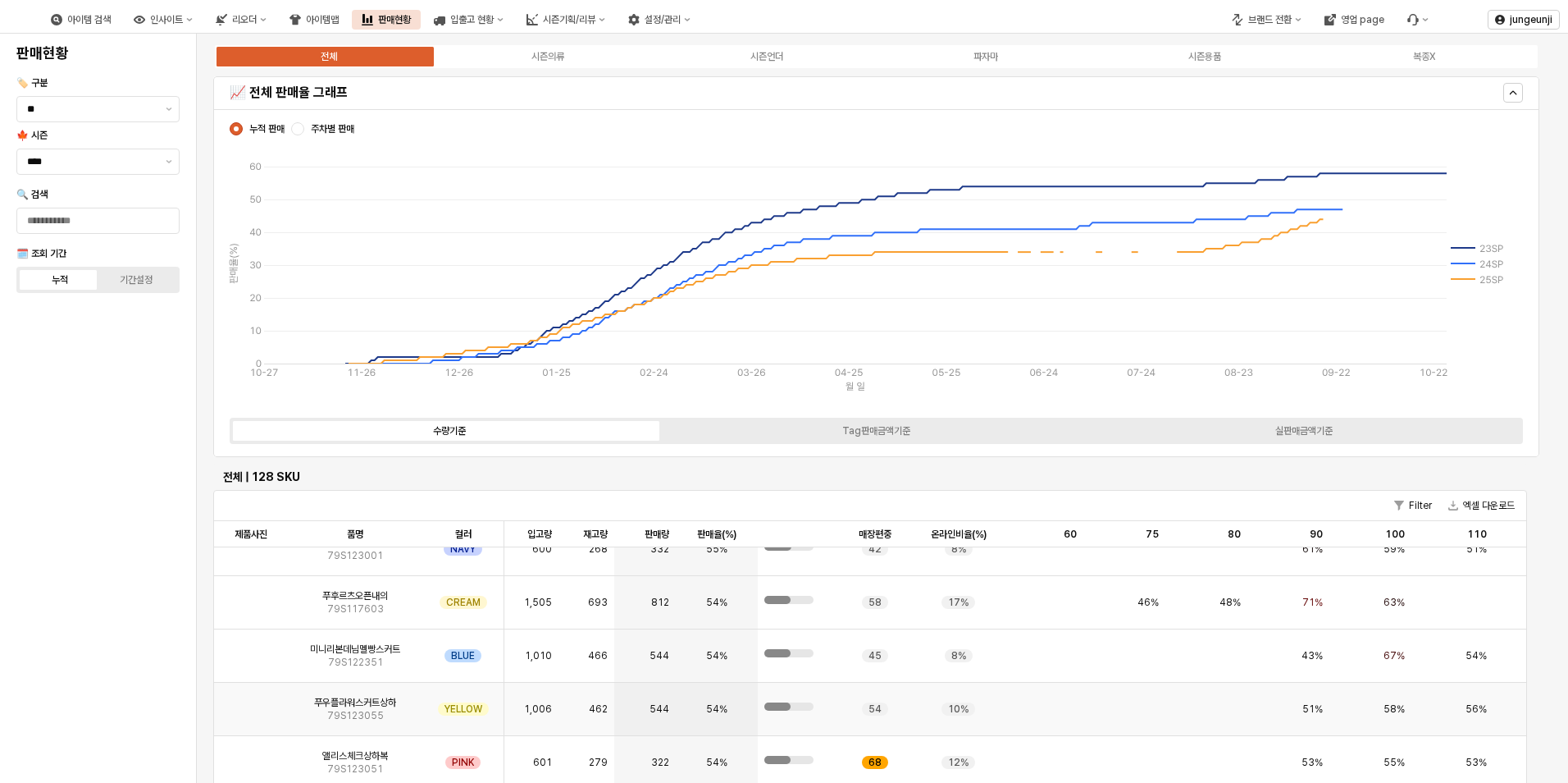
click at [251, 703] on img "App Frame" at bounding box center [251, 703] width 0 height 0
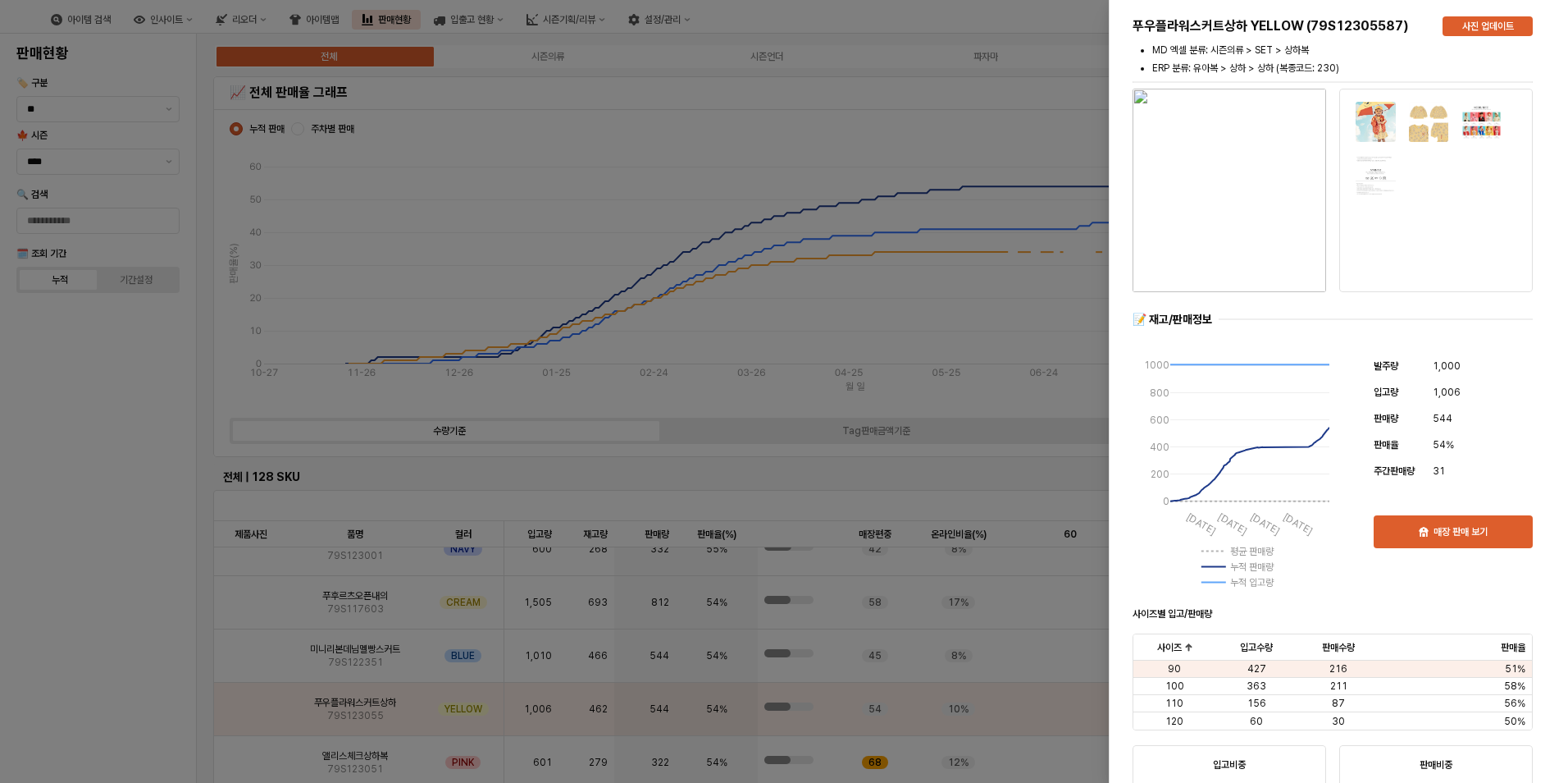
drag, startPoint x: 366, startPoint y: 312, endPoint x: 397, endPoint y: 445, distance: 136.6
click at [367, 312] on div at bounding box center [784, 392] width 1568 height 783
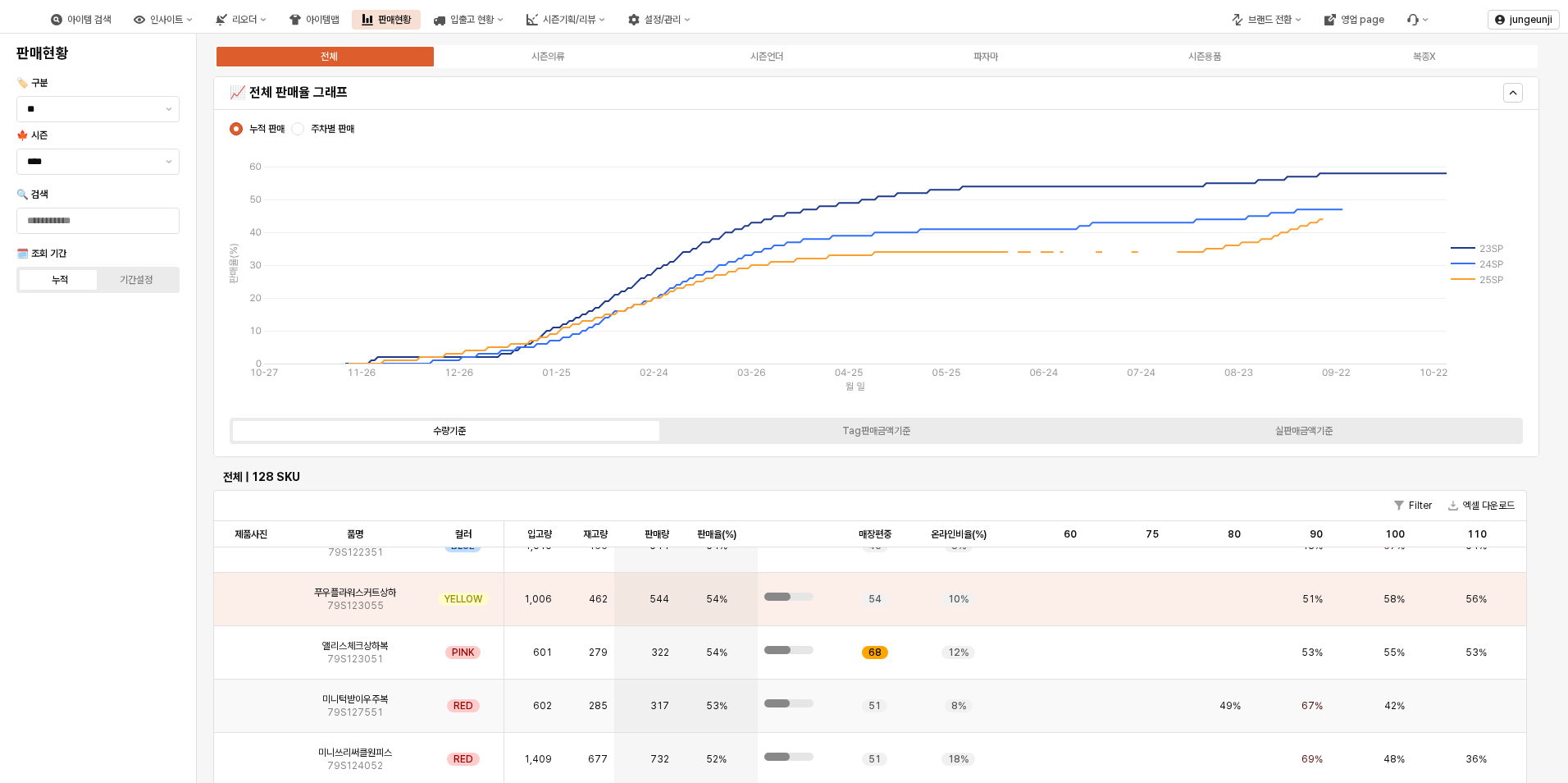
scroll to position [2216, 0]
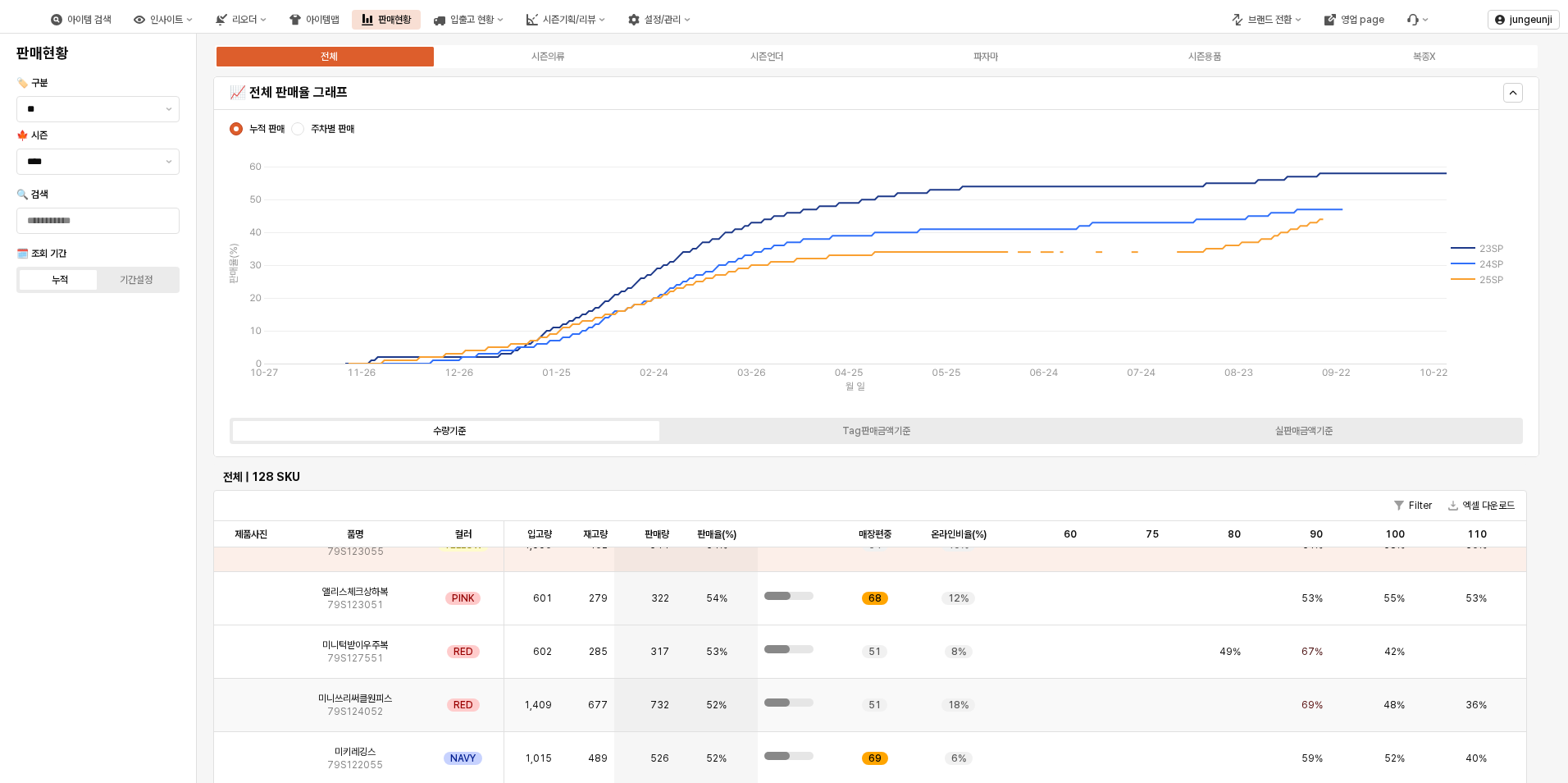
click at [251, 698] on img "App Frame" at bounding box center [251, 698] width 0 height 0
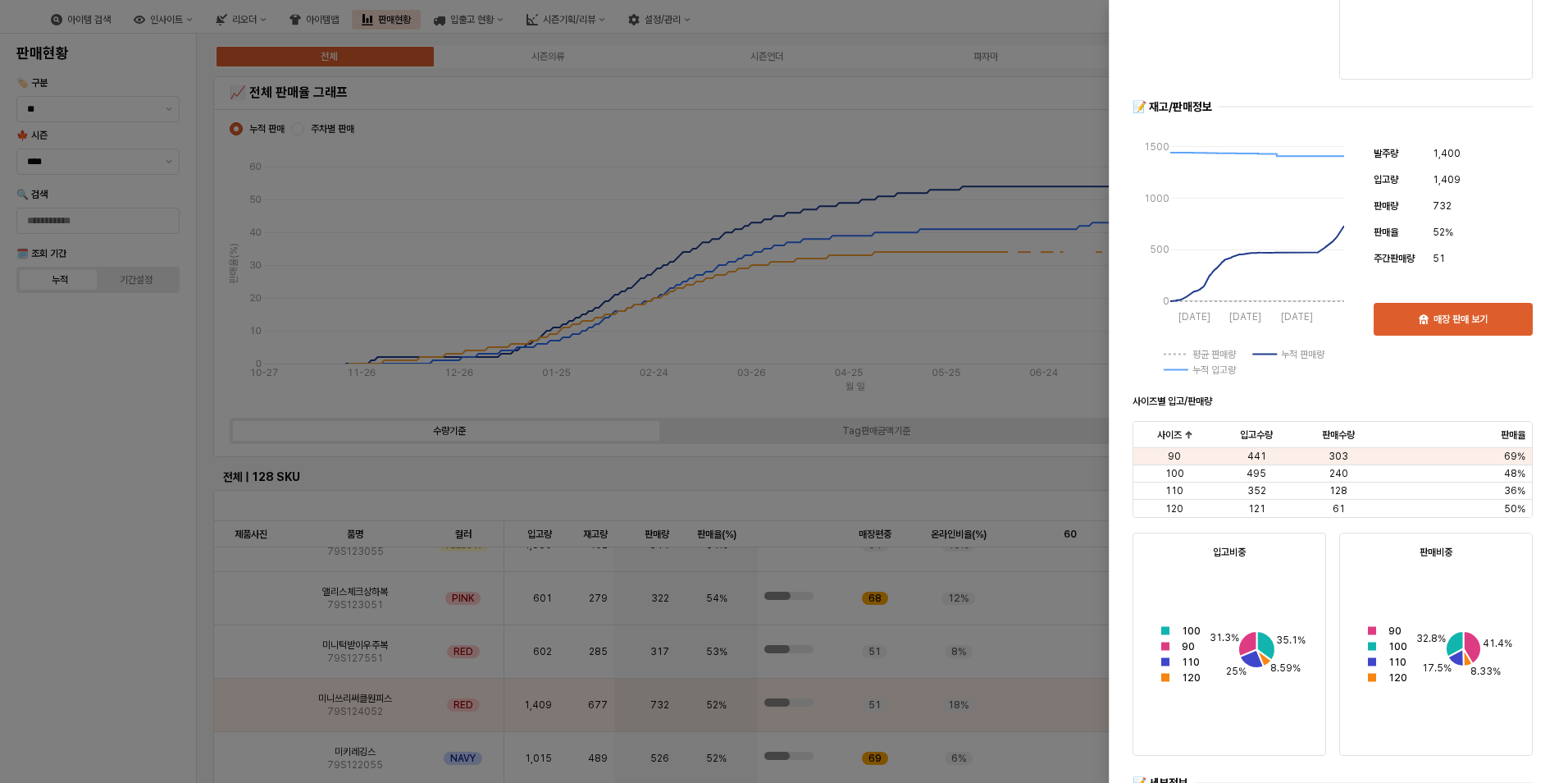
scroll to position [0, 0]
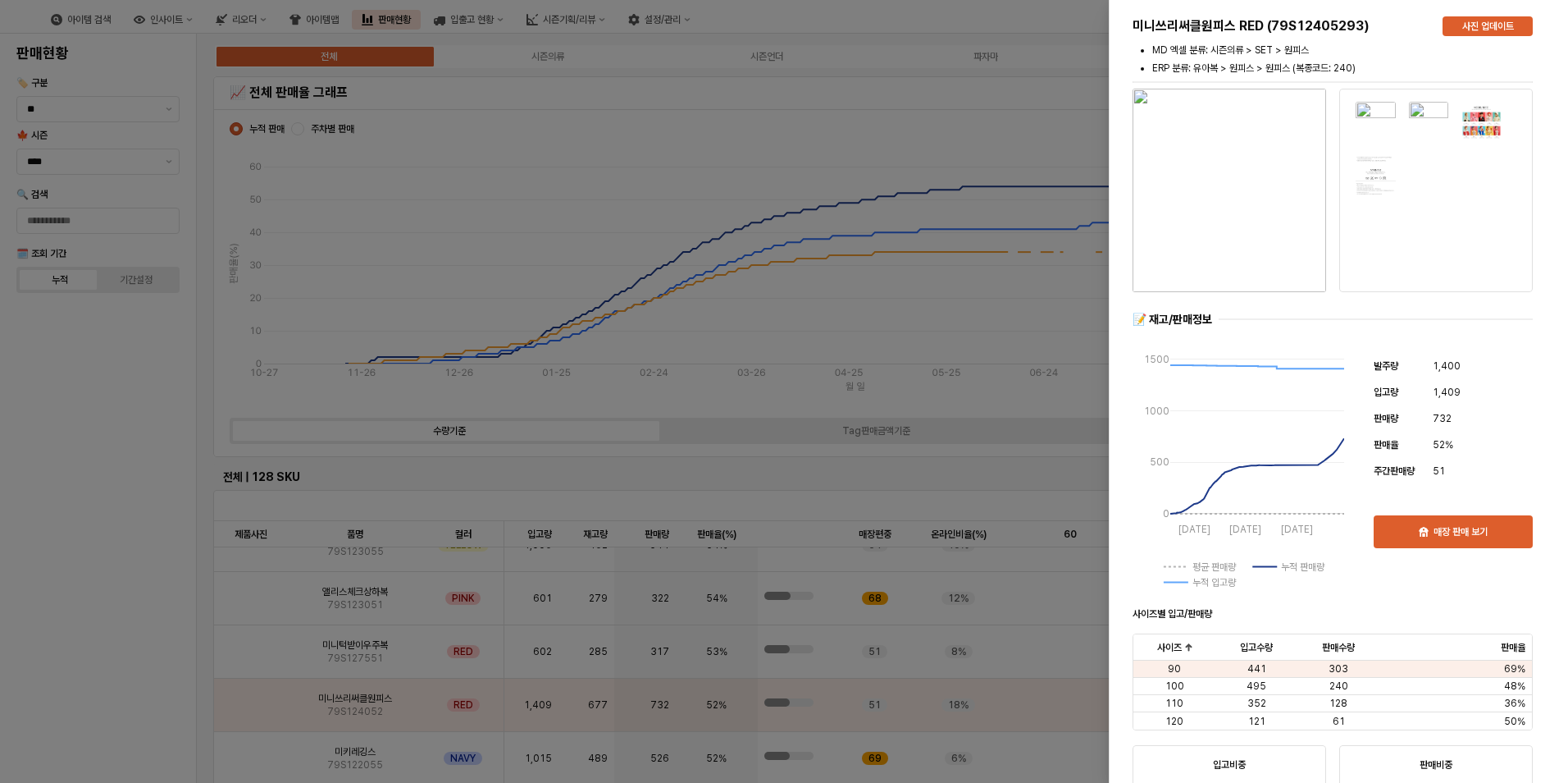
click at [339, 471] on div at bounding box center [784, 392] width 1568 height 783
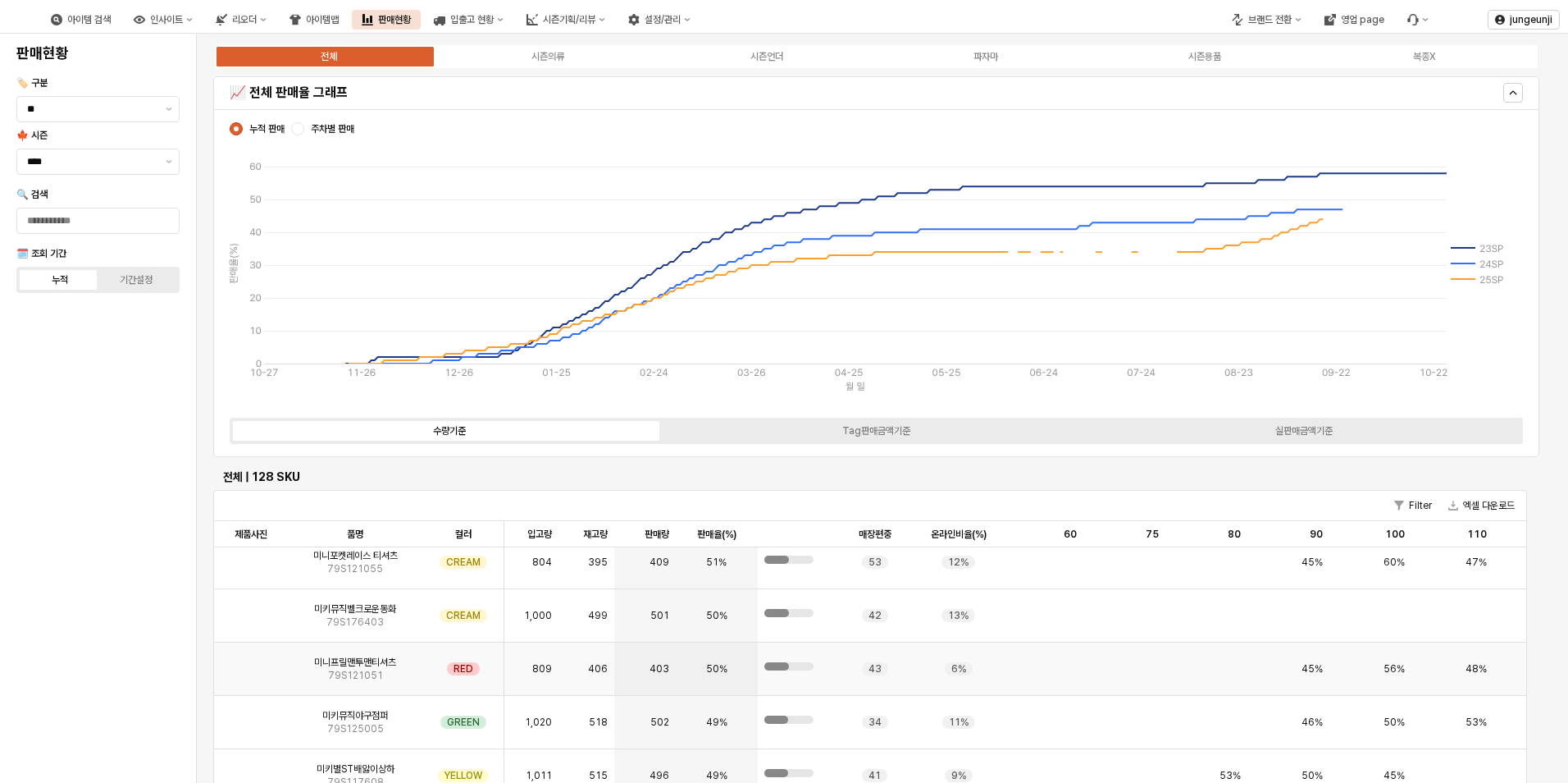
scroll to position [2544, 0]
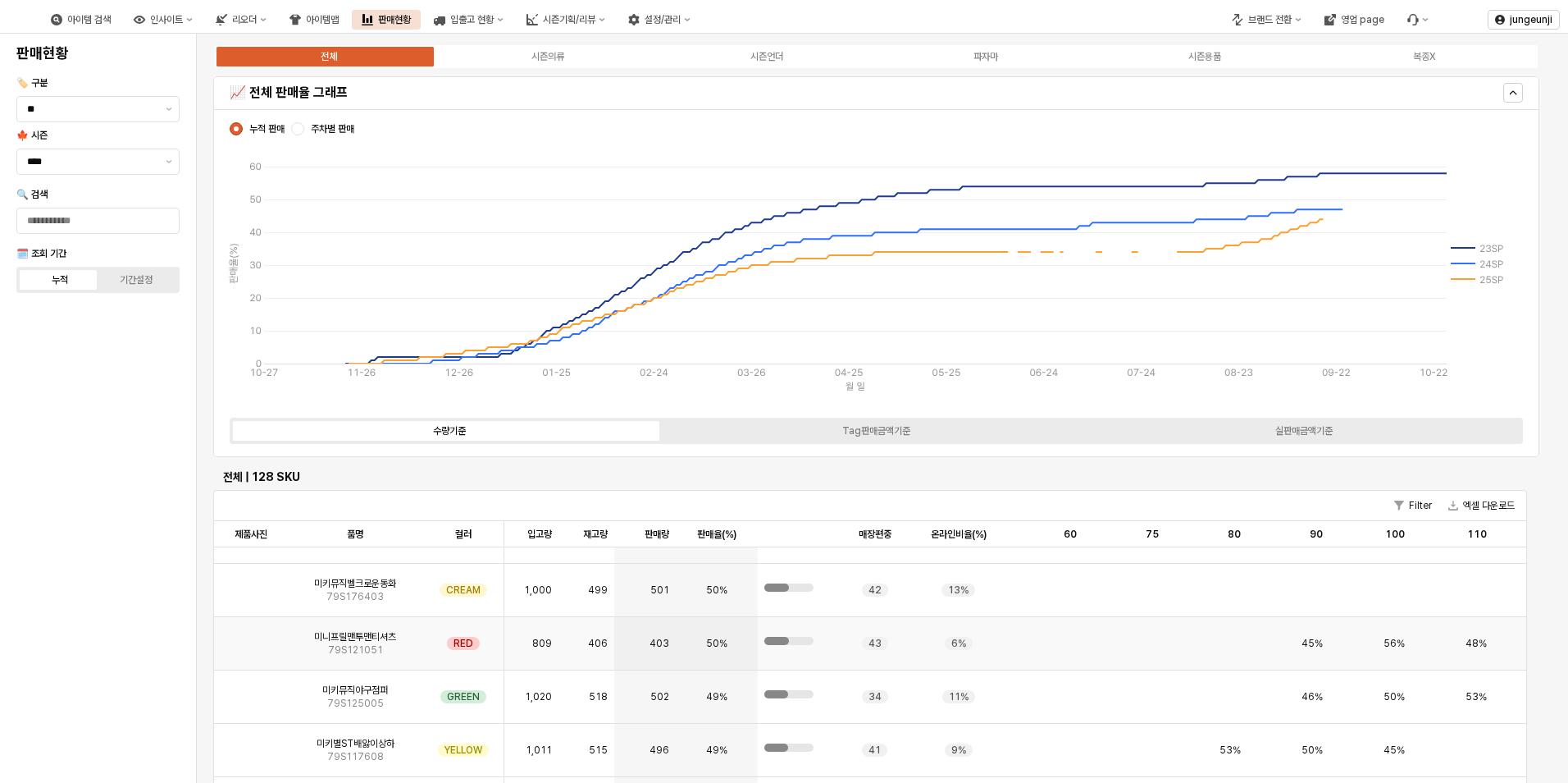
click at [251, 637] on img "App Frame" at bounding box center [251, 637] width 0 height 0
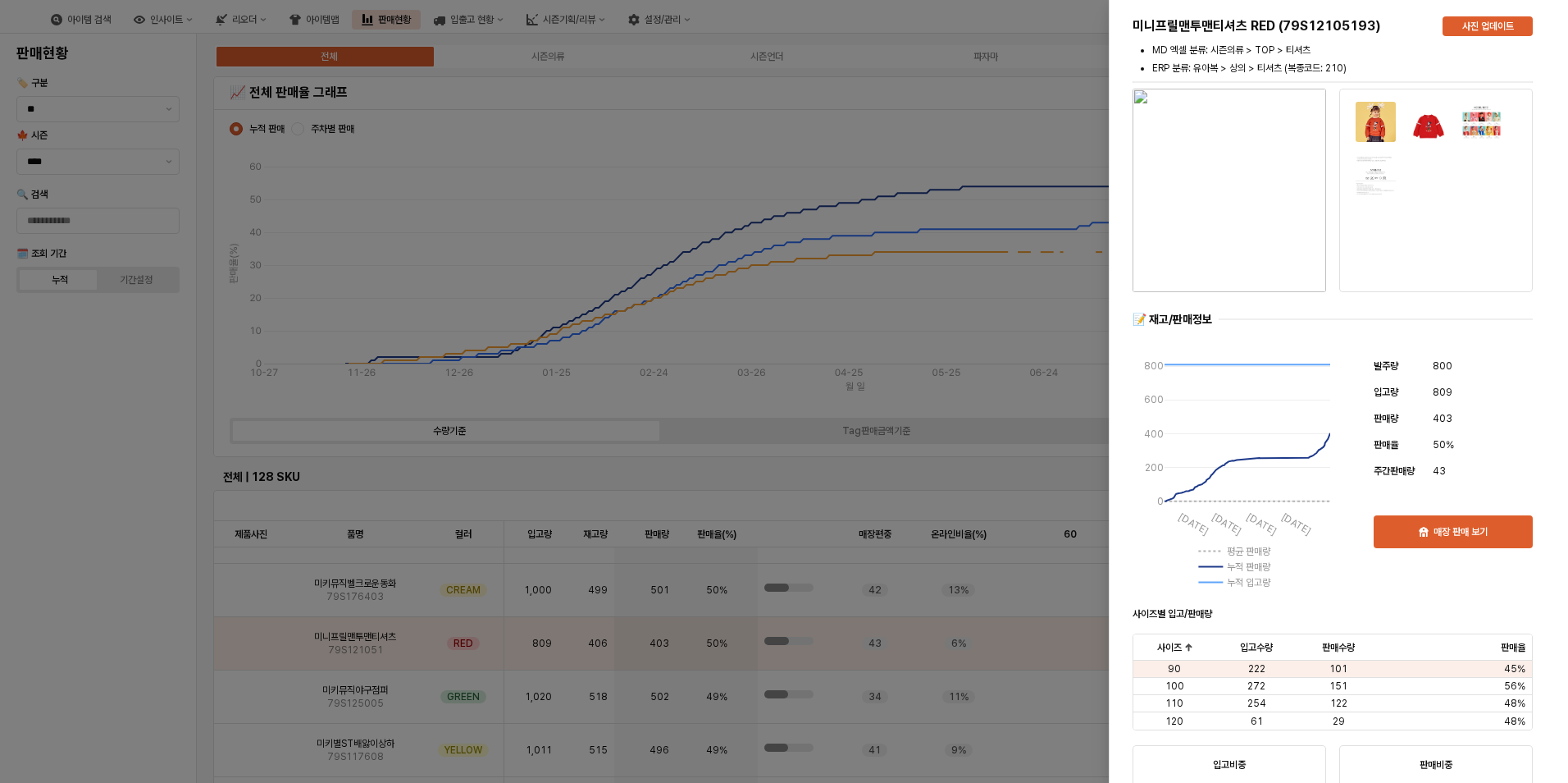
click at [849, 91] on div at bounding box center [784, 392] width 1568 height 783
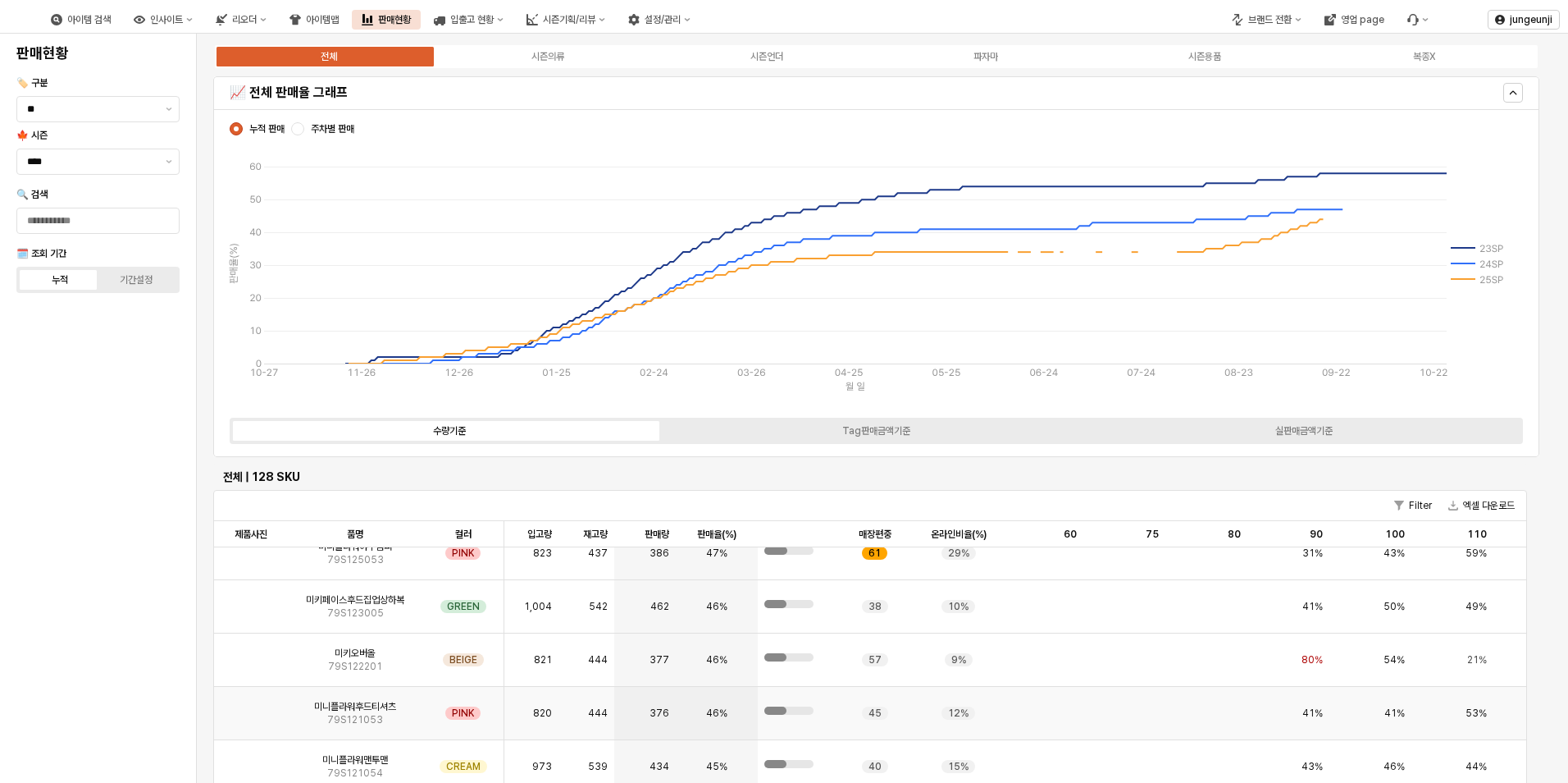
scroll to position [3036, 0]
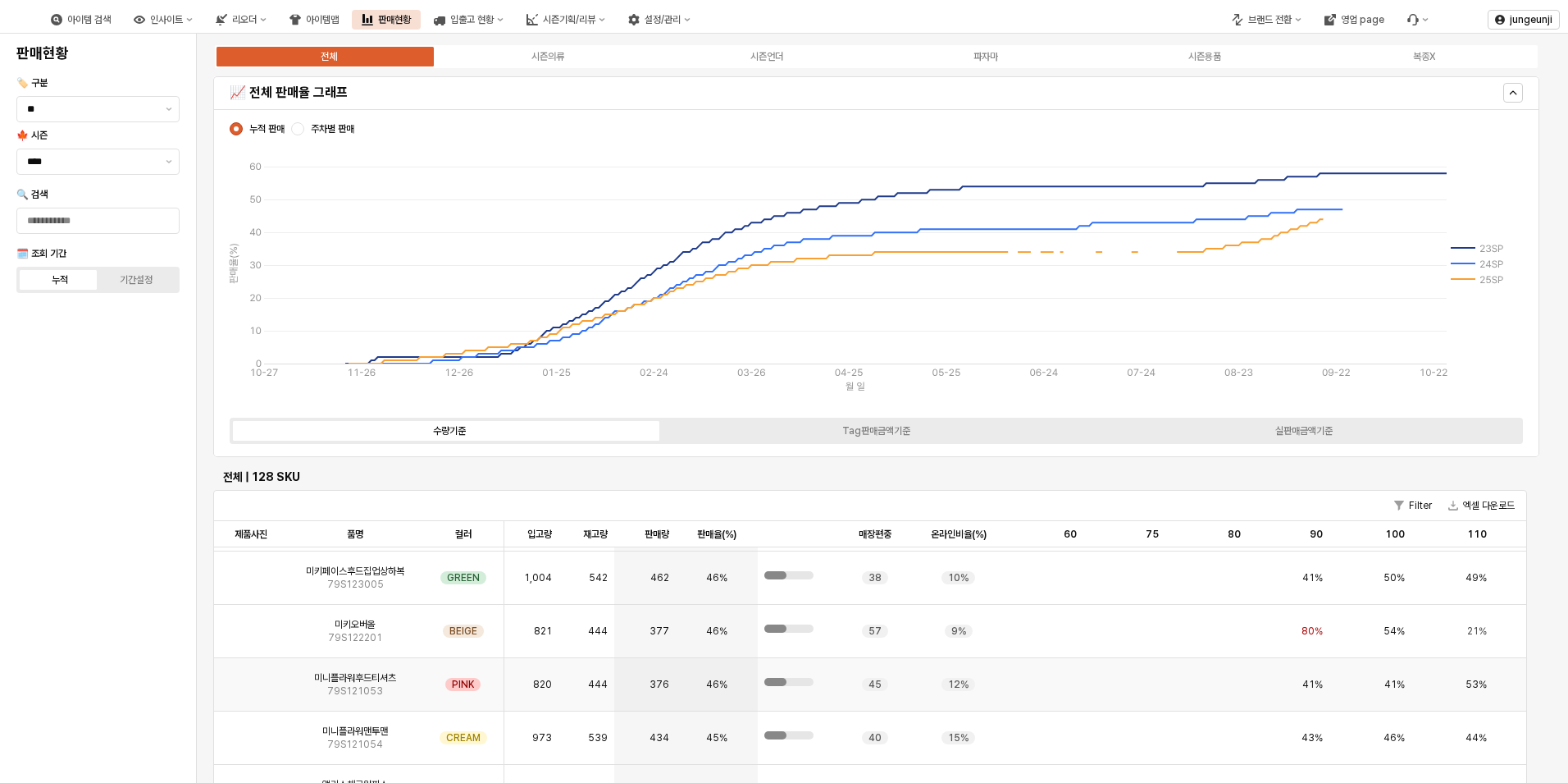
click at [251, 678] on img "App Frame" at bounding box center [251, 678] width 0 height 0
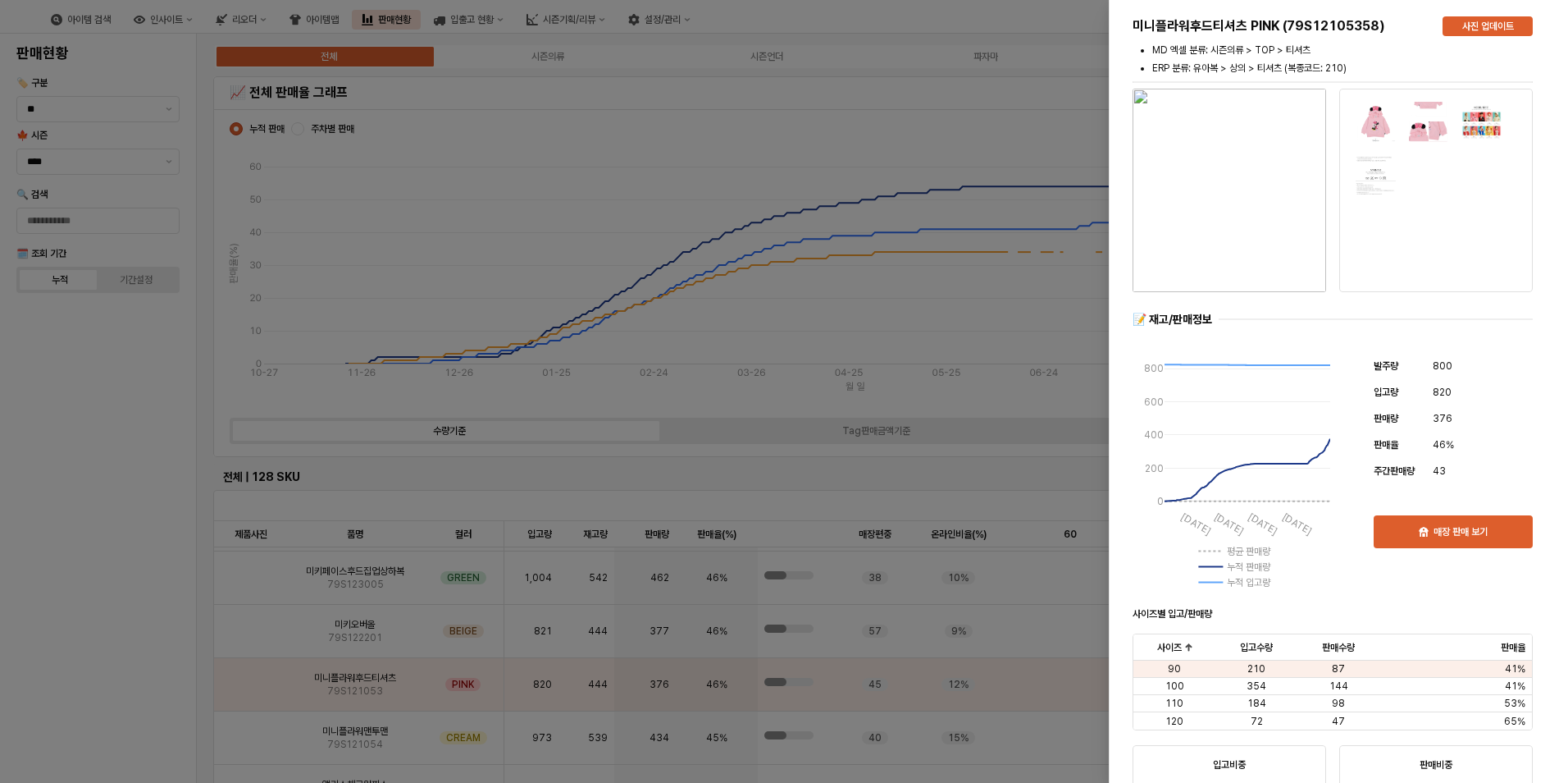
click at [325, 411] on div at bounding box center [784, 392] width 1568 height 783
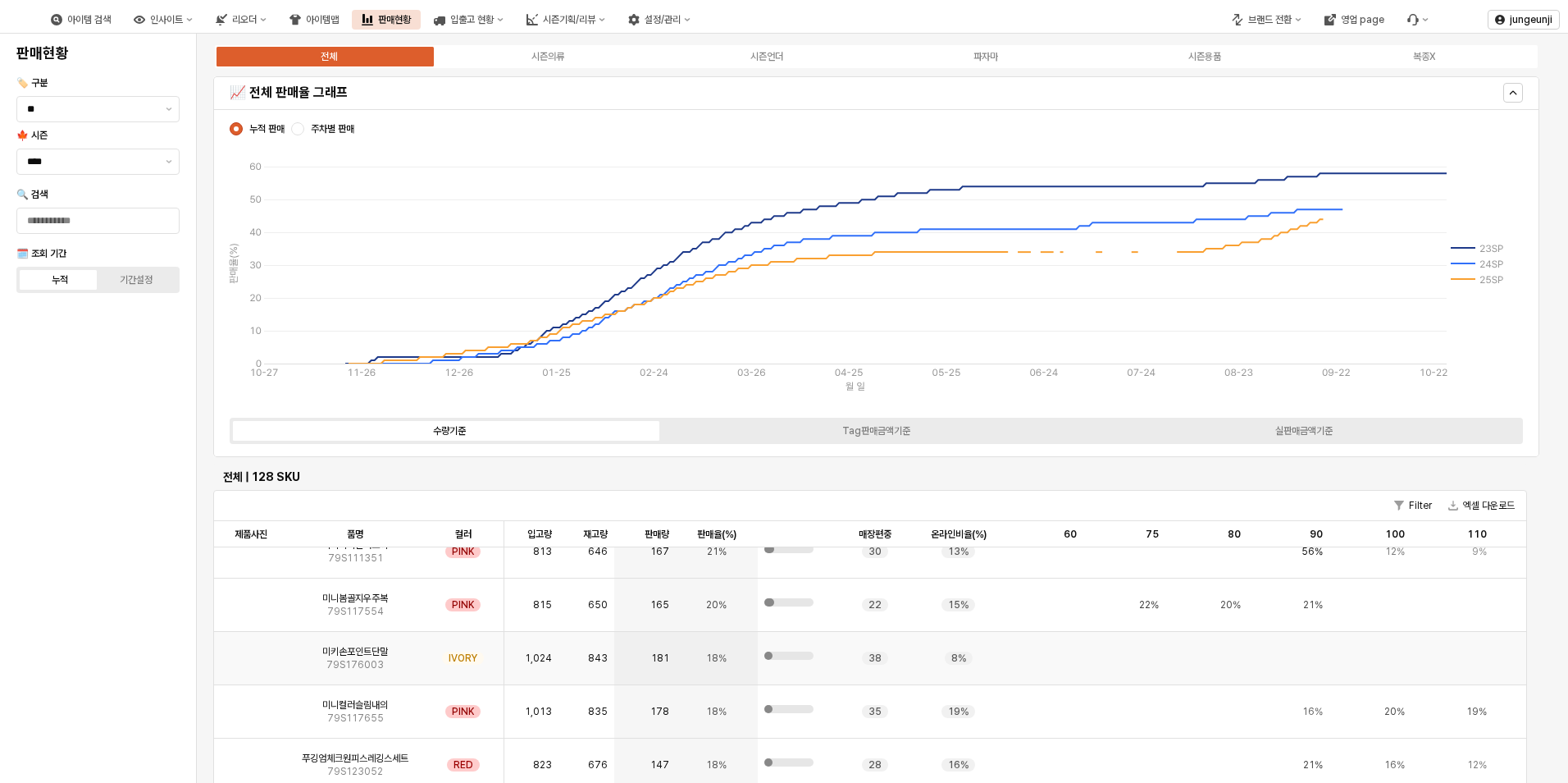
scroll to position [39, 0]
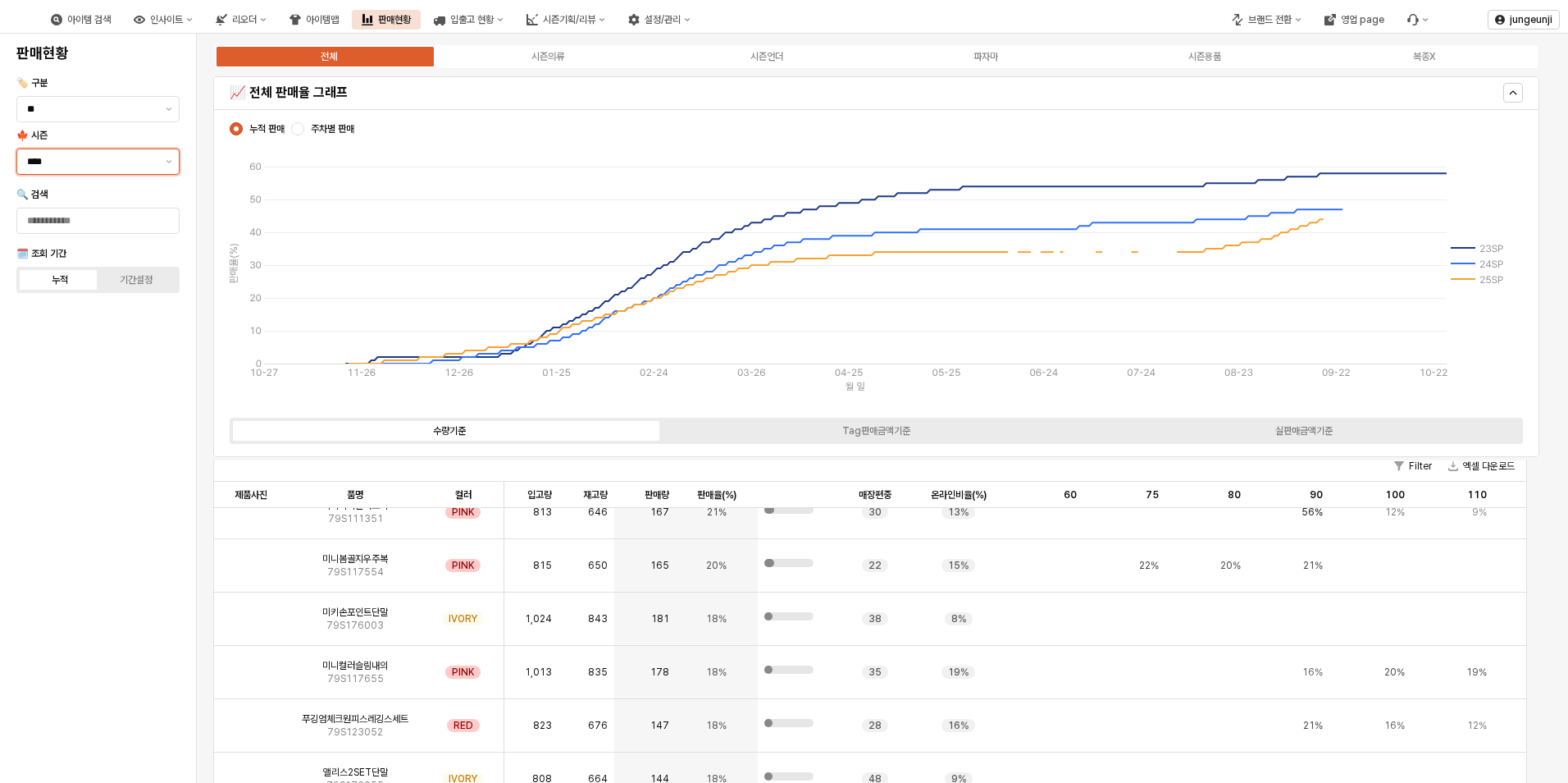
click at [64, 152] on div "****" at bounding box center [88, 161] width 141 height 24
click at [59, 331] on div "25FA" at bounding box center [93, 334] width 132 height 13
type input "****"
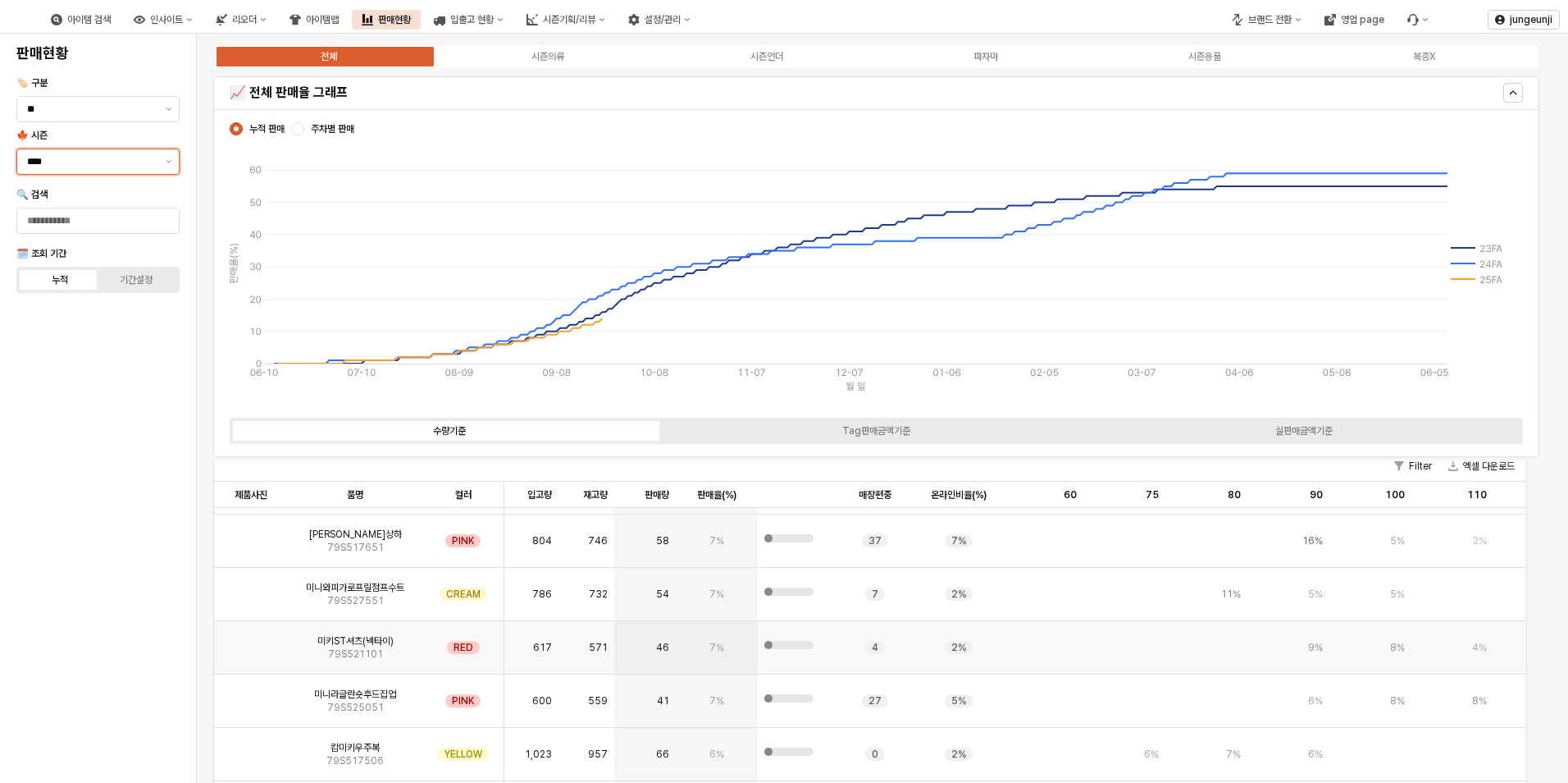
scroll to position [5102, 0]
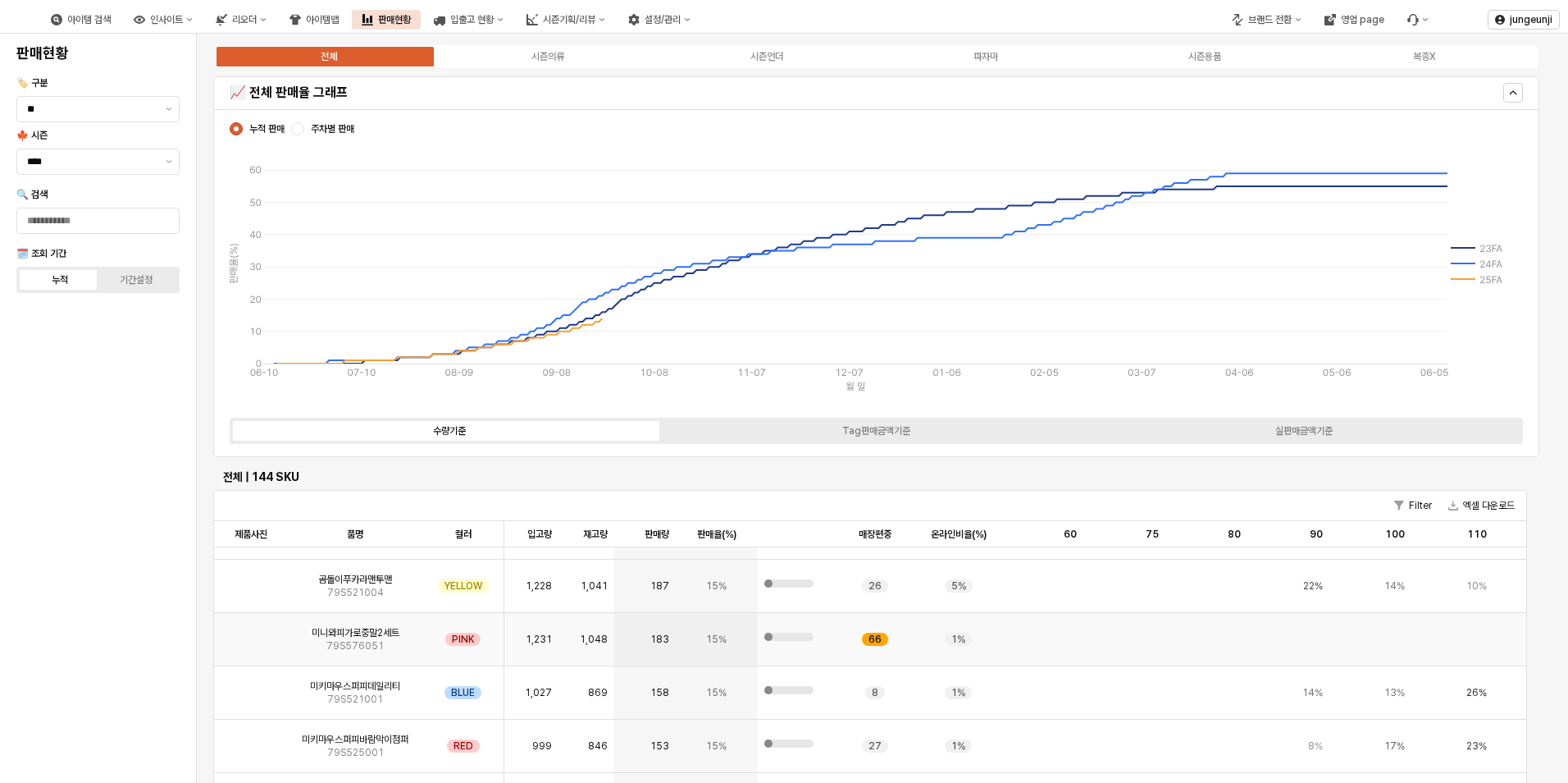
scroll to position [2051, 0]
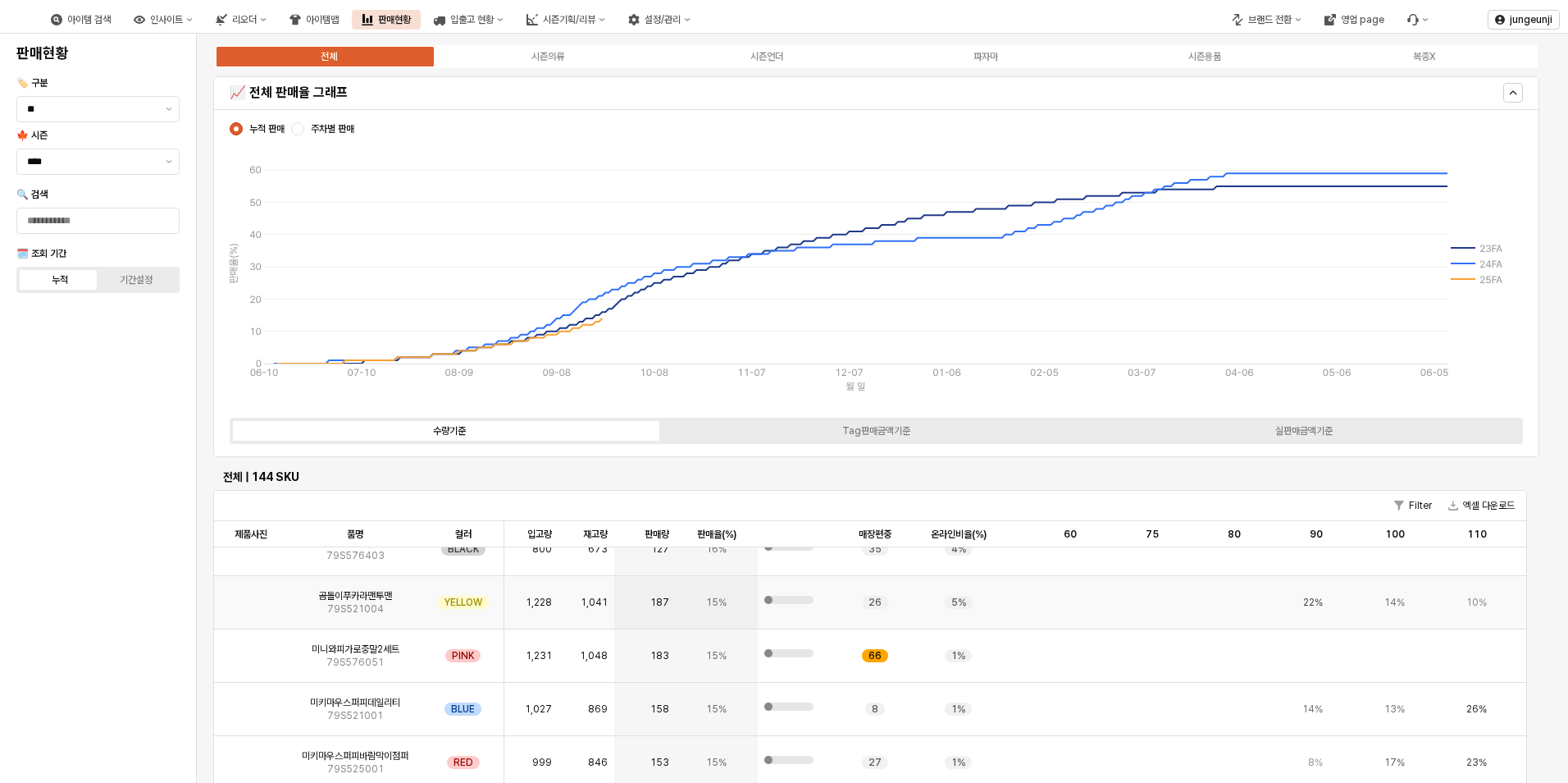
click at [342, 610] on span "79S521004" at bounding box center [355, 608] width 57 height 13
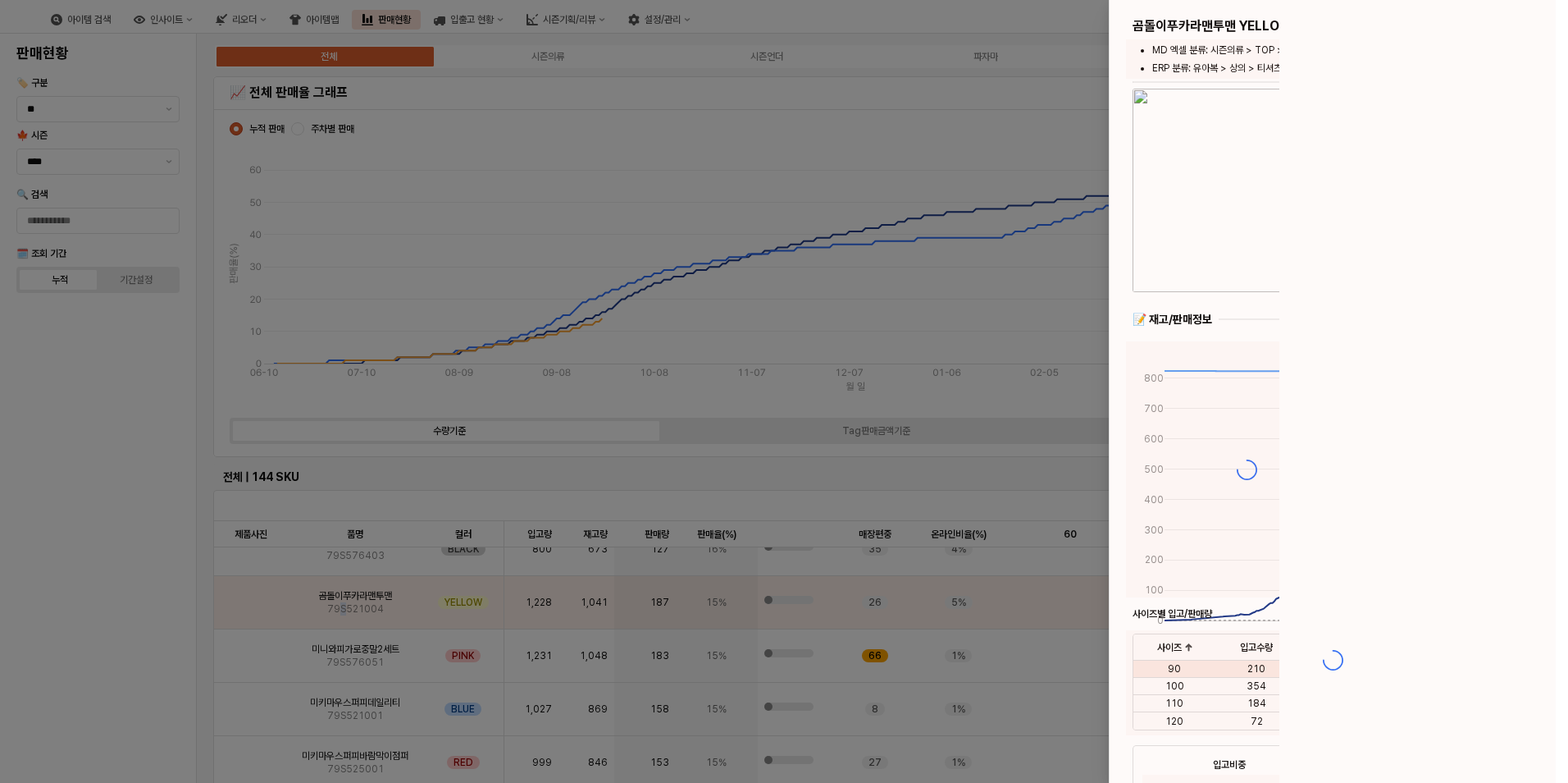
click at [259, 607] on div at bounding box center [784, 392] width 1568 height 783
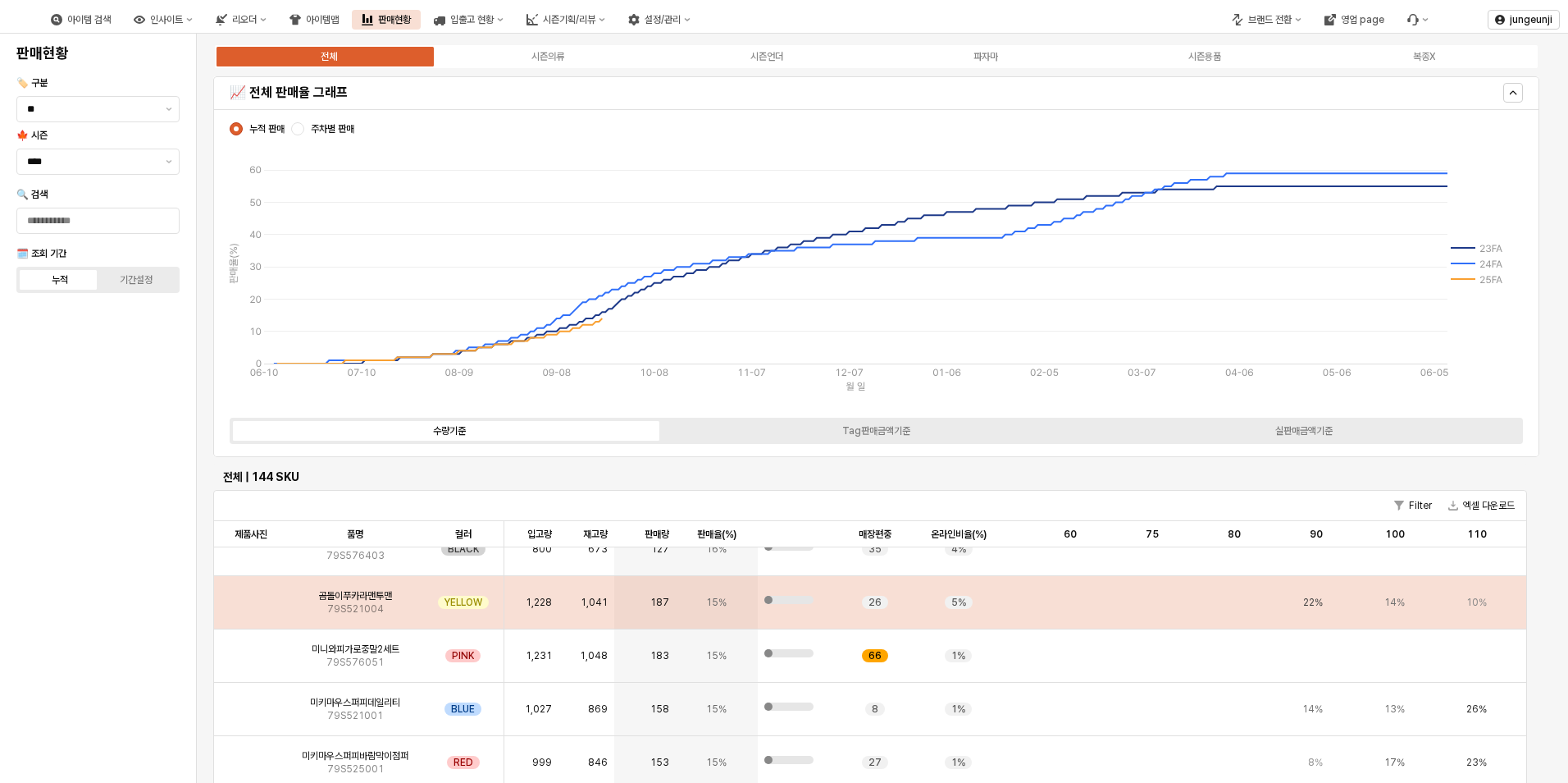
click at [251, 596] on img "App Frame" at bounding box center [251, 596] width 0 height 0
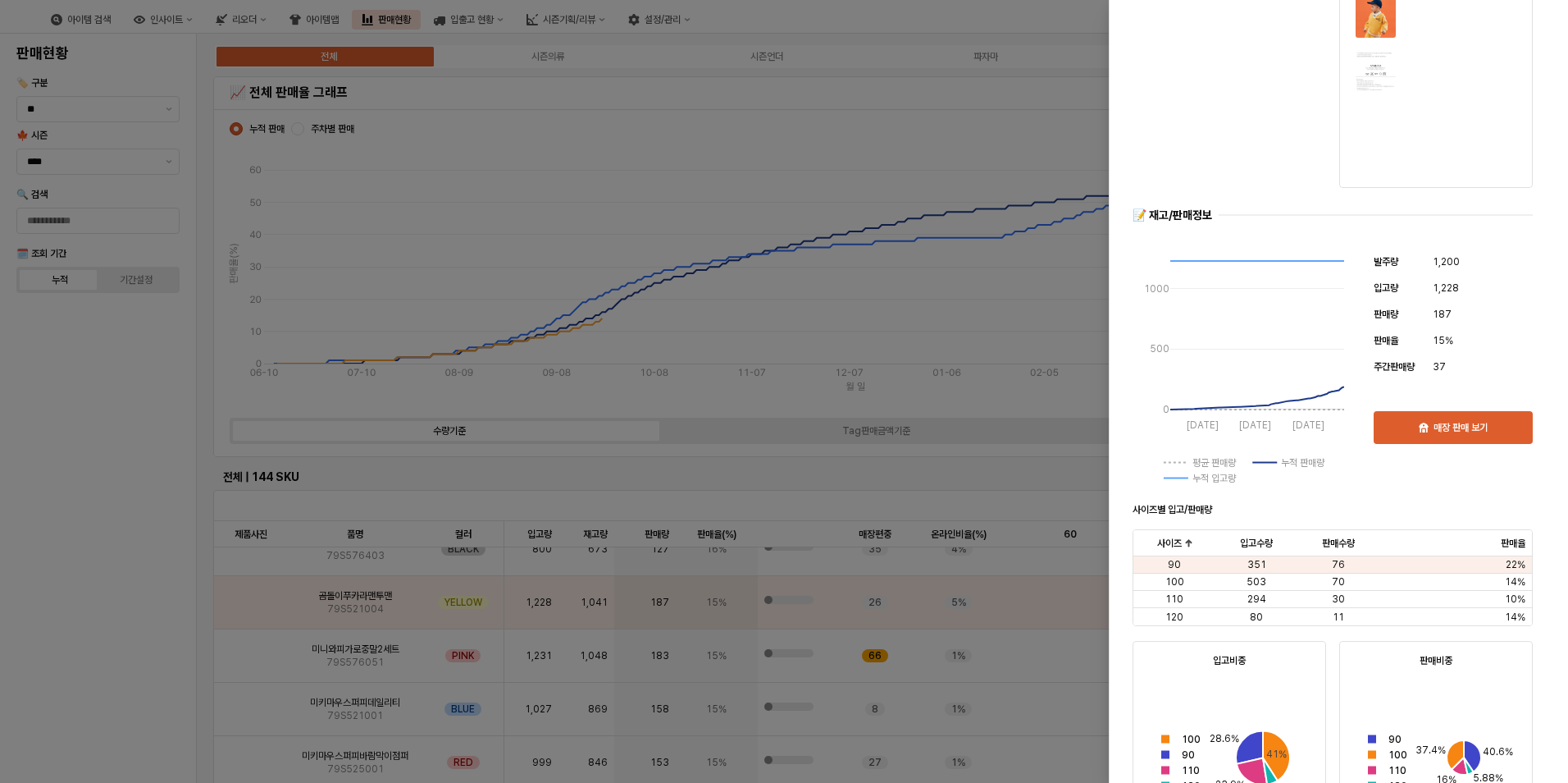
scroll to position [0, 0]
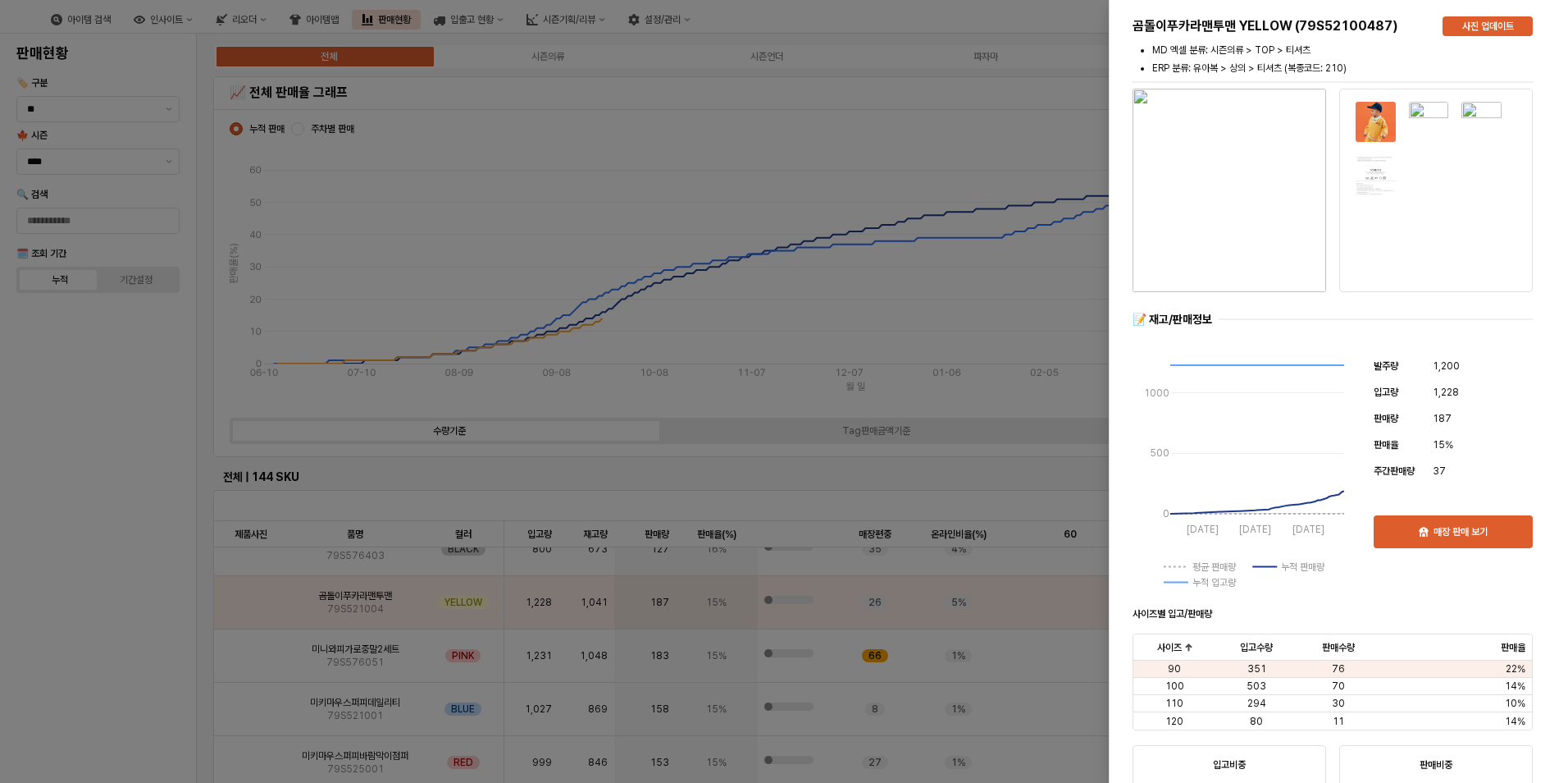
drag, startPoint x: 213, startPoint y: 496, endPoint x: 218, endPoint y: 511, distance: 15.8
click at [213, 496] on div at bounding box center [784, 392] width 1568 height 783
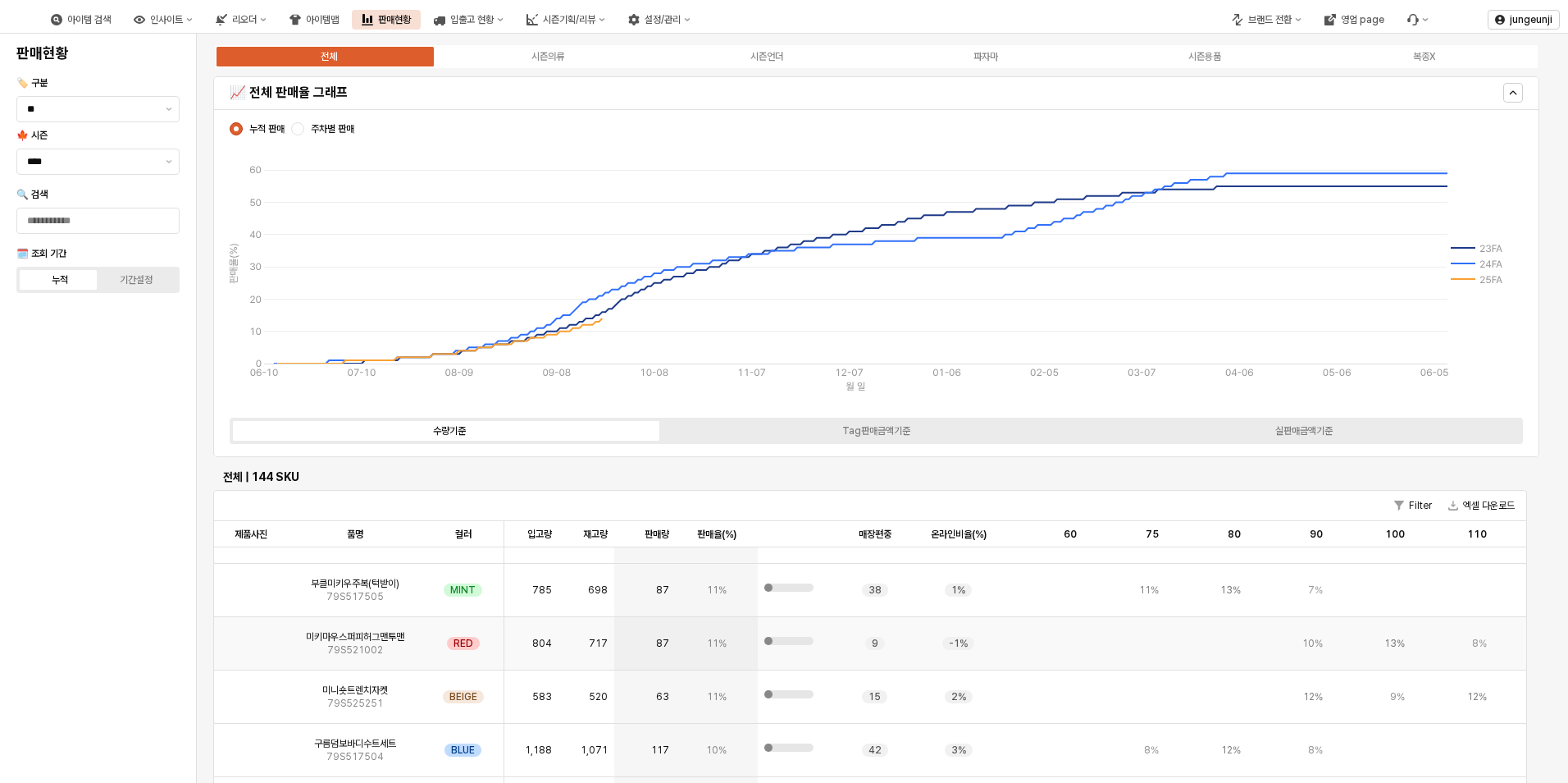
scroll to position [3775, 0]
click at [251, 633] on img "App Frame" at bounding box center [251, 633] width 0 height 0
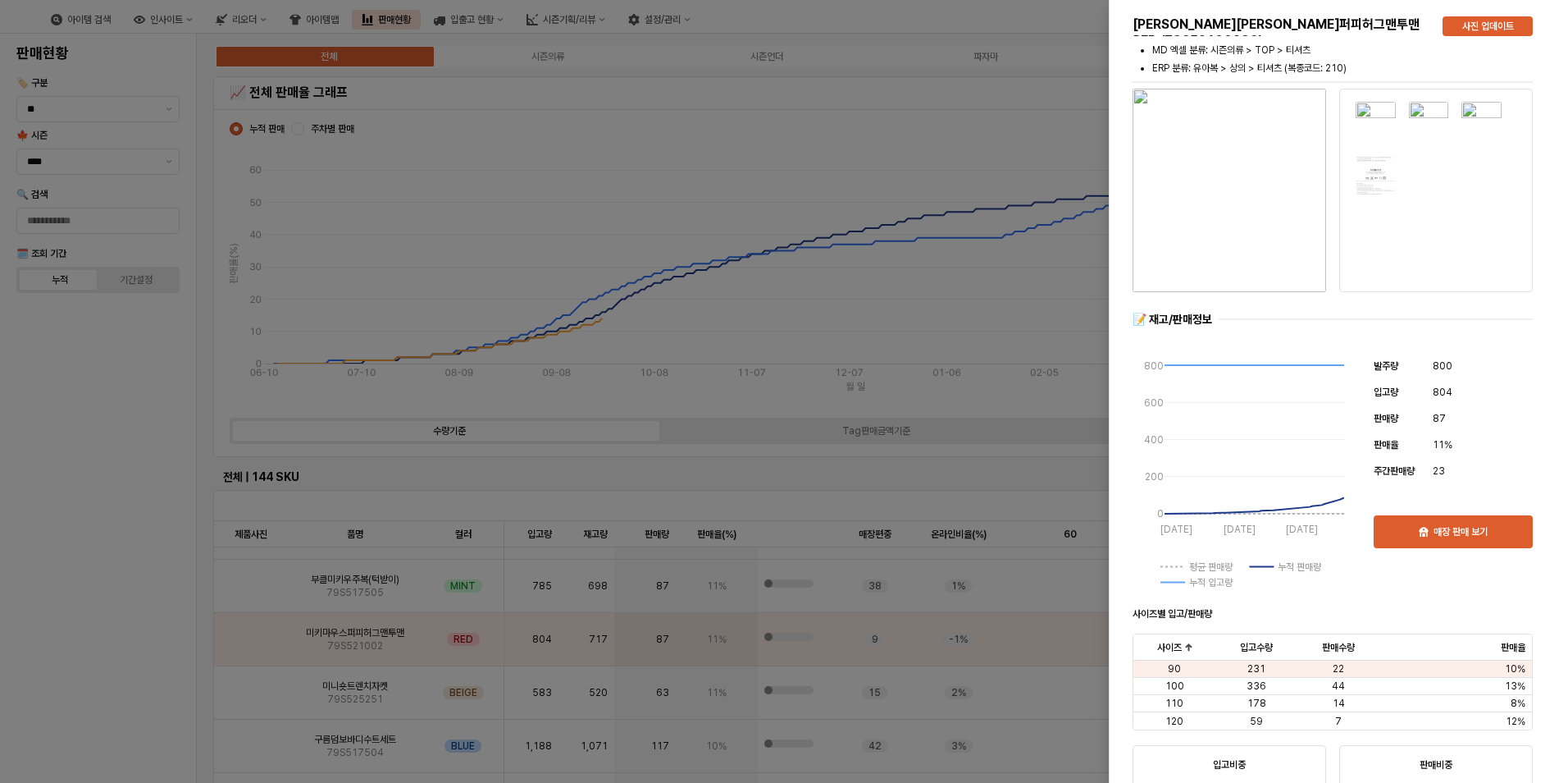
click at [278, 585] on div at bounding box center [784, 392] width 1568 height 783
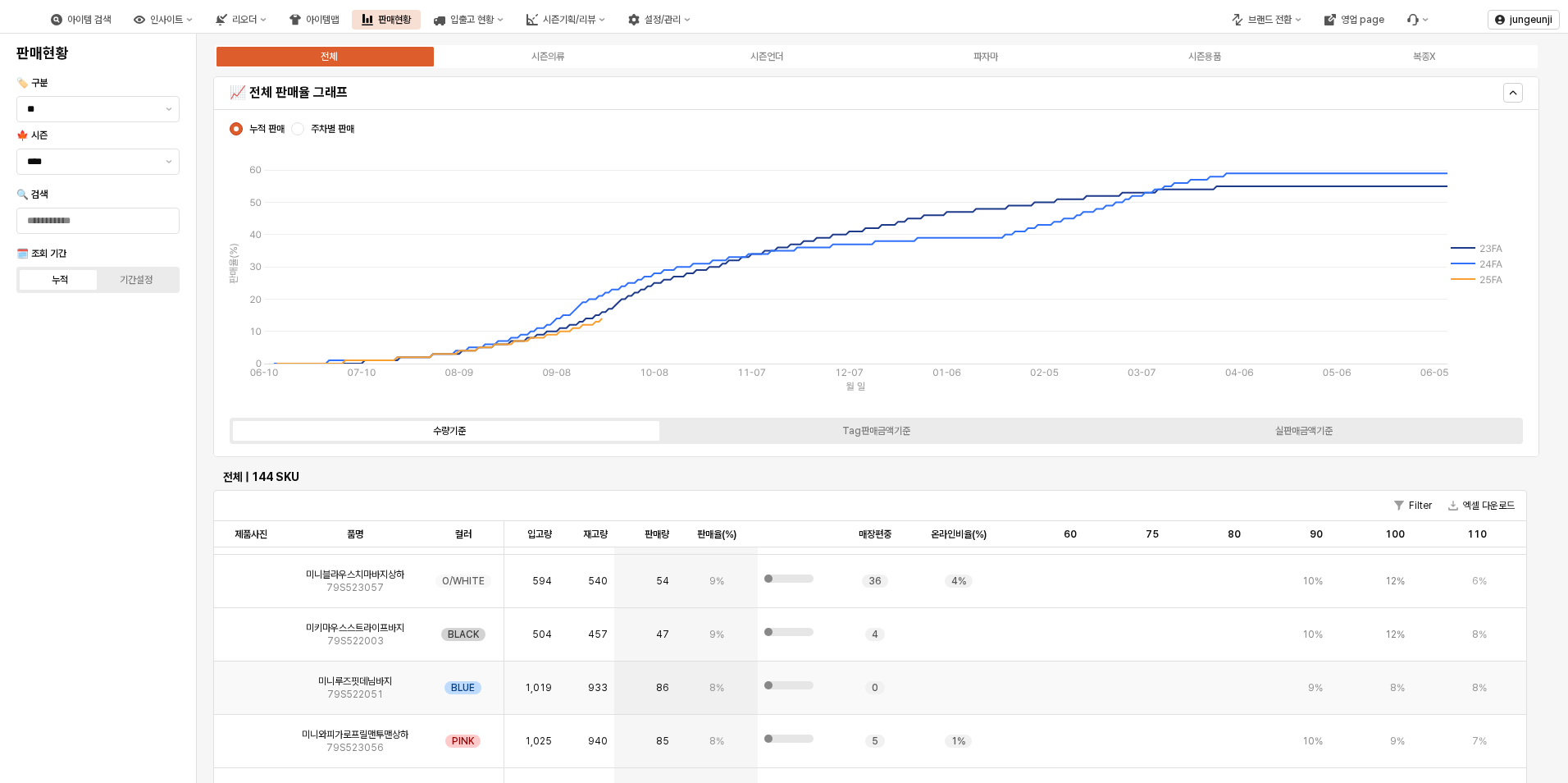
scroll to position [5006, 0]
click at [251, 682] on img "App Frame" at bounding box center [251, 682] width 0 height 0
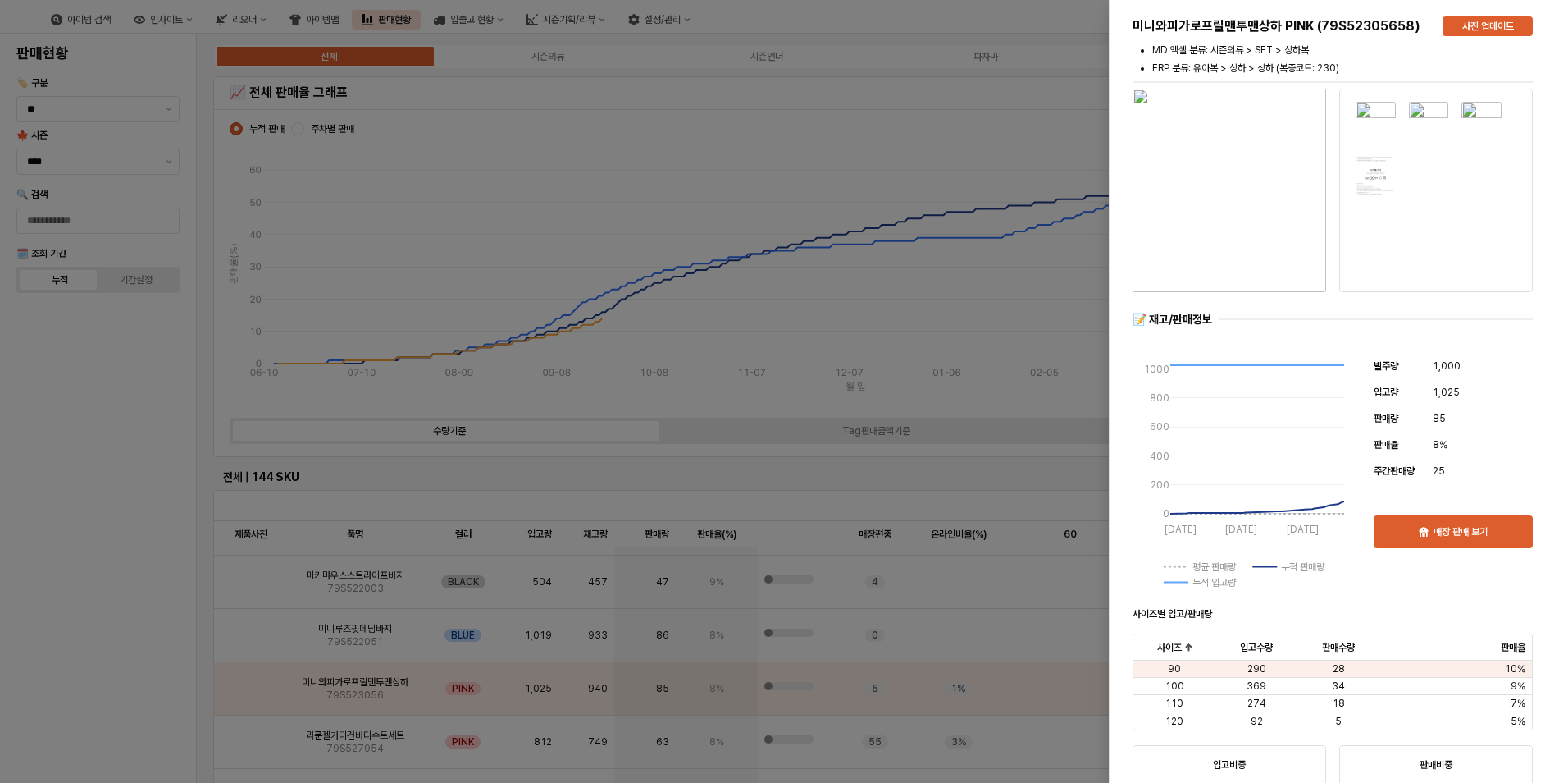
drag, startPoint x: 309, startPoint y: 511, endPoint x: 266, endPoint y: 687, distance: 181.2
click at [307, 511] on div at bounding box center [784, 392] width 1568 height 783
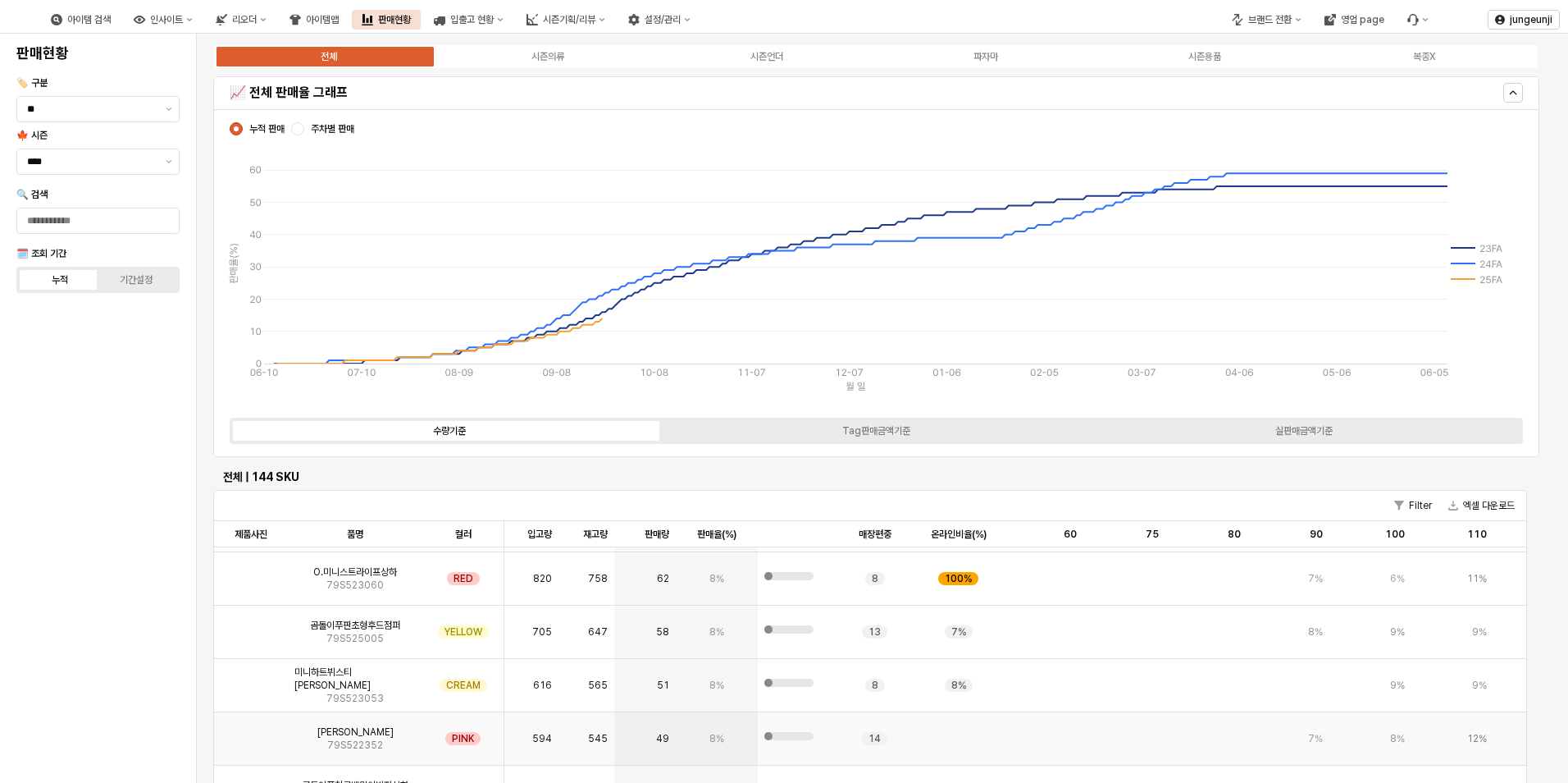
scroll to position [5253, 0]
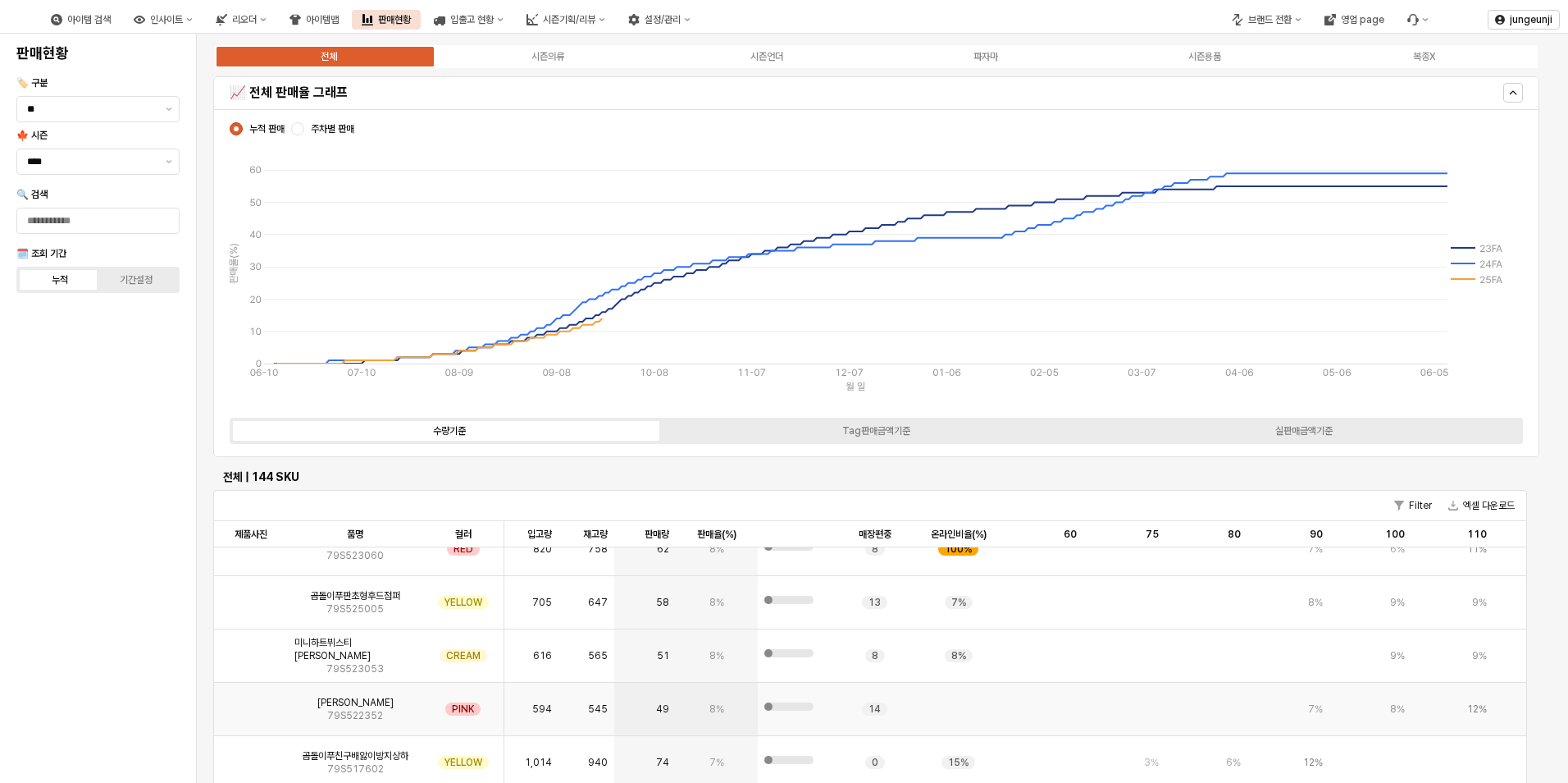
click at [251, 703] on img "App Frame" at bounding box center [251, 703] width 0 height 0
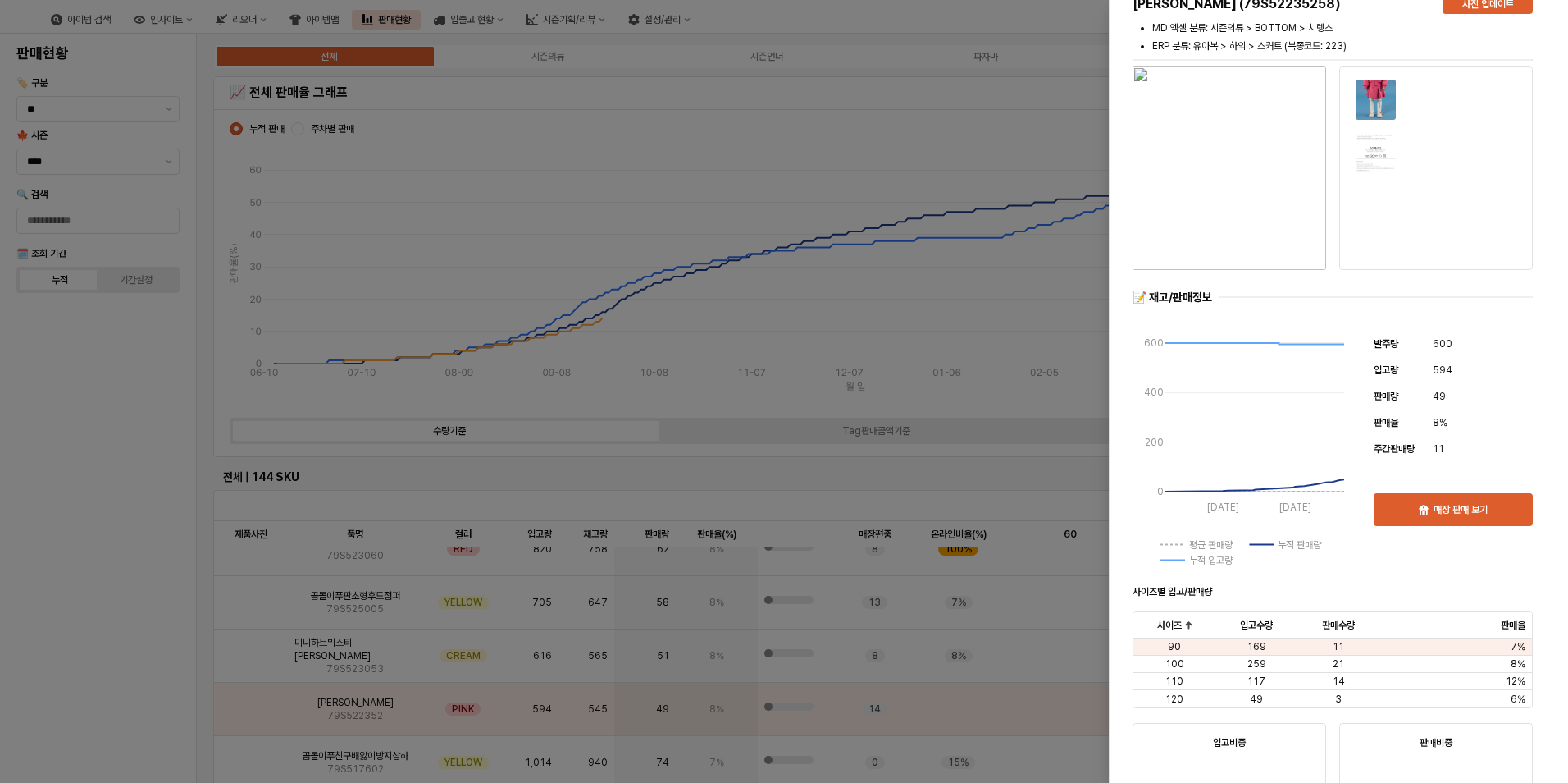
scroll to position [0, 0]
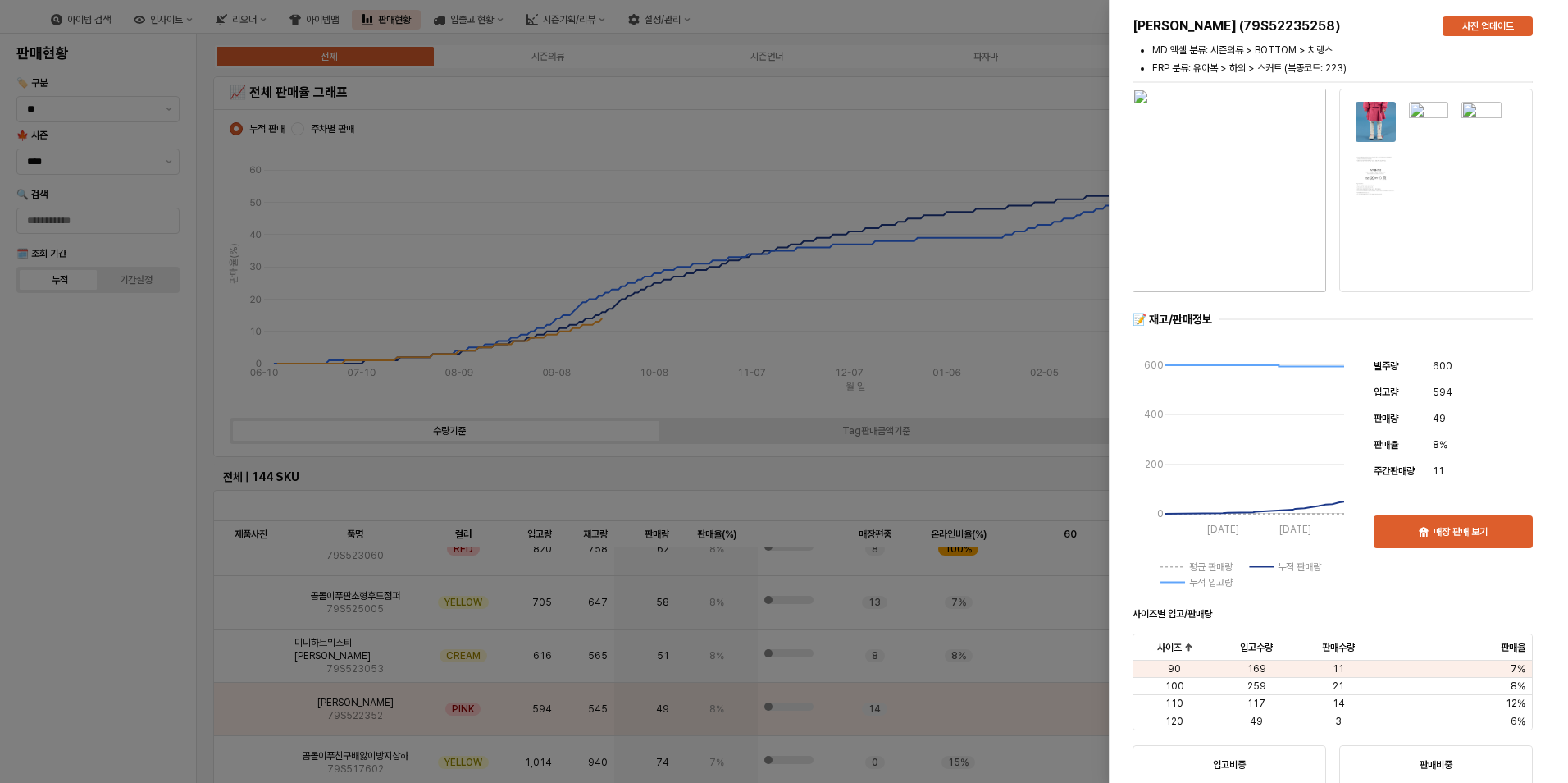
click at [651, 404] on div at bounding box center [784, 392] width 1568 height 783
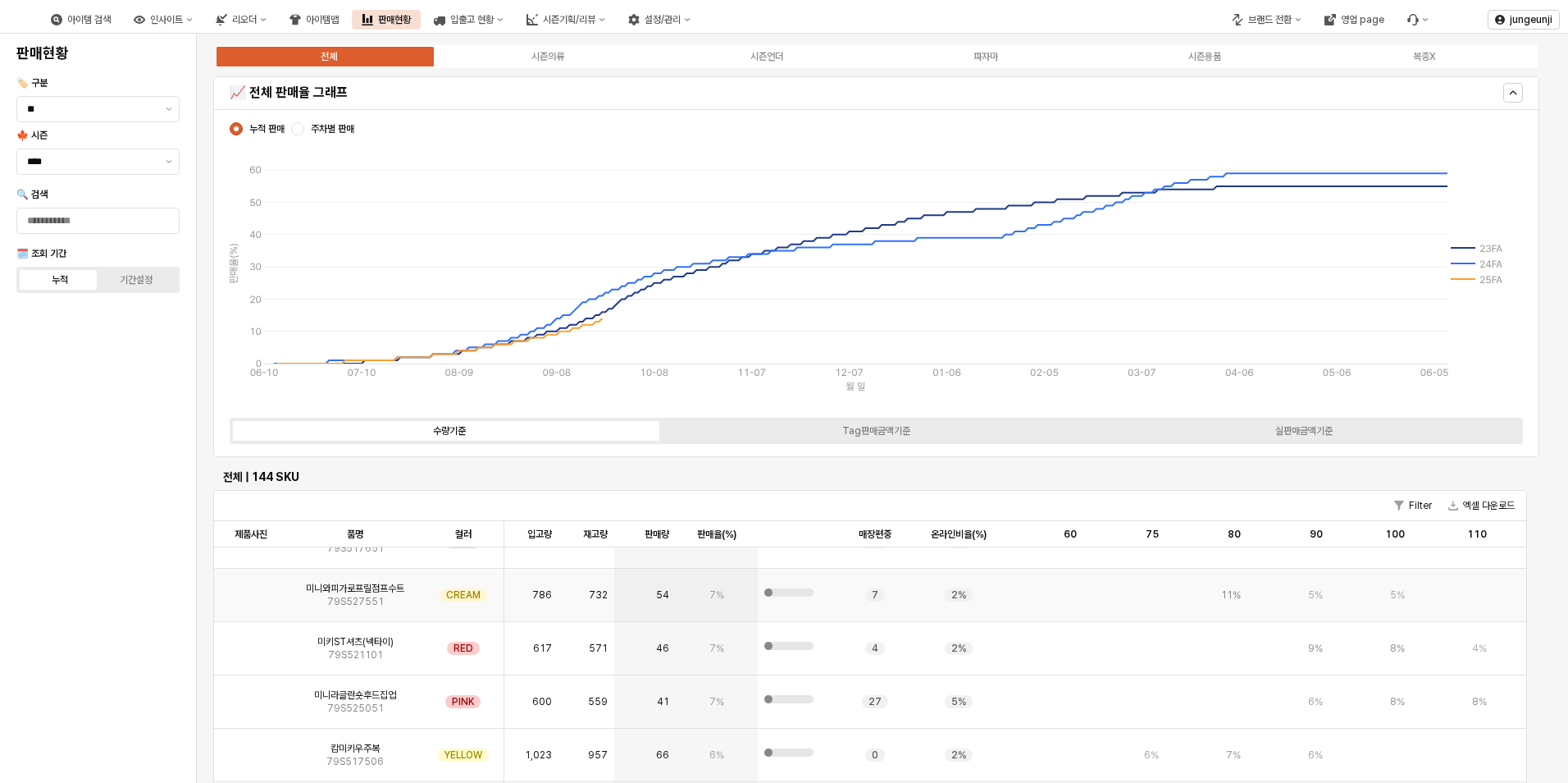
scroll to position [5663, 0]
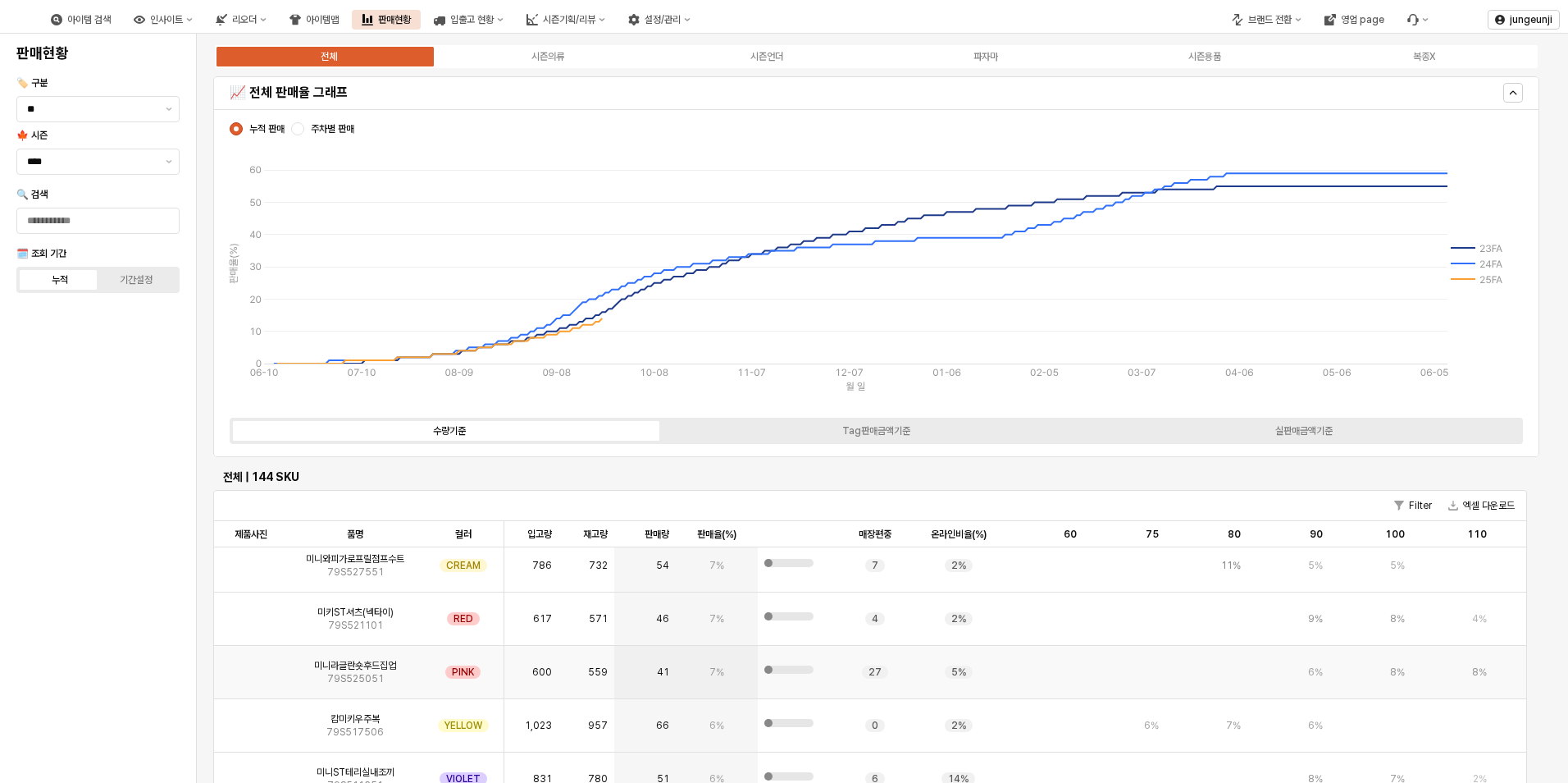
click at [251, 666] on img "App Frame" at bounding box center [251, 666] width 0 height 0
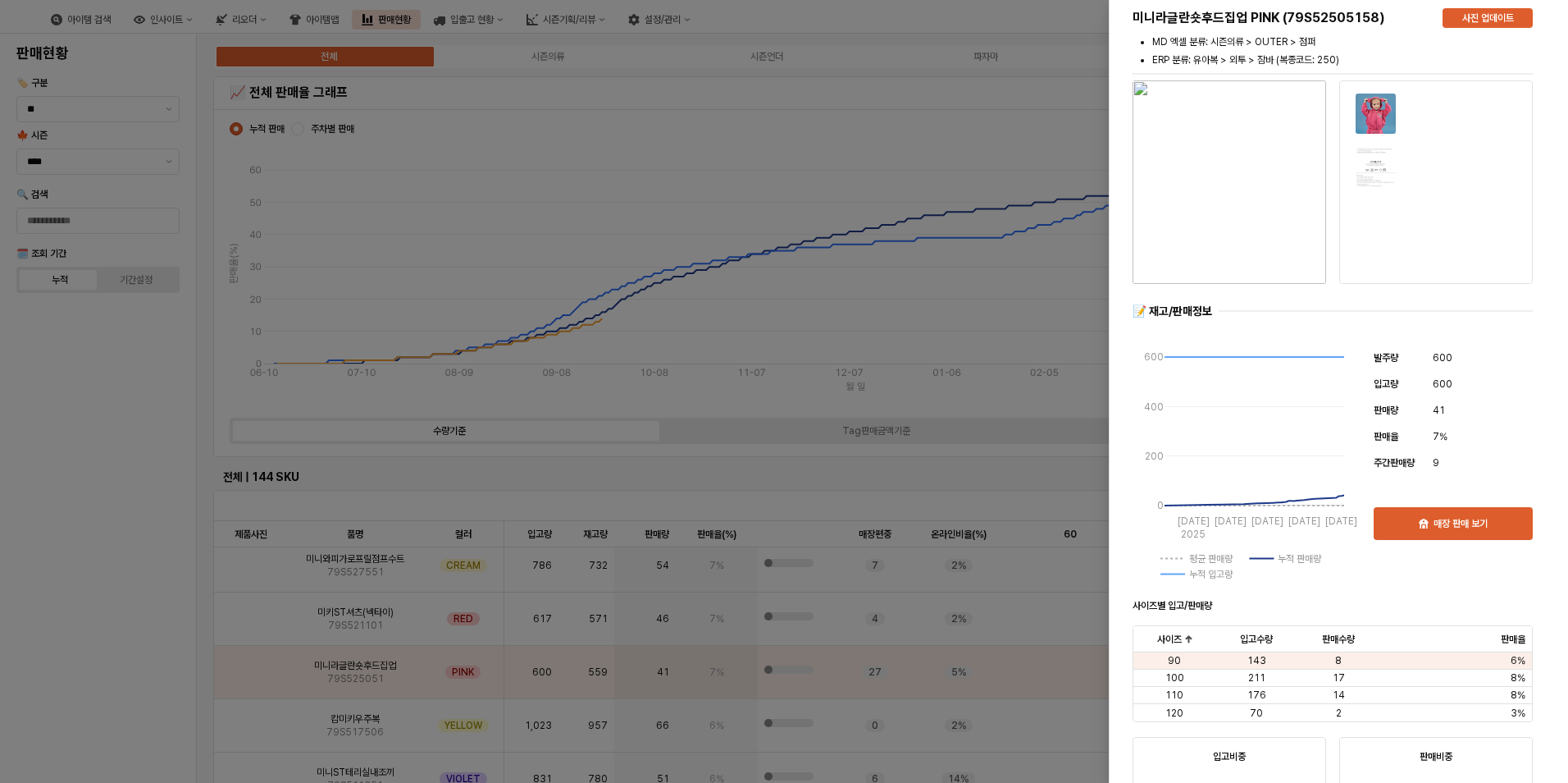
scroll to position [0, 0]
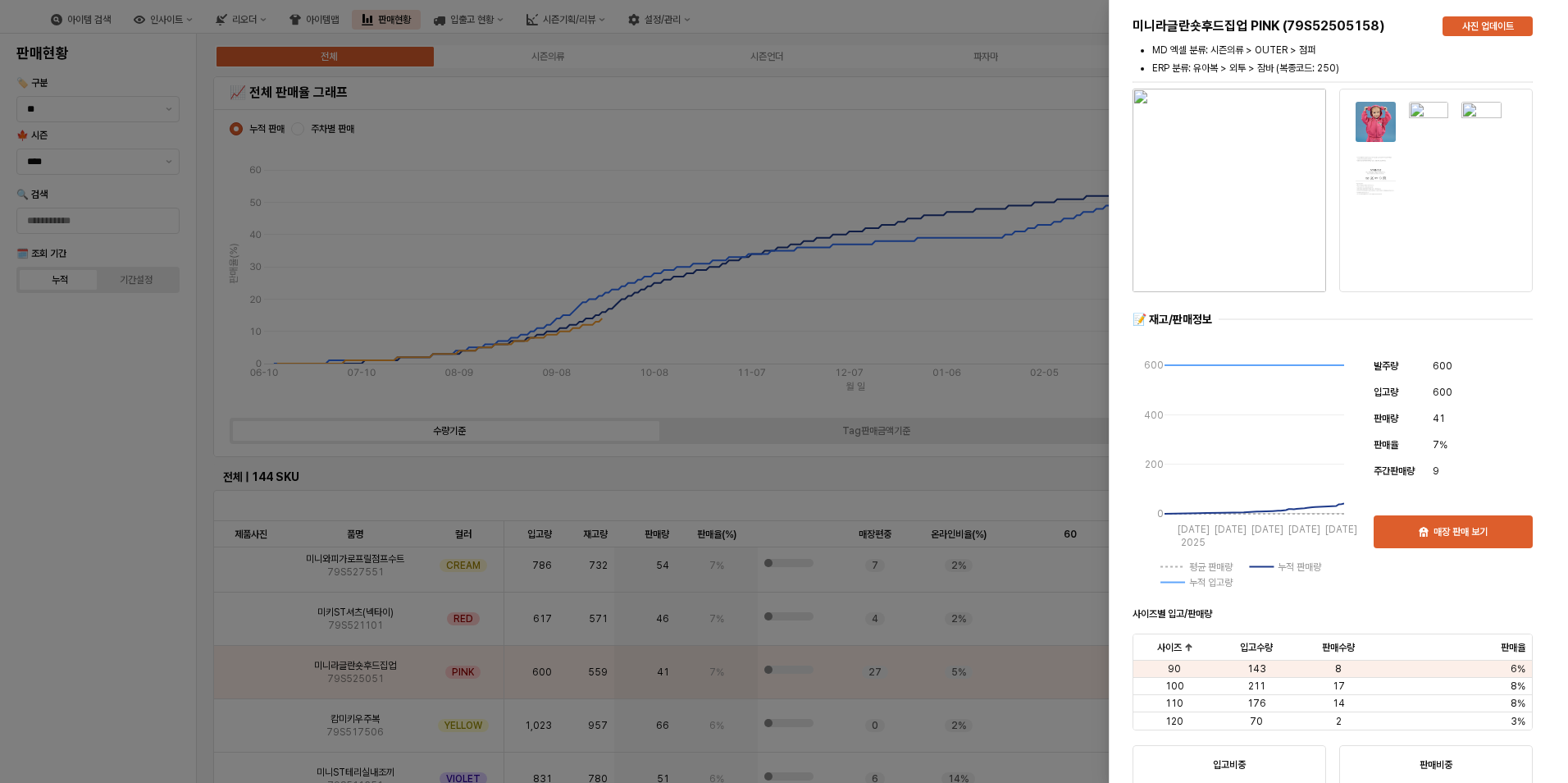
click at [1138, 619] on strong "사이즈별 입고/판매량" at bounding box center [1173, 614] width 80 height 12
click at [706, 462] on div at bounding box center [784, 392] width 1568 height 783
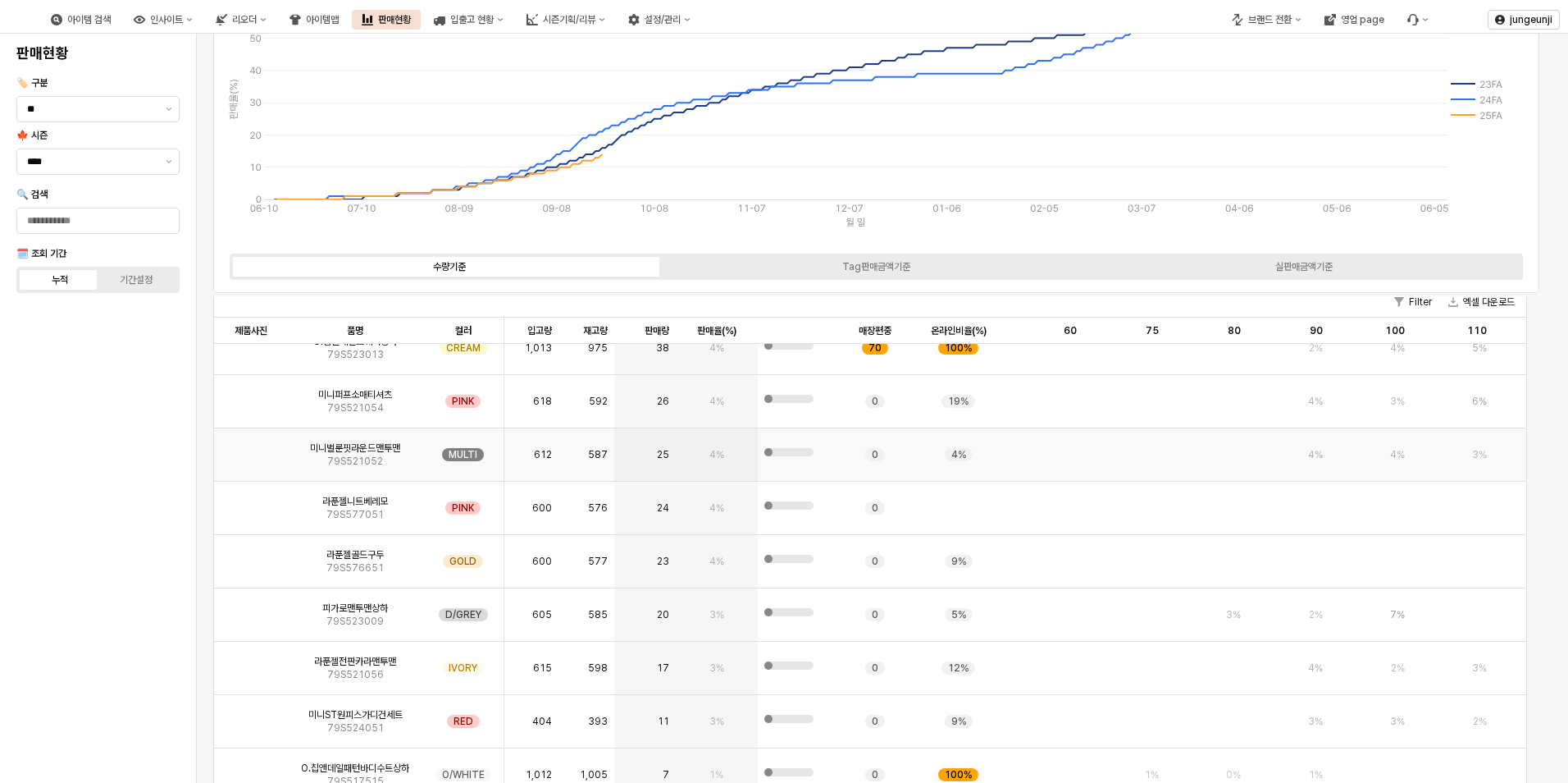
scroll to position [246, 0]
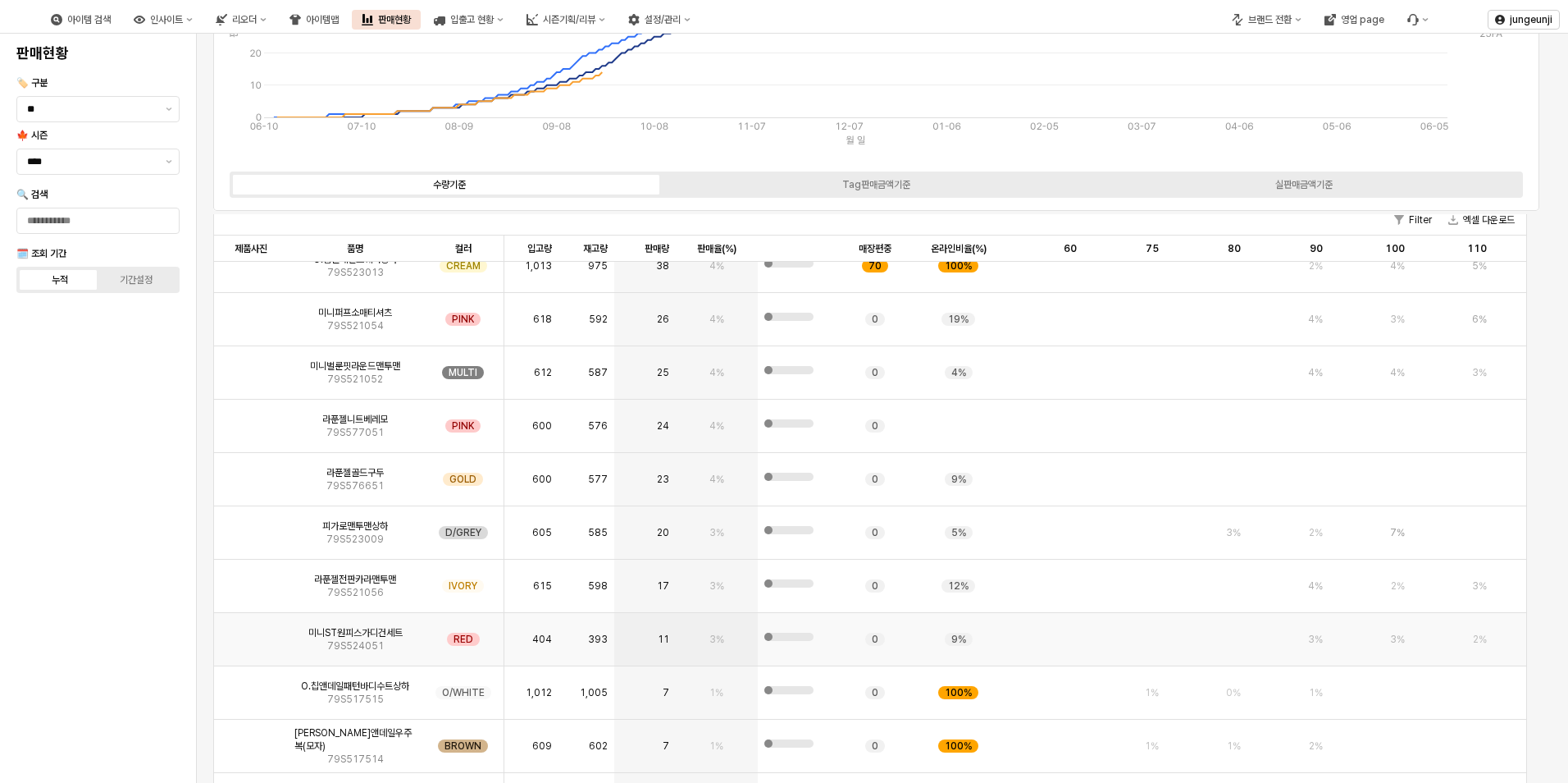
drag, startPoint x: 537, startPoint y: 825, endPoint x: 1028, endPoint y: 825, distance: 491.0
